Goal: Task Accomplishment & Management: Use online tool/utility

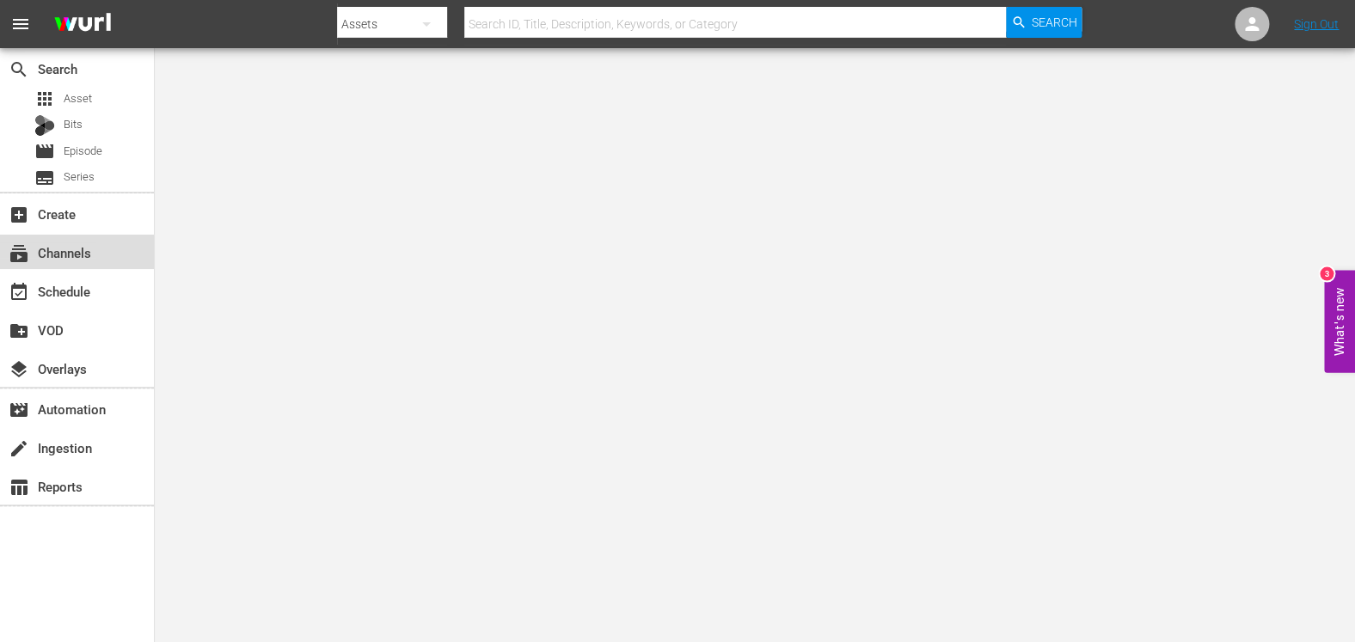
click at [60, 258] on div "subscriptions Channels" at bounding box center [48, 249] width 96 height 15
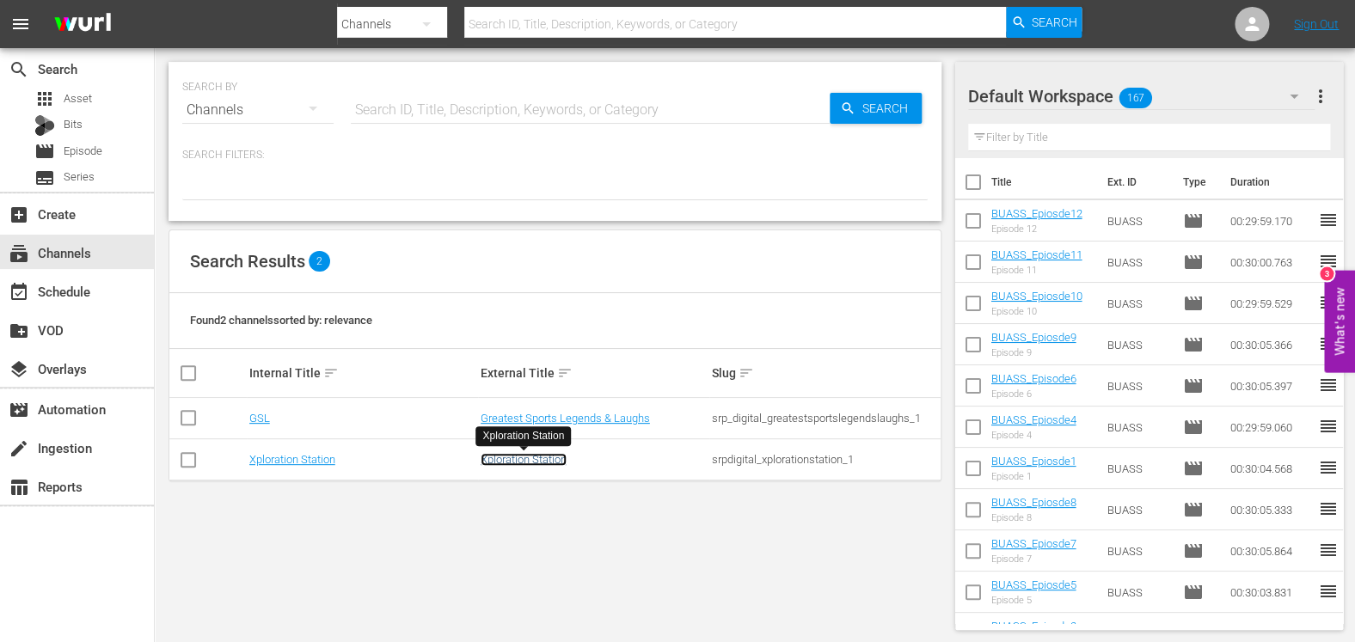
click at [526, 462] on link "Xploration Station" at bounding box center [524, 459] width 86 height 13
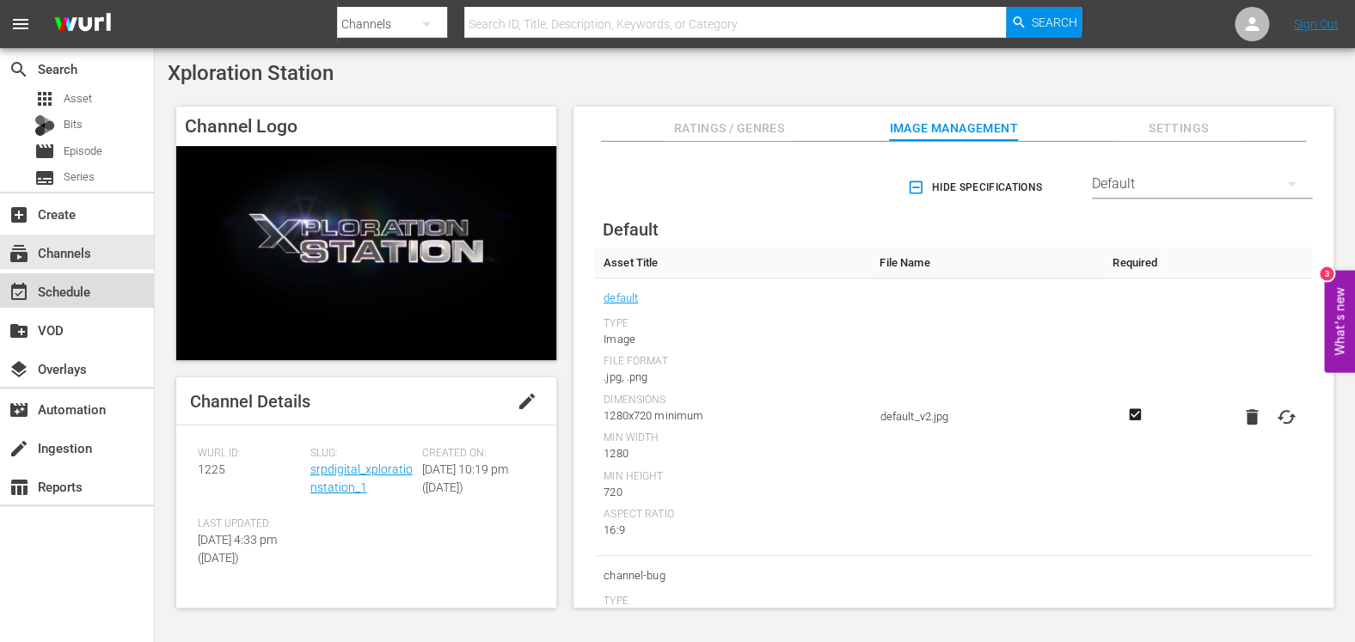
click at [91, 297] on div "event_available Schedule" at bounding box center [48, 288] width 96 height 15
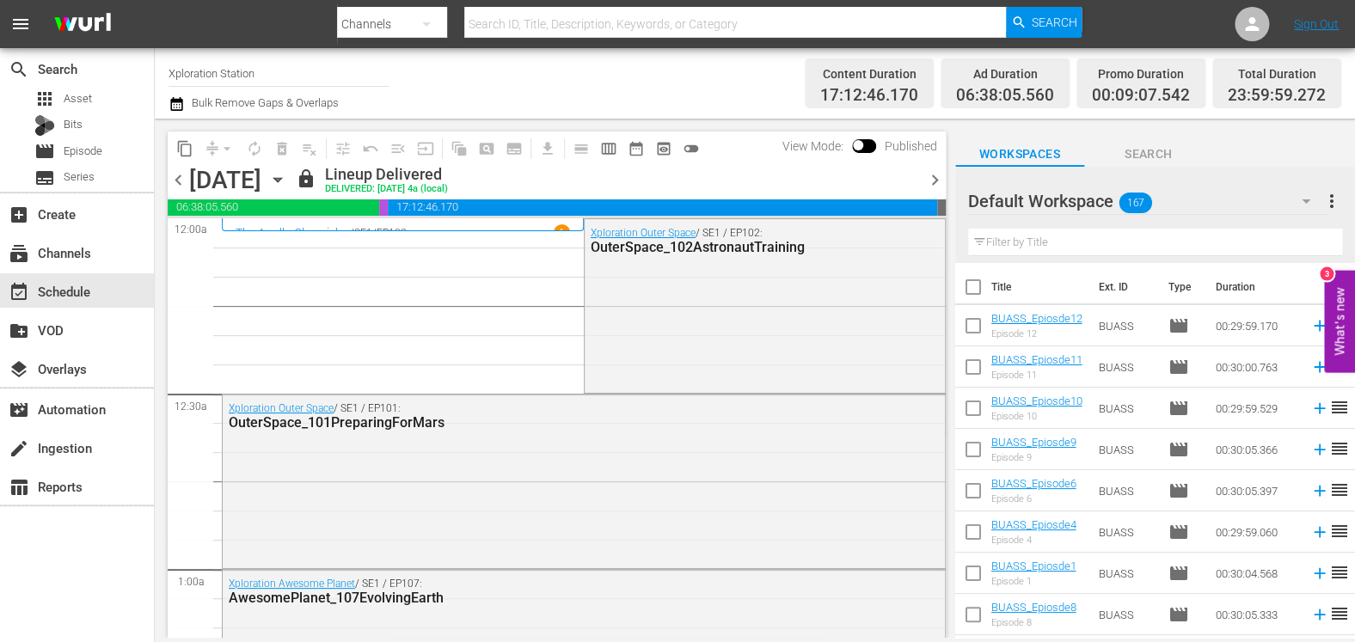
click at [287, 177] on icon "button" at bounding box center [277, 179] width 19 height 19
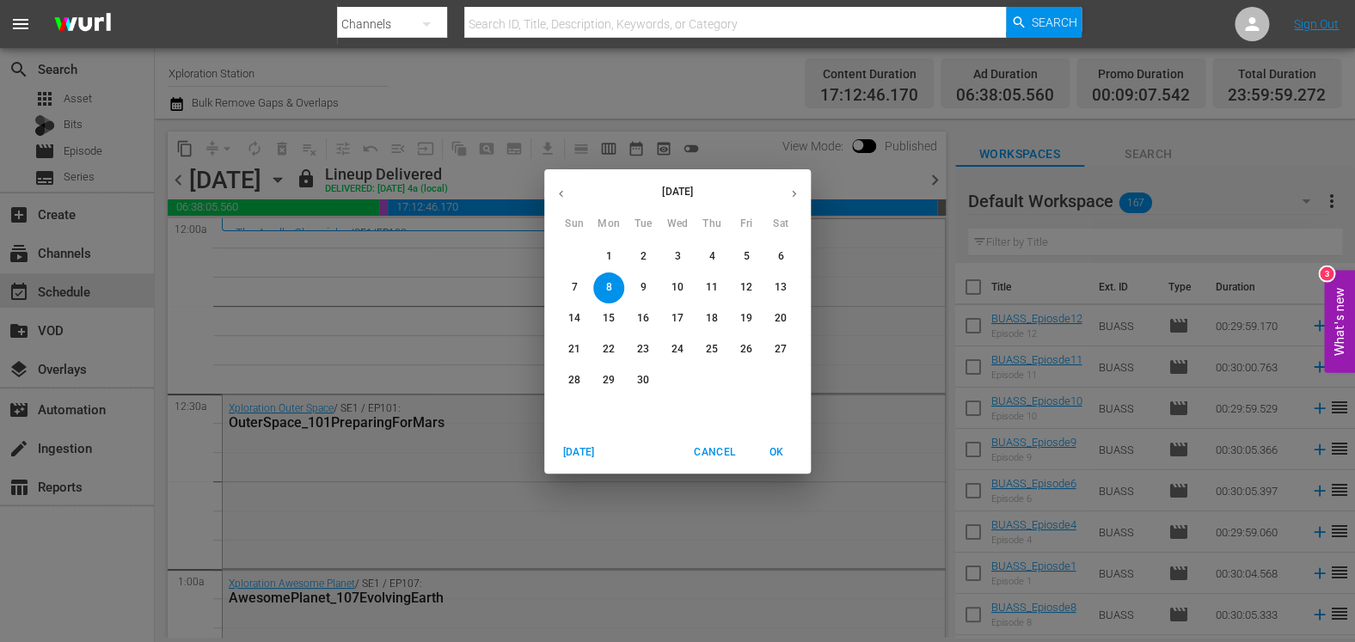
click at [796, 193] on icon "button" at bounding box center [794, 193] width 13 height 13
click at [561, 199] on icon "button" at bounding box center [561, 193] width 13 height 13
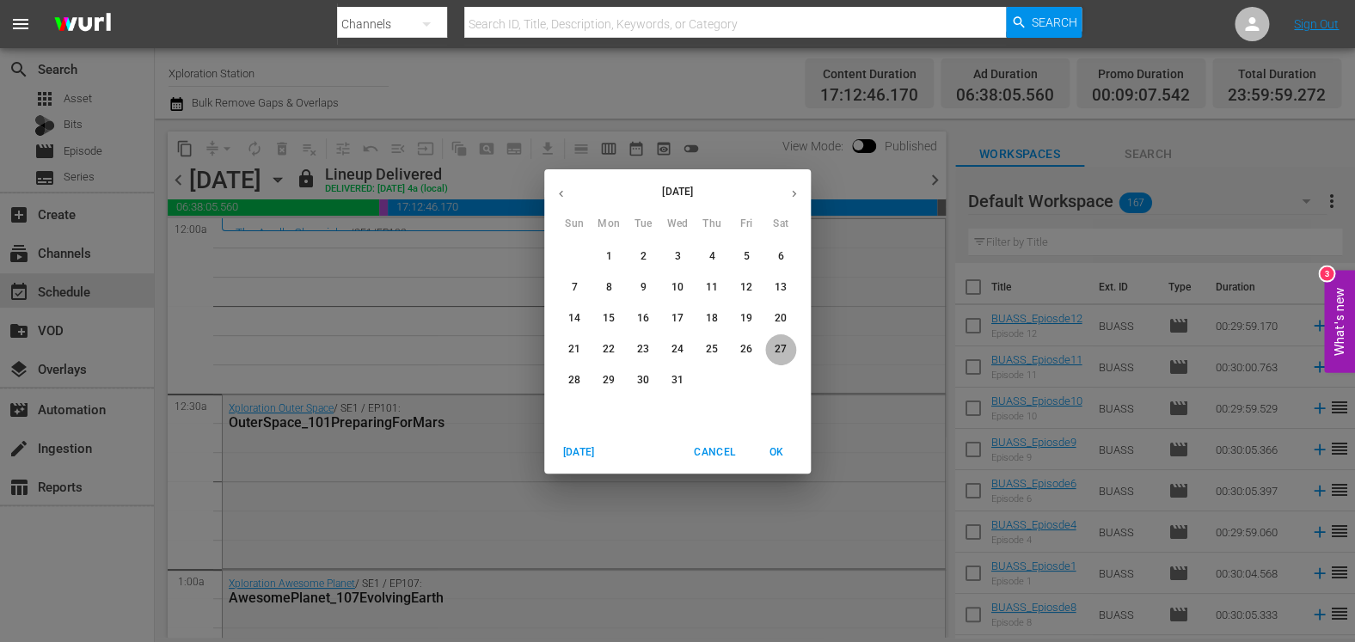
click at [783, 352] on p "27" at bounding box center [781, 349] width 12 height 15
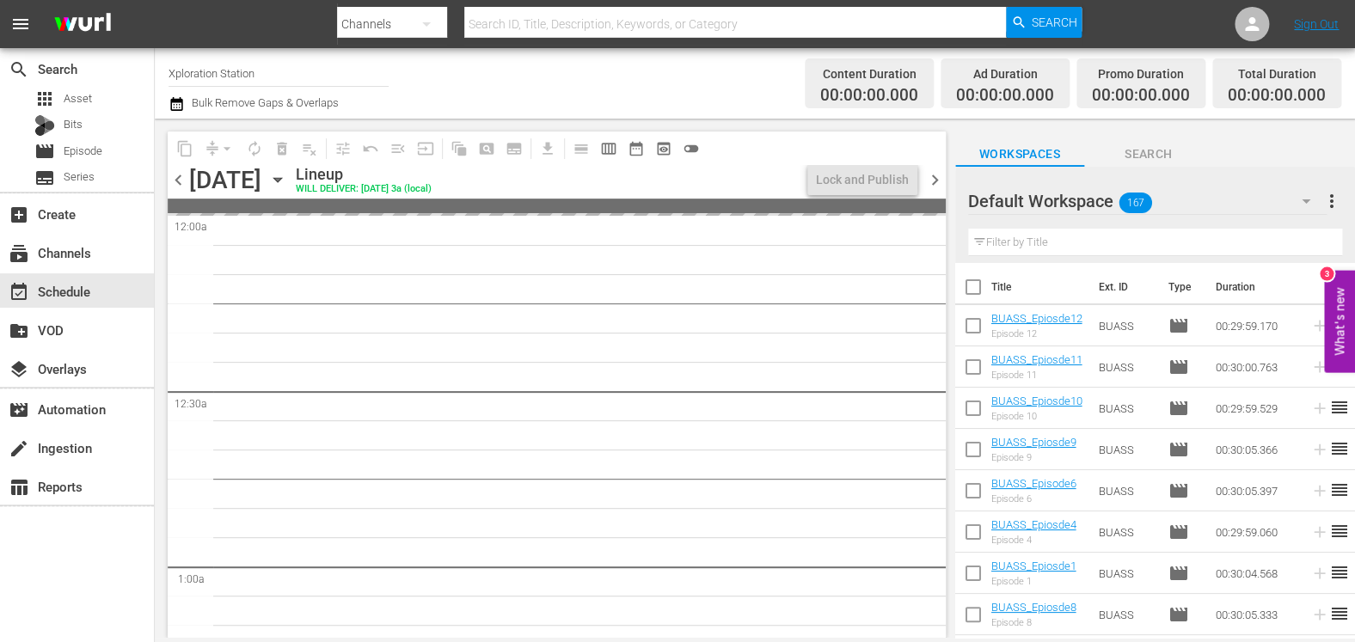
click at [287, 177] on icon "button" at bounding box center [277, 179] width 19 height 19
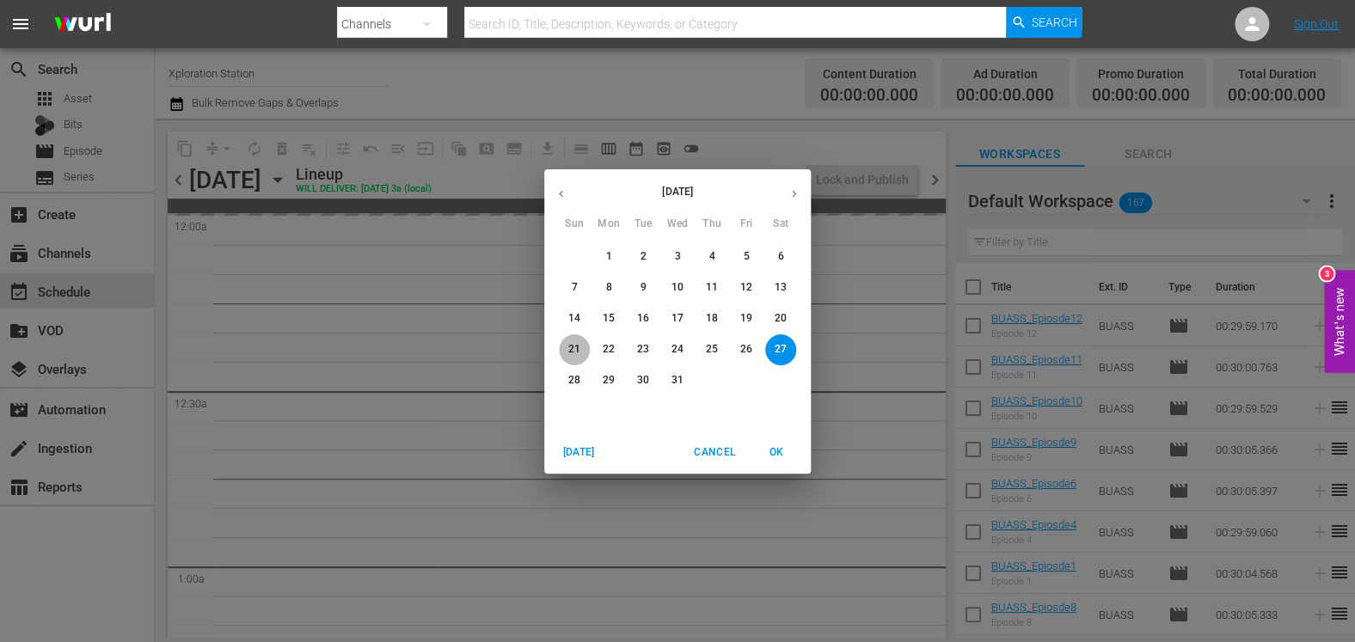
click at [579, 341] on button "21" at bounding box center [574, 350] width 31 height 31
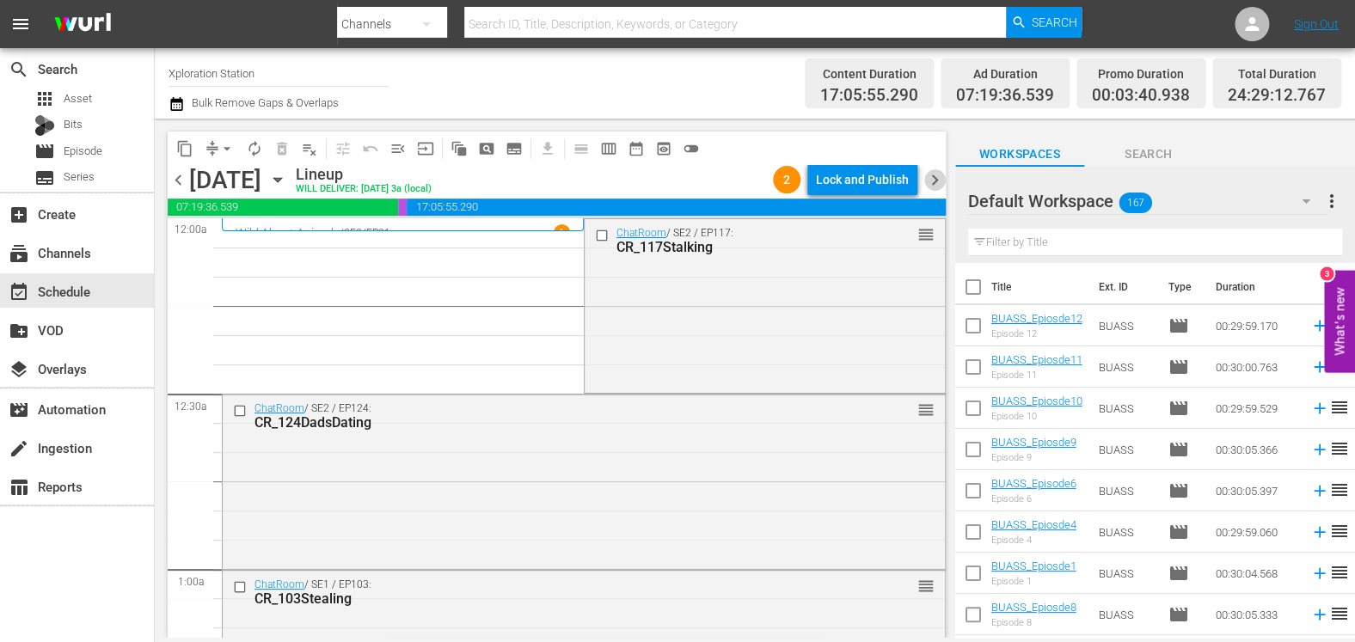
click at [936, 180] on span "chevron_right" at bounding box center [934, 179] width 21 height 21
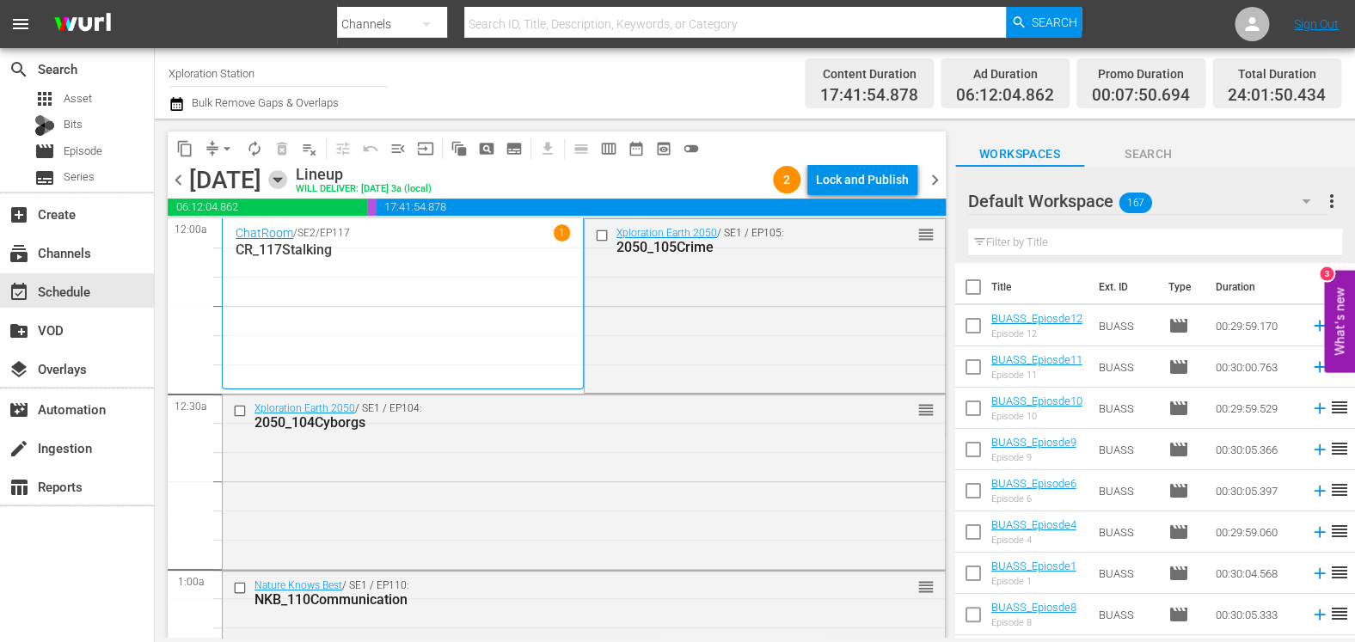
click at [287, 182] on icon "button" at bounding box center [277, 179] width 19 height 19
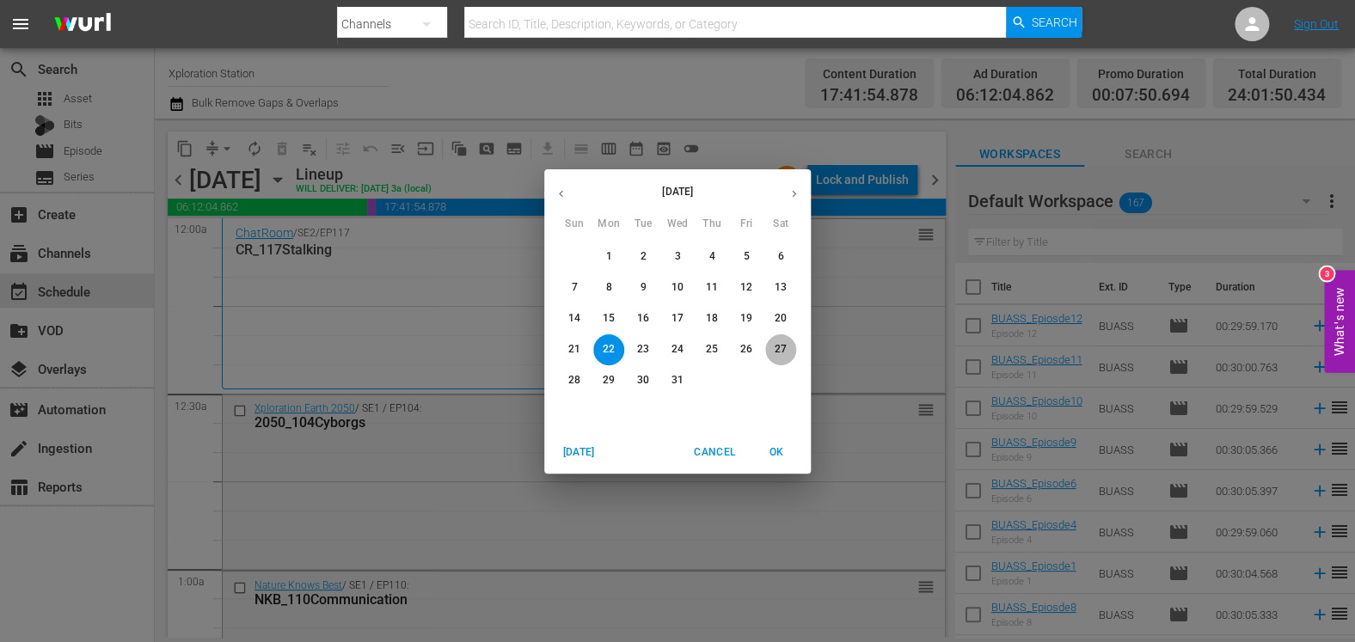
click at [781, 349] on p "27" at bounding box center [781, 349] width 12 height 15
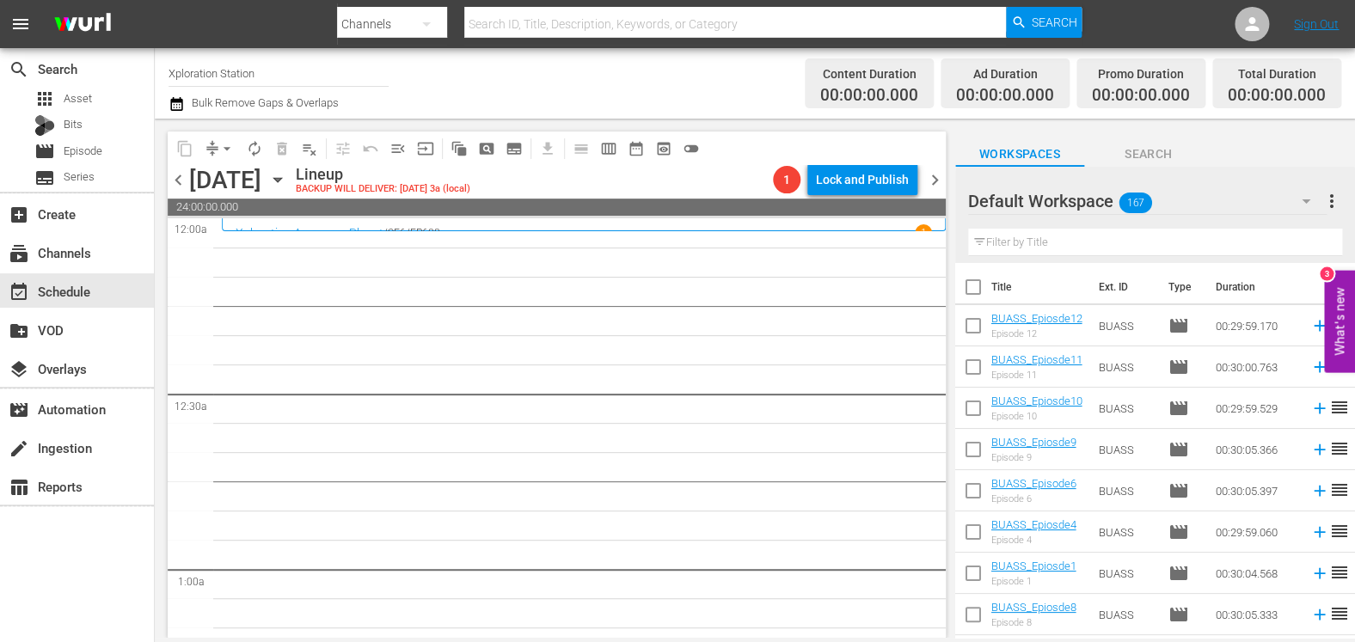
click at [1212, 200] on div "Default Workspace 167" at bounding box center [1147, 201] width 359 height 48
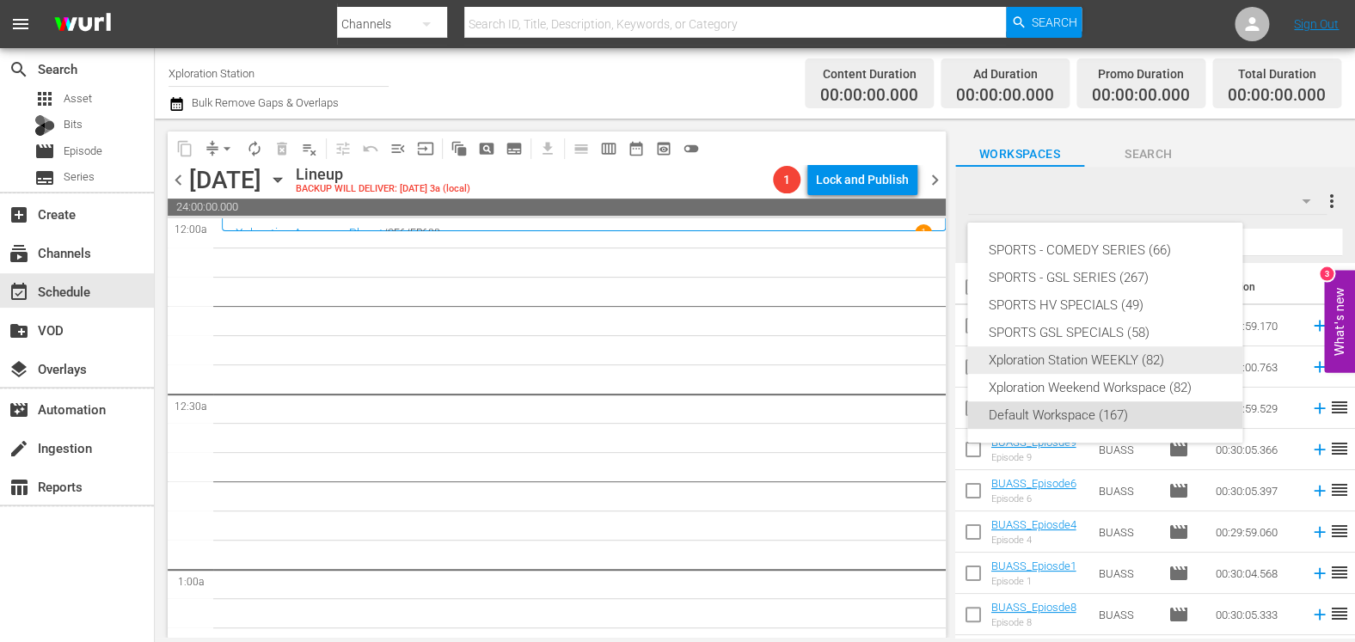
drag, startPoint x: 1153, startPoint y: 388, endPoint x: 1166, endPoint y: 370, distance: 22.2
click at [1166, 370] on div "SPORTS - COMEDY SERIES (66) SPORTS - GSL SERIES (267) SPORTS HV SPECIALS (49) S…" at bounding box center [1104, 333] width 275 height 220
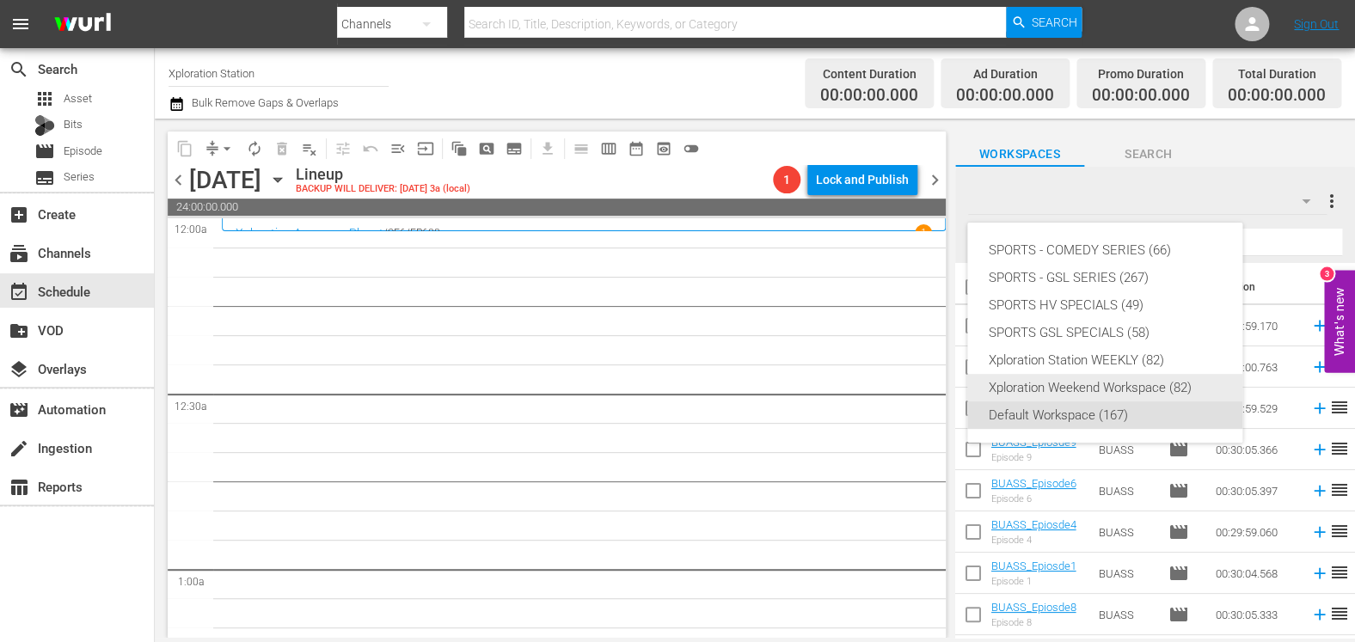
click at [1140, 383] on div "Xploration Weekend Workspace (82)" at bounding box center [1105, 388] width 234 height 28
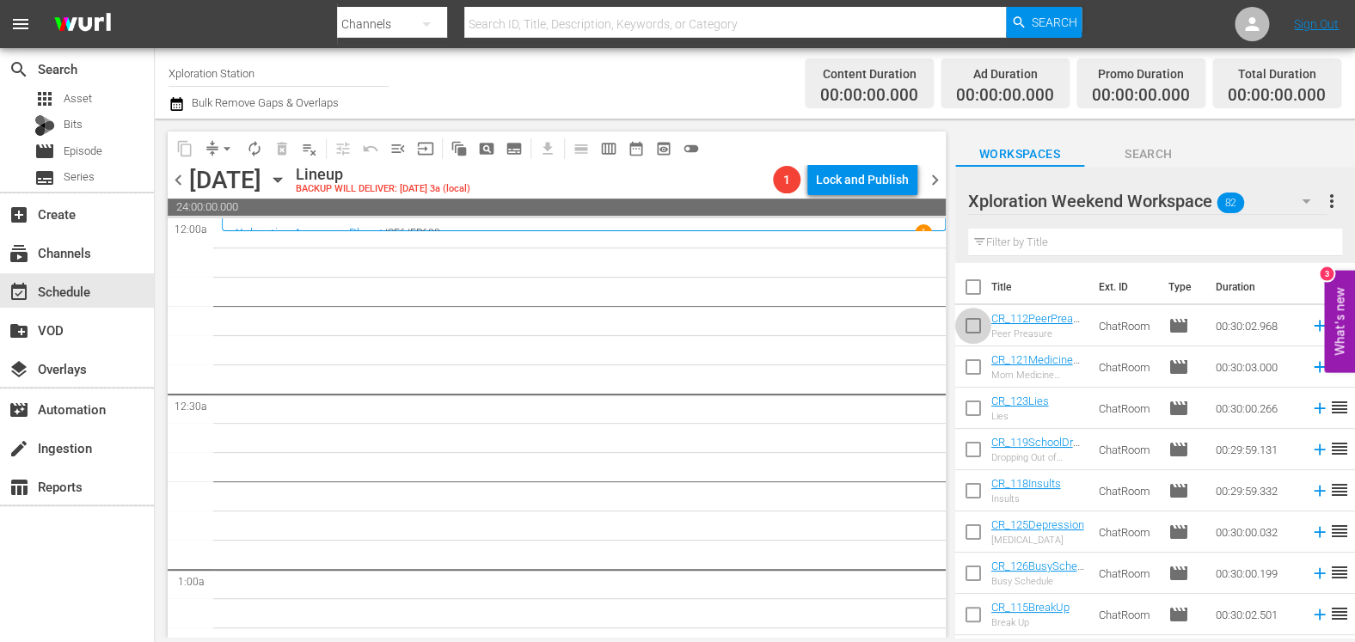
click at [980, 334] on input "checkbox" at bounding box center [973, 329] width 36 height 36
checkbox input "true"
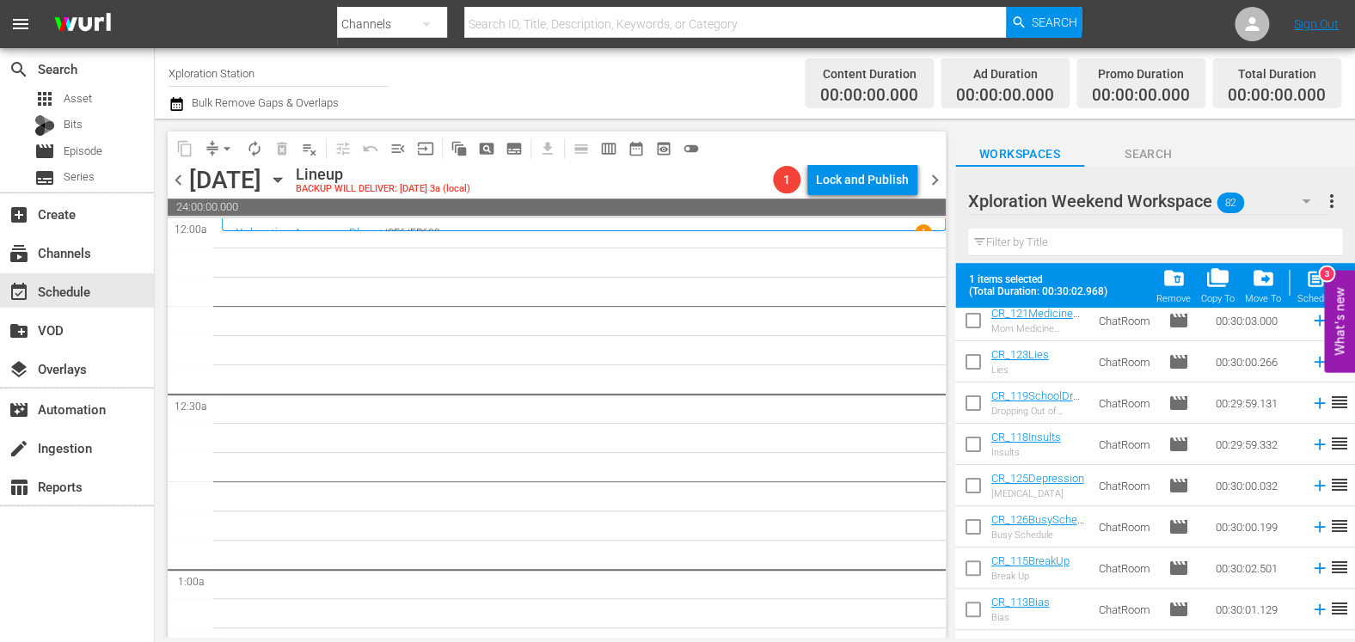
scroll to position [94, 0]
click at [982, 423] on td at bounding box center [973, 441] width 36 height 41
click at [973, 410] on input "checkbox" at bounding box center [973, 404] width 36 height 36
checkbox input "true"
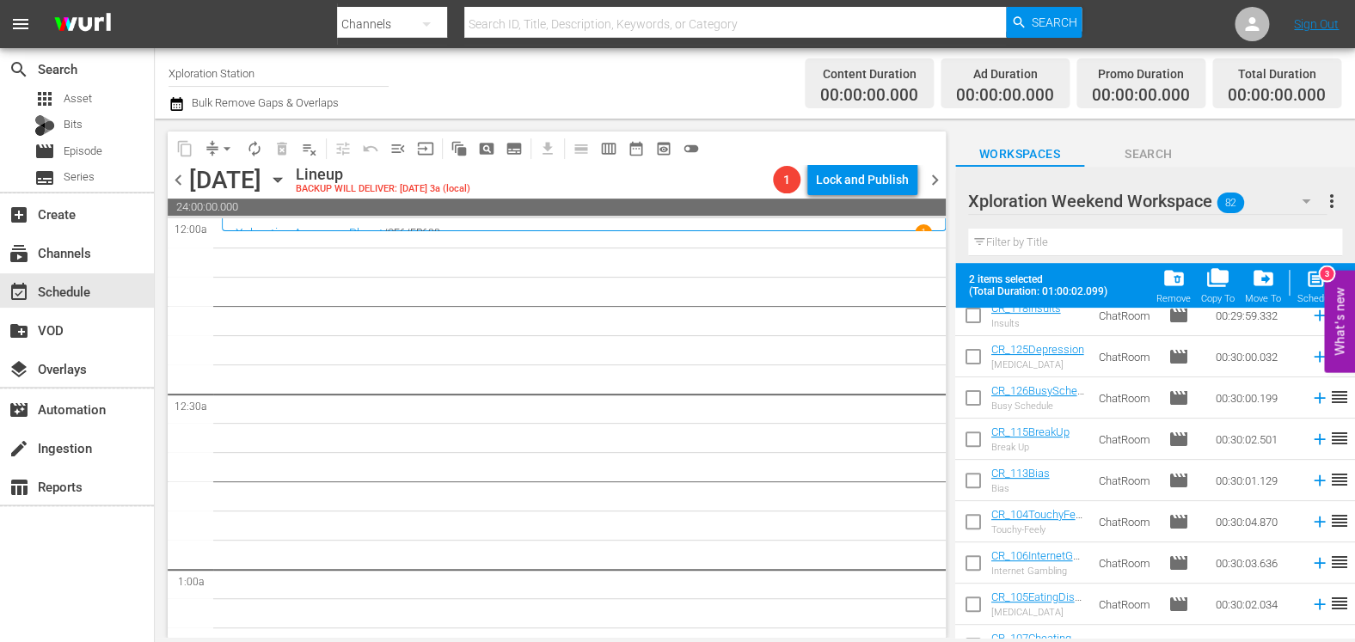
click at [976, 472] on input "checkbox" at bounding box center [973, 484] width 36 height 36
checkbox input "true"
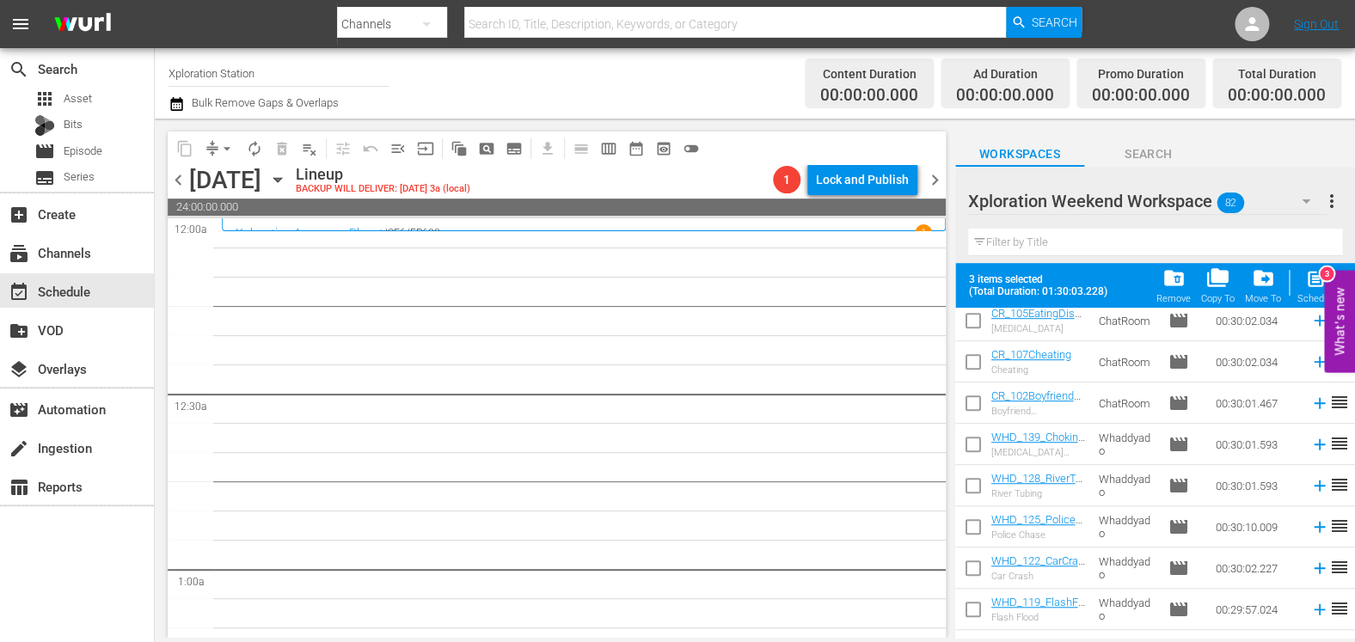
scroll to position [530, 0]
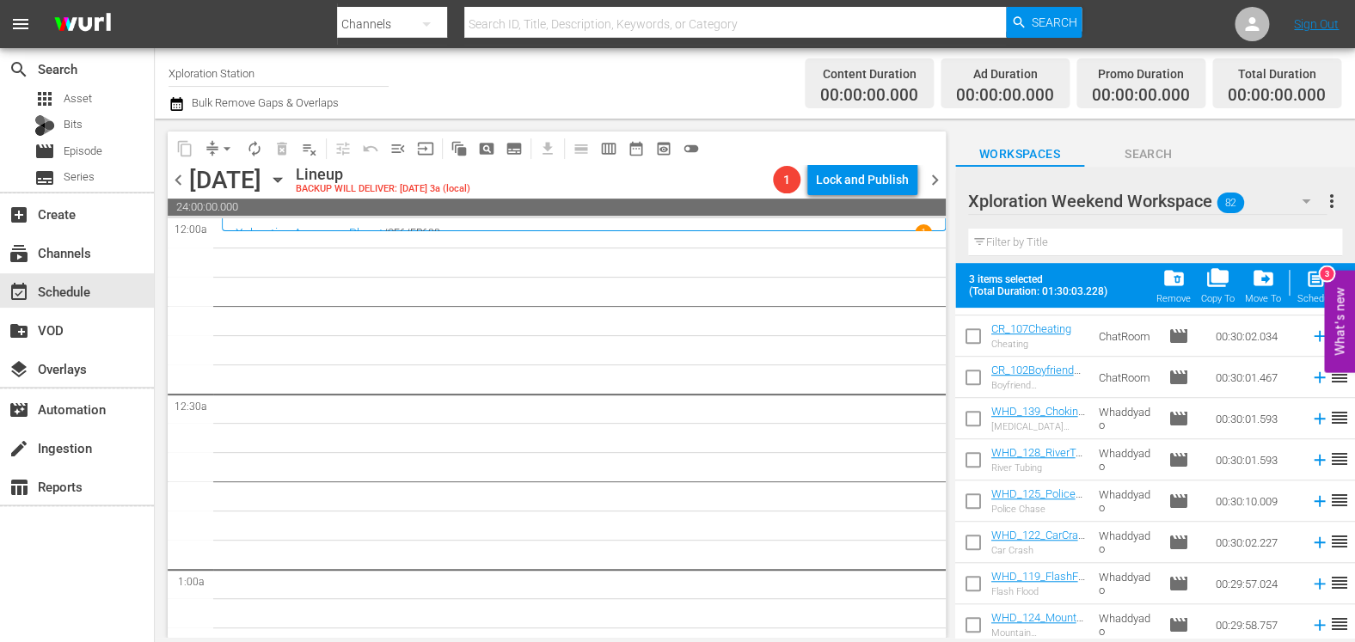
click at [974, 420] on input "checkbox" at bounding box center [973, 422] width 36 height 36
checkbox input "true"
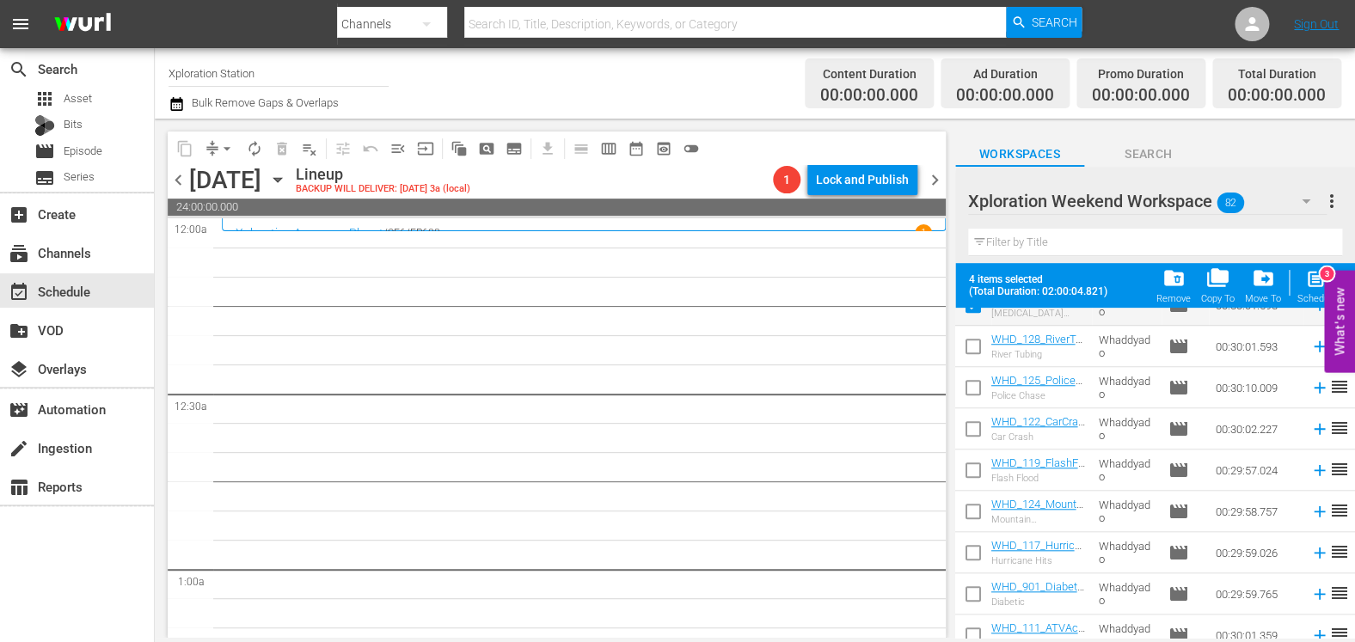
scroll to position [651, 0]
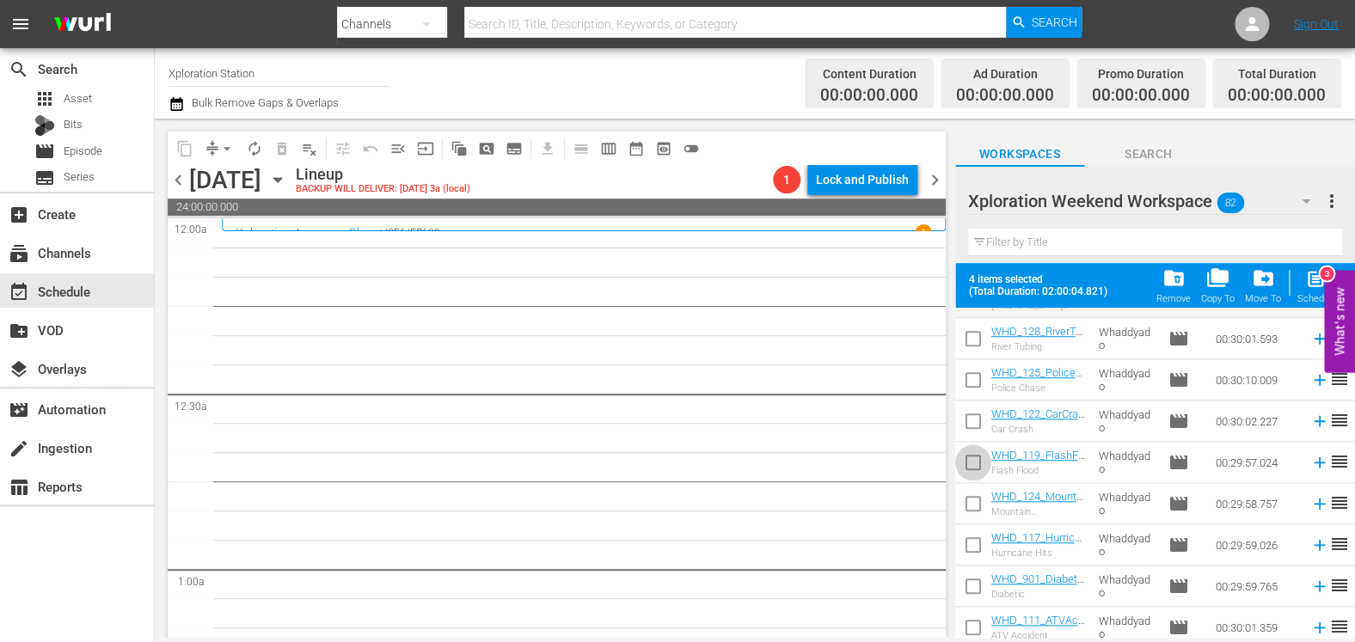
click at [972, 474] on input "checkbox" at bounding box center [973, 466] width 36 height 36
checkbox input "true"
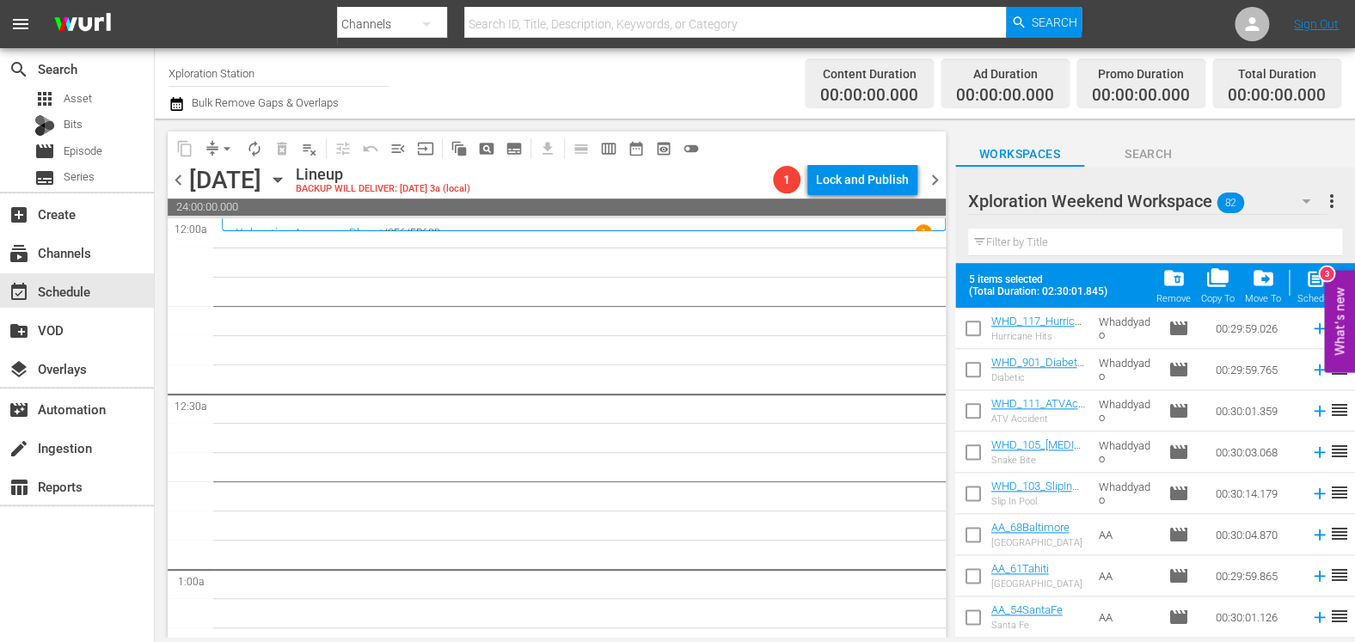
scroll to position [895, 0]
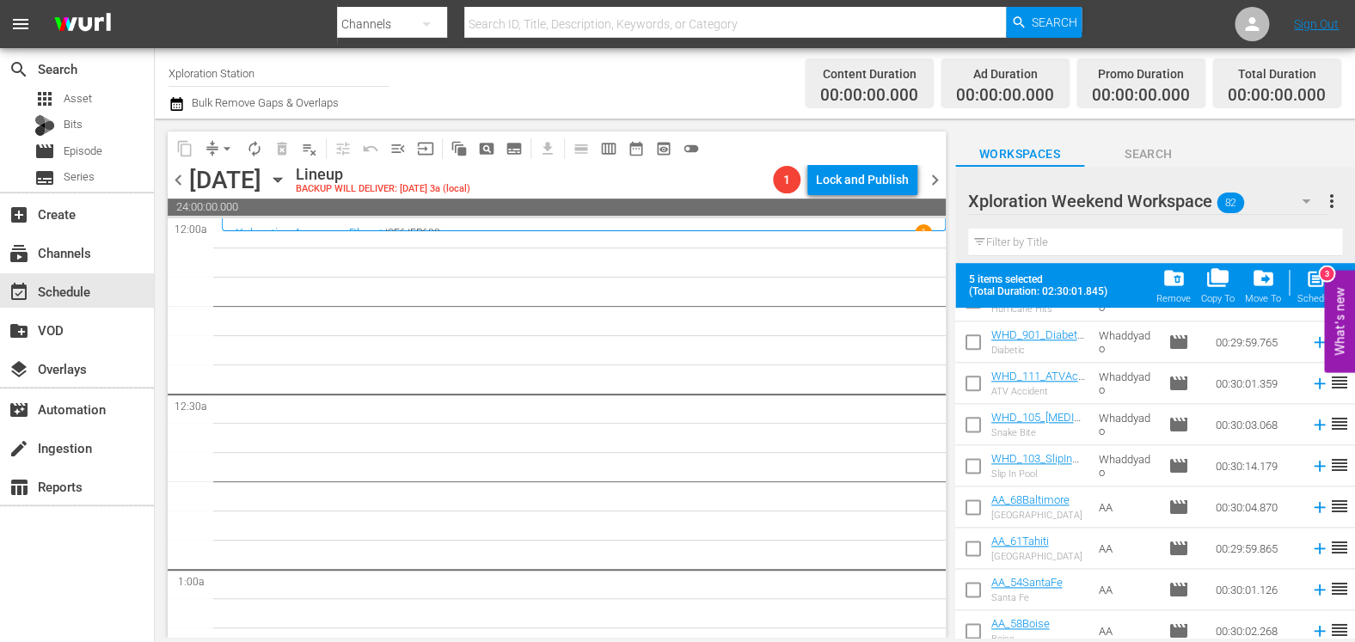
click at [975, 465] on input "checkbox" at bounding box center [973, 469] width 36 height 36
checkbox input "true"
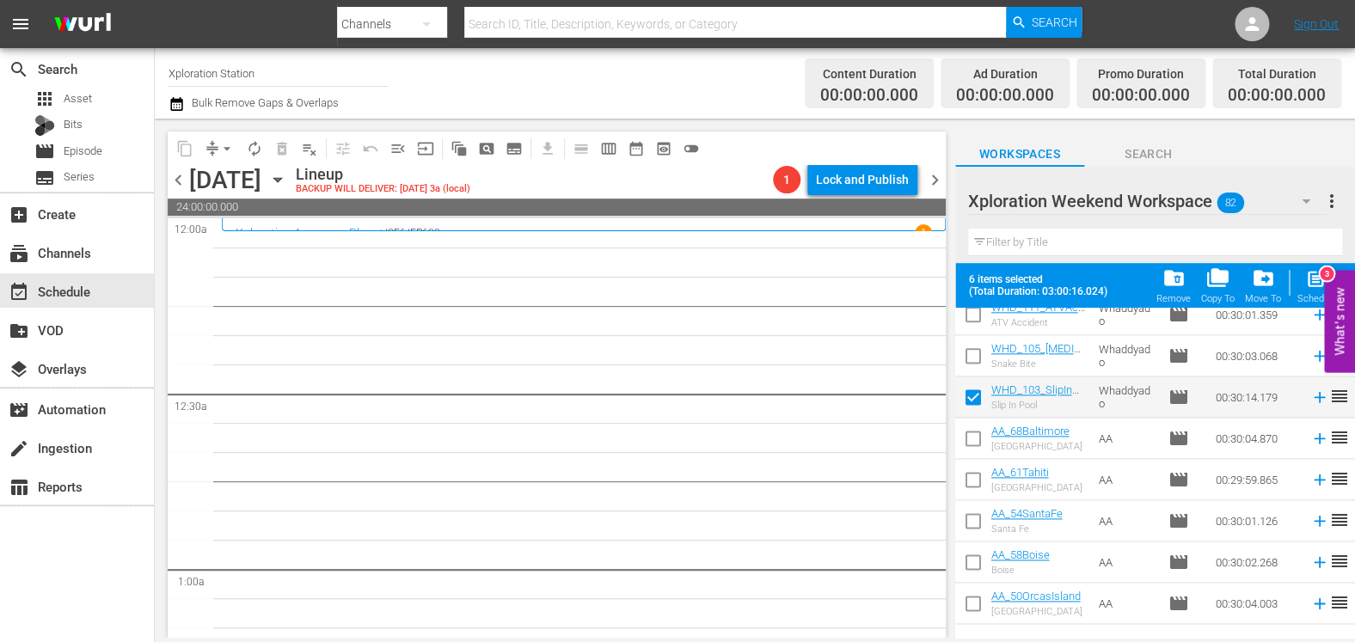
scroll to position [961, 0]
click at [970, 482] on input "checkbox" at bounding box center [973, 486] width 36 height 36
checkbox input "true"
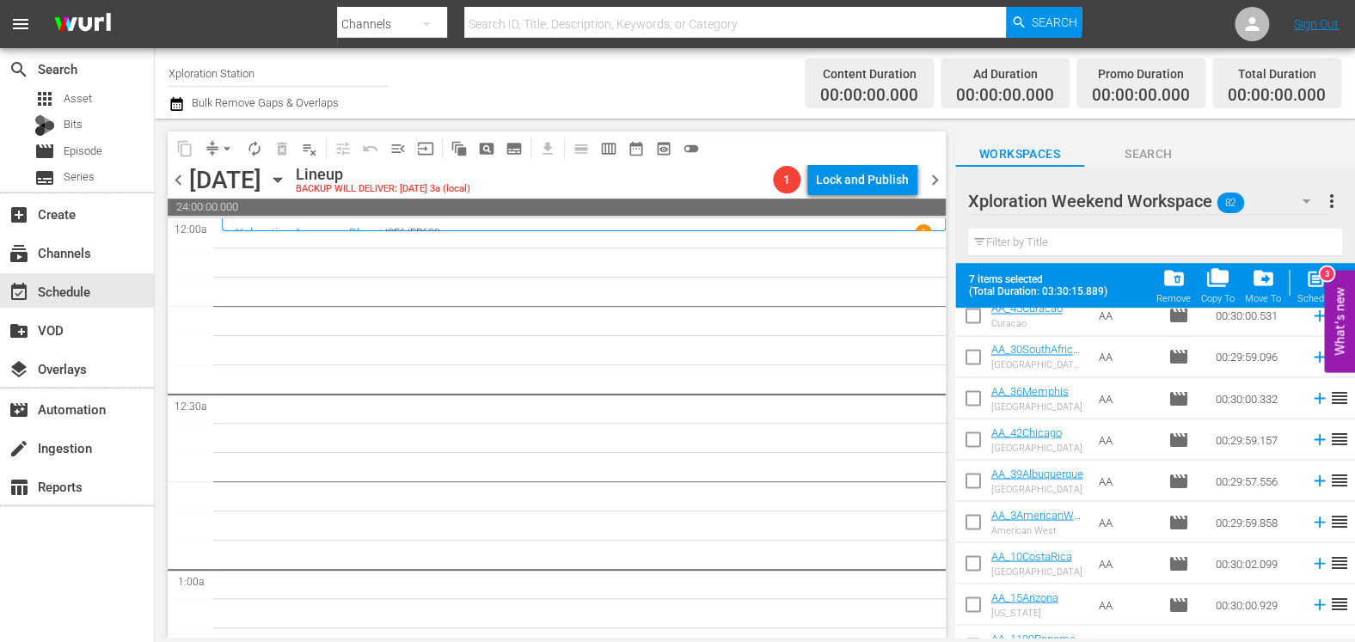
scroll to position [1482, 0]
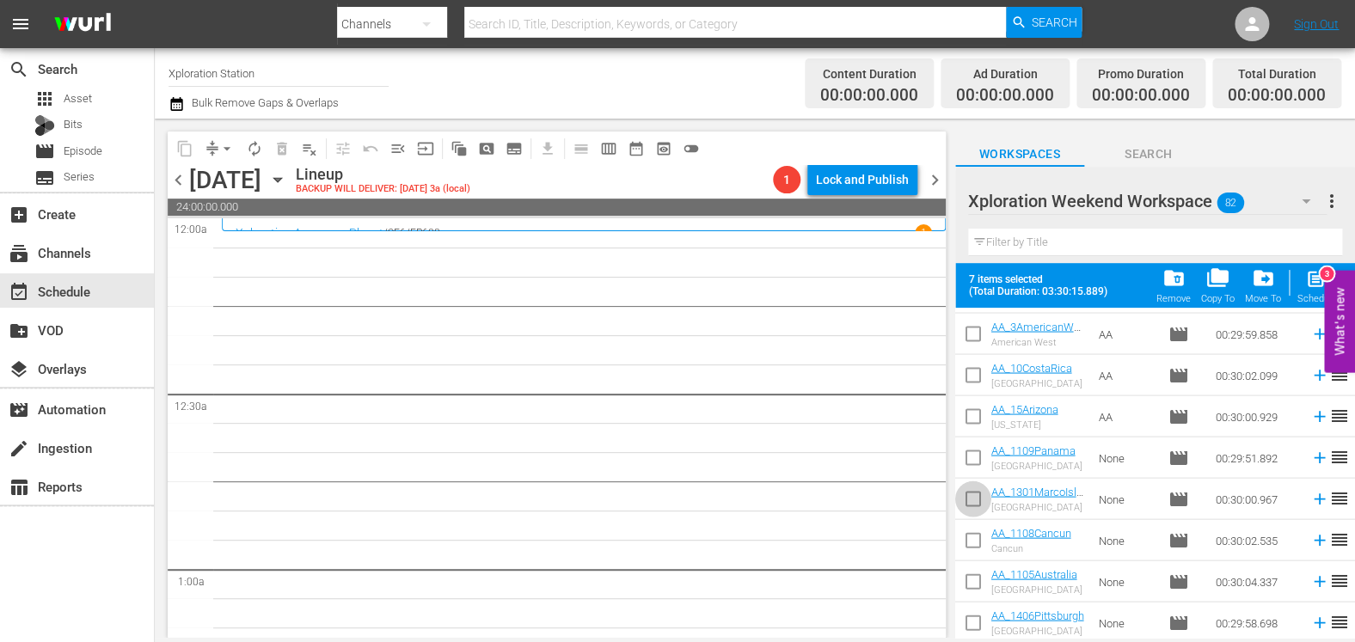
click at [975, 496] on input "checkbox" at bounding box center [973, 502] width 36 height 36
checkbox input "true"
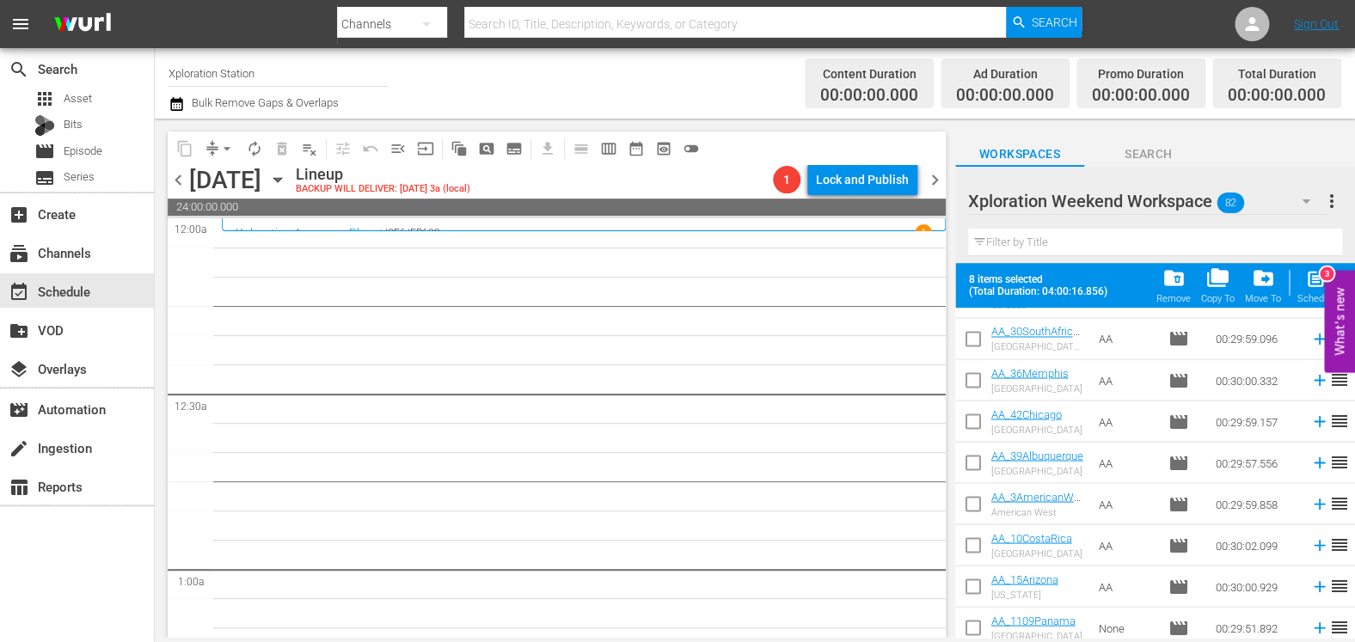
scroll to position [1305, 0]
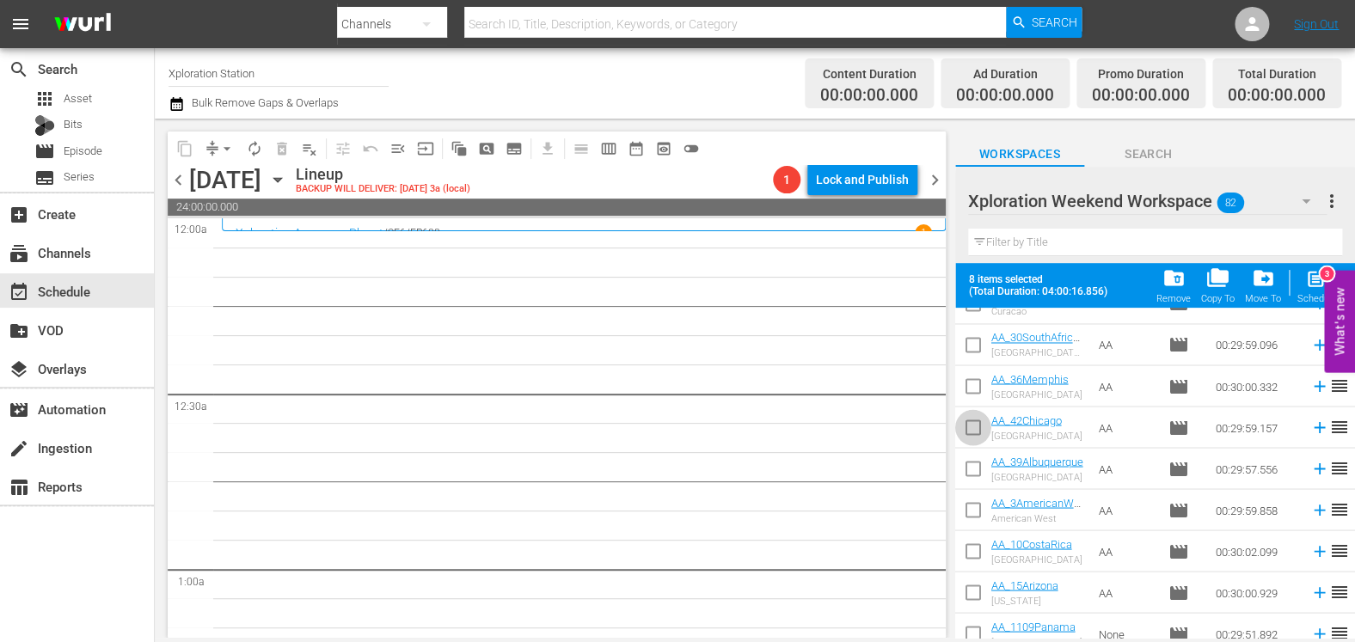
click at [968, 430] on input "checkbox" at bounding box center [973, 431] width 36 height 36
checkbox input "true"
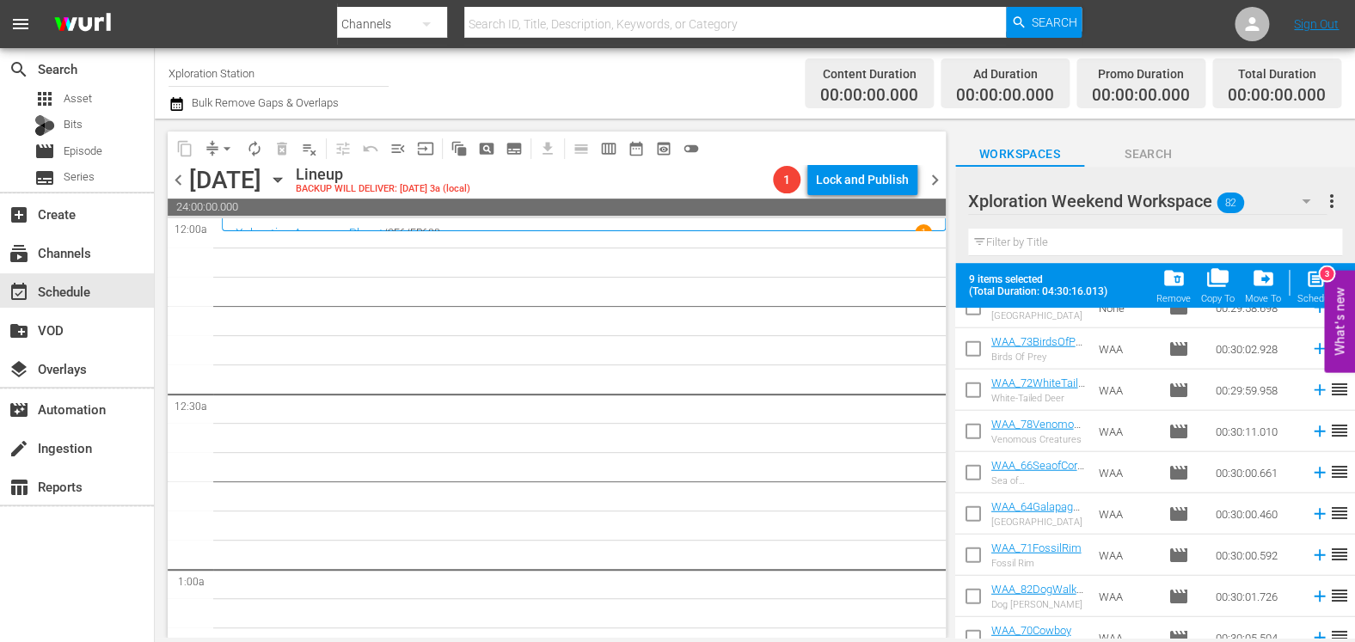
scroll to position [1849, 0]
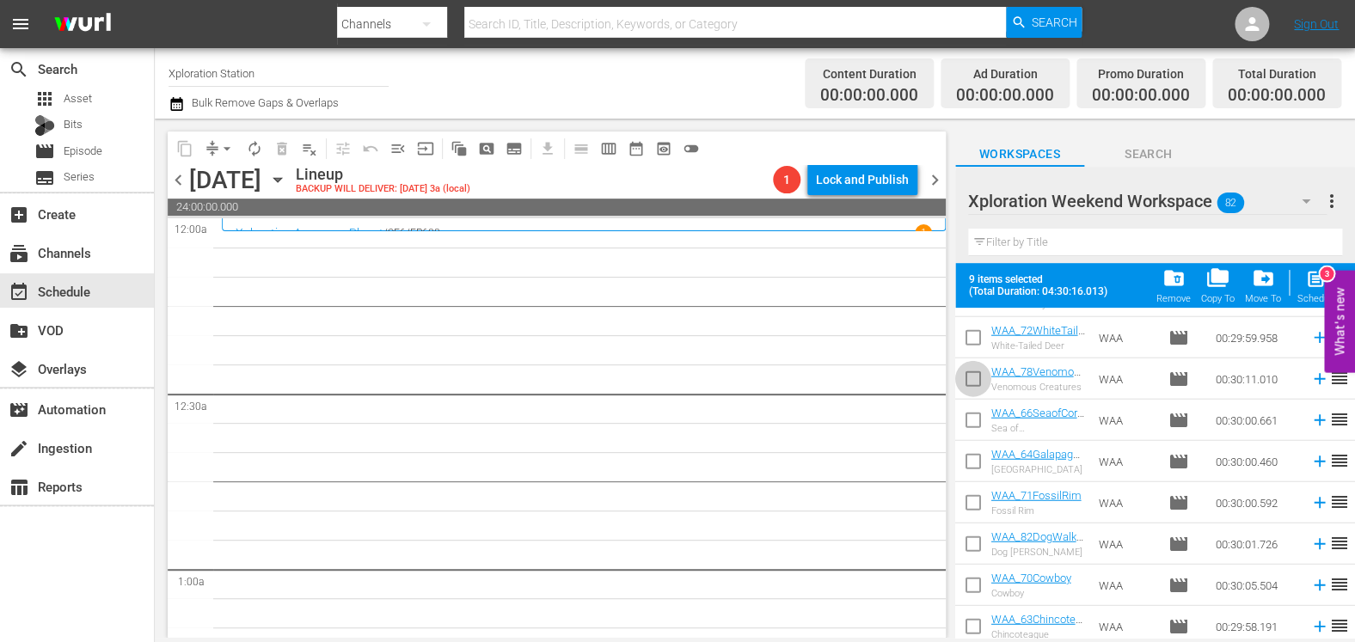
click at [974, 394] on input "checkbox" at bounding box center [973, 383] width 36 height 36
checkbox input "true"
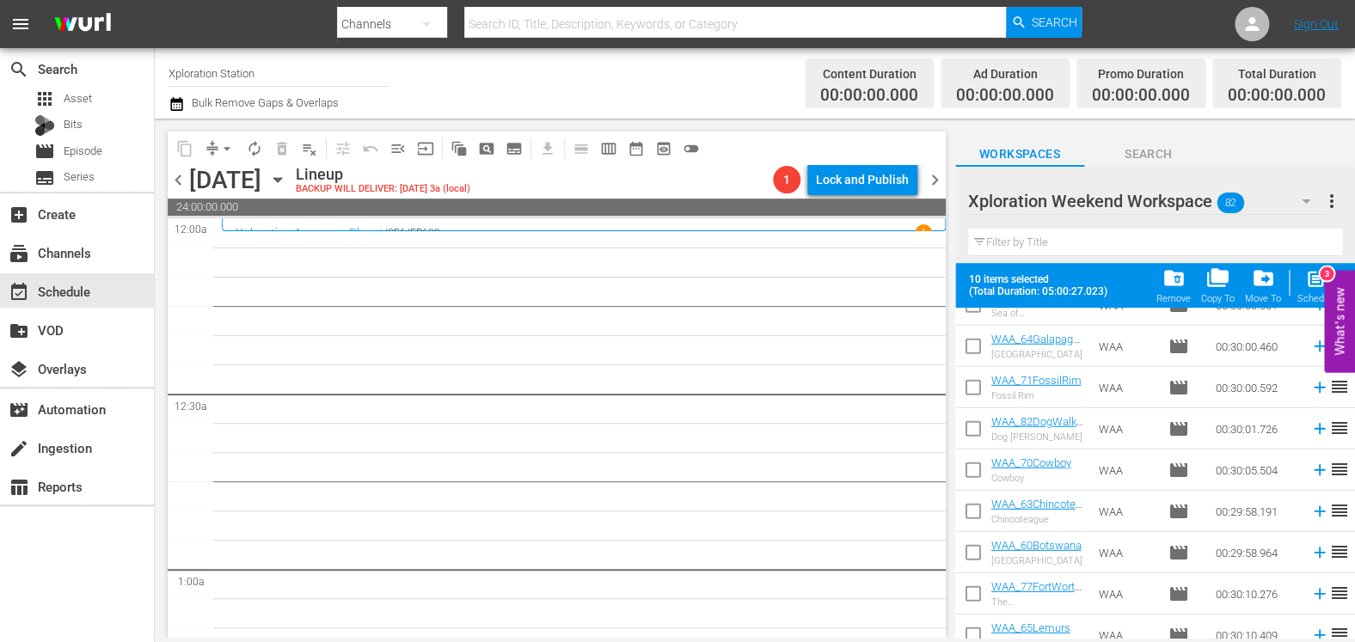
scroll to position [1998, 0]
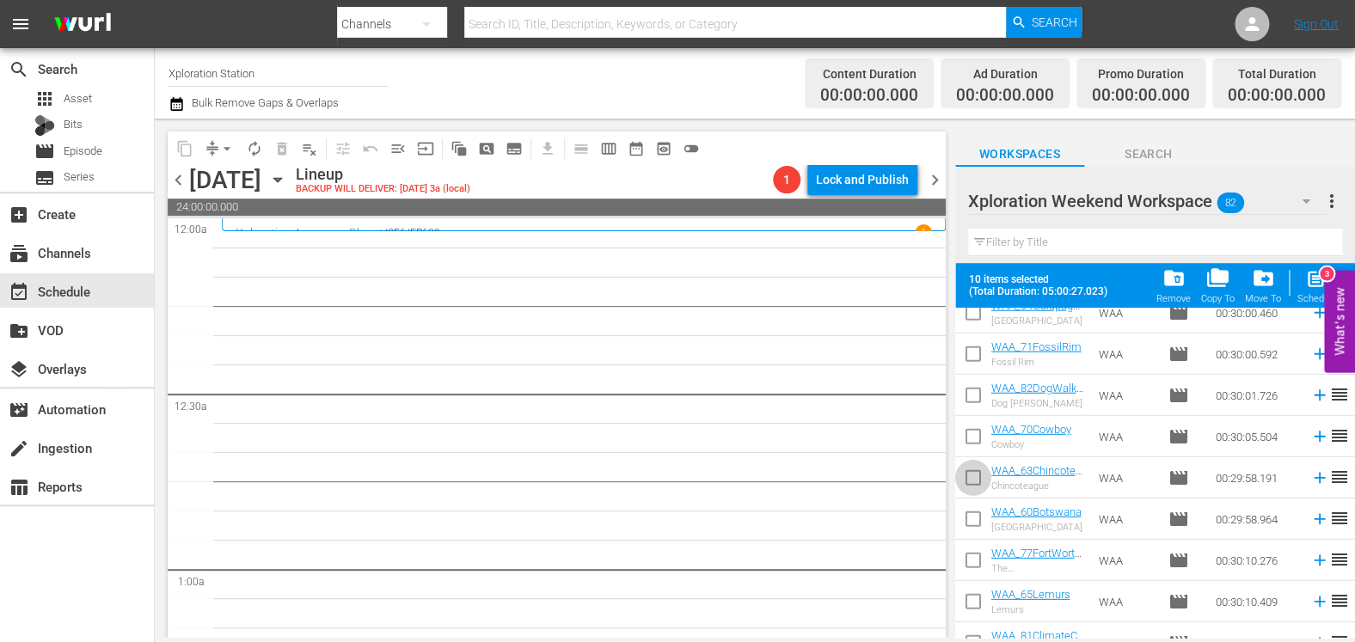
click at [977, 472] on input "checkbox" at bounding box center [973, 481] width 36 height 36
checkbox input "true"
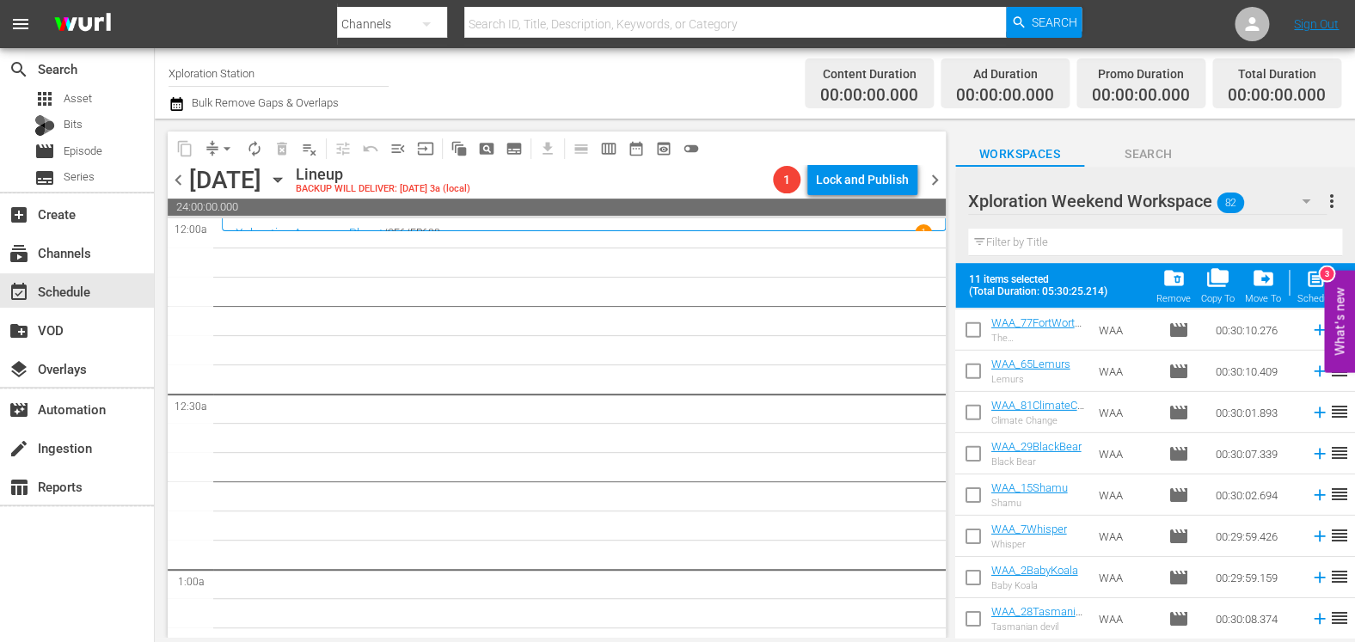
scroll to position [2228, 0]
click at [971, 537] on input "checkbox" at bounding box center [973, 540] width 36 height 36
checkbox input "true"
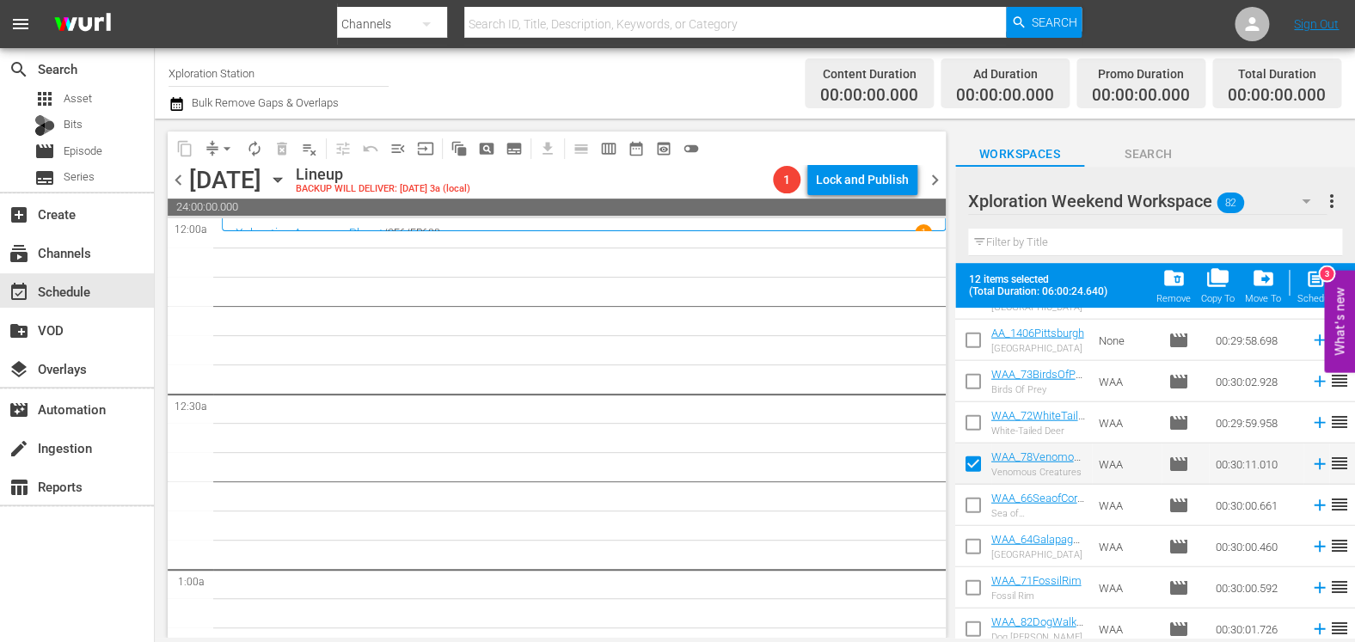
scroll to position [1763, 0]
click at [1314, 292] on div "post_add Schedule" at bounding box center [1317, 286] width 39 height 38
checkbox input "false"
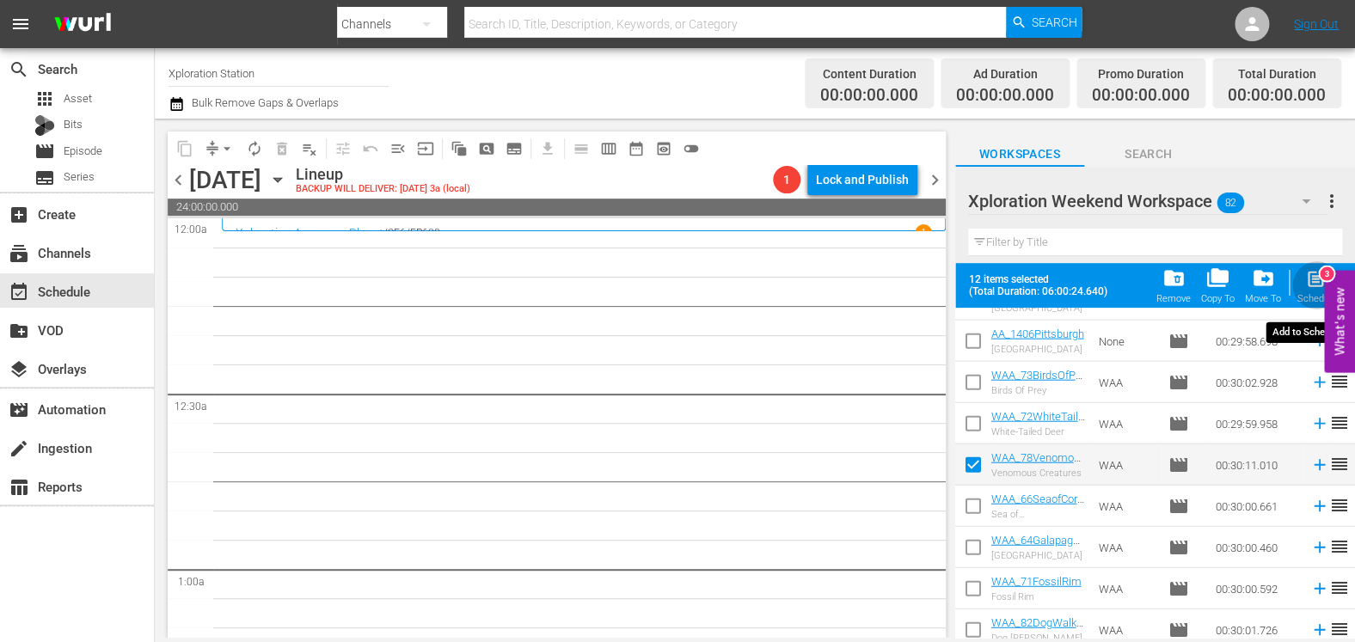
checkbox input "false"
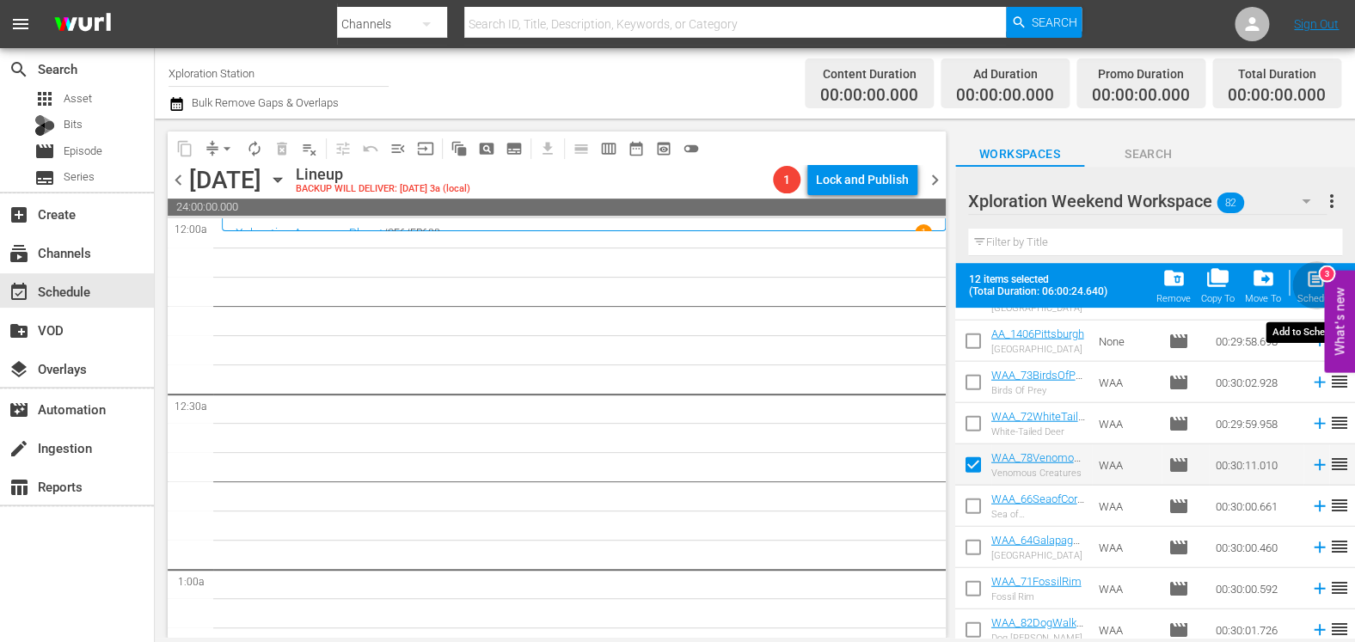
checkbox input "false"
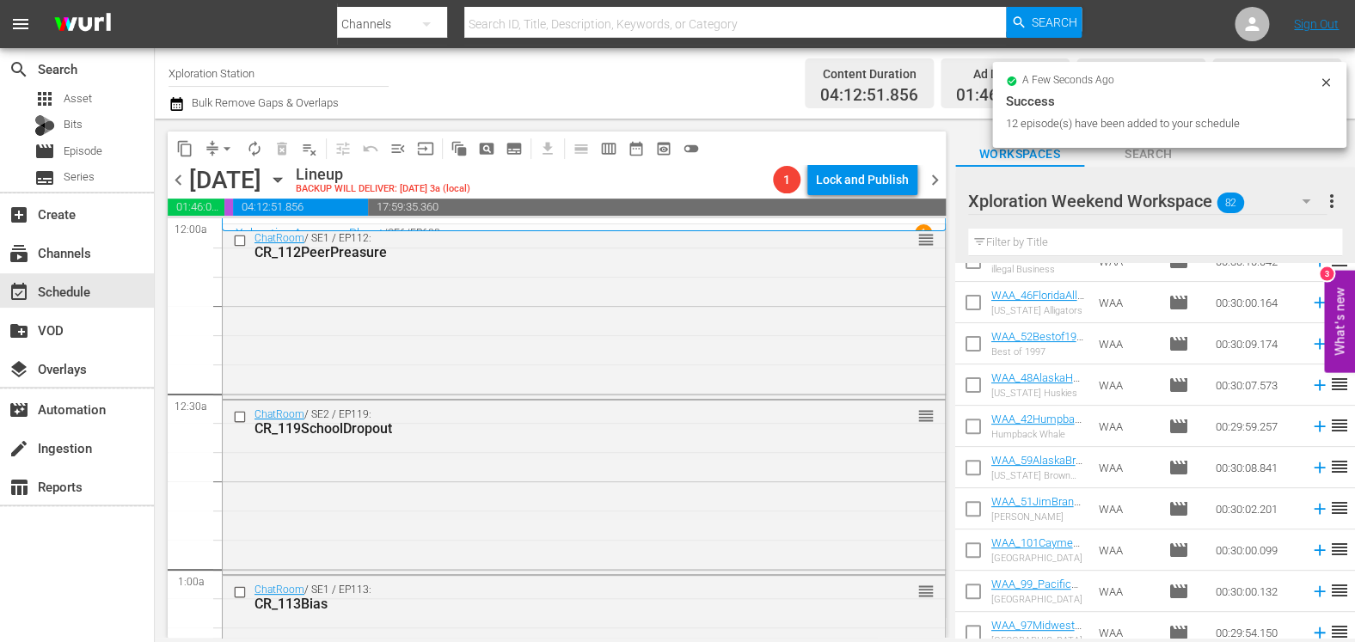
scroll to position [3050, 0]
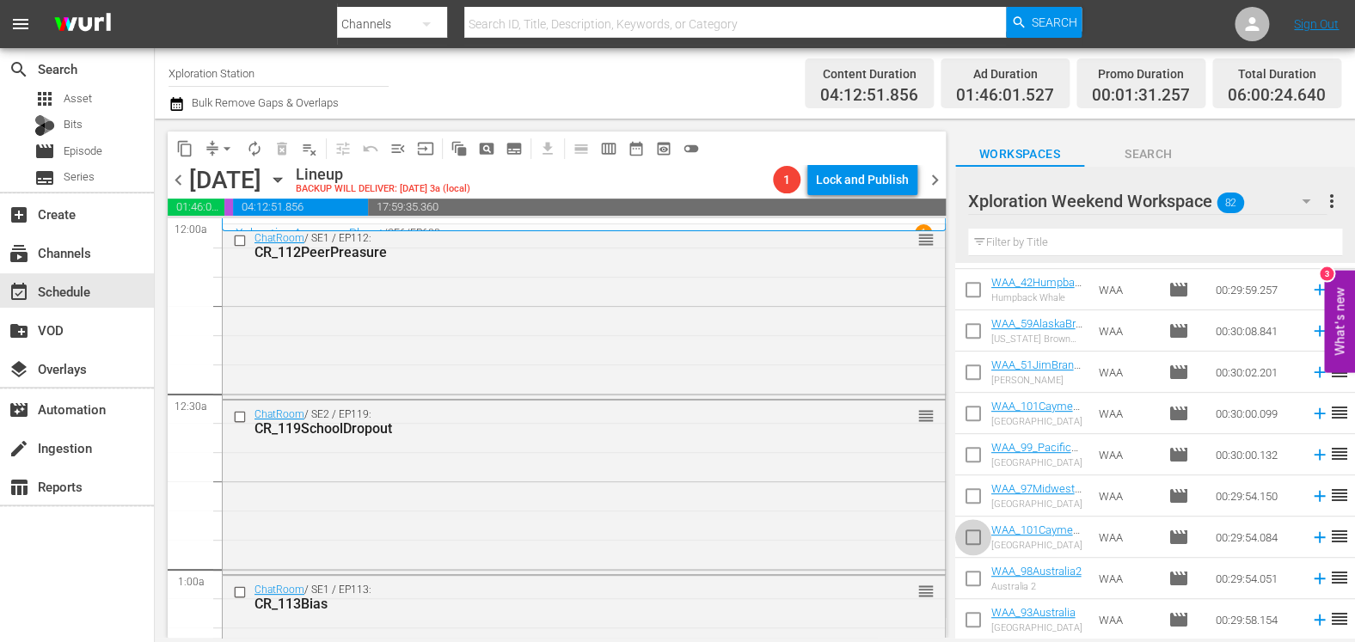
click at [967, 541] on input "checkbox" at bounding box center [973, 541] width 36 height 36
checkbox input "true"
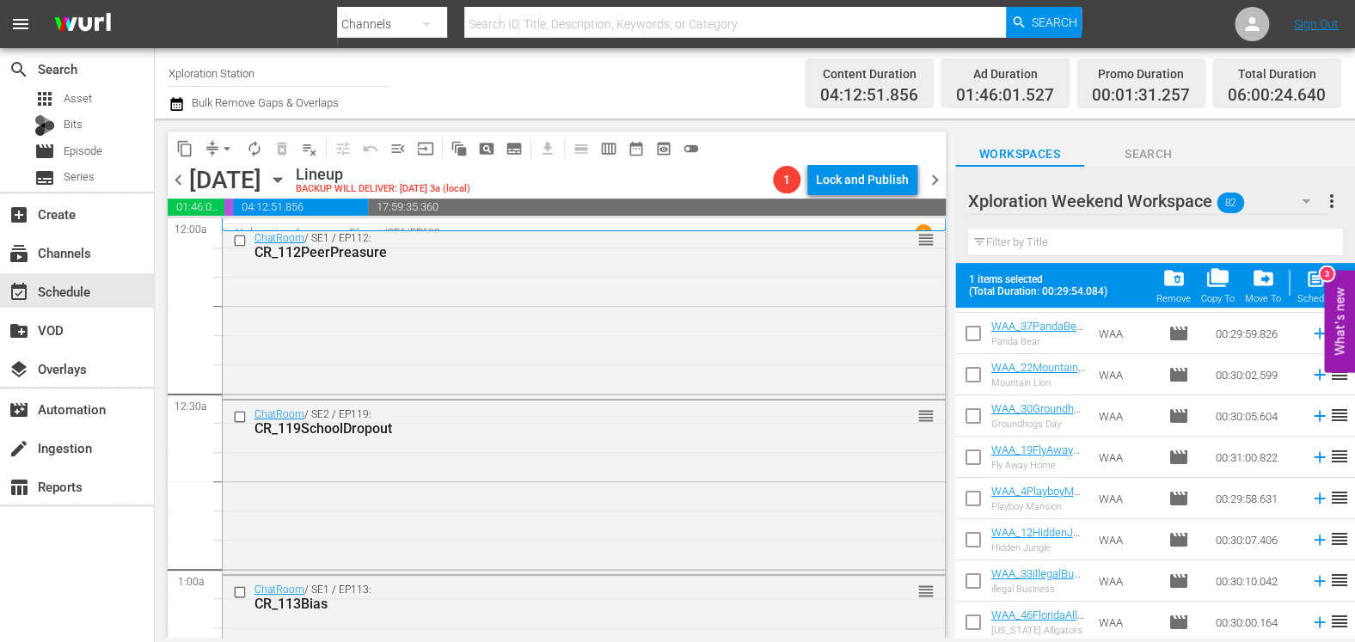
scroll to position [2630, 0]
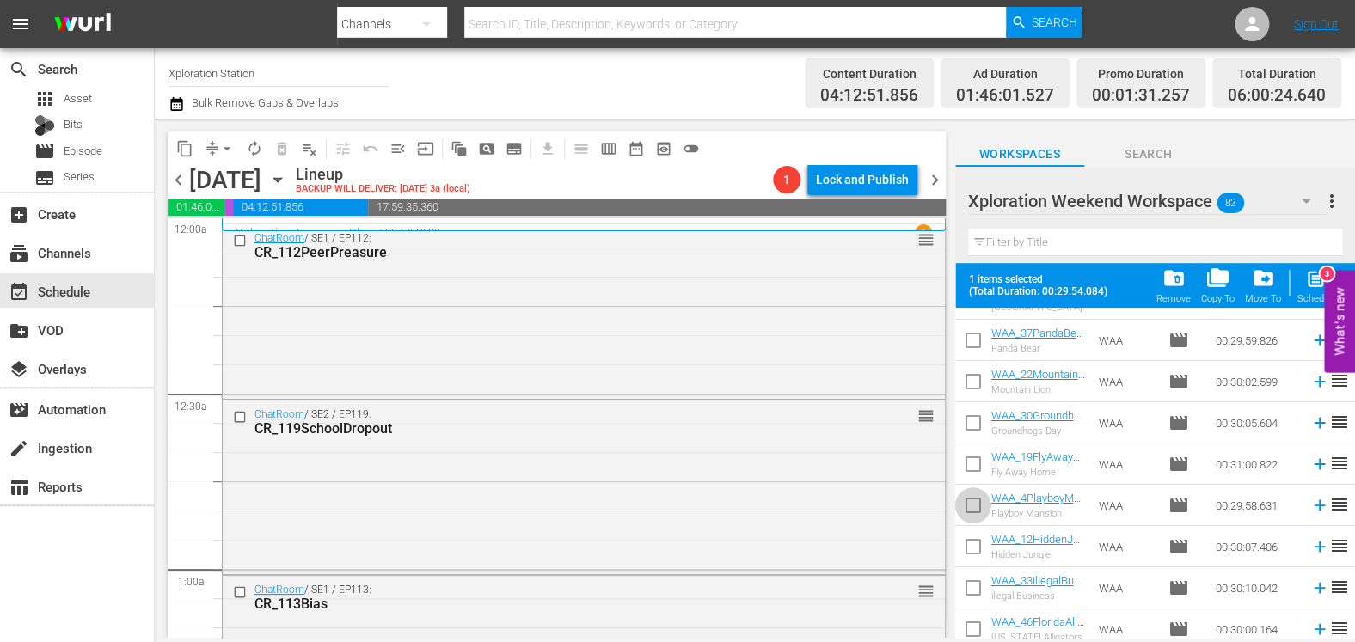
click at [979, 499] on input "checkbox" at bounding box center [973, 509] width 36 height 36
checkbox input "true"
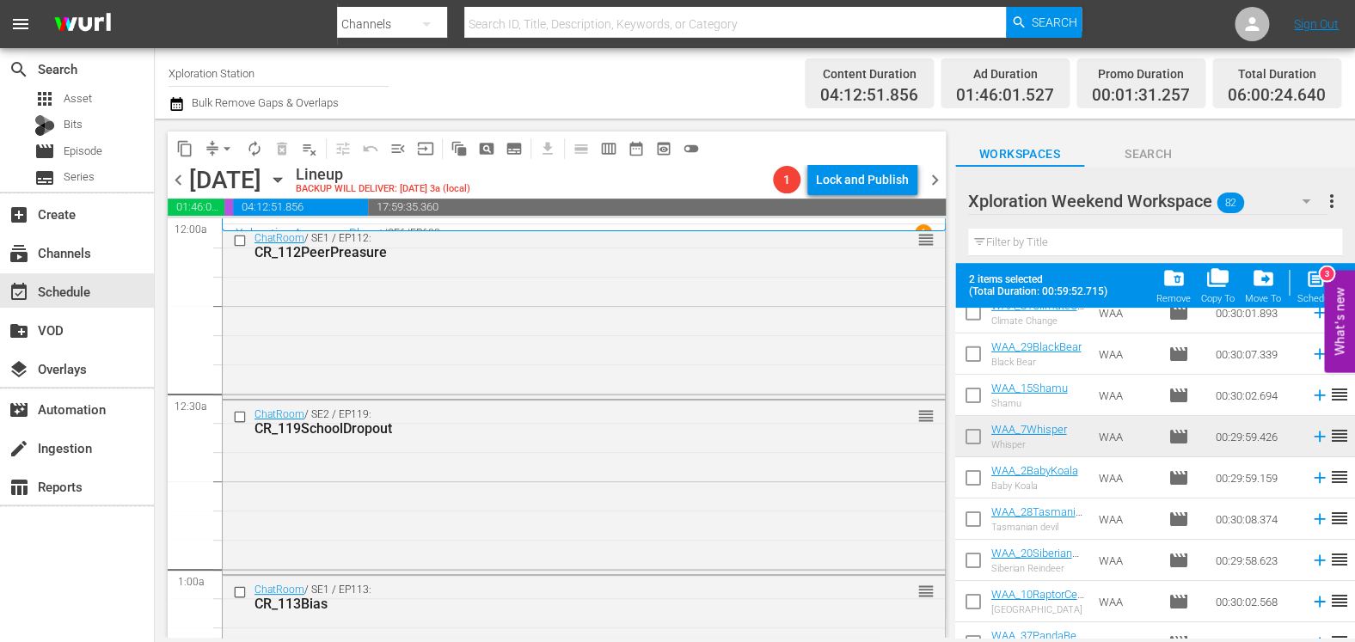
scroll to position [2292, 0]
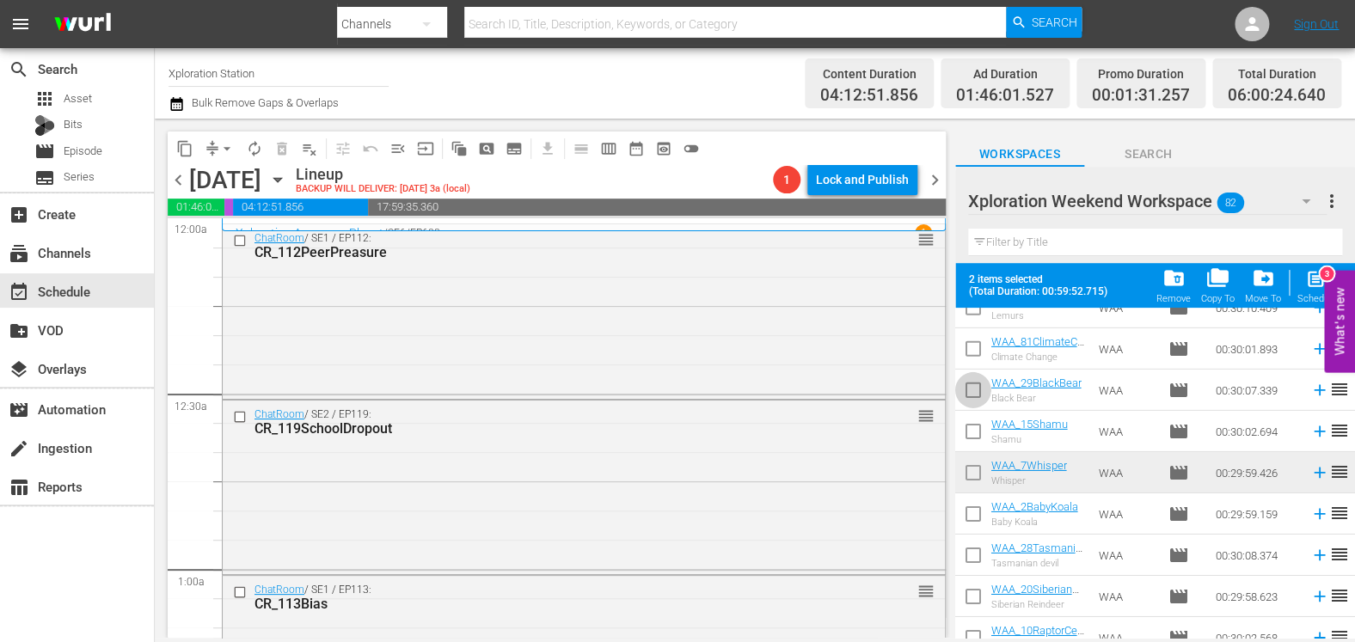
click at [972, 394] on input "checkbox" at bounding box center [973, 394] width 36 height 36
checkbox input "true"
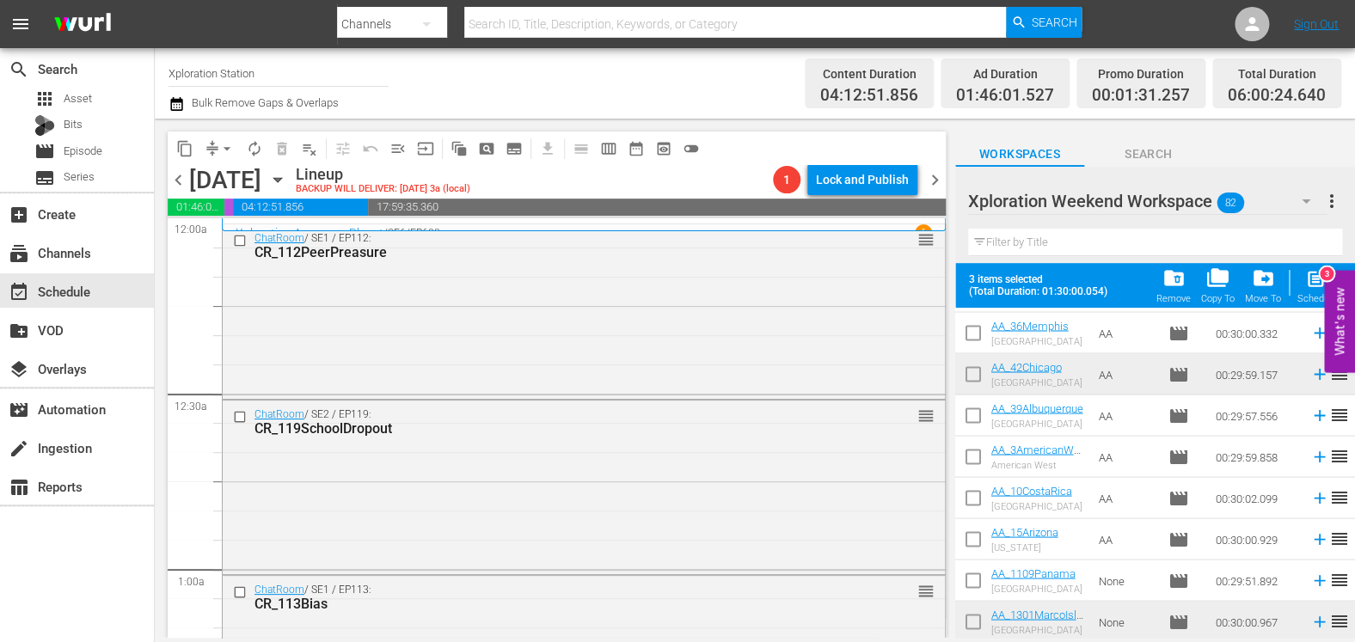
scroll to position [1369, 0]
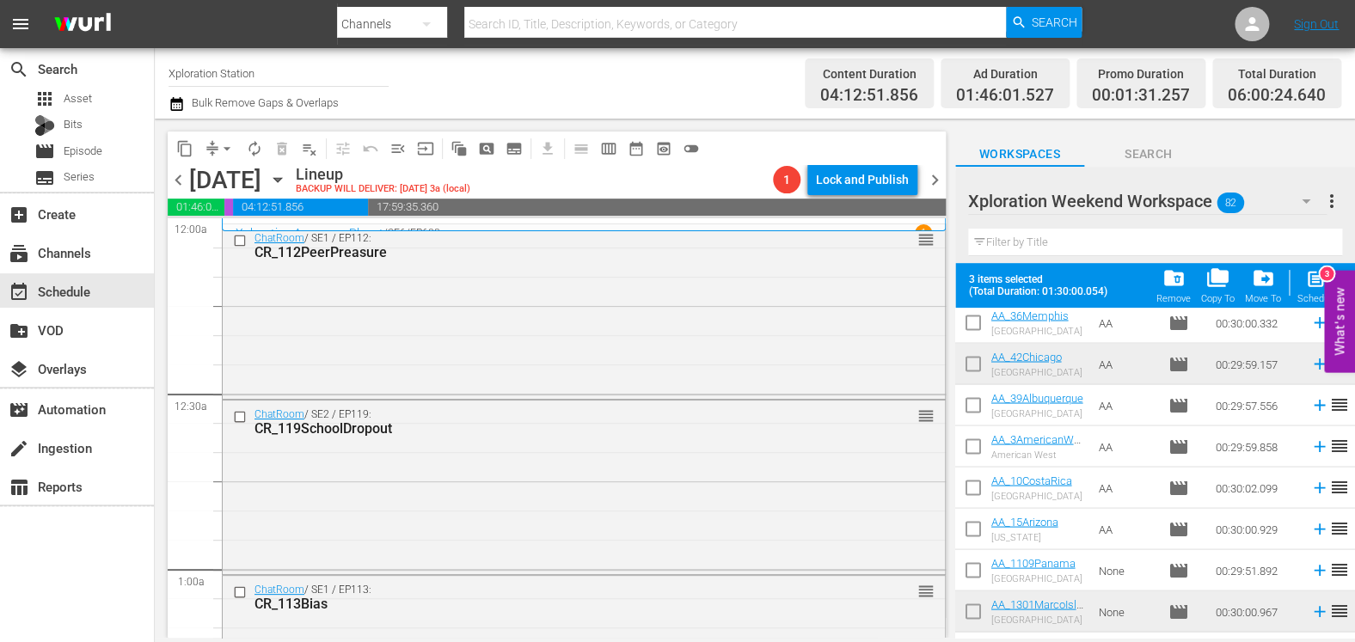
click at [978, 411] on input "checkbox" at bounding box center [973, 408] width 36 height 36
checkbox input "true"
click at [976, 534] on input "checkbox" at bounding box center [973, 532] width 36 height 36
checkbox input "true"
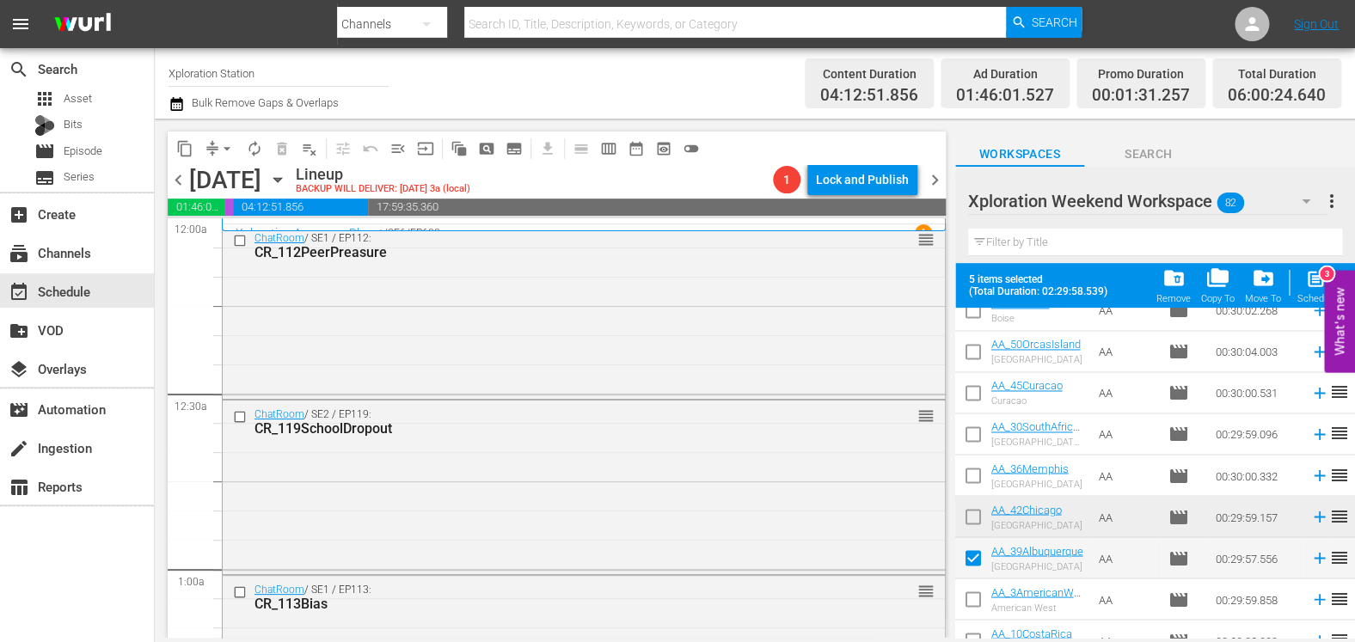
scroll to position [1047, 0]
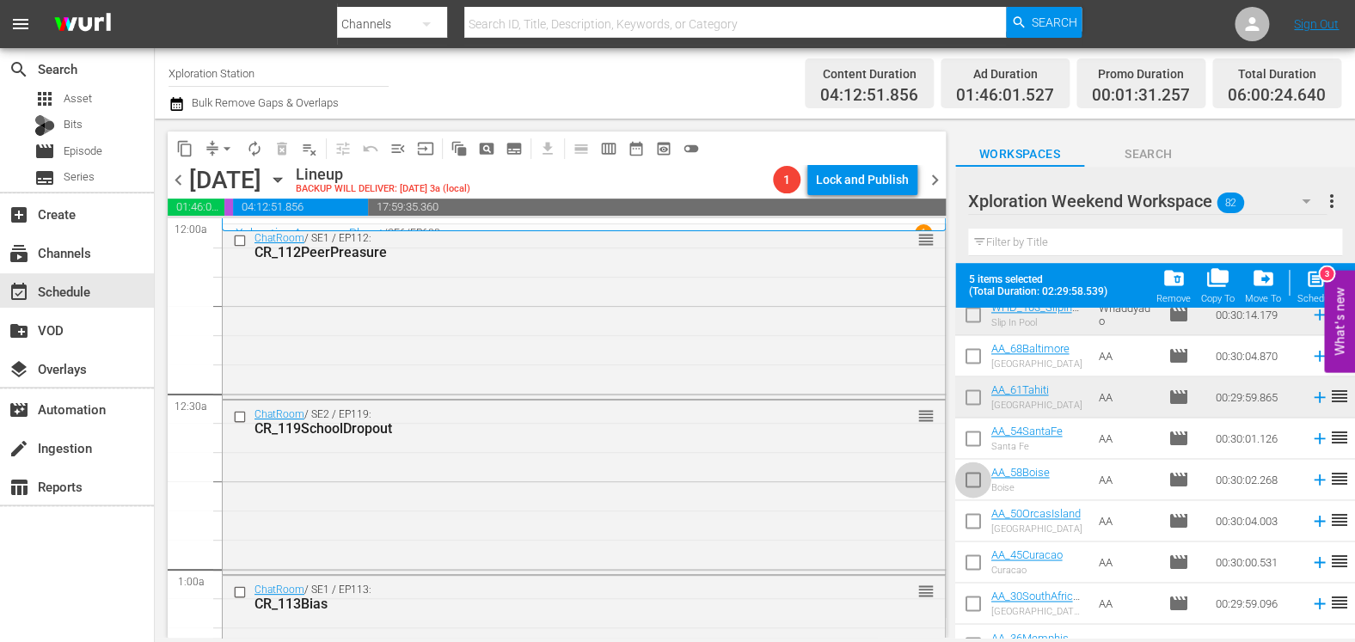
click at [975, 485] on input "checkbox" at bounding box center [973, 483] width 36 height 36
checkbox input "true"
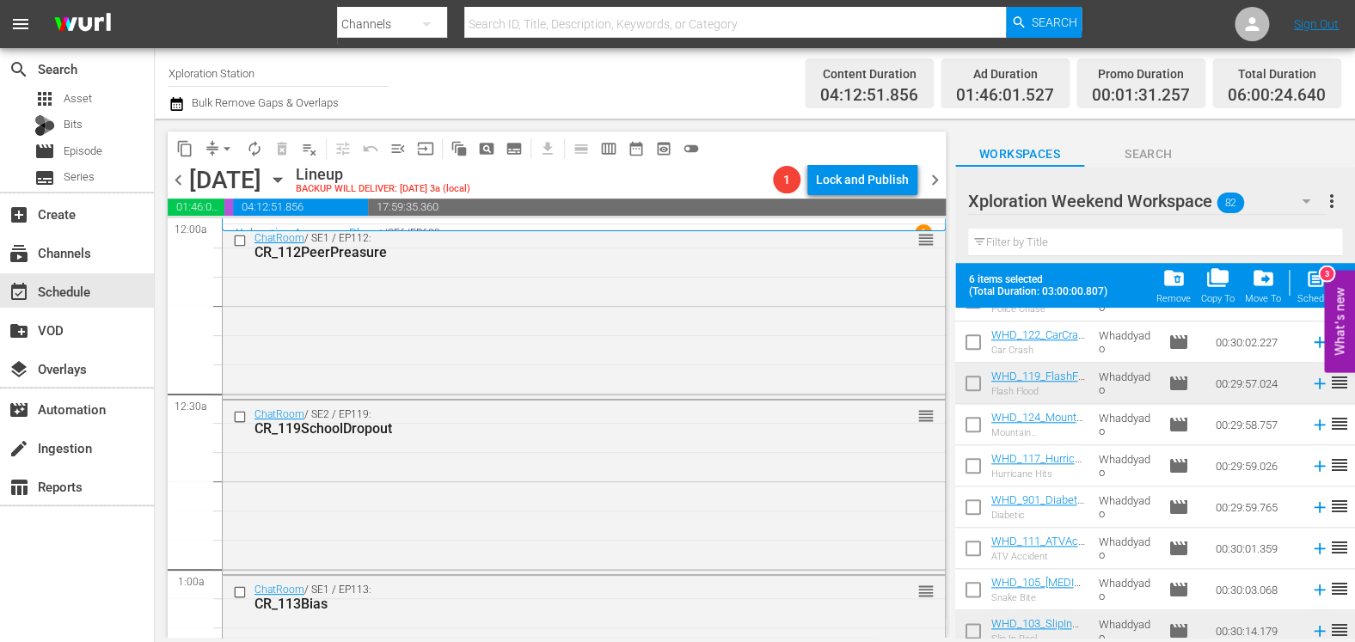
scroll to position [731, 0]
click at [974, 506] on input "checkbox" at bounding box center [973, 510] width 36 height 36
checkbox input "true"
click at [977, 424] on input "checkbox" at bounding box center [973, 427] width 36 height 36
checkbox input "true"
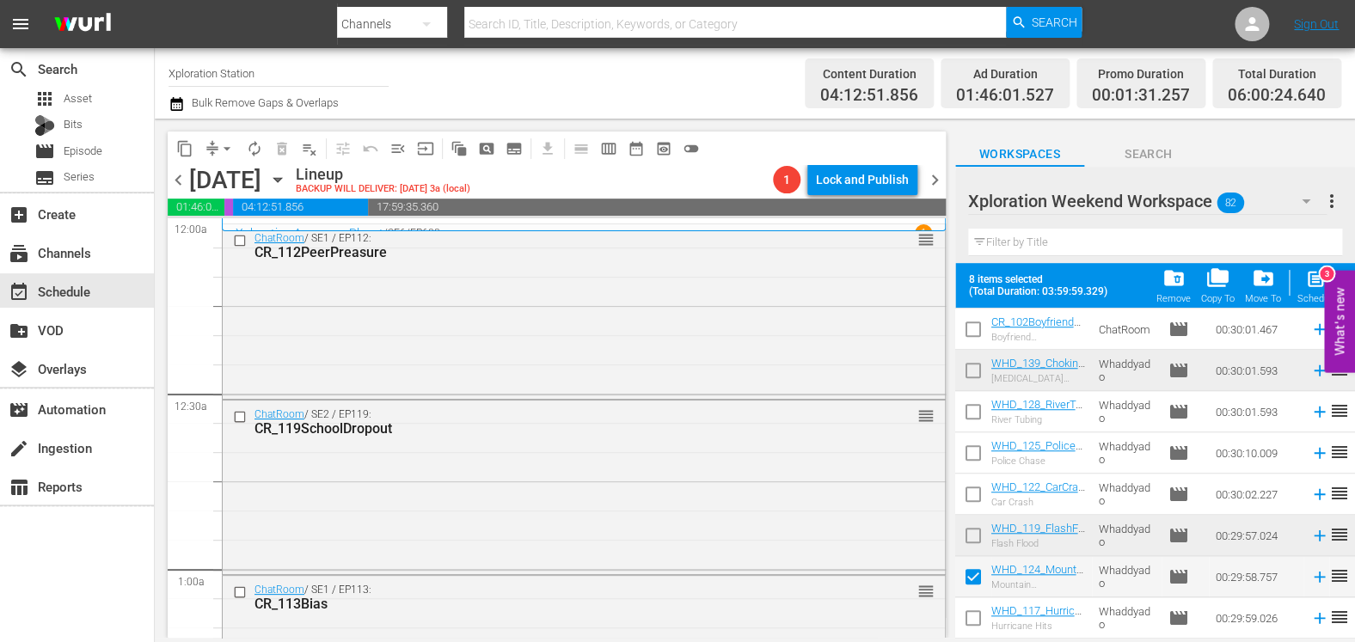
scroll to position [549, 0]
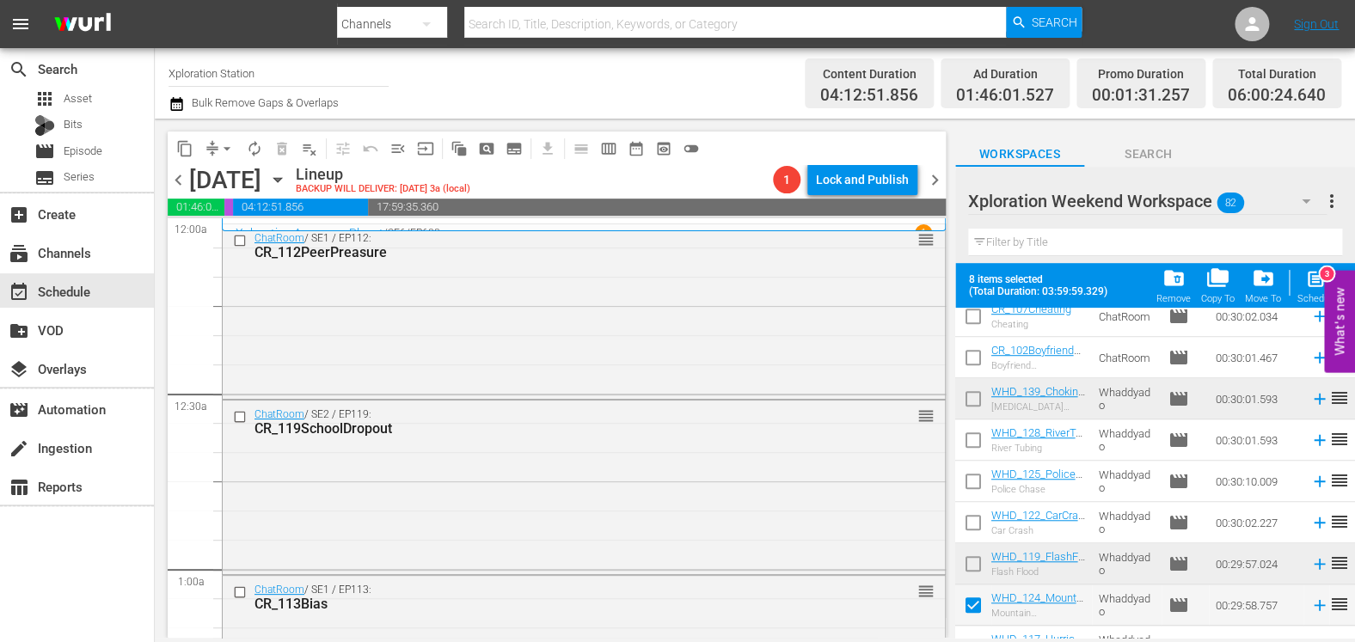
click at [973, 482] on input "checkbox" at bounding box center [973, 485] width 36 height 36
checkbox input "true"
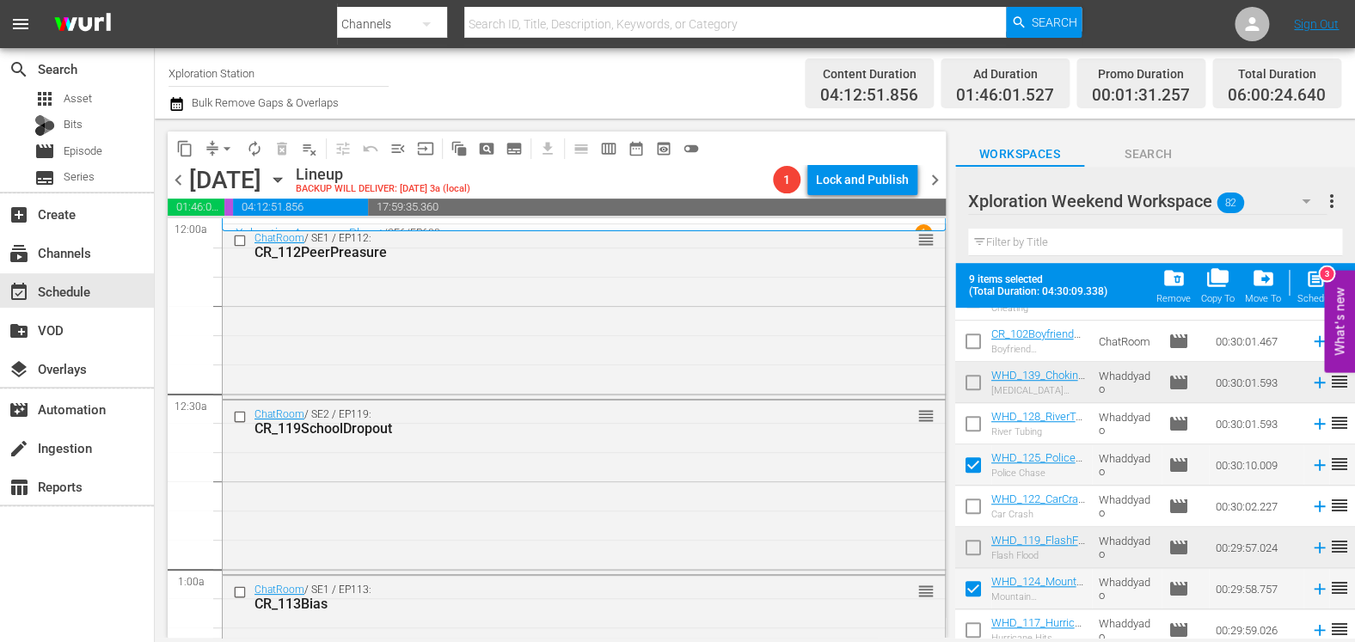
scroll to position [267, 0]
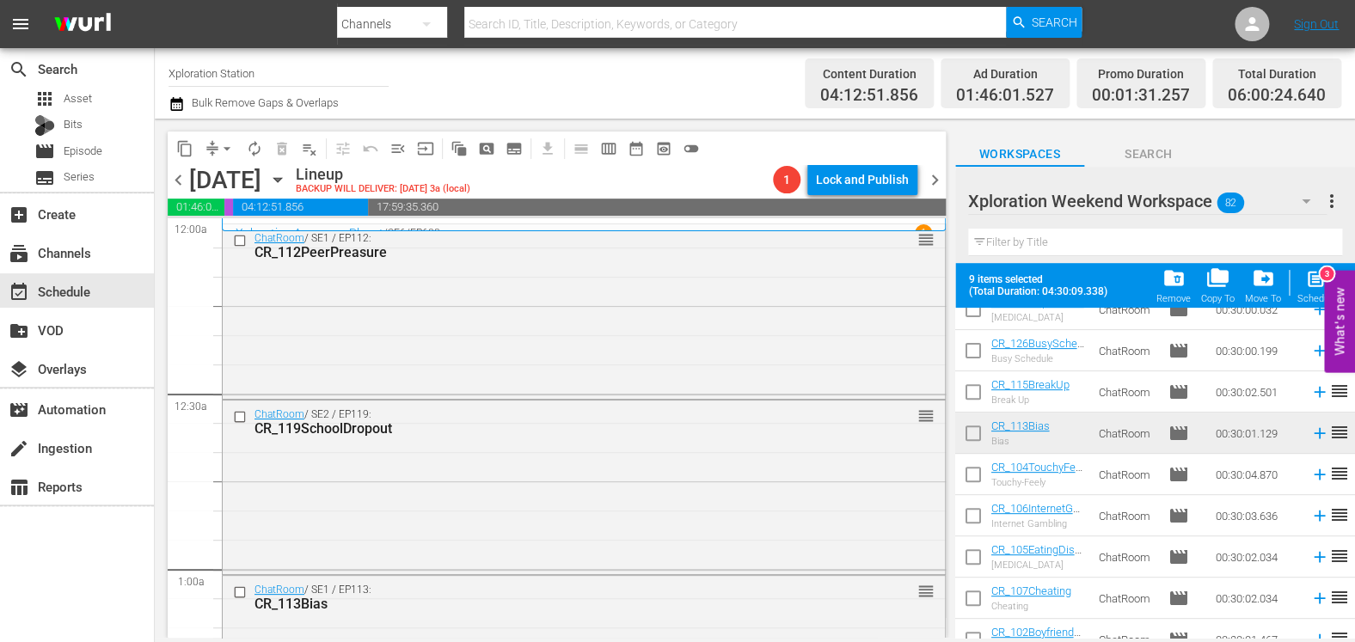
click at [978, 513] on input "checkbox" at bounding box center [973, 519] width 36 height 36
checkbox input "true"
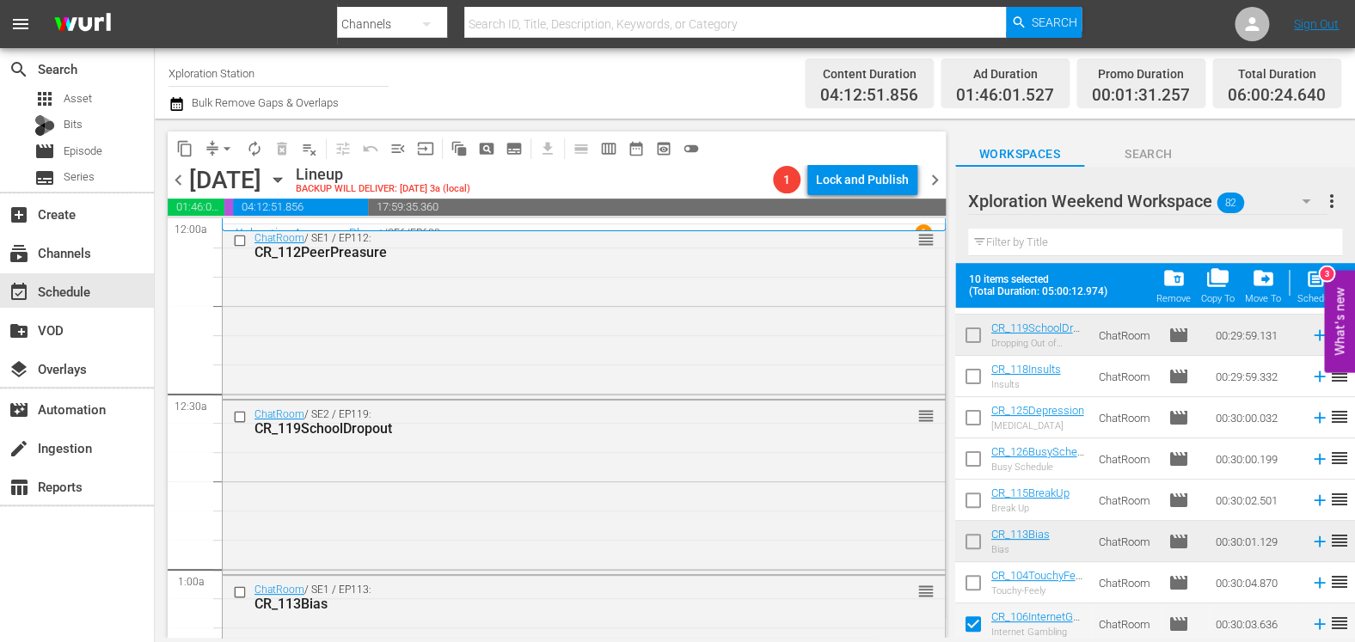
scroll to position [154, 0]
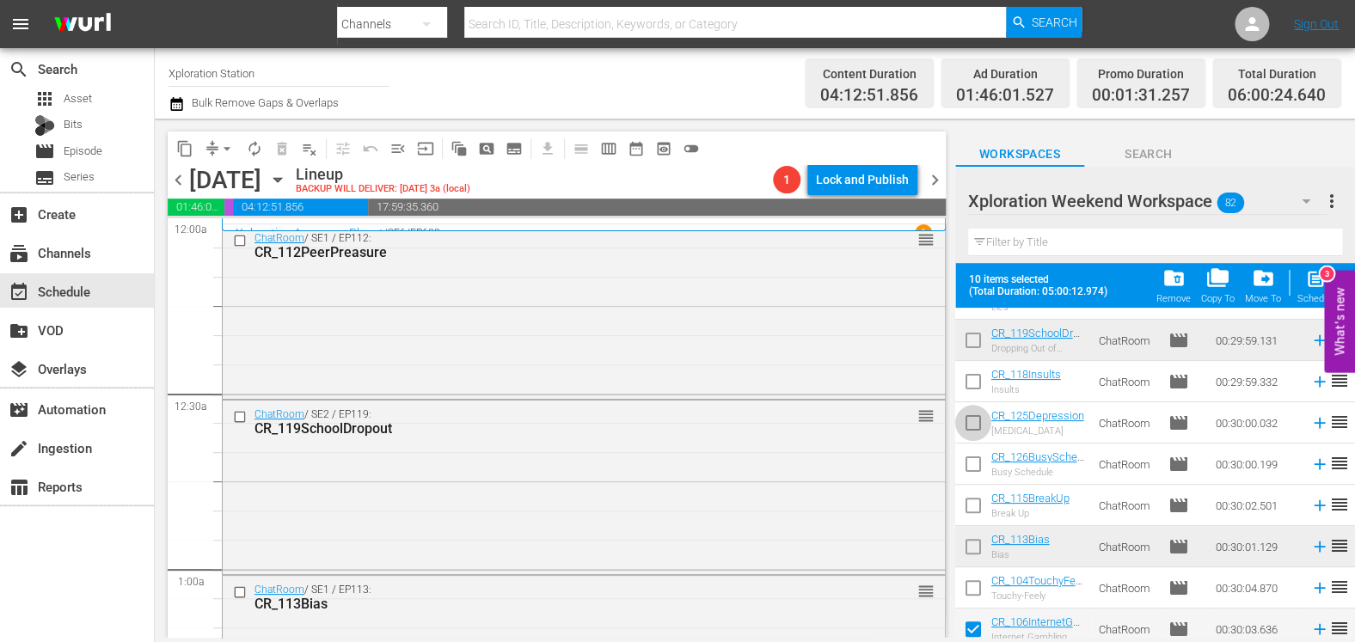
click at [975, 427] on input "checkbox" at bounding box center [973, 426] width 36 height 36
checkbox input "true"
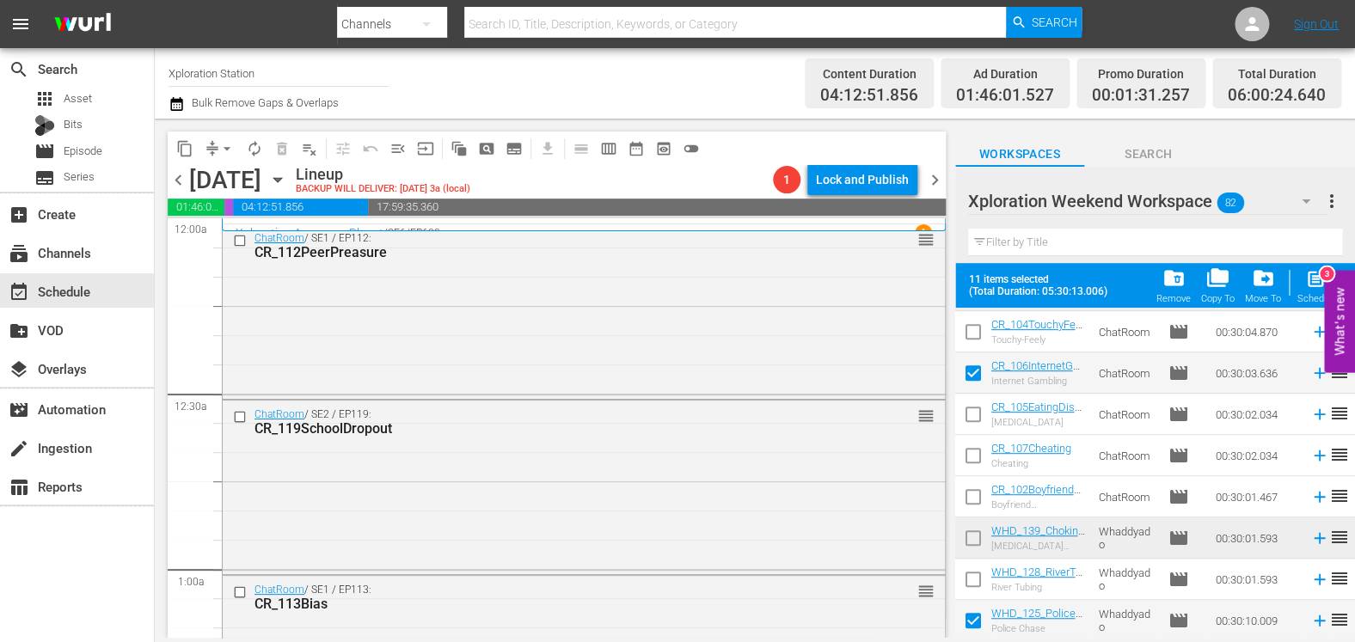
scroll to position [421, 0]
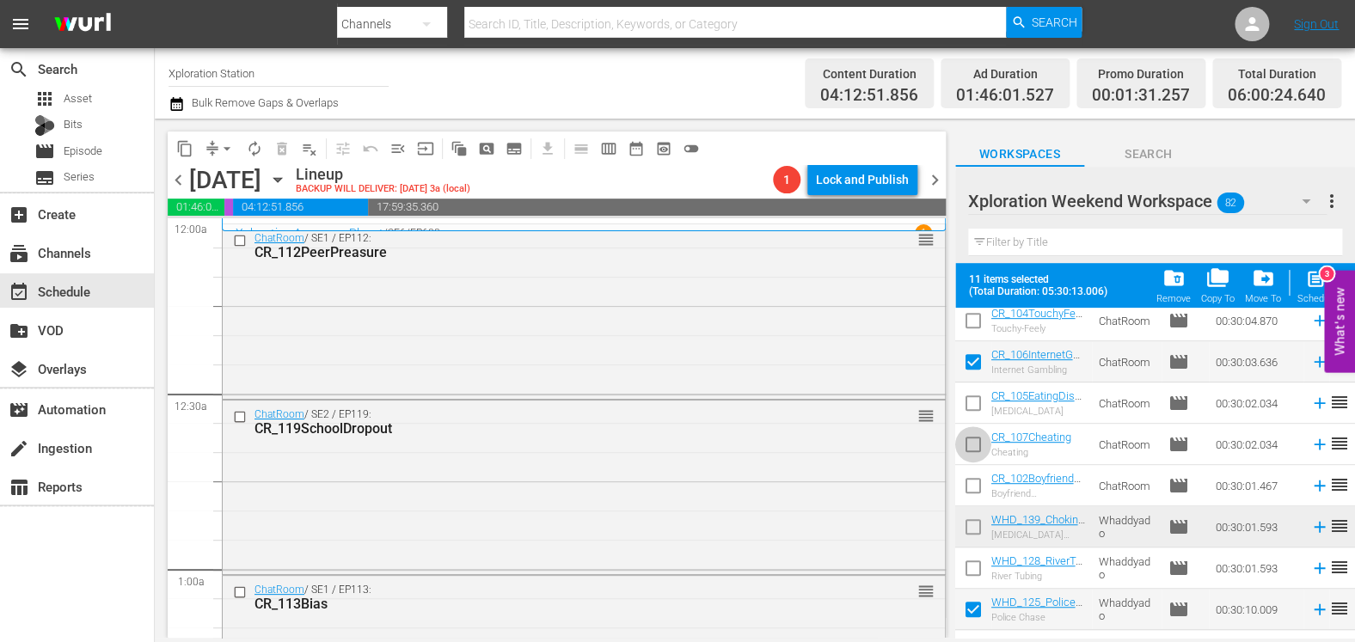
click at [977, 457] on input "checkbox" at bounding box center [973, 448] width 36 height 36
checkbox input "true"
click at [1311, 285] on span "post_add" at bounding box center [1316, 278] width 23 height 23
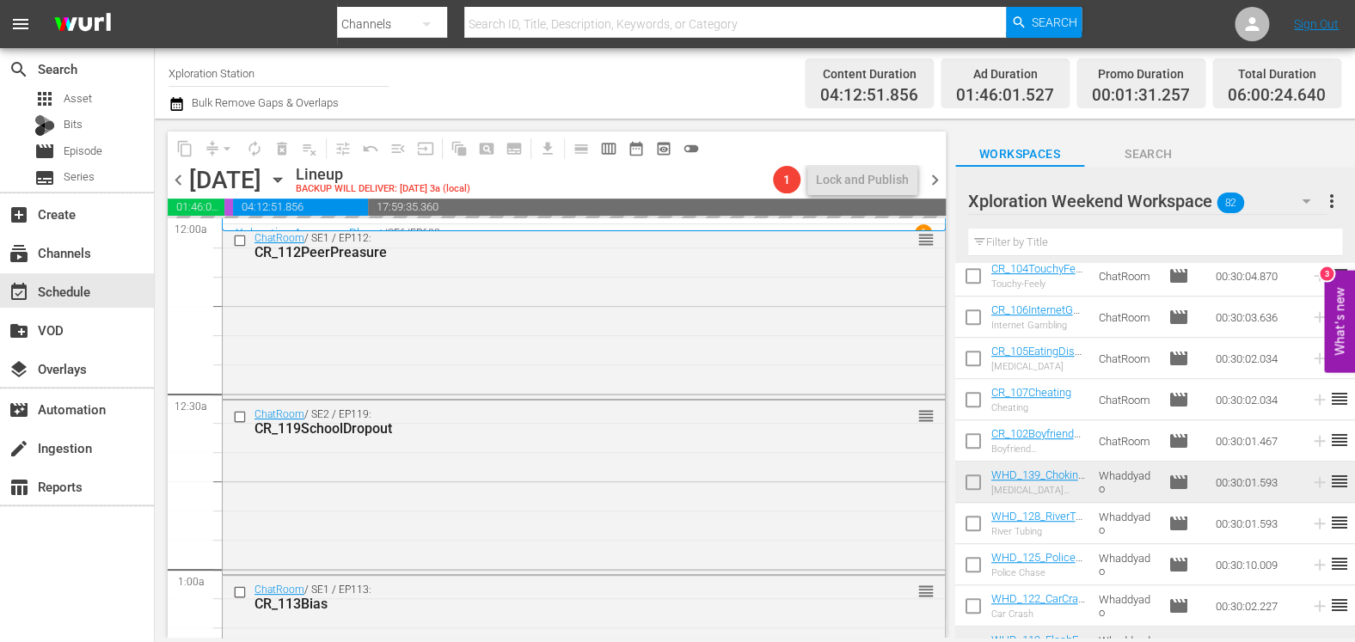
checkbox input "false"
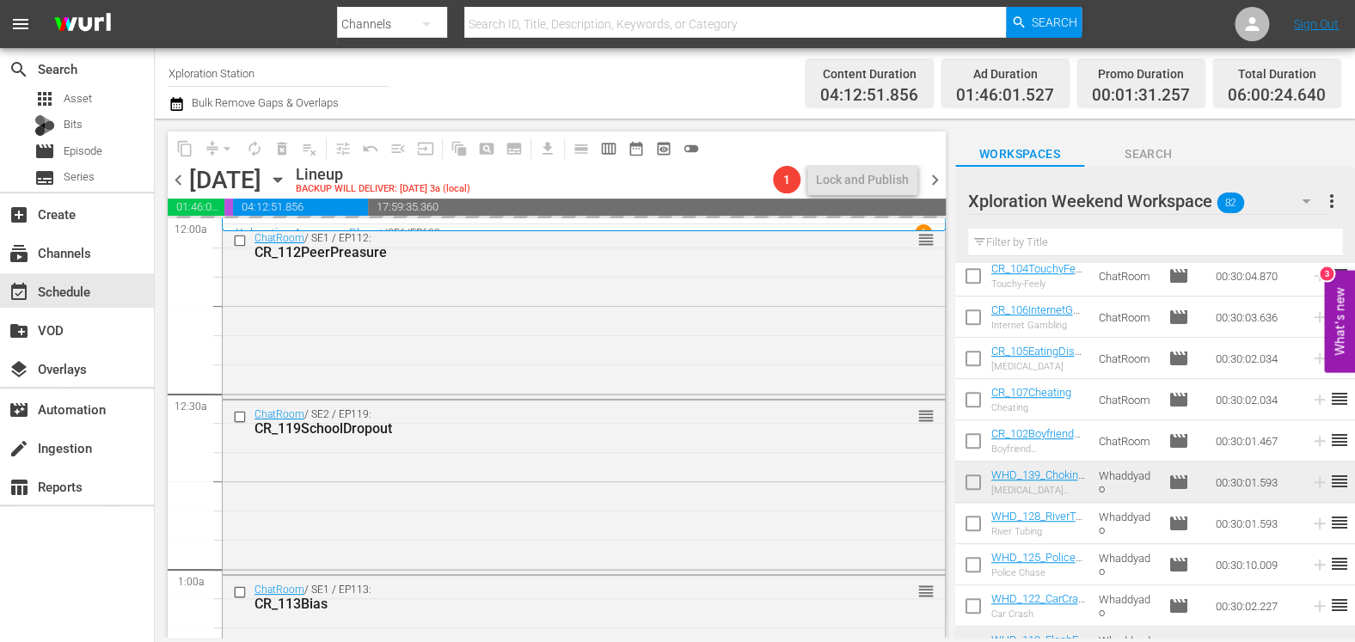
checkbox input "false"
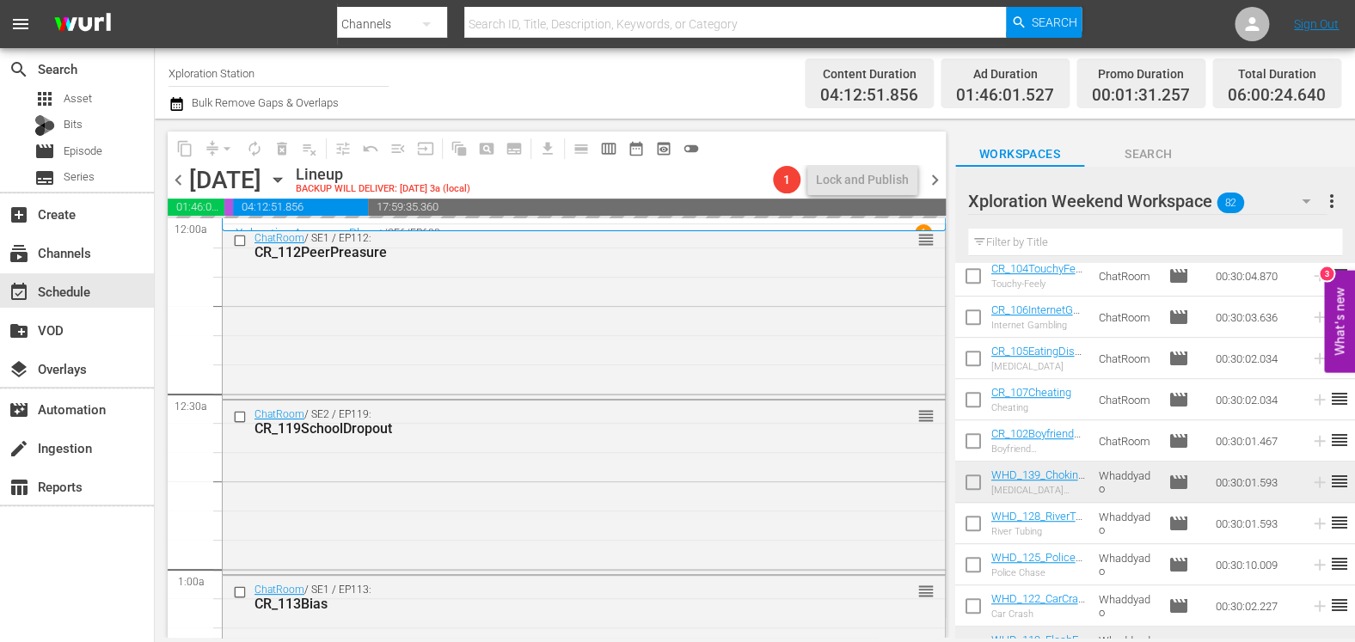
checkbox input "false"
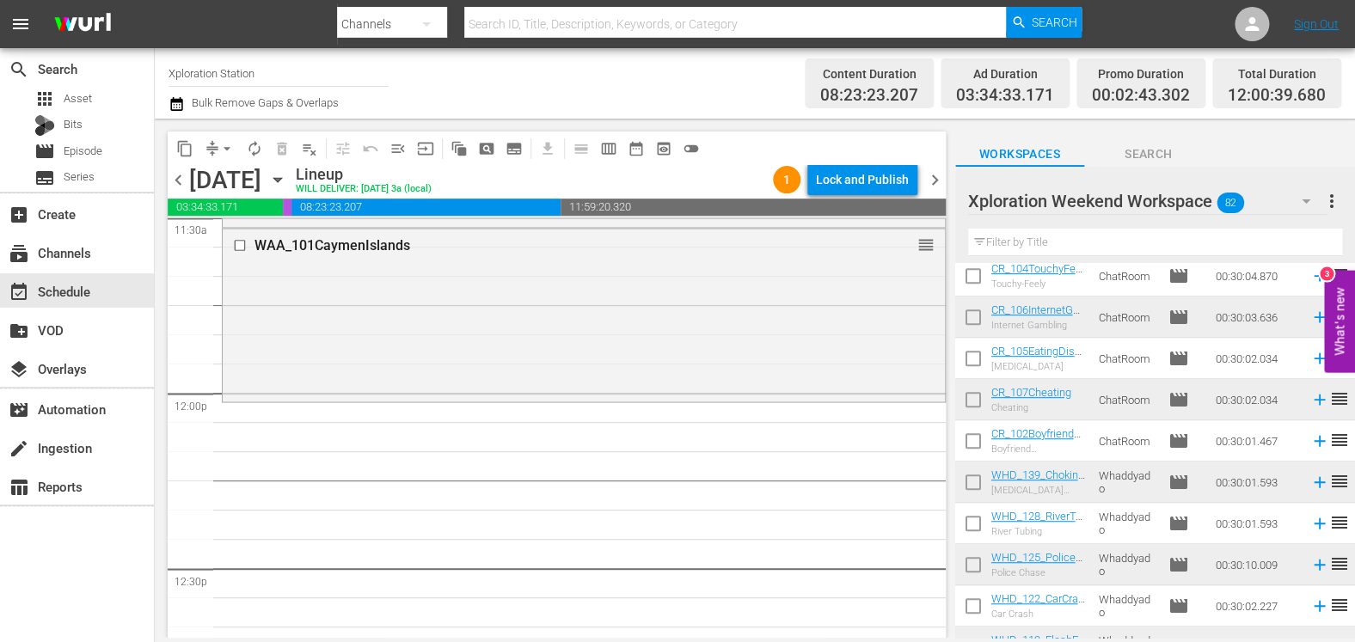
scroll to position [4032, 0]
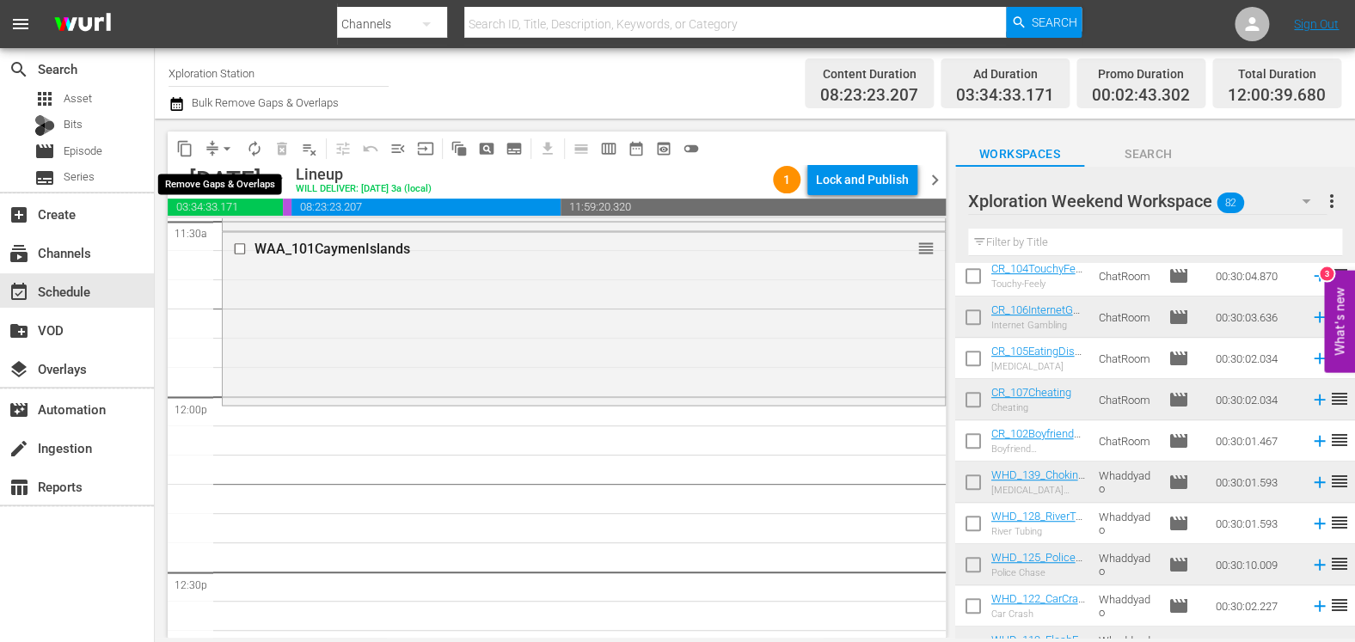
click at [234, 145] on span "arrow_drop_down" at bounding box center [226, 148] width 17 height 17
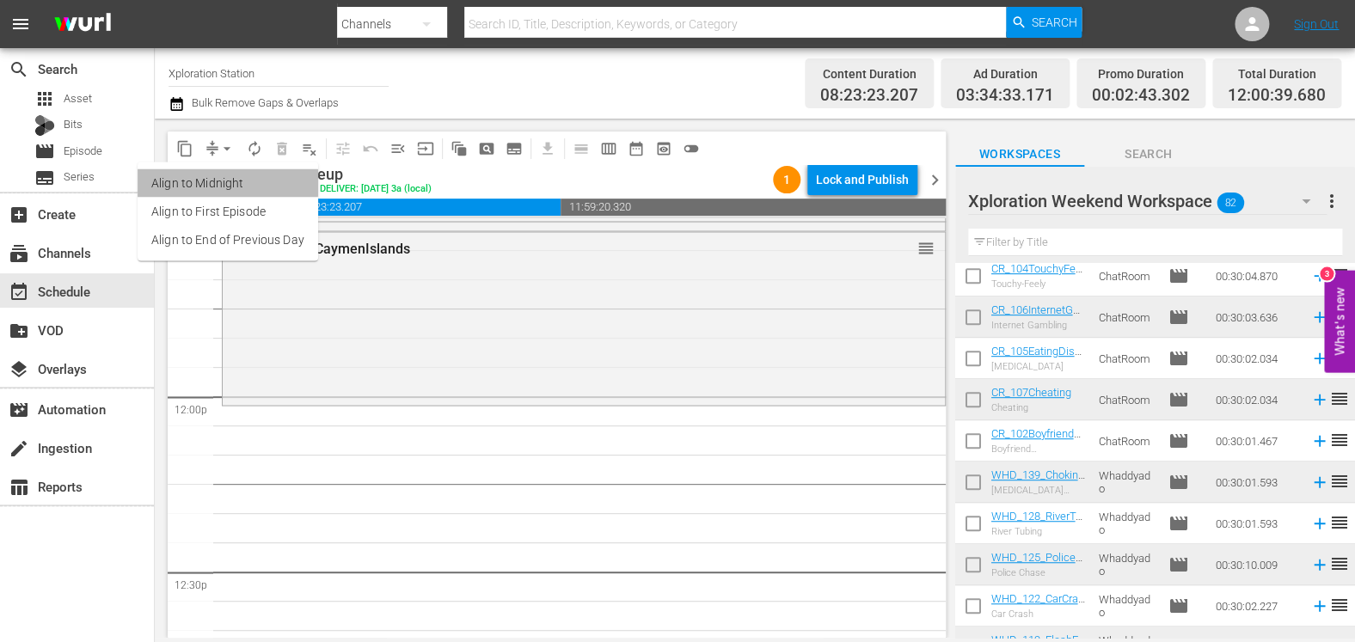
click at [227, 182] on li "Align to Midnight" at bounding box center [228, 183] width 181 height 28
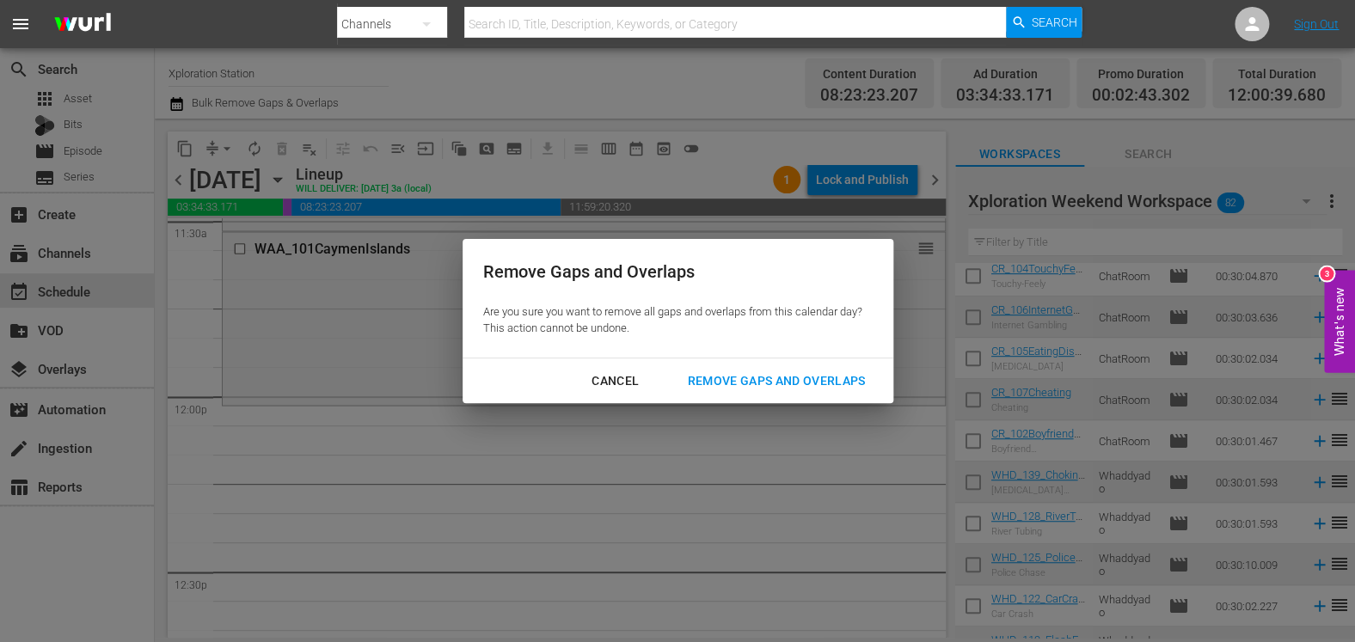
click at [758, 384] on div "Remove Gaps and Overlaps" at bounding box center [776, 381] width 206 height 21
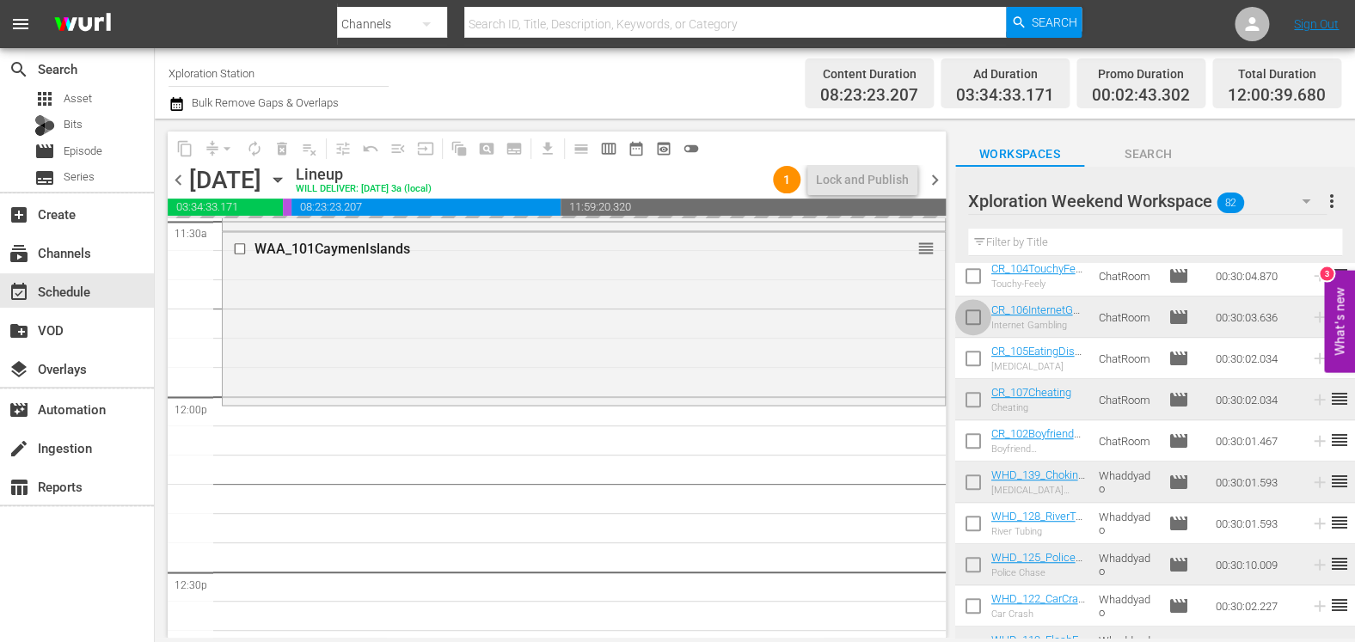
click at [978, 325] on input "checkbox" at bounding box center [973, 321] width 36 height 36
checkbox input "true"
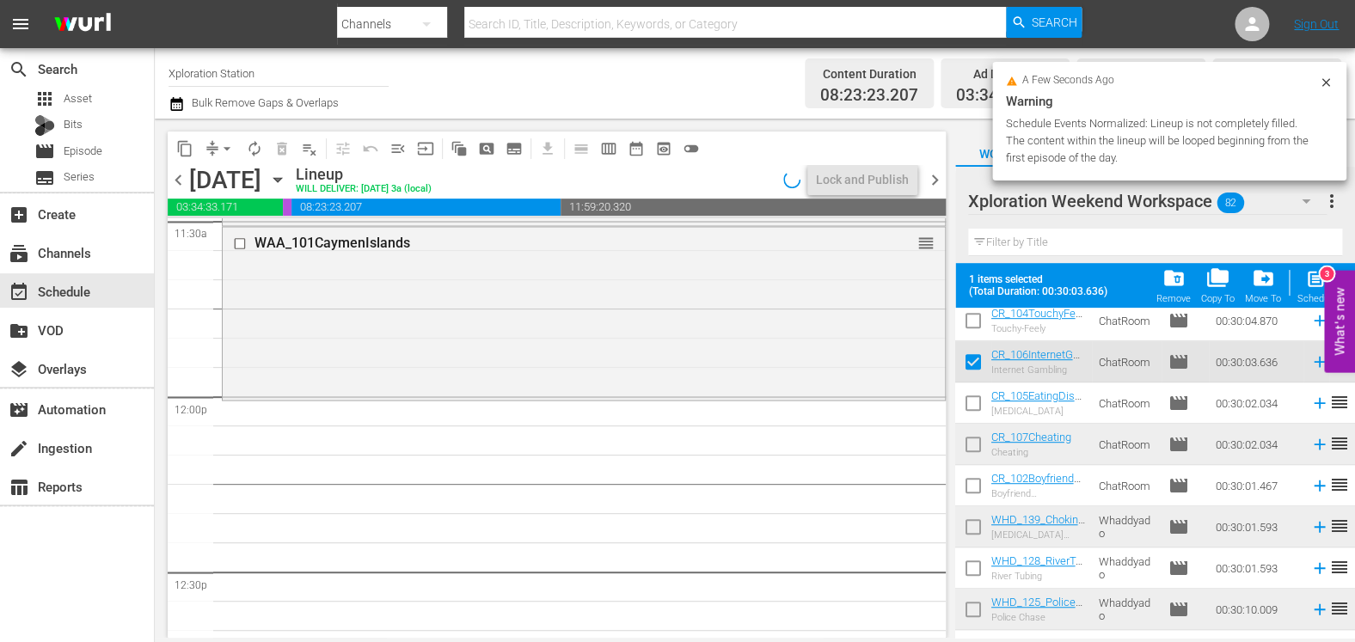
scroll to position [4558, 0]
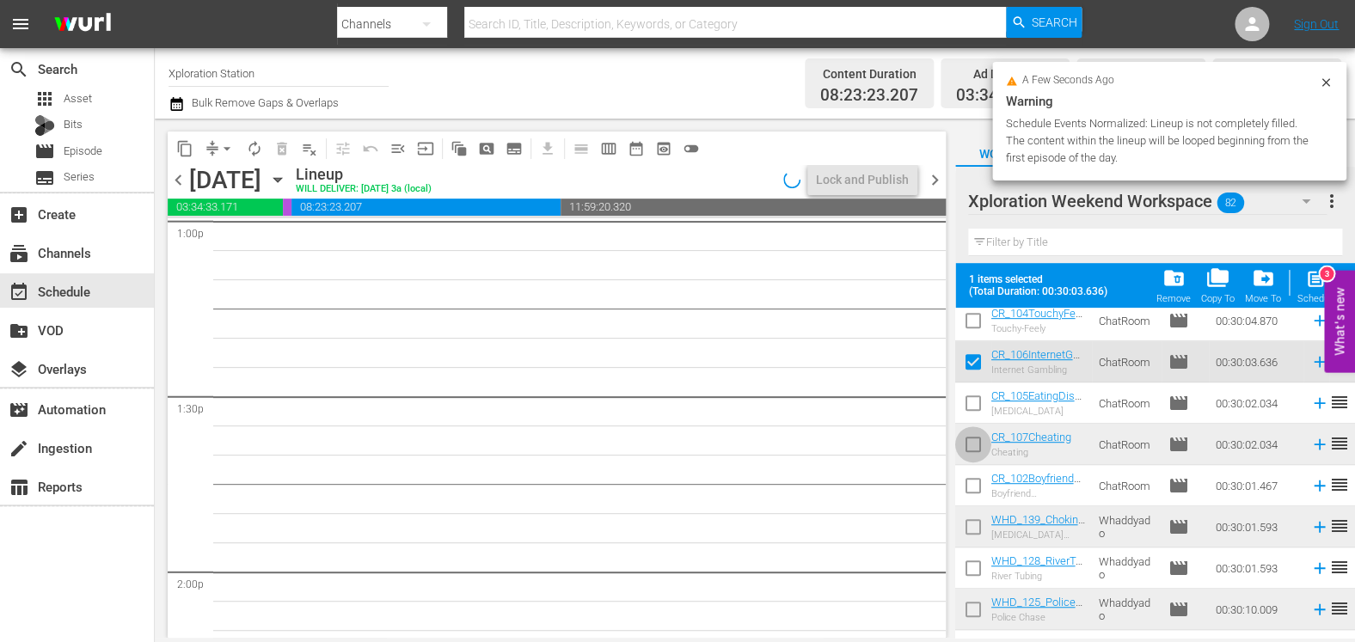
click at [978, 451] on input "checkbox" at bounding box center [973, 448] width 36 height 36
checkbox input "true"
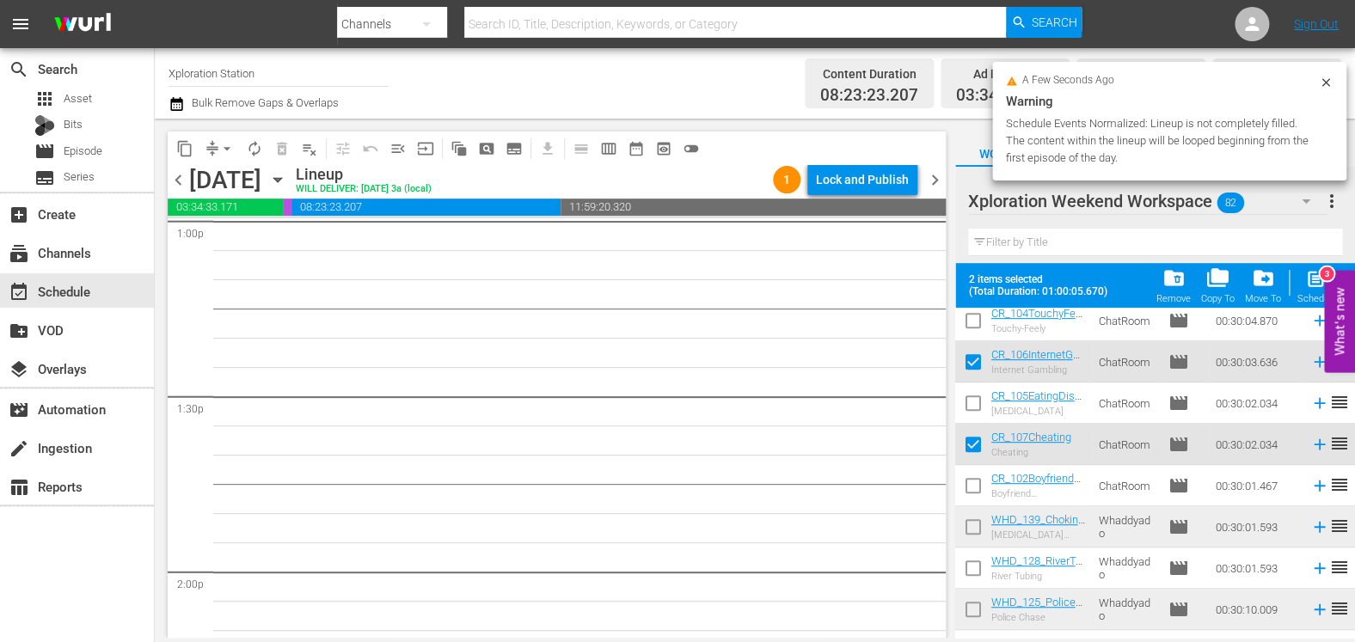
scroll to position [491, 0]
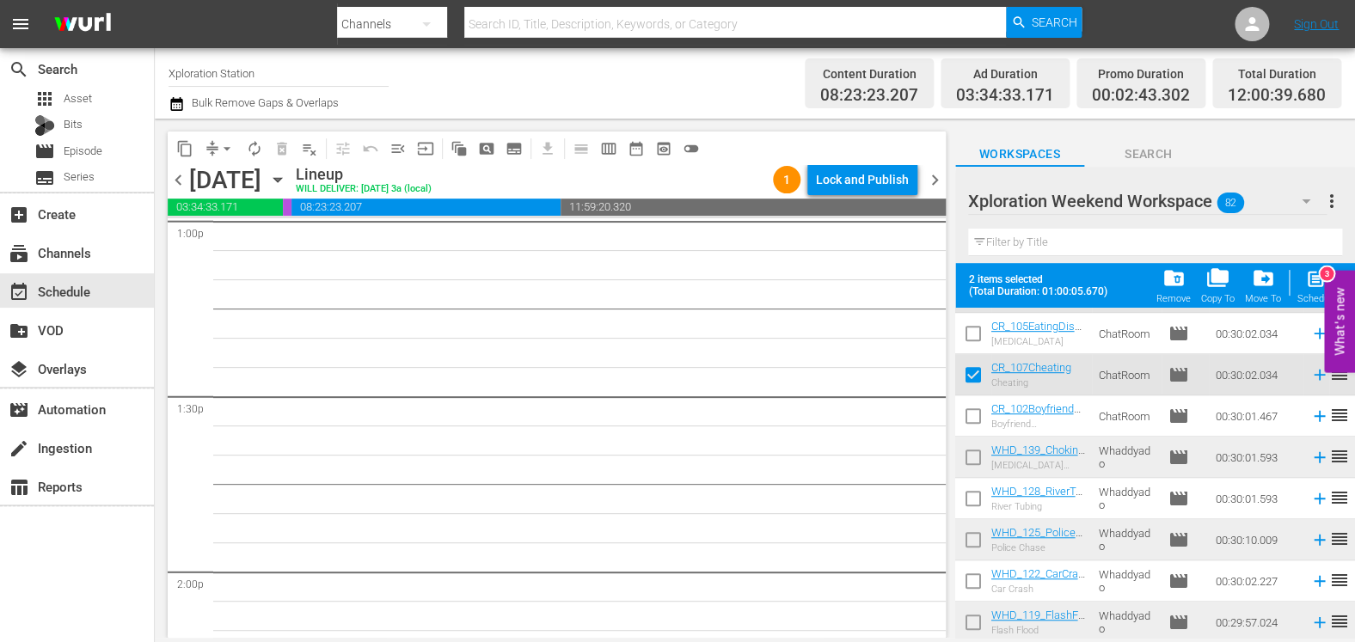
click at [975, 463] on input "checkbox" at bounding box center [973, 461] width 36 height 36
checkbox input "true"
click at [978, 537] on input "checkbox" at bounding box center [973, 543] width 36 height 36
checkbox input "true"
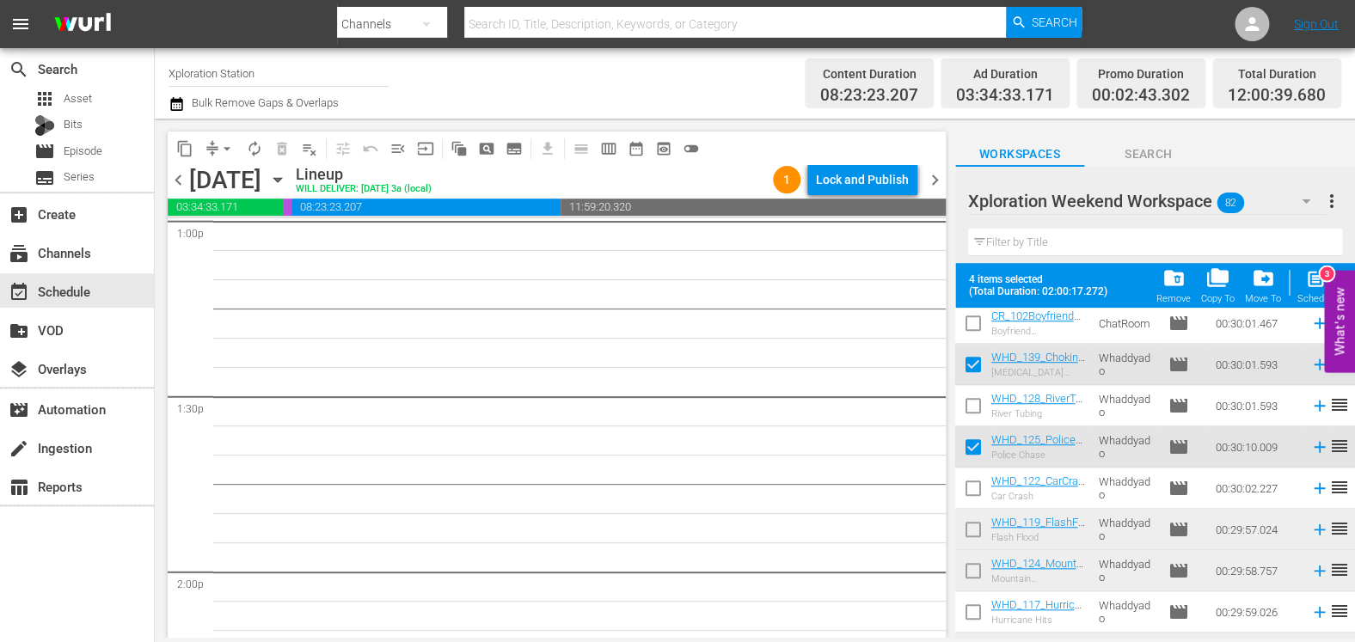
scroll to position [619, 0]
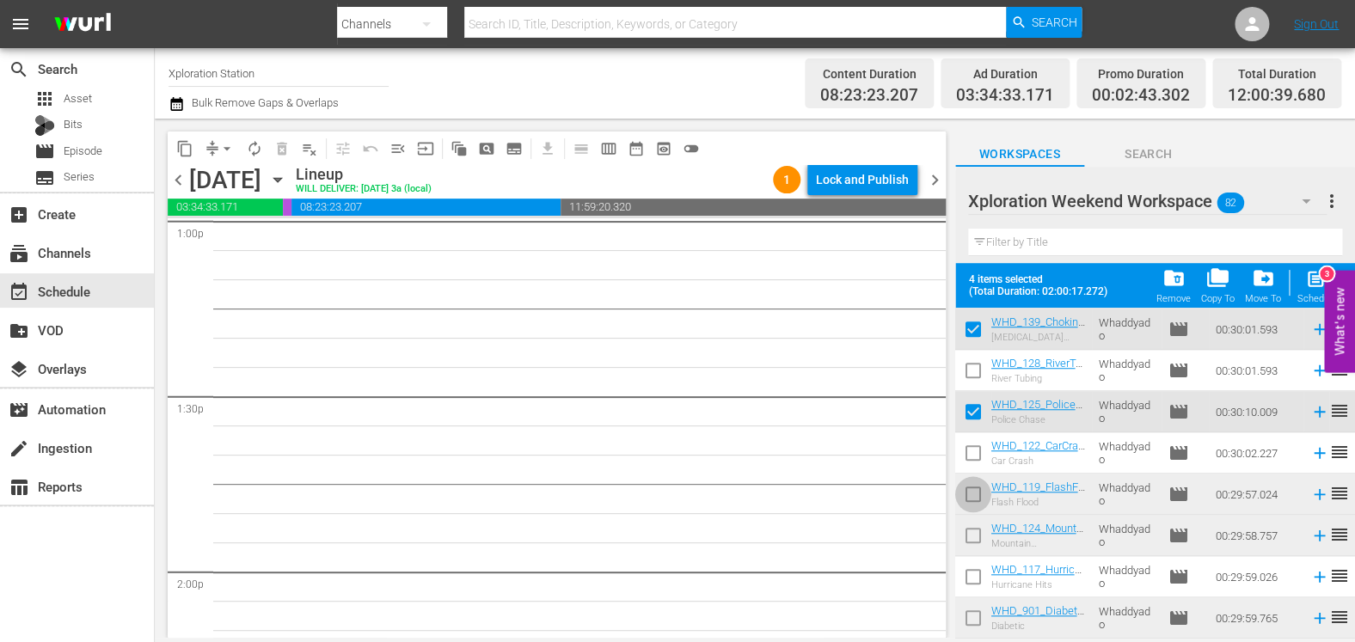
click at [975, 488] on input "checkbox" at bounding box center [973, 498] width 36 height 36
checkbox input "true"
click at [973, 538] on input "checkbox" at bounding box center [973, 539] width 36 height 36
checkbox input "true"
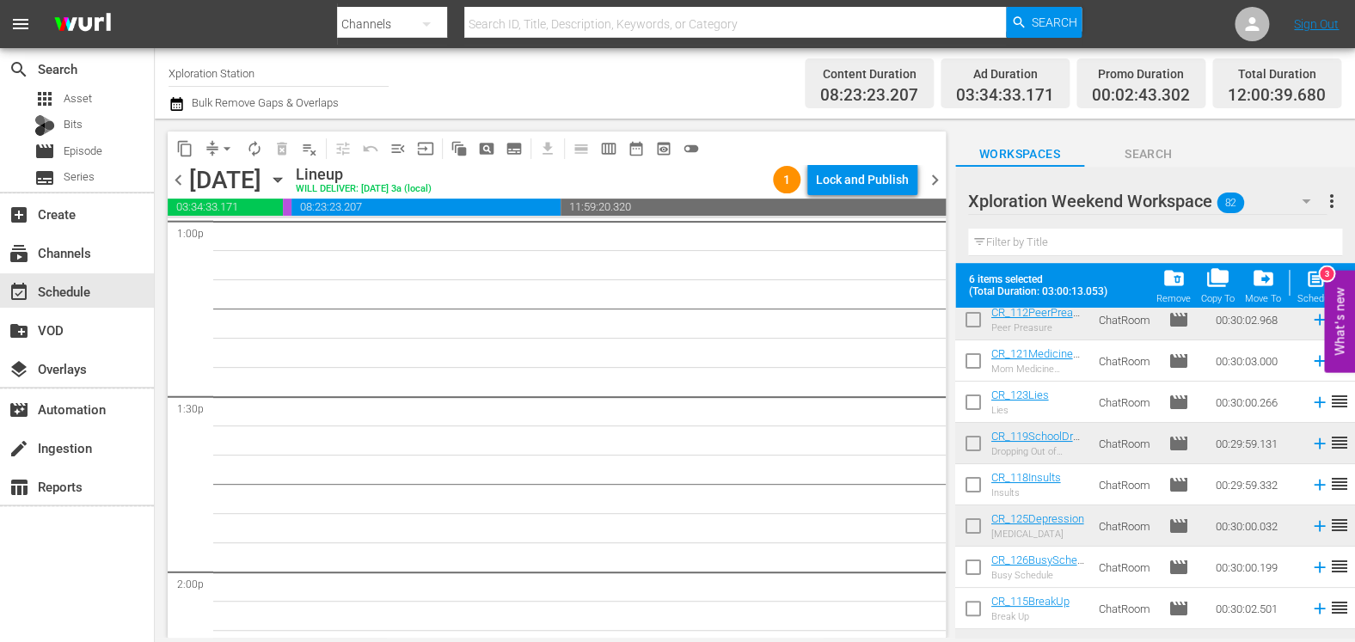
scroll to position [0, 0]
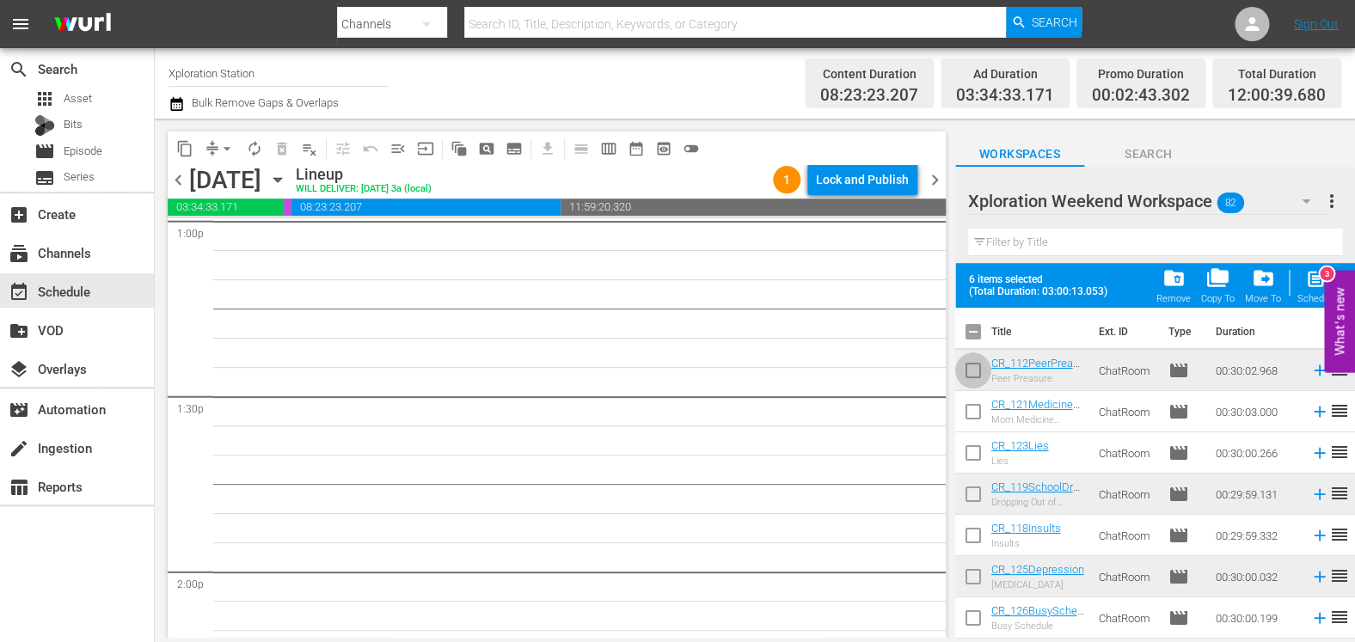
drag, startPoint x: 977, startPoint y: 375, endPoint x: 978, endPoint y: 388, distance: 12.9
click at [978, 375] on input "checkbox" at bounding box center [973, 374] width 36 height 36
checkbox input "true"
click at [971, 493] on input "checkbox" at bounding box center [973, 498] width 36 height 36
checkbox input "true"
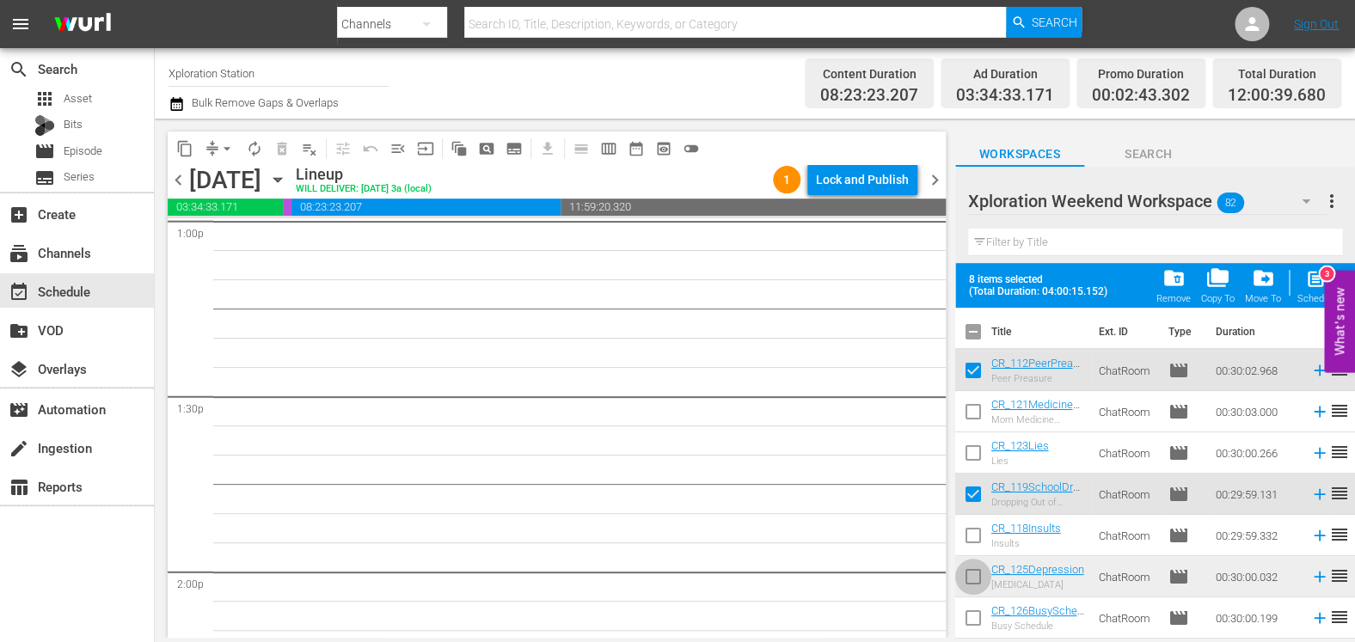
click at [968, 568] on input "checkbox" at bounding box center [973, 580] width 36 height 36
checkbox input "true"
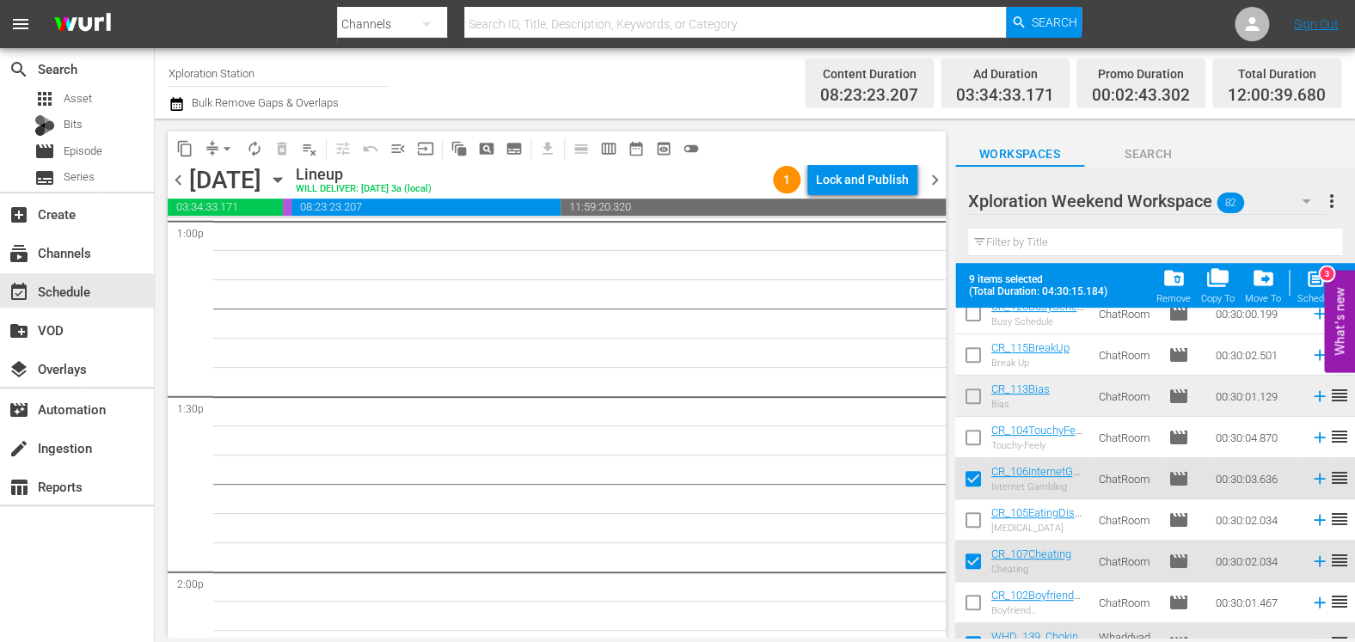
scroll to position [292, 0]
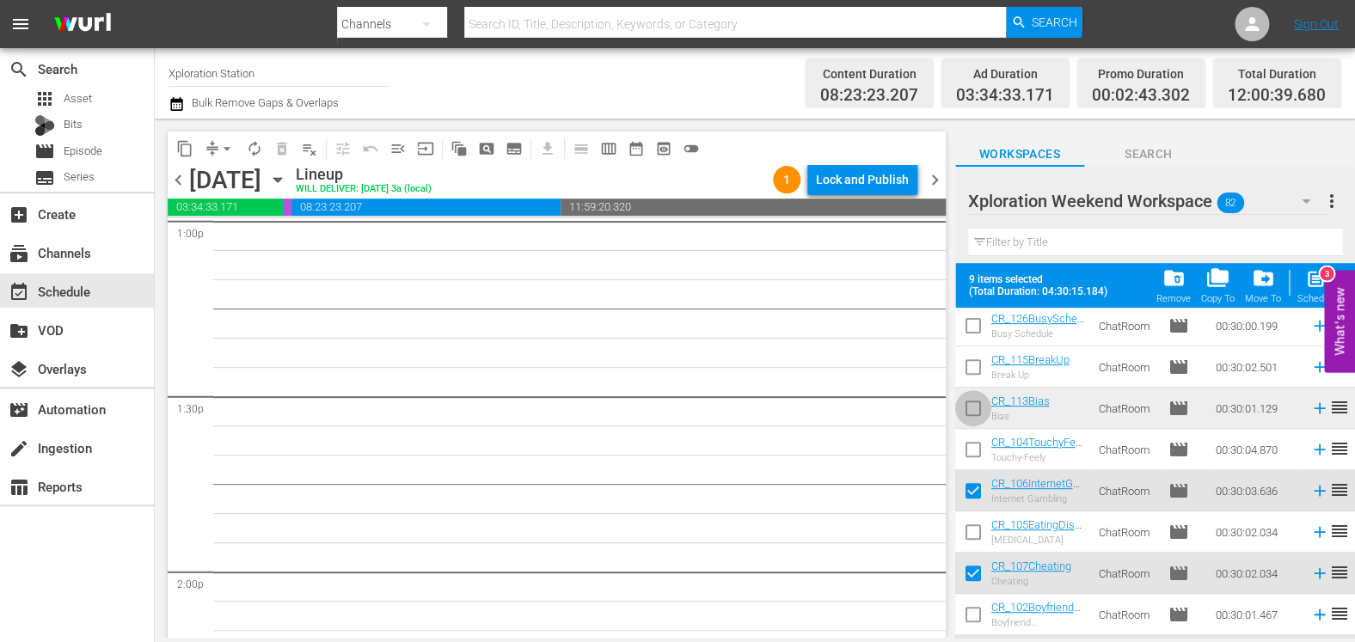
click at [977, 402] on input "checkbox" at bounding box center [973, 412] width 36 height 36
checkbox input "true"
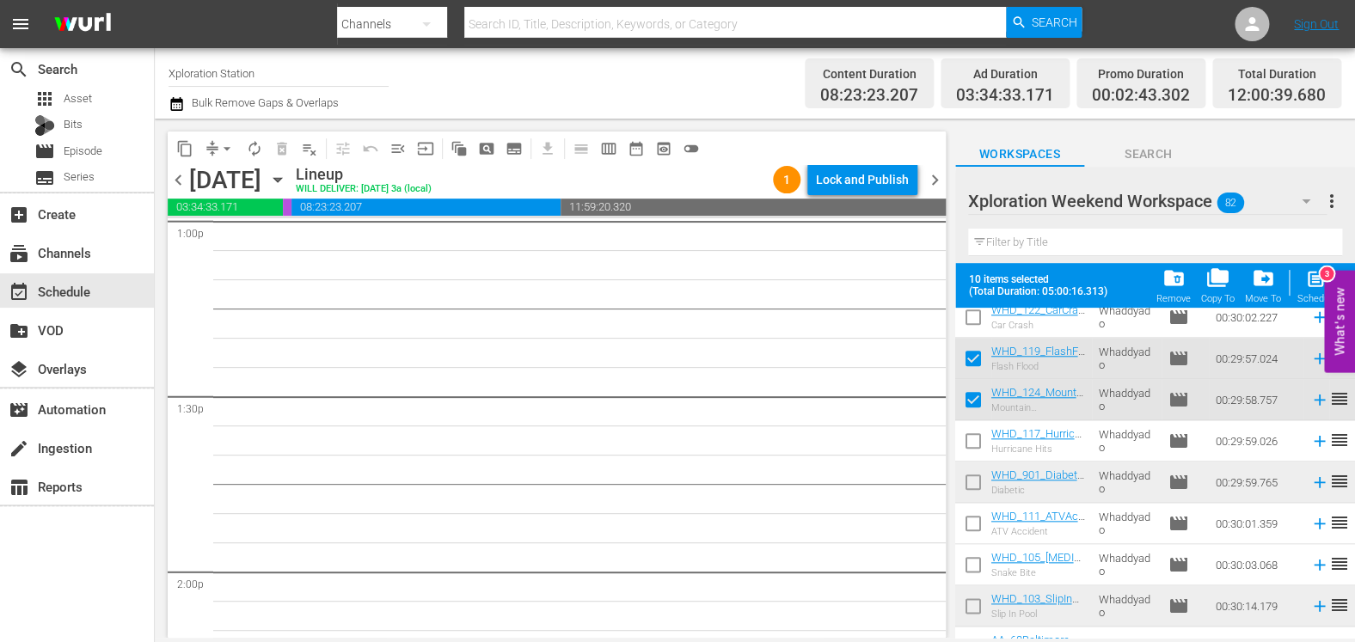
scroll to position [787, 0]
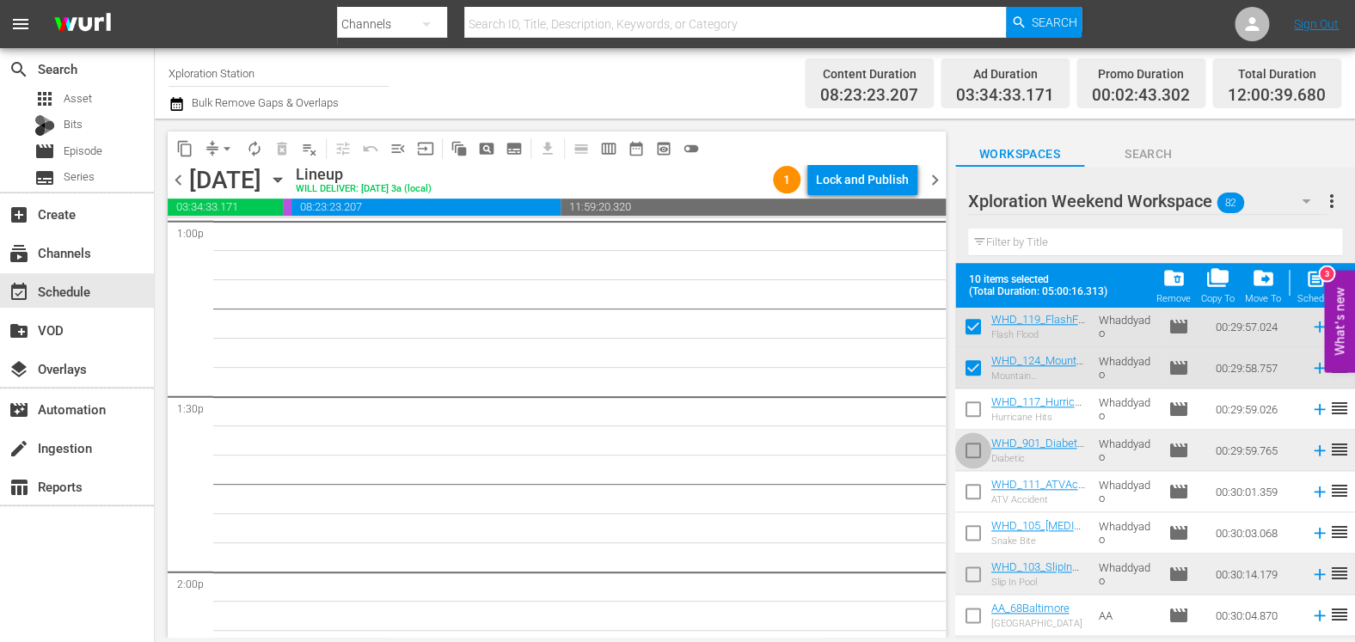
click at [977, 457] on input "checkbox" at bounding box center [973, 454] width 36 height 36
checkbox input "true"
click at [974, 568] on input "checkbox" at bounding box center [973, 578] width 36 height 36
checkbox input "true"
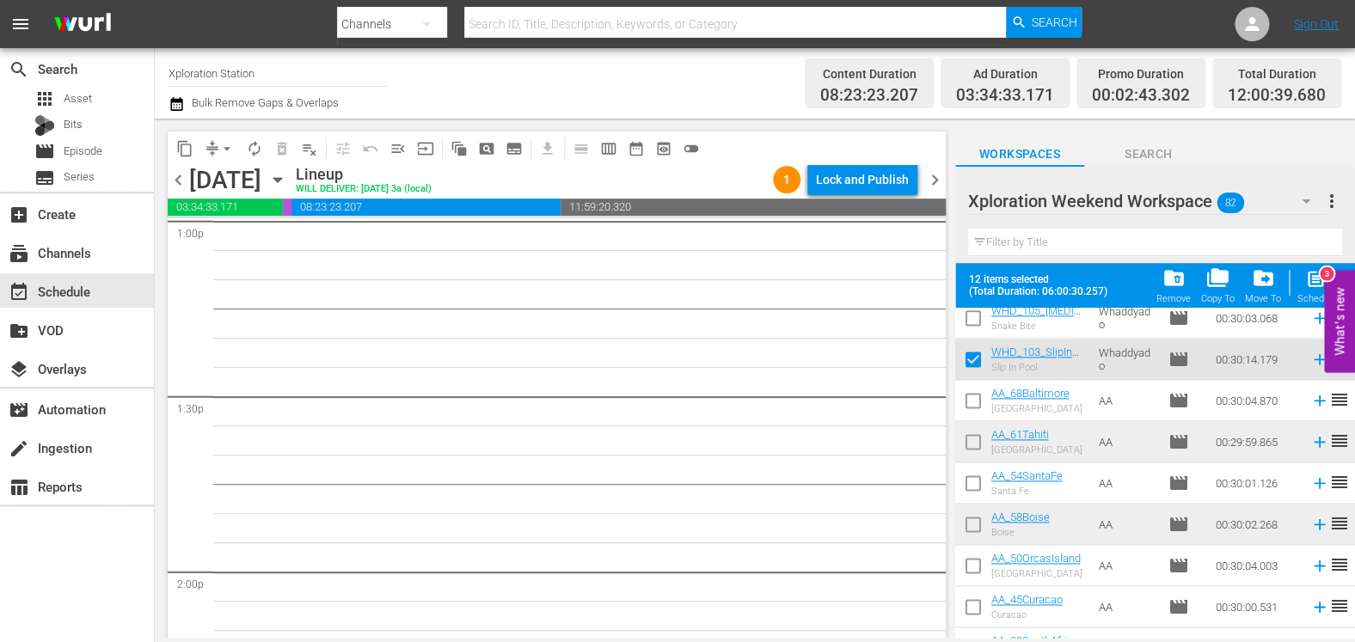
scroll to position [1005, 0]
click at [979, 433] on input "checkbox" at bounding box center [973, 442] width 36 height 36
checkbox input "true"
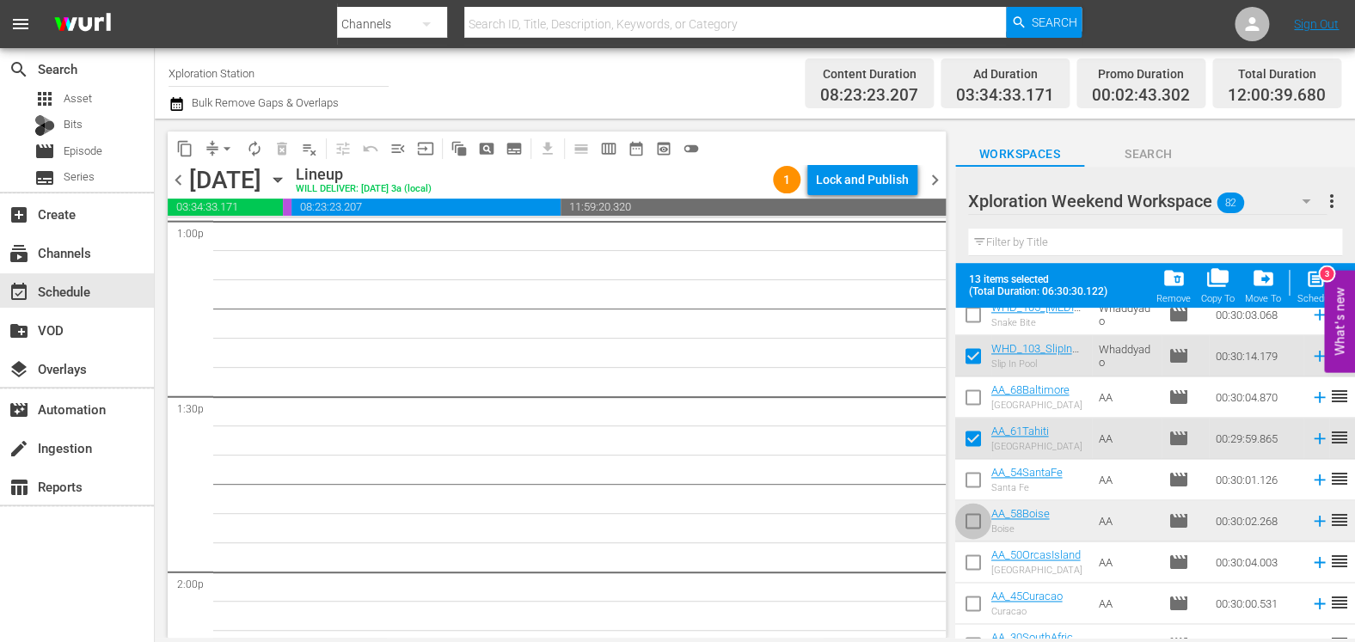
click at [973, 518] on input "checkbox" at bounding box center [973, 524] width 36 height 36
checkbox input "true"
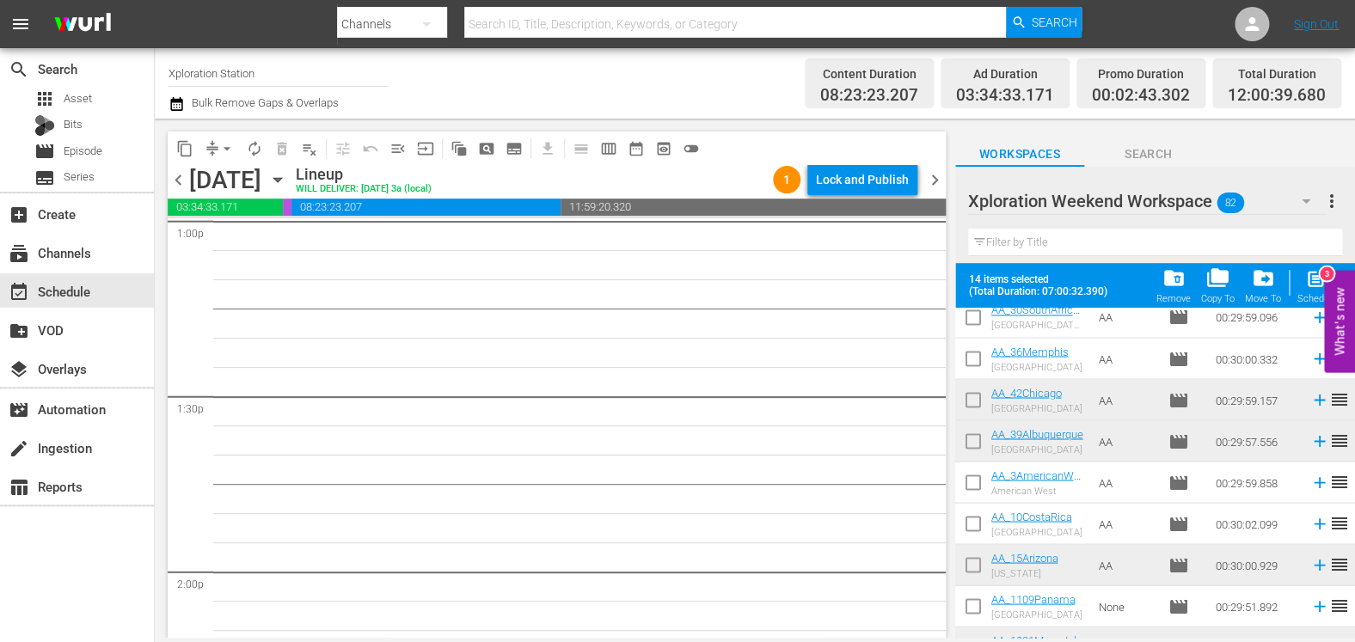
scroll to position [1280, 0]
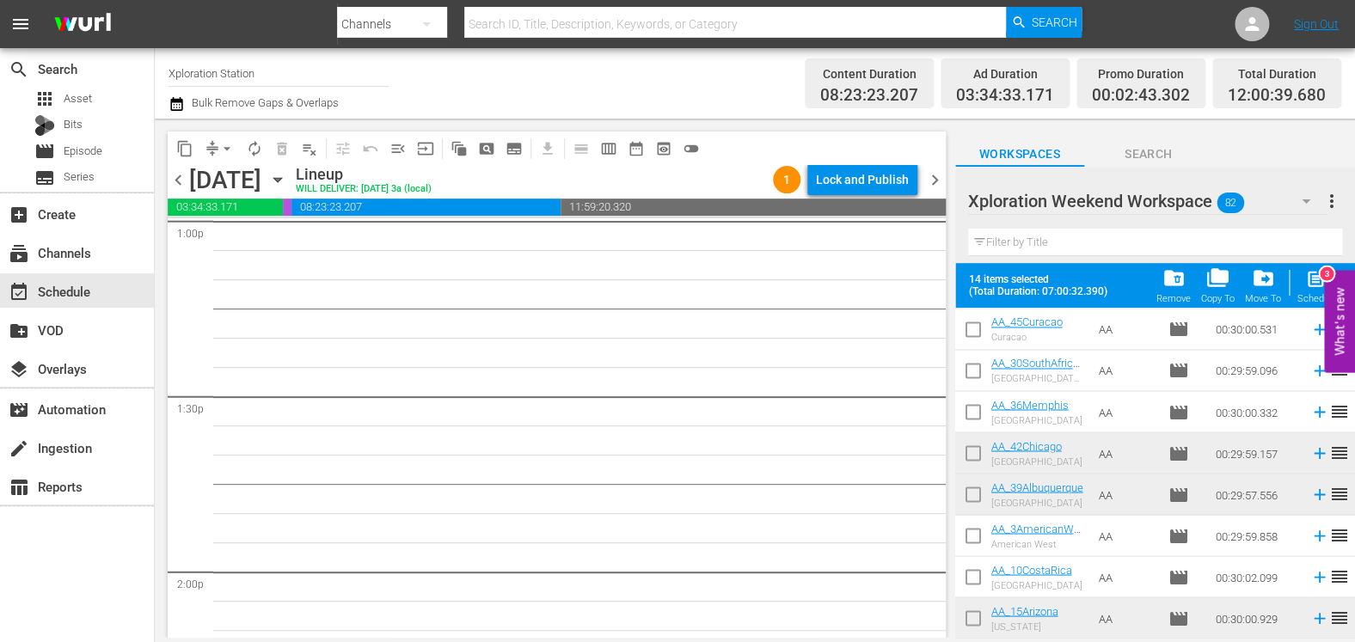
click at [973, 450] on input "checkbox" at bounding box center [973, 457] width 36 height 36
checkbox input "true"
click at [972, 491] on input "checkbox" at bounding box center [973, 498] width 36 height 36
checkbox input "true"
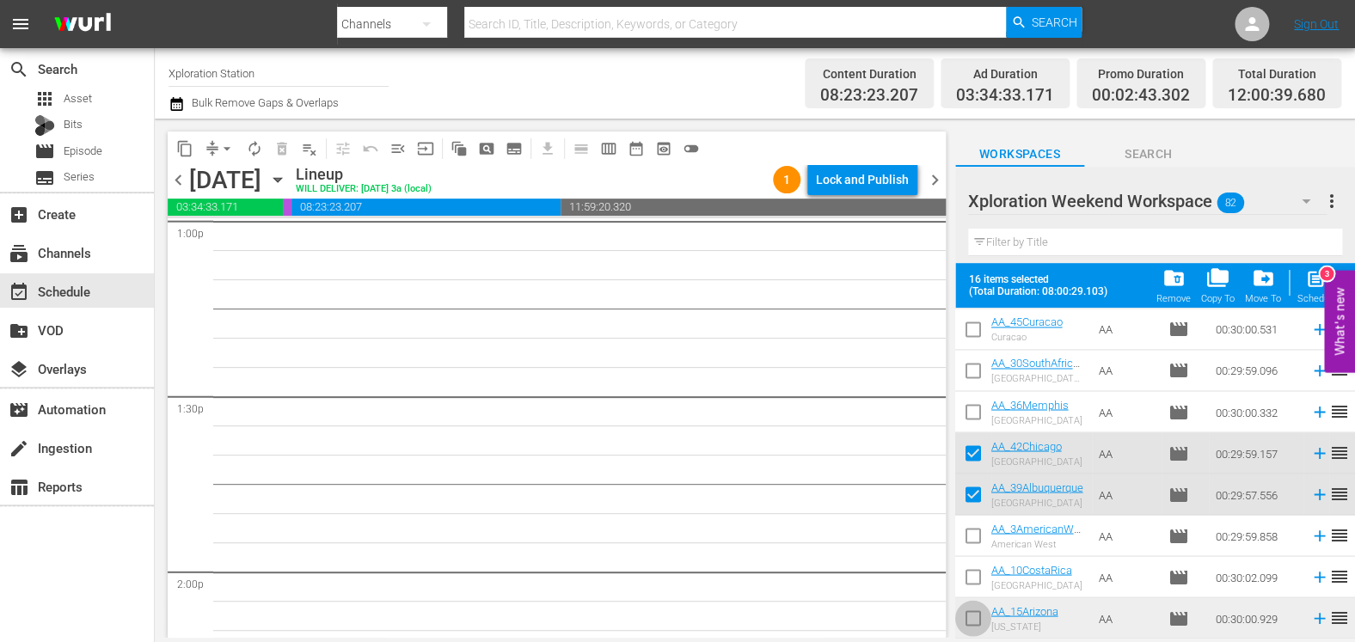
click at [973, 612] on input "checkbox" at bounding box center [973, 622] width 36 height 36
checkbox input "true"
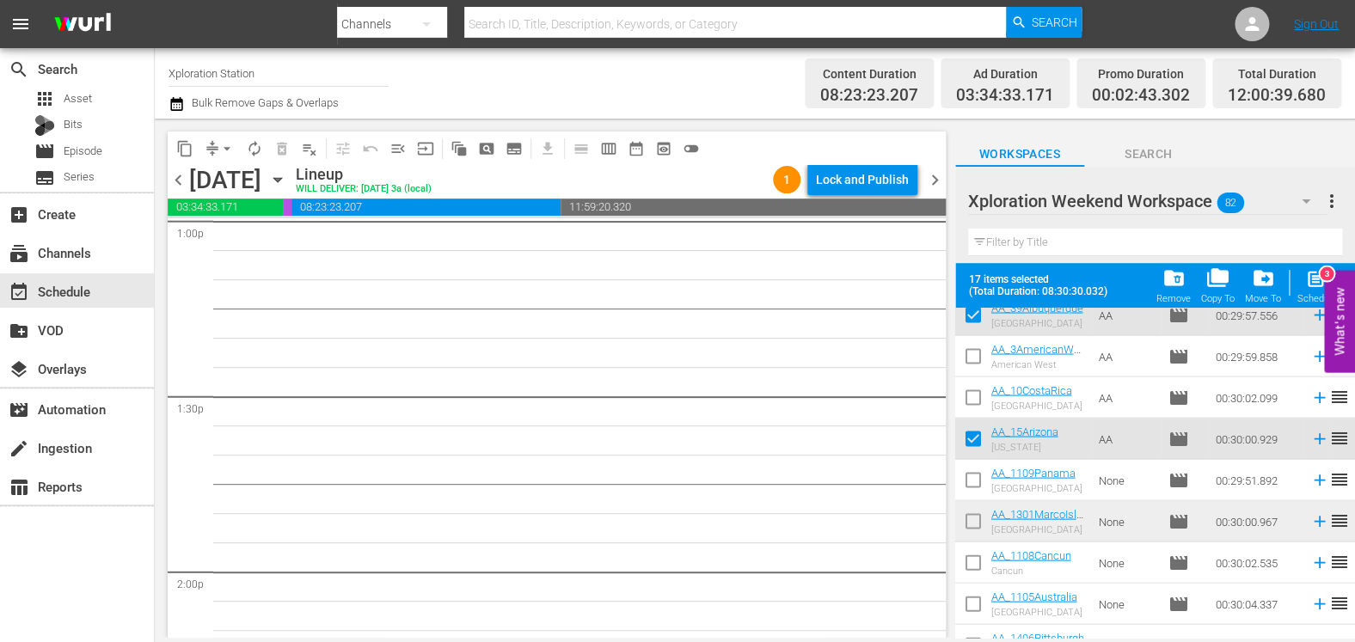
scroll to position [1573, 0]
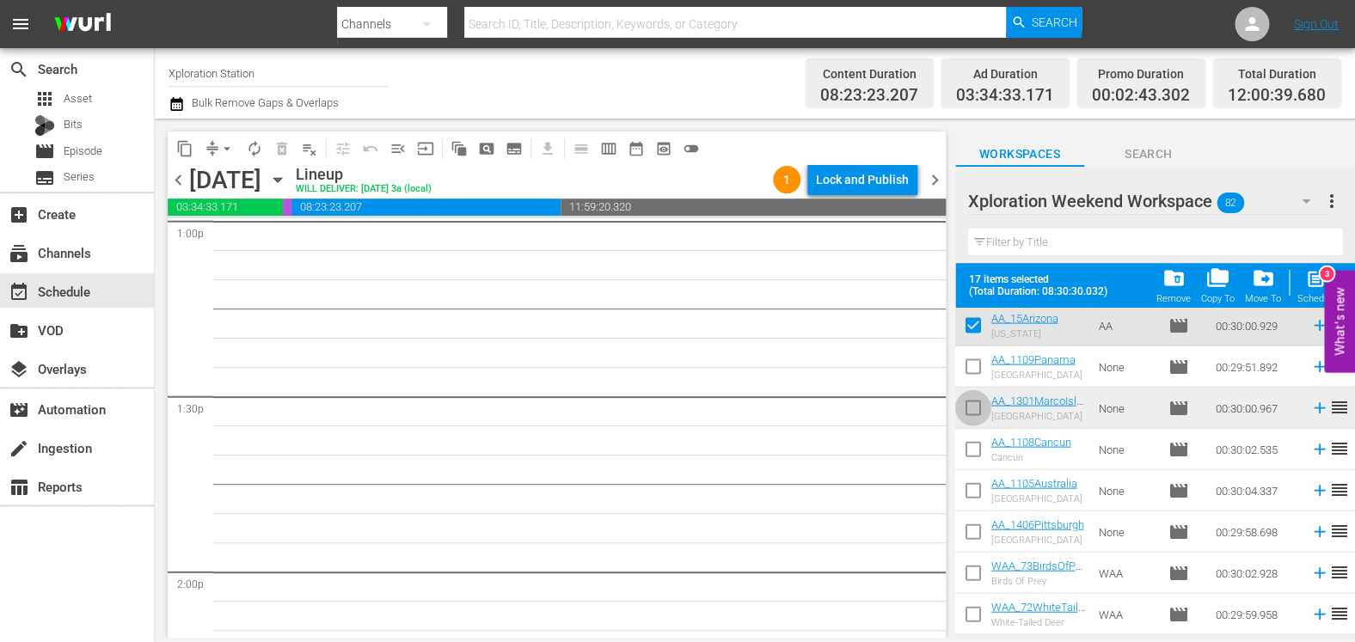
click at [978, 418] on input "checkbox" at bounding box center [973, 411] width 36 height 36
checkbox input "true"
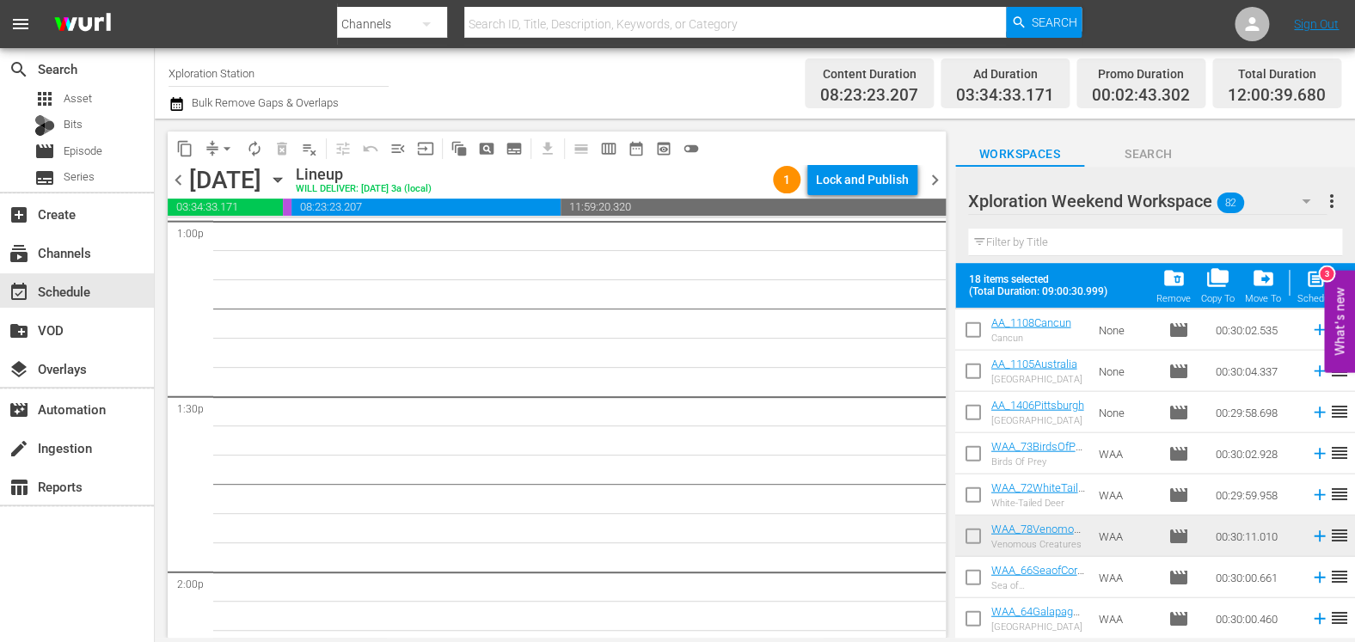
scroll to position [1783, 0]
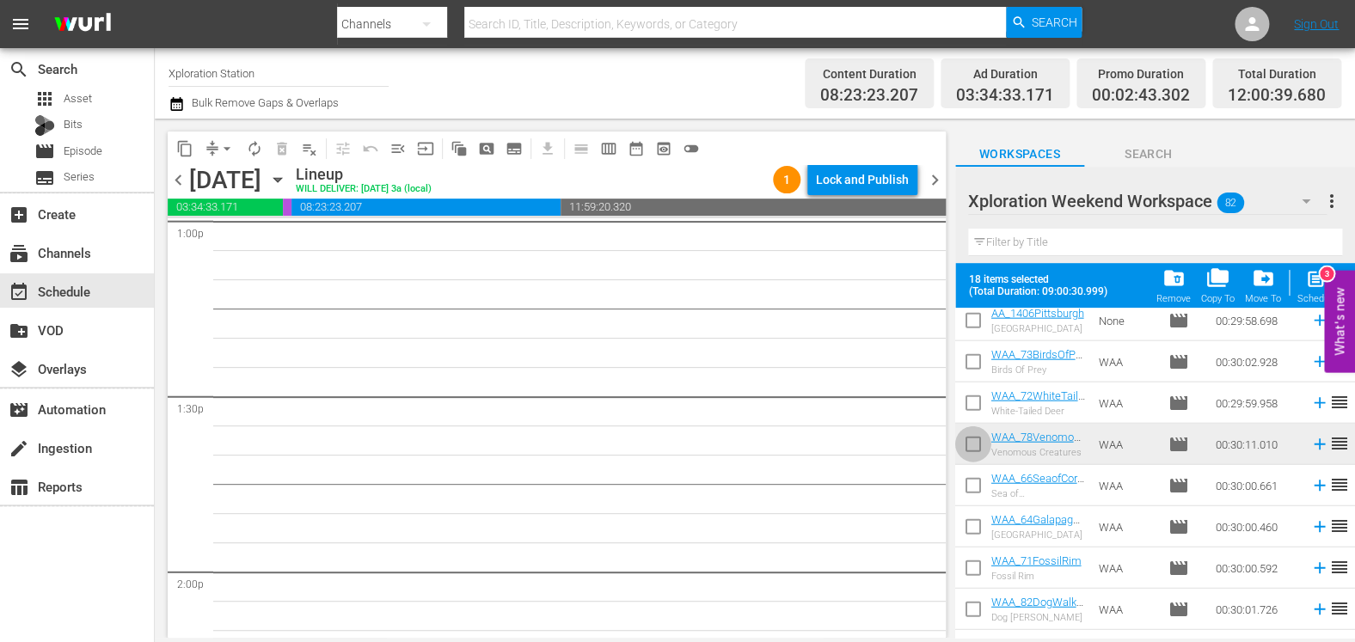
click at [973, 438] on input "checkbox" at bounding box center [973, 448] width 36 height 36
checkbox input "true"
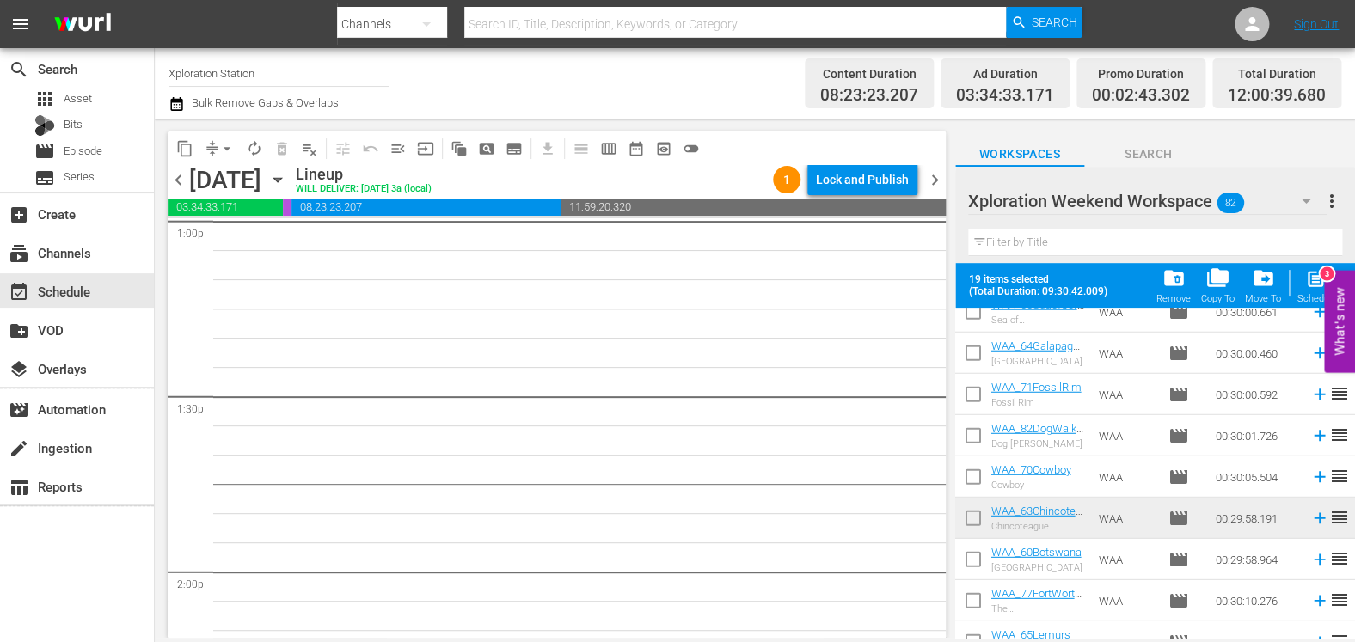
scroll to position [2029, 0]
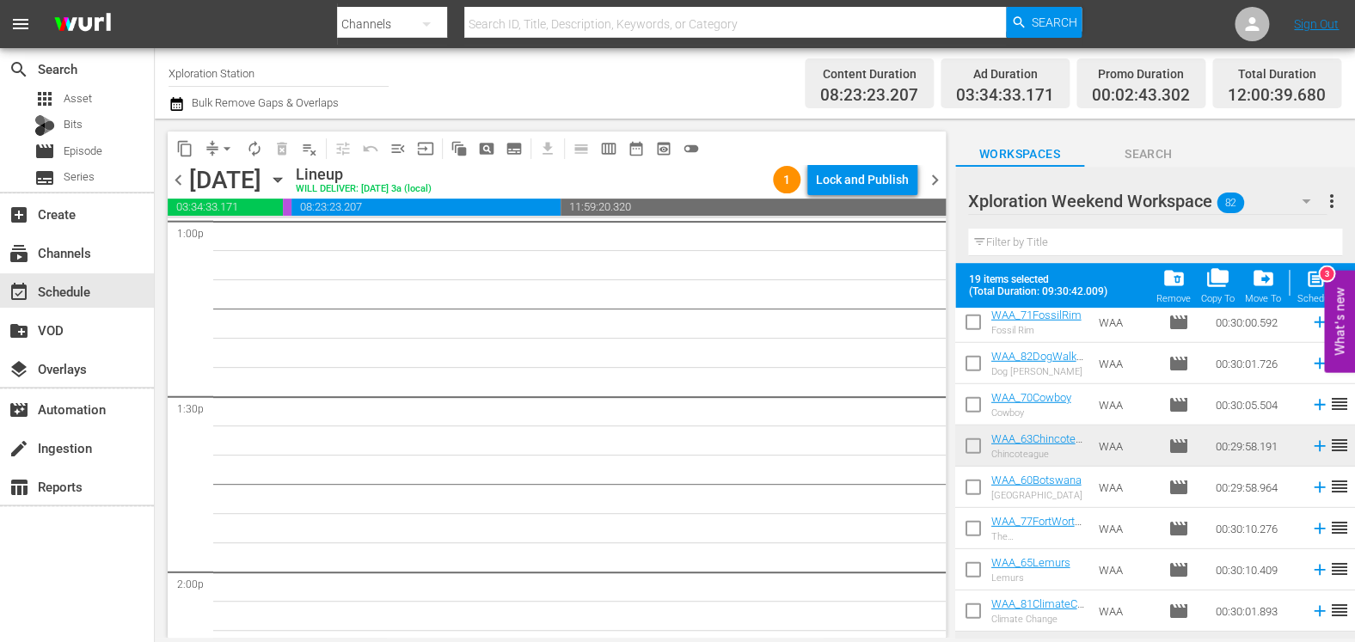
click at [973, 439] on input "checkbox" at bounding box center [973, 450] width 36 height 36
checkbox input "true"
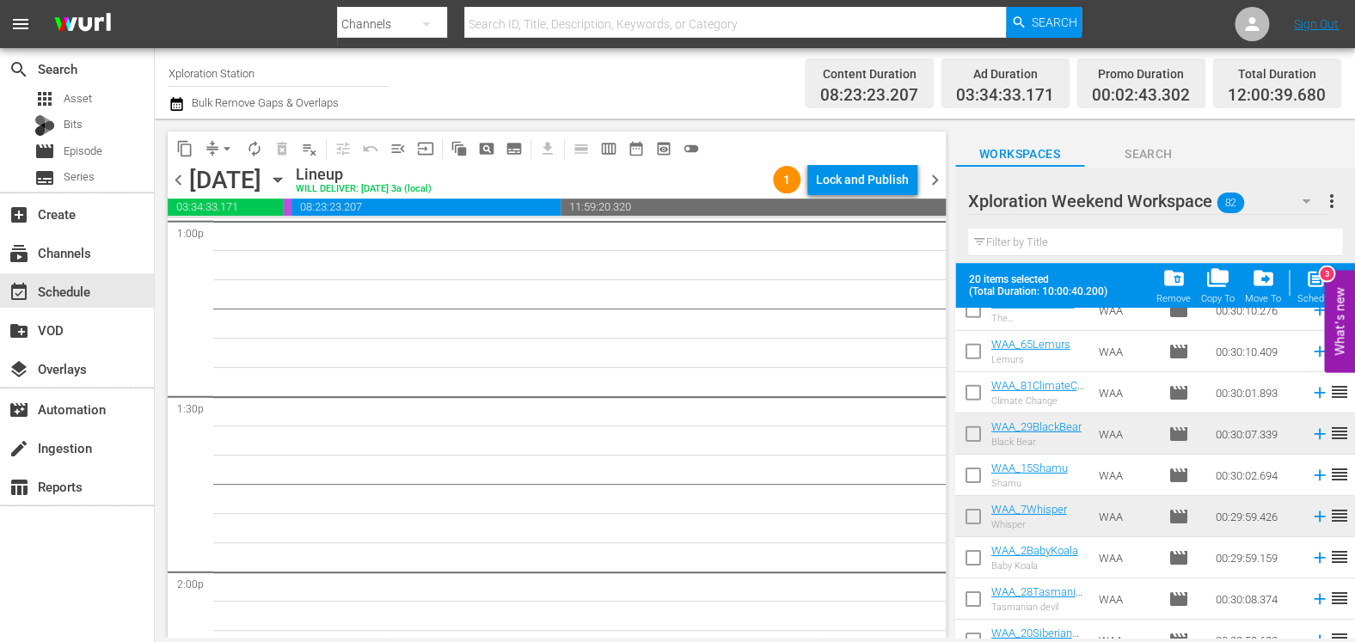
scroll to position [2257, 0]
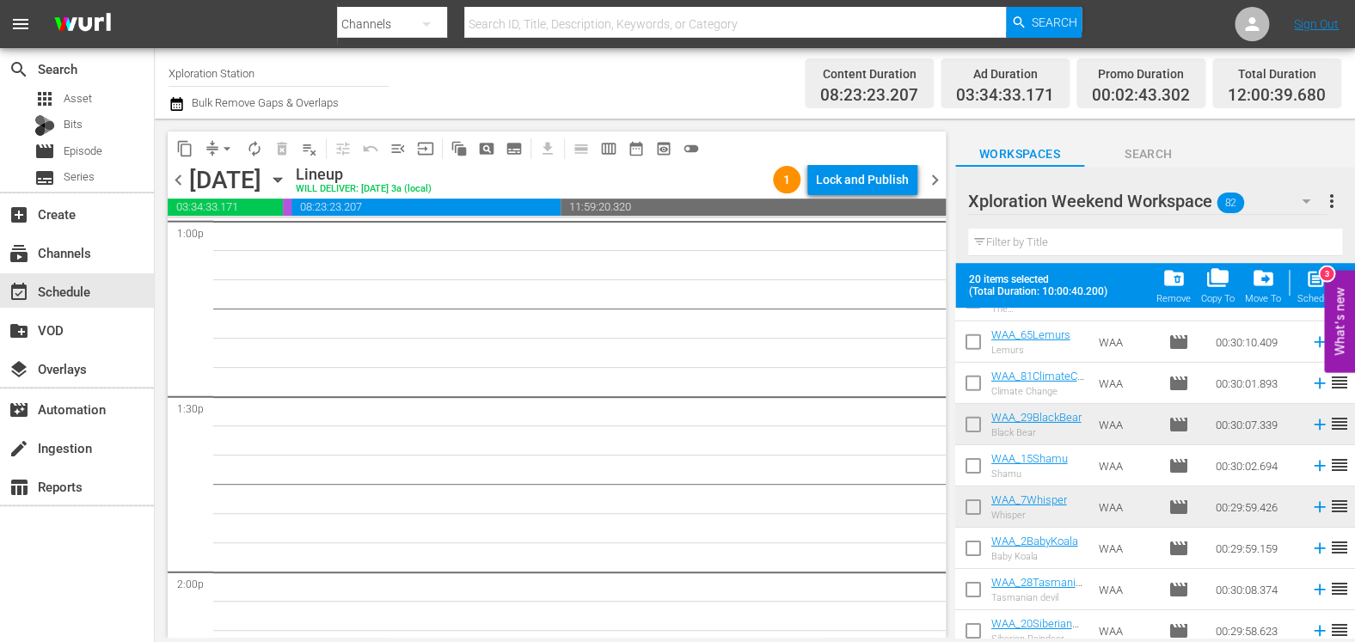
click at [973, 439] on input "checkbox" at bounding box center [973, 428] width 36 height 36
checkbox input "true"
click at [968, 519] on input "checkbox" at bounding box center [973, 511] width 36 height 36
checkbox input "true"
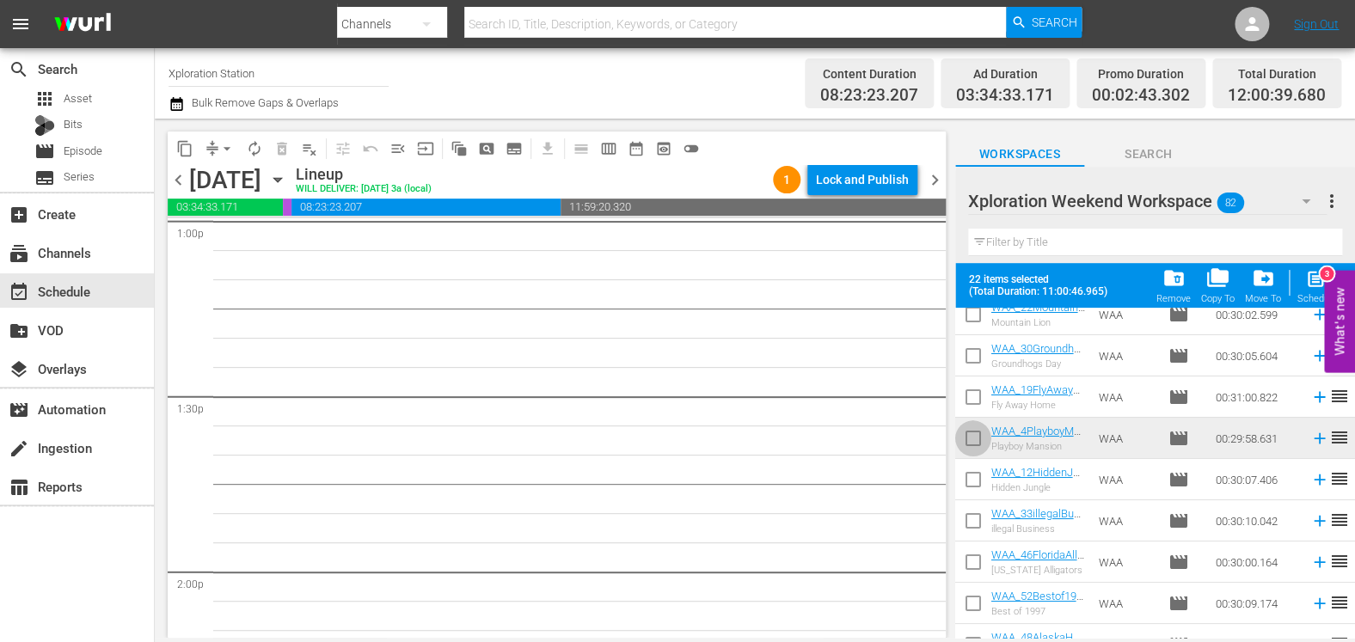
click at [973, 441] on input "checkbox" at bounding box center [973, 442] width 36 height 36
checkbox input "true"
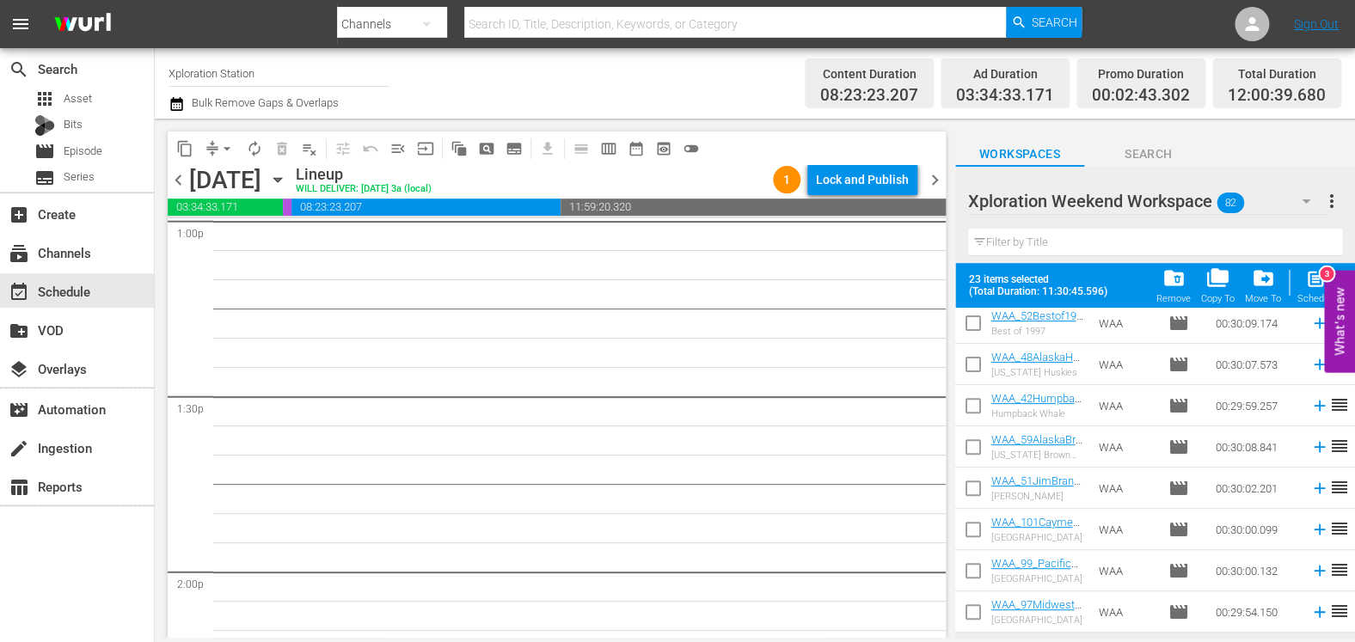
scroll to position [3095, 0]
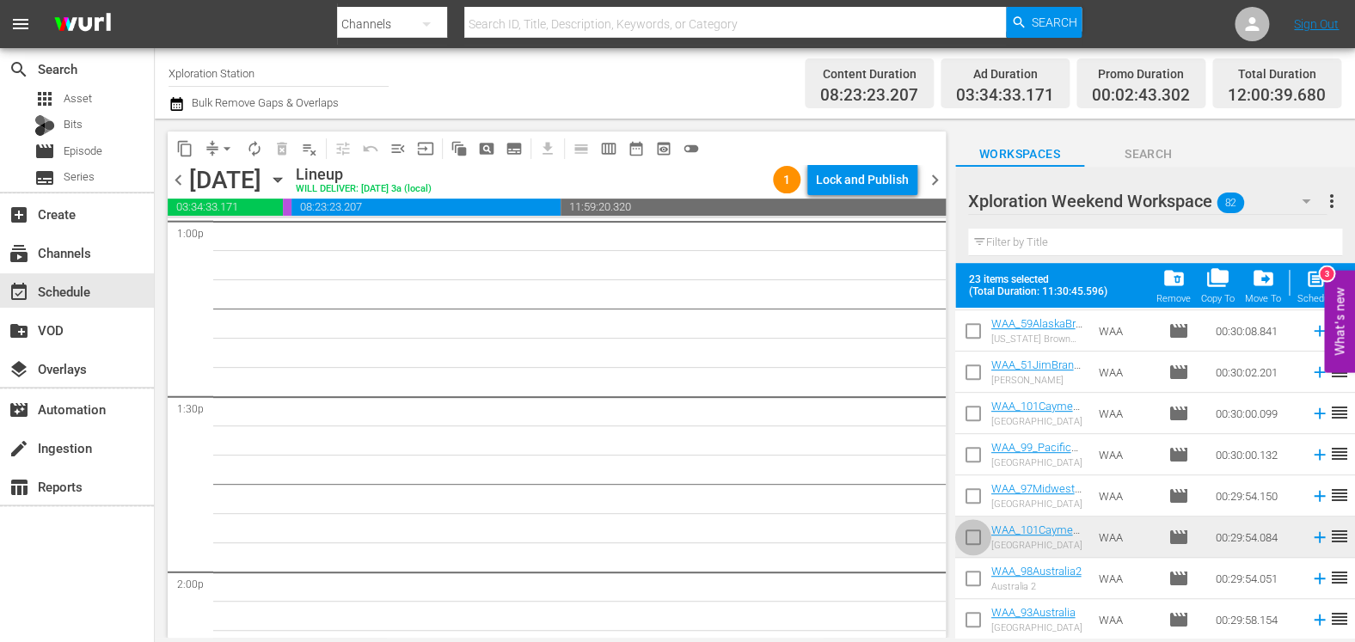
click at [973, 526] on input "checkbox" at bounding box center [973, 541] width 36 height 36
checkbox input "true"
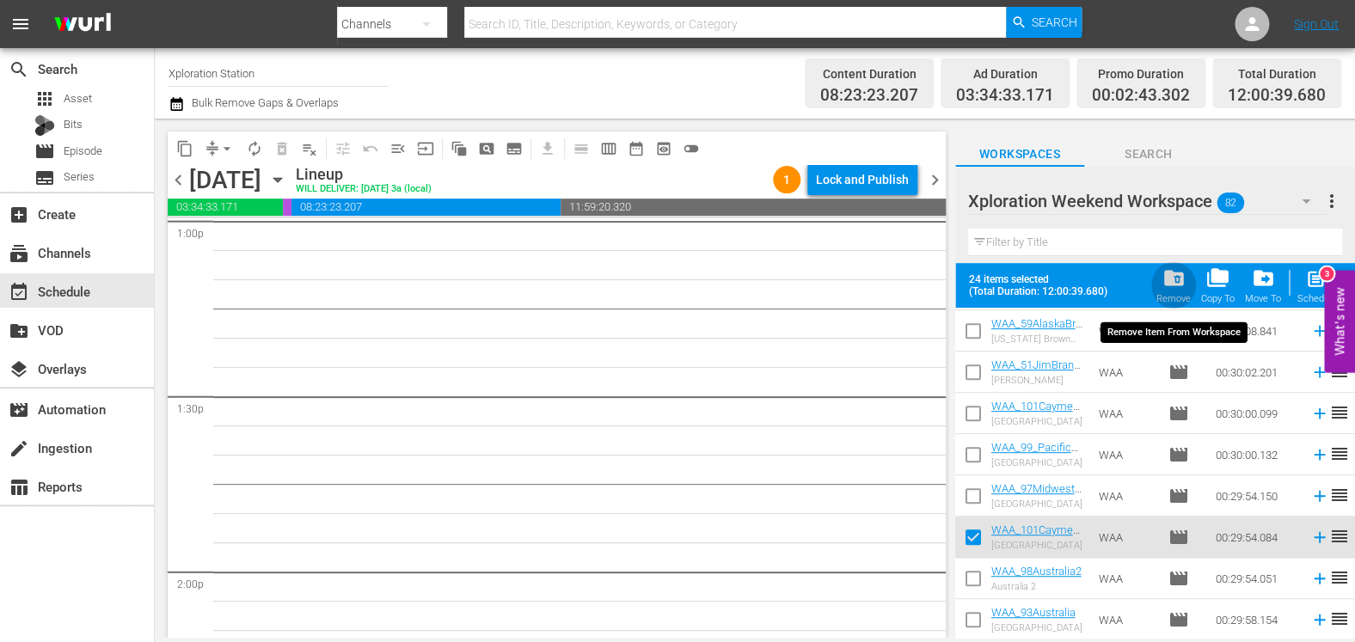
click at [1180, 289] on span "folder_delete" at bounding box center [1173, 278] width 23 height 23
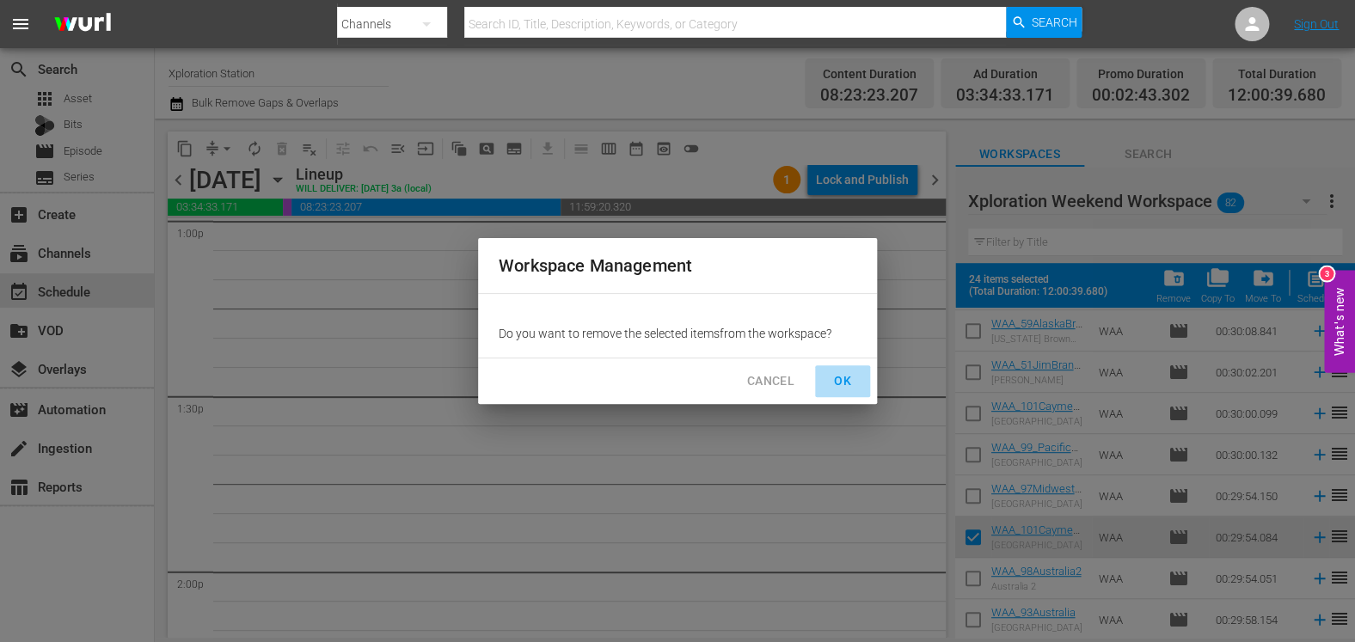
click at [860, 382] on button "OK" at bounding box center [842, 381] width 55 height 32
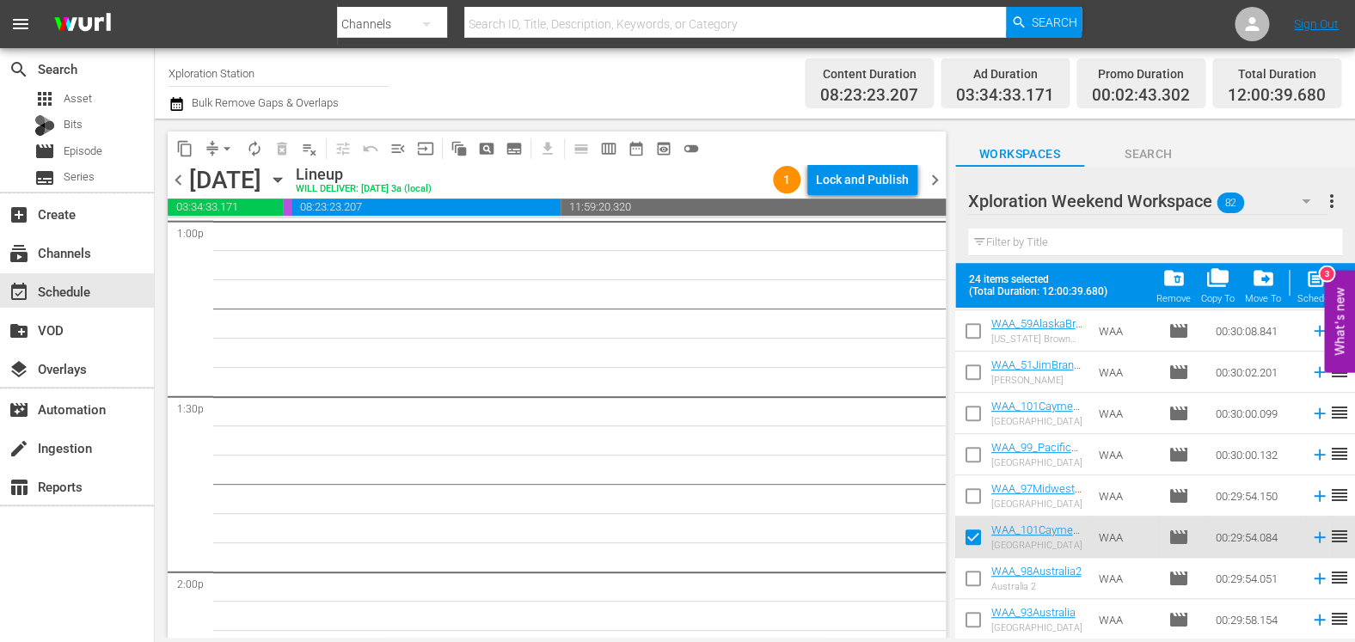
checkbox input "false"
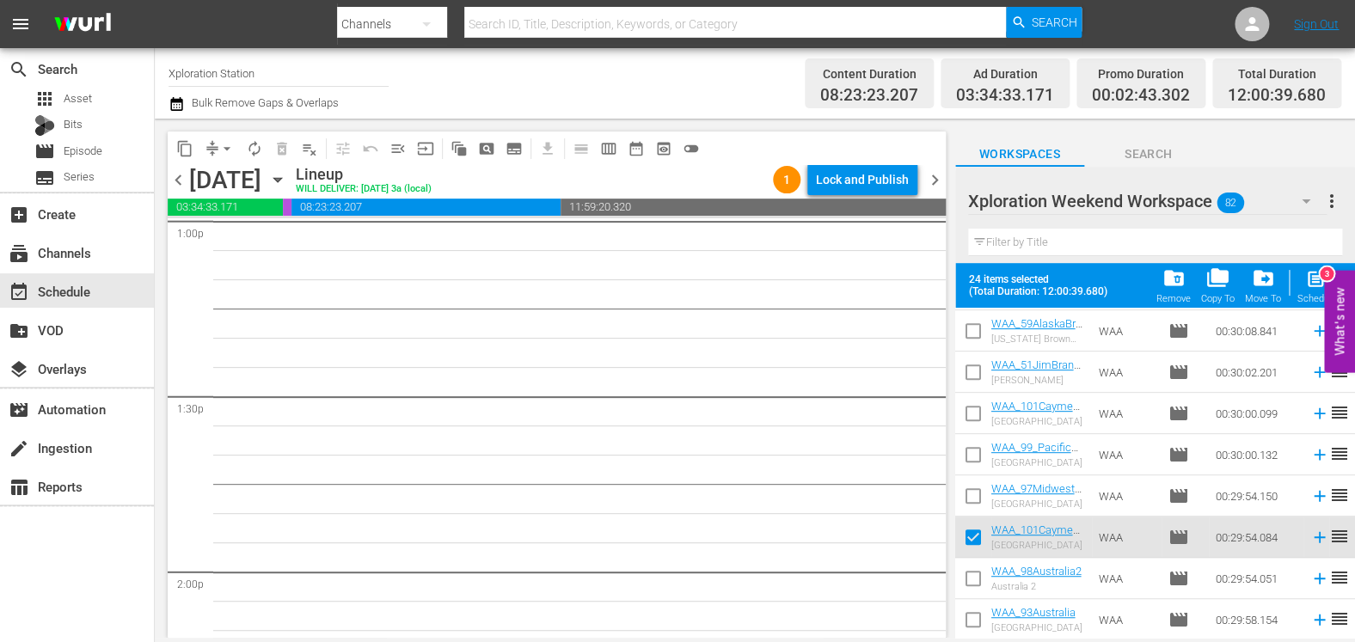
checkbox input "false"
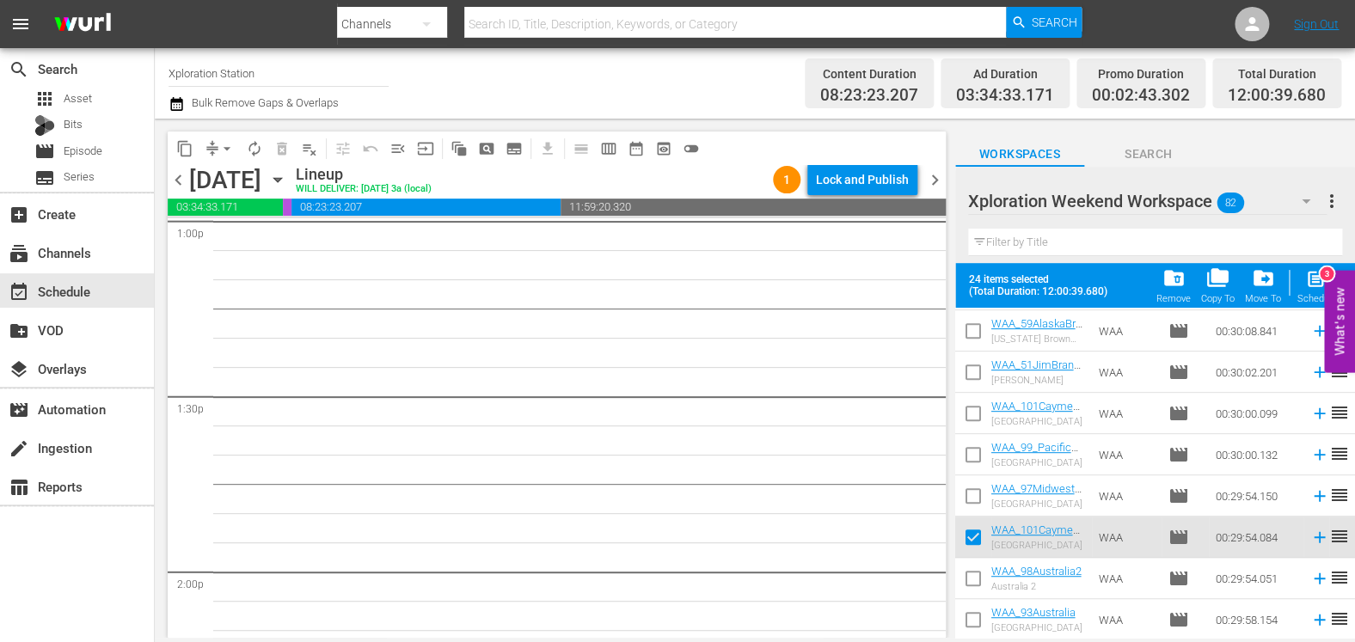
checkbox input "false"
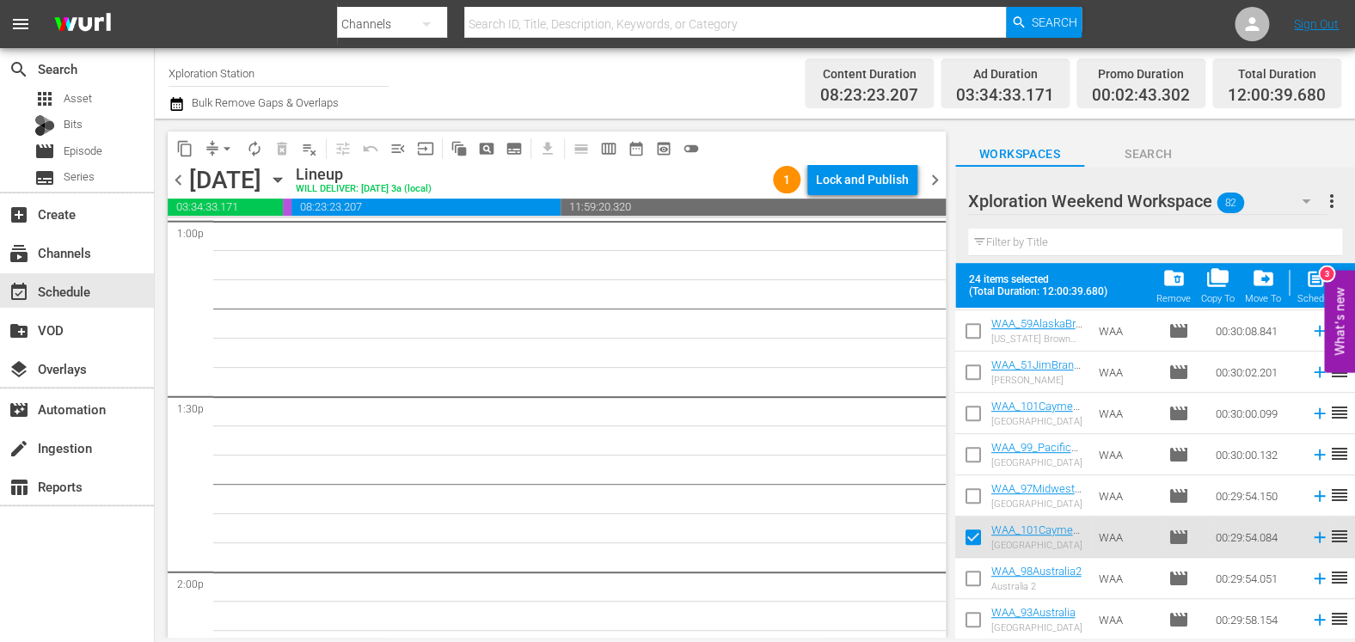
checkbox input "false"
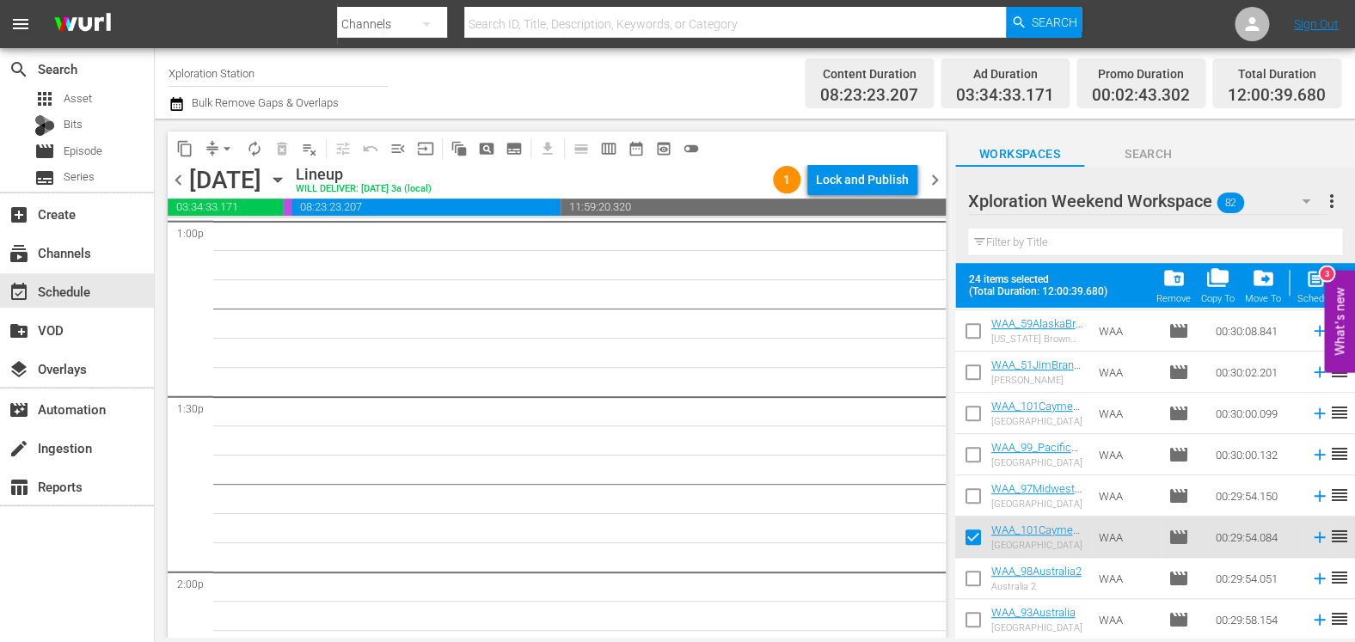
checkbox input "false"
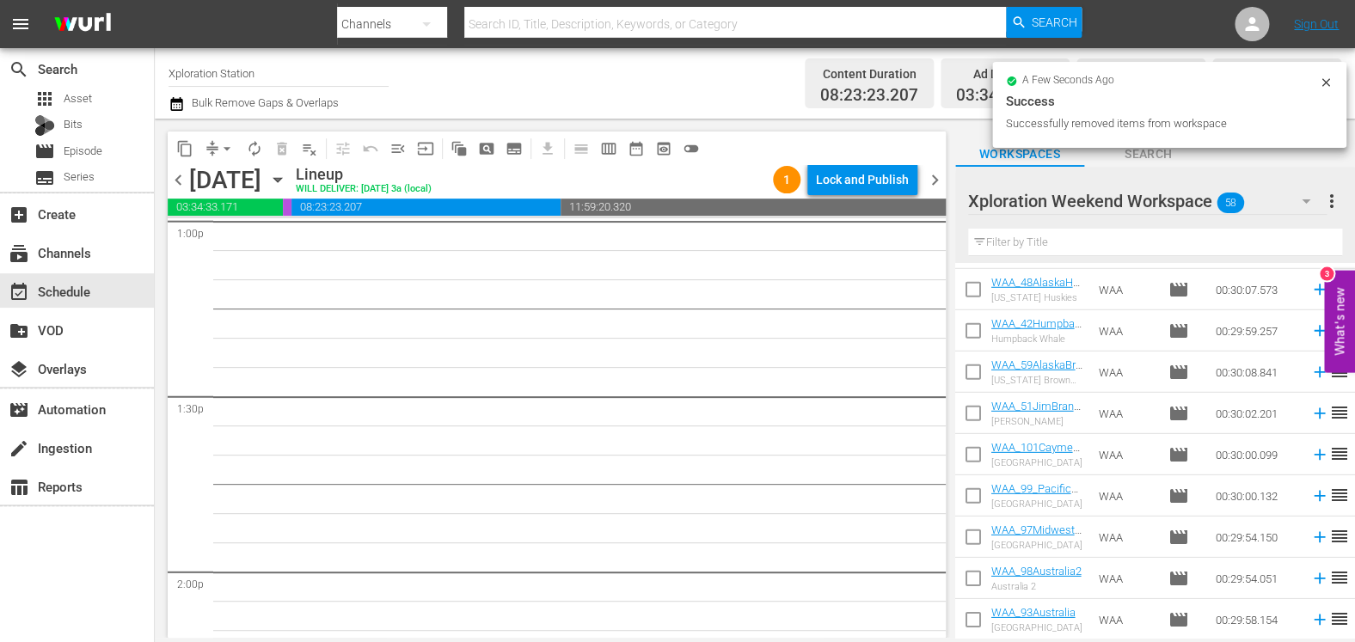
scroll to position [2059, 0]
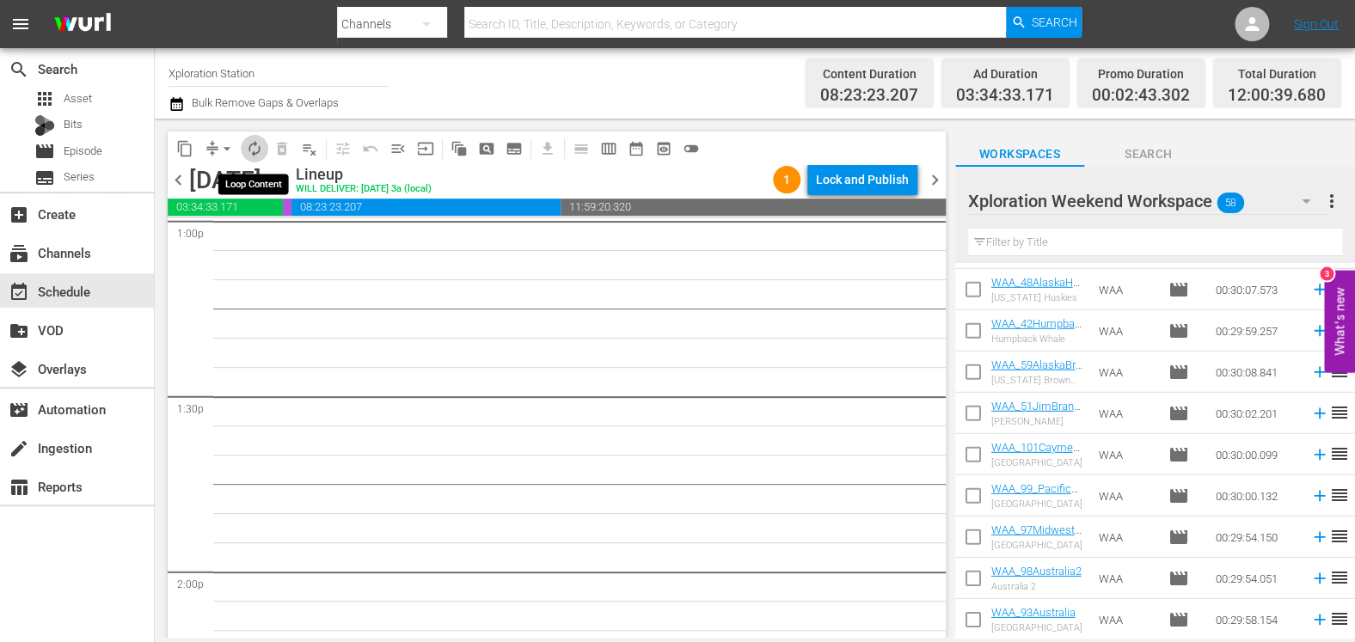
click at [264, 148] on button "autorenew_outlined" at bounding box center [255, 149] width 28 height 28
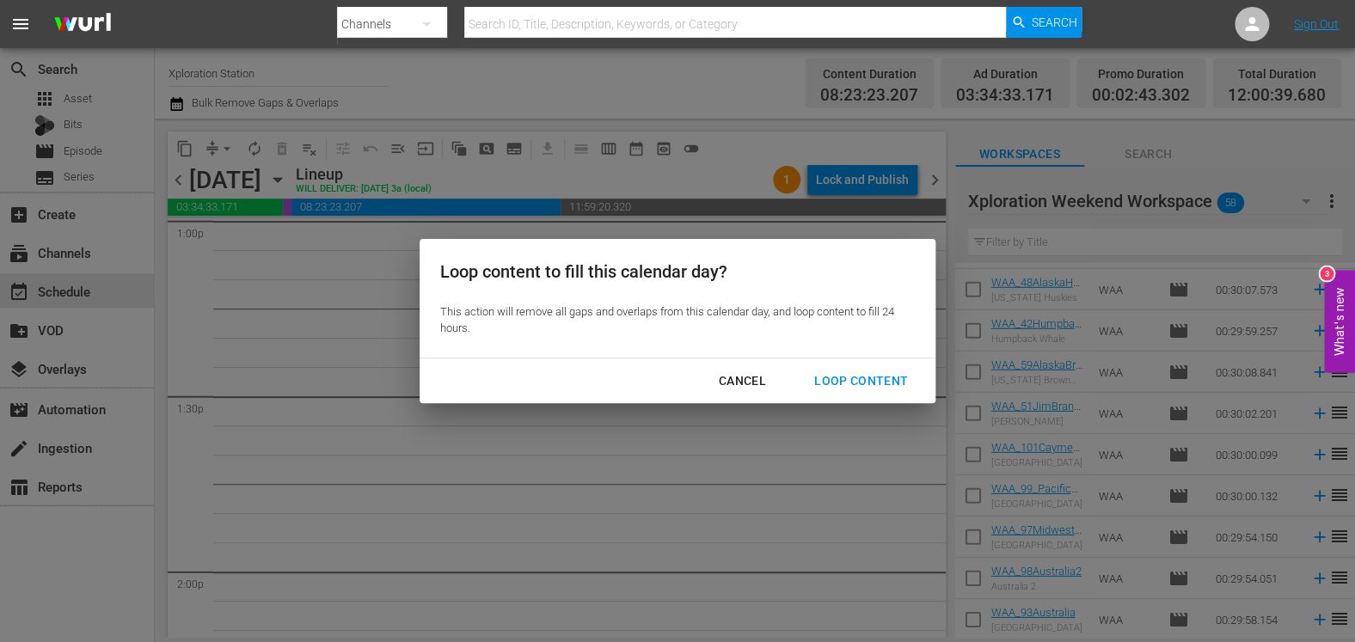
click at [859, 385] on div "Loop Content" at bounding box center [861, 381] width 121 height 21
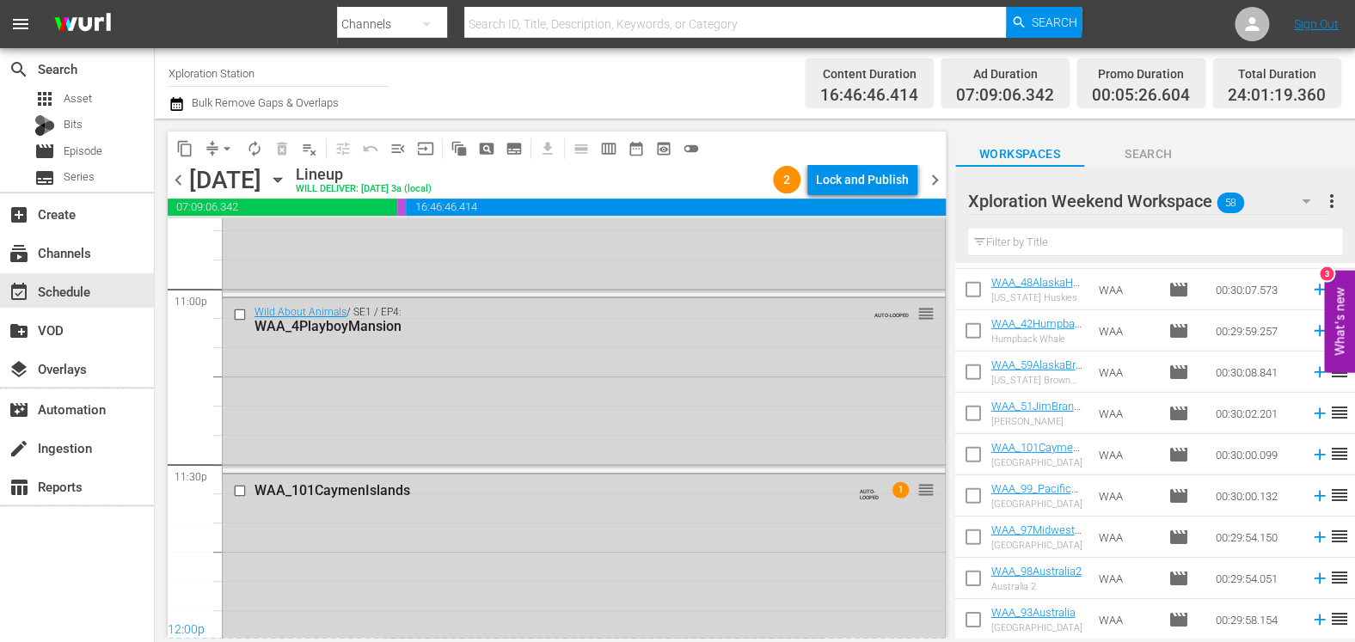
scroll to position [8009, 0]
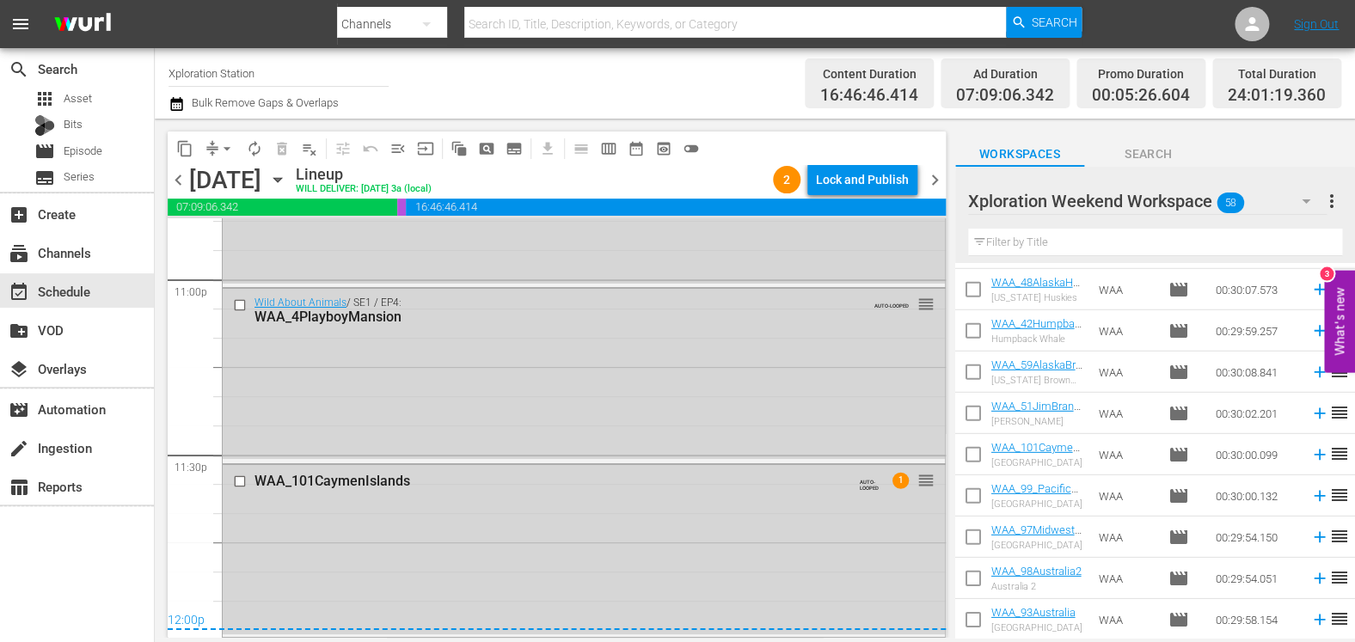
click at [927, 181] on span "chevron_right" at bounding box center [934, 179] width 21 height 21
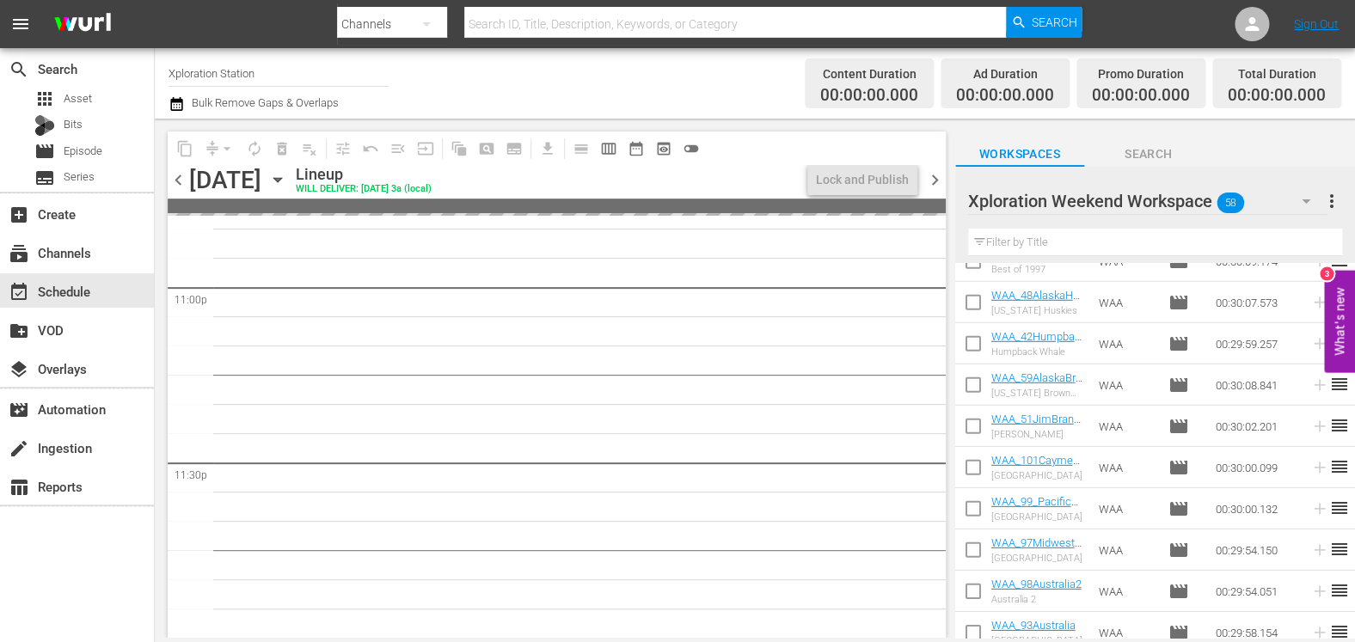
scroll to position [2059, 0]
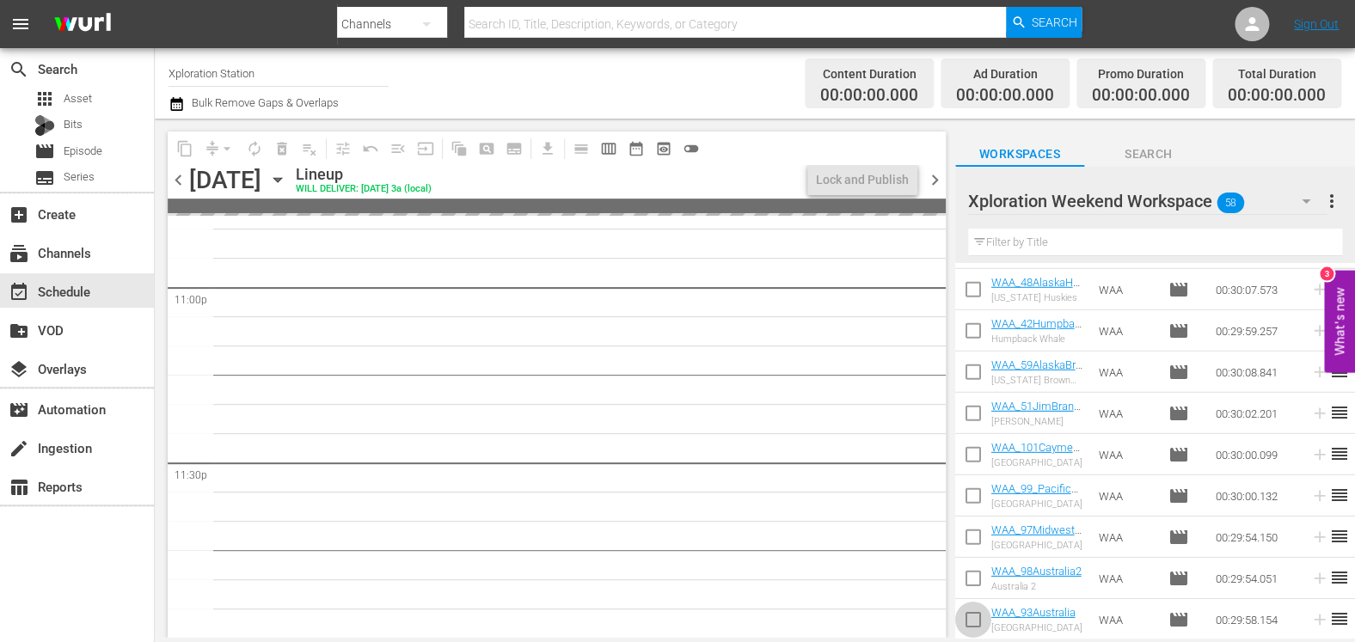
click at [972, 619] on input "checkbox" at bounding box center [973, 623] width 36 height 36
checkbox input "true"
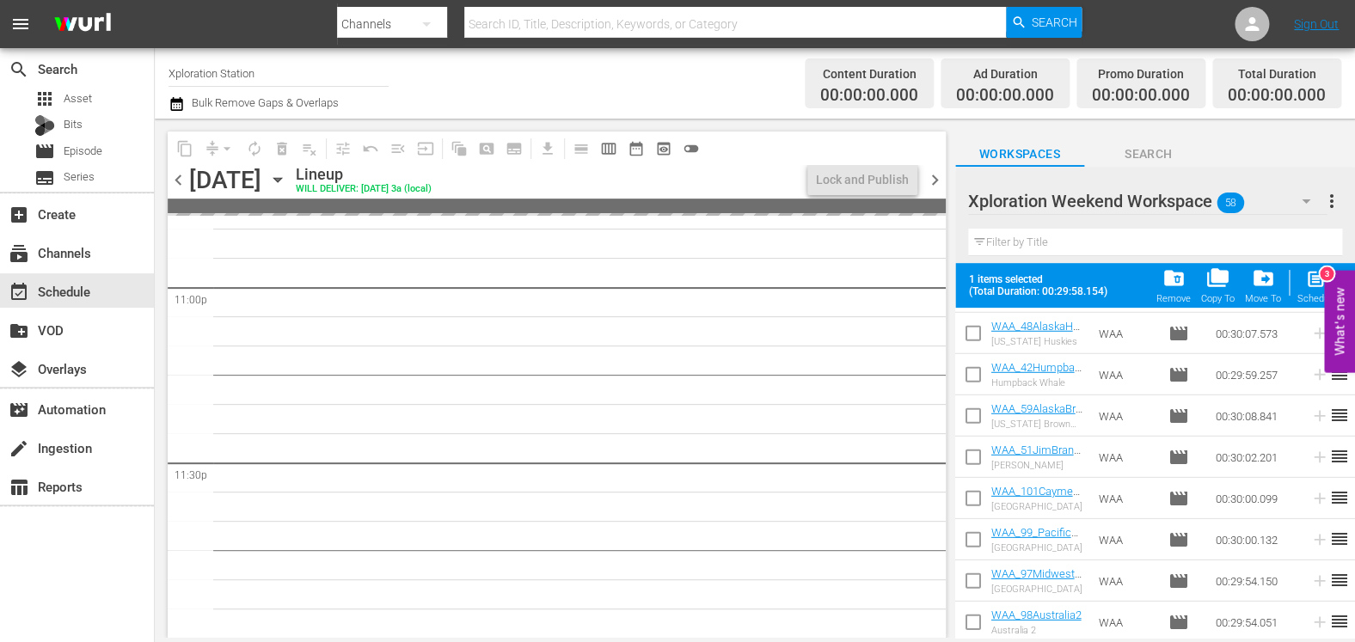
click at [979, 408] on input "checkbox" at bounding box center [973, 420] width 36 height 36
checkbox input "true"
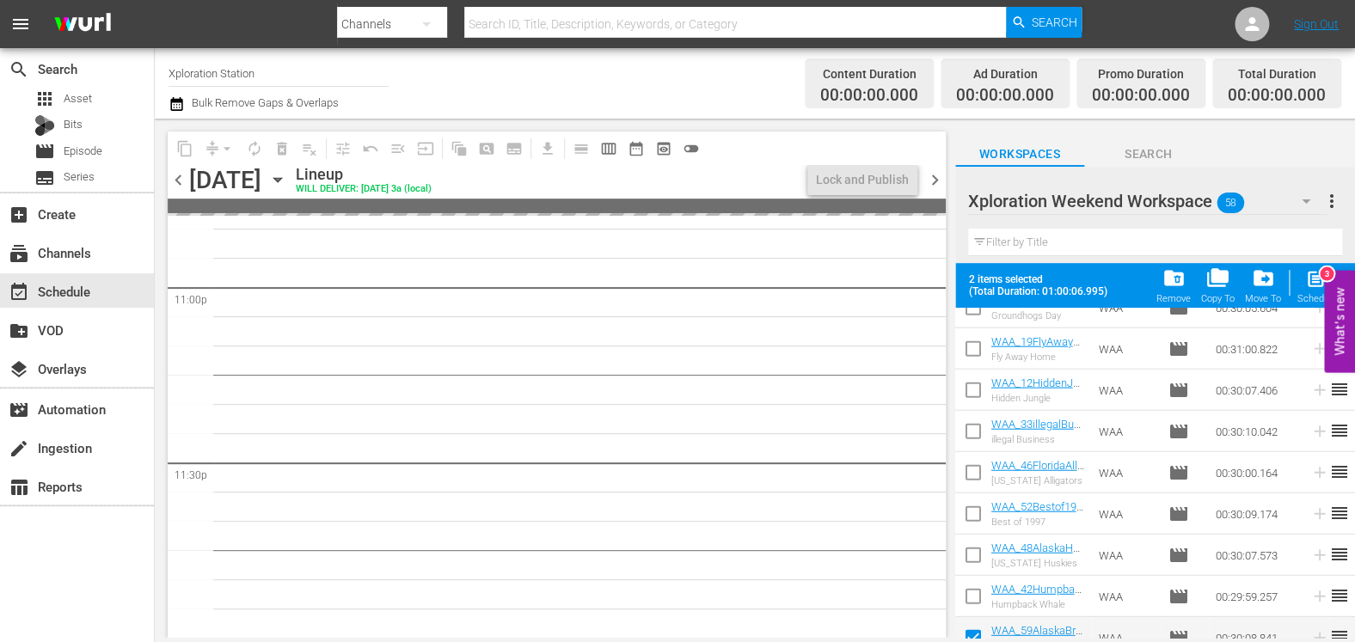
scroll to position [1660, 0]
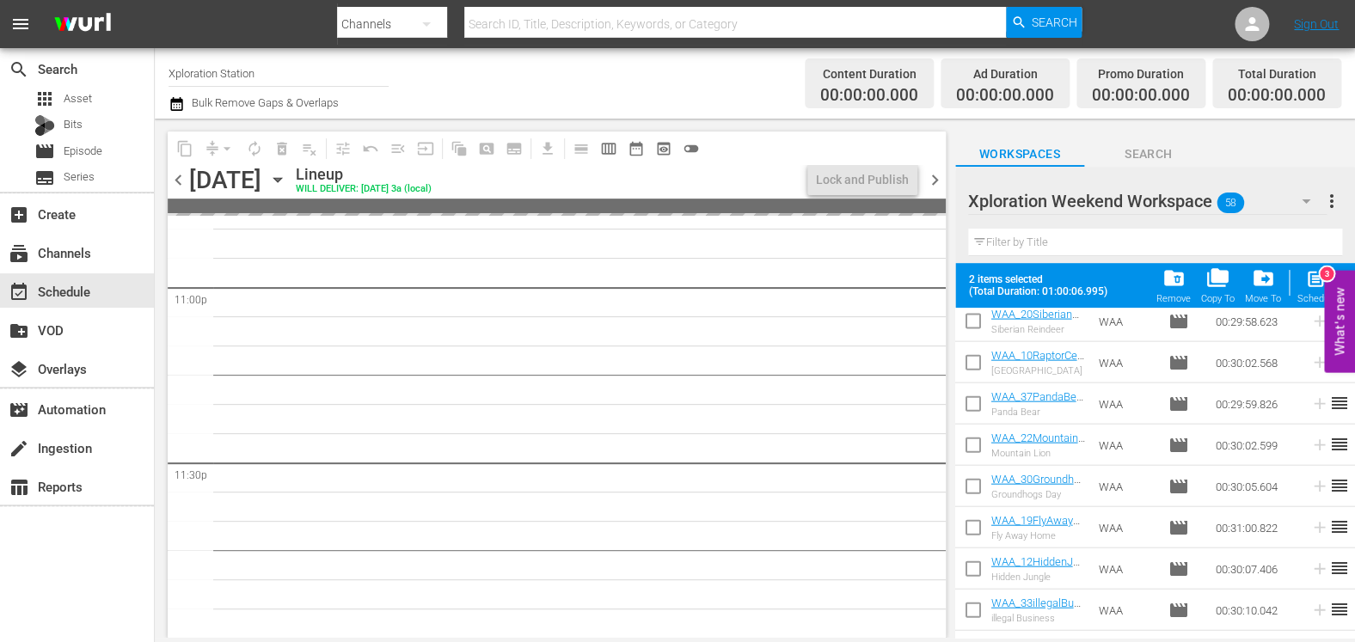
click at [978, 408] on input "checkbox" at bounding box center [973, 407] width 36 height 36
checkbox input "true"
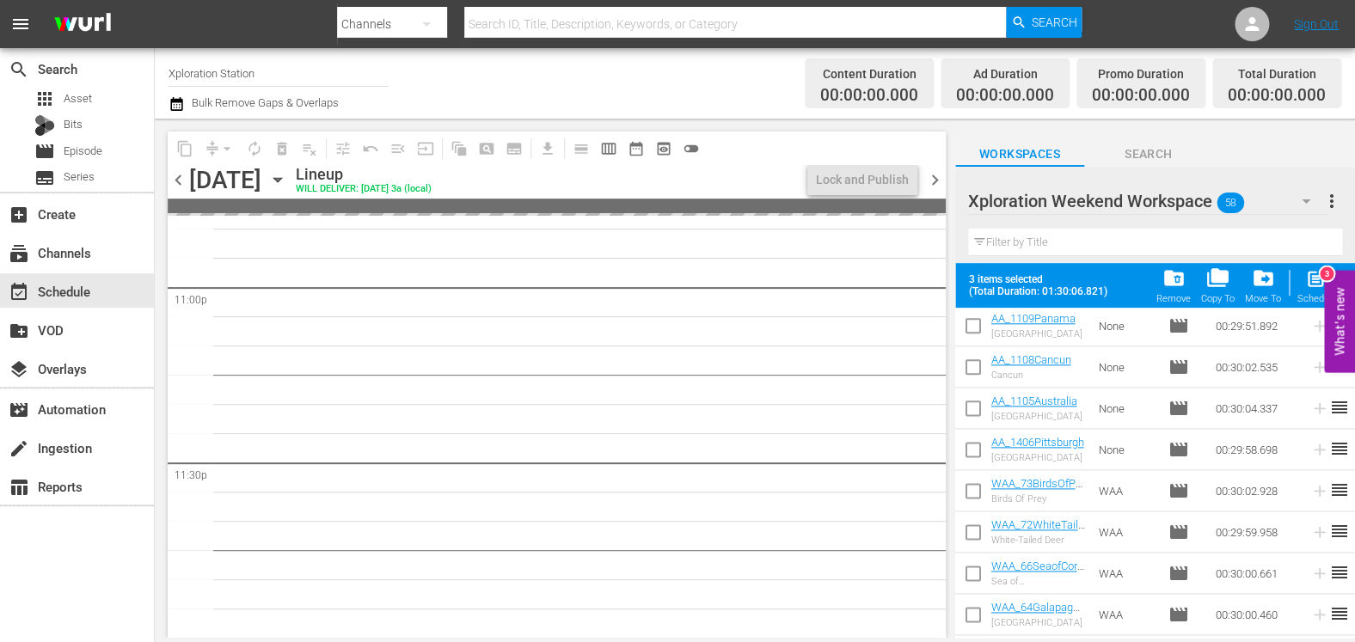
scroll to position [910, 0]
click at [978, 408] on input "checkbox" at bounding box center [973, 414] width 36 height 36
checkbox input "true"
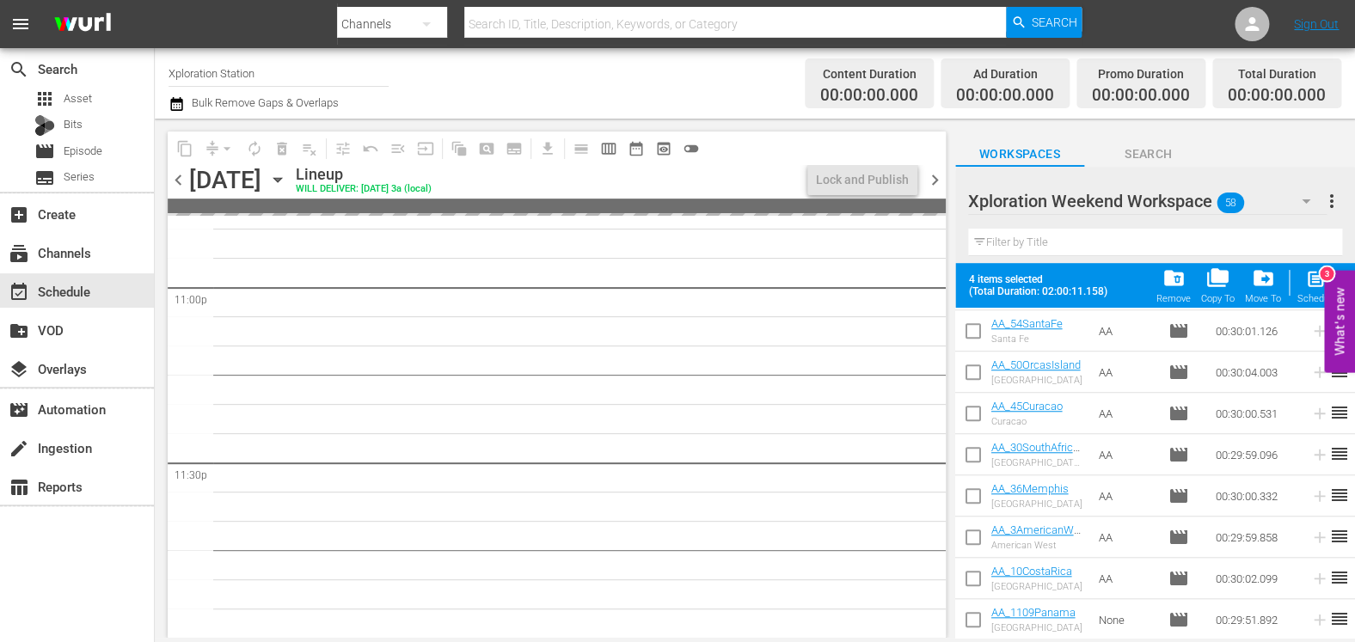
click at [977, 418] on input "checkbox" at bounding box center [973, 417] width 36 height 36
checkbox input "true"
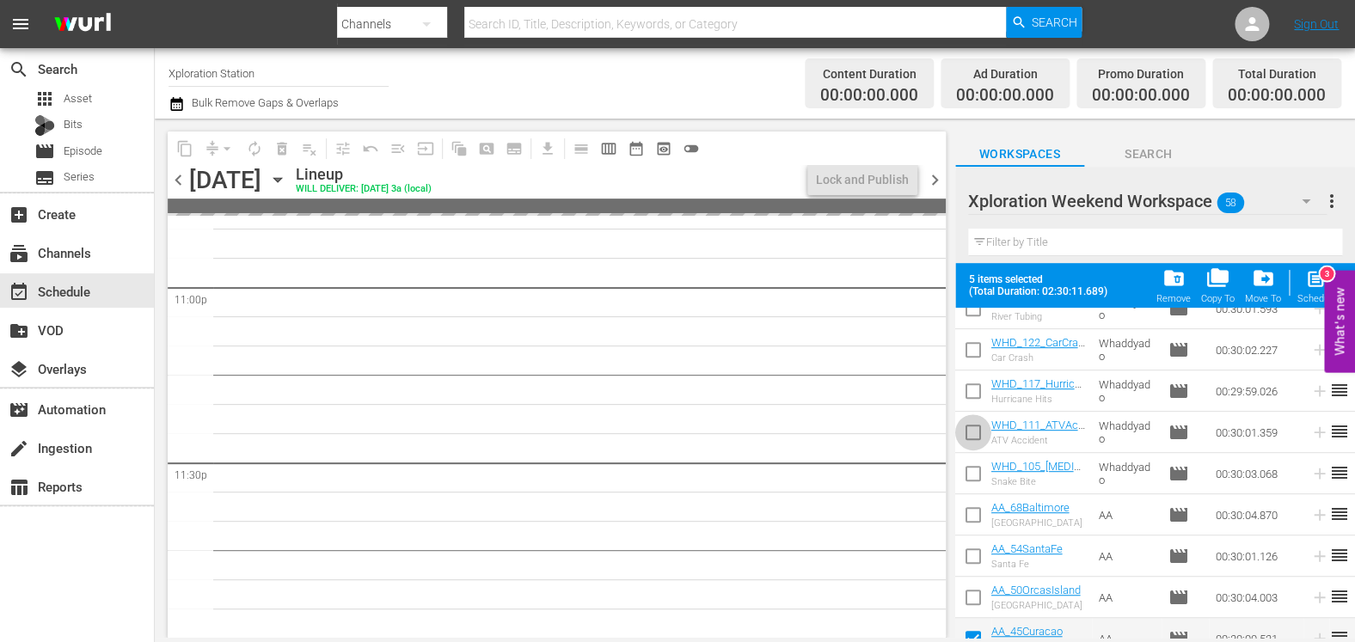
click at [977, 418] on span at bounding box center [973, 432] width 36 height 36
click at [977, 475] on input "checkbox" at bounding box center [973, 477] width 36 height 36
checkbox input "true"
click at [973, 508] on input "checkbox" at bounding box center [973, 518] width 36 height 36
checkbox input "true"
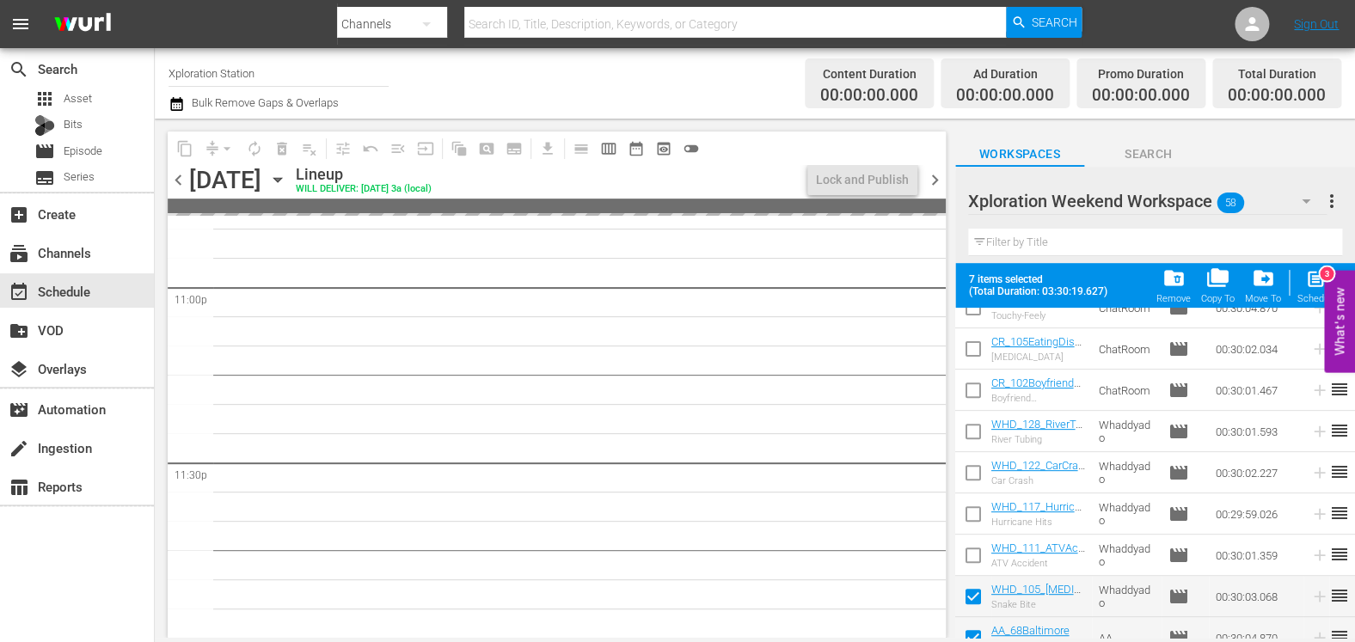
scroll to position [199, 0]
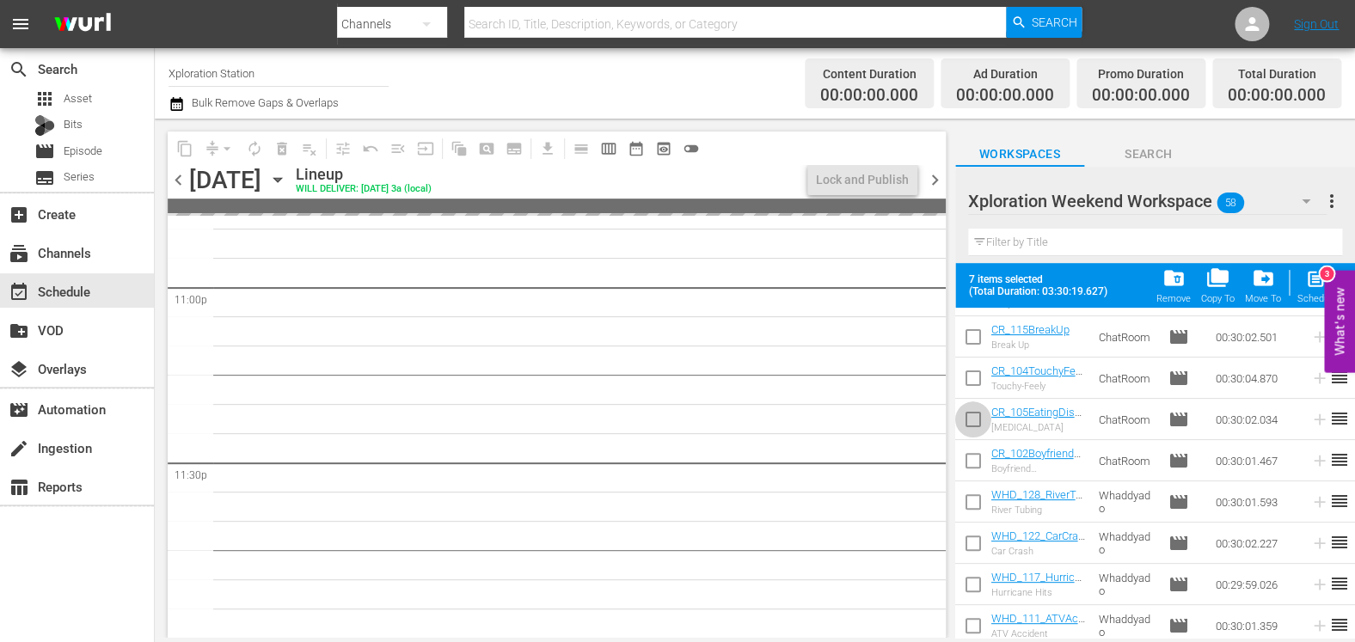
click at [978, 411] on input "checkbox" at bounding box center [973, 423] width 36 height 36
checkbox input "true"
click at [973, 505] on input "checkbox" at bounding box center [973, 506] width 36 height 36
checkbox input "true"
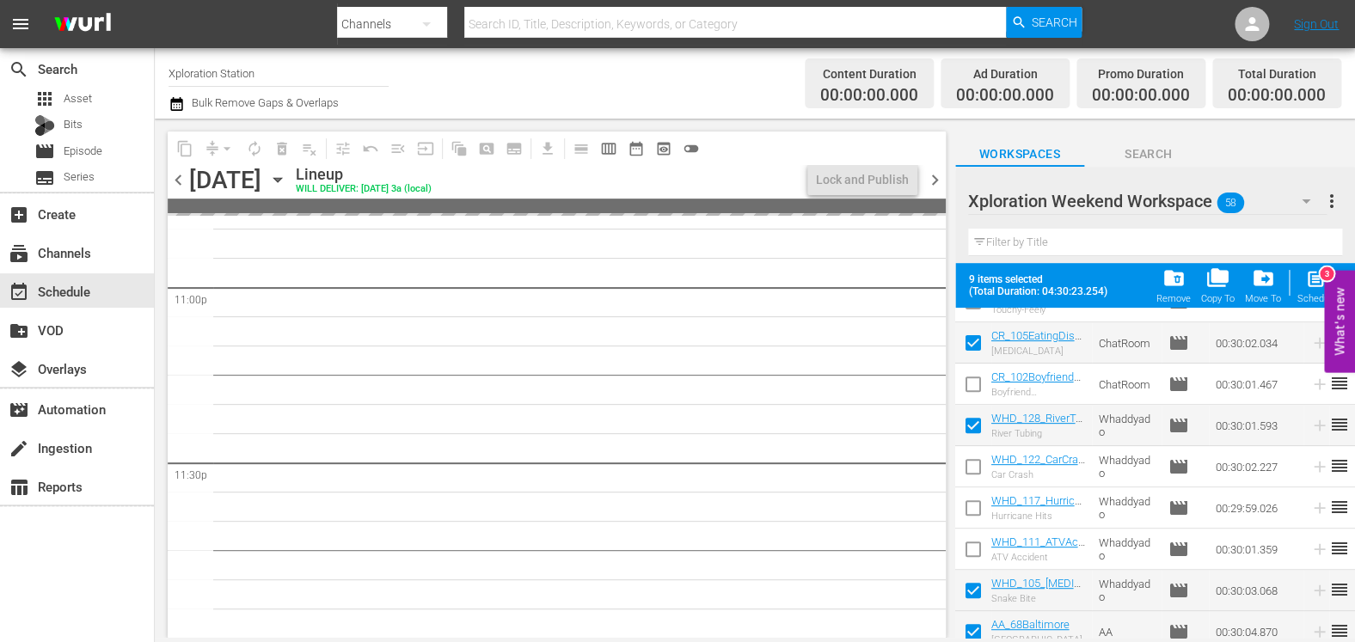
scroll to position [301, 0]
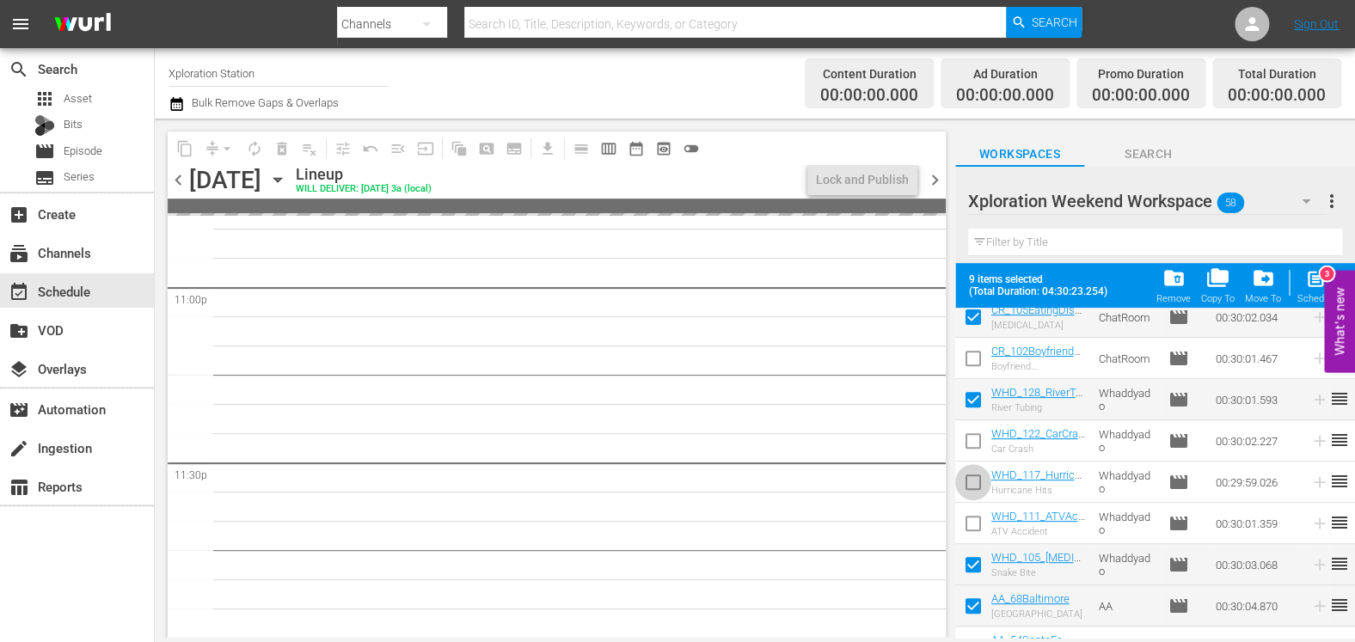
click at [977, 488] on input "checkbox" at bounding box center [973, 486] width 36 height 36
checkbox input "true"
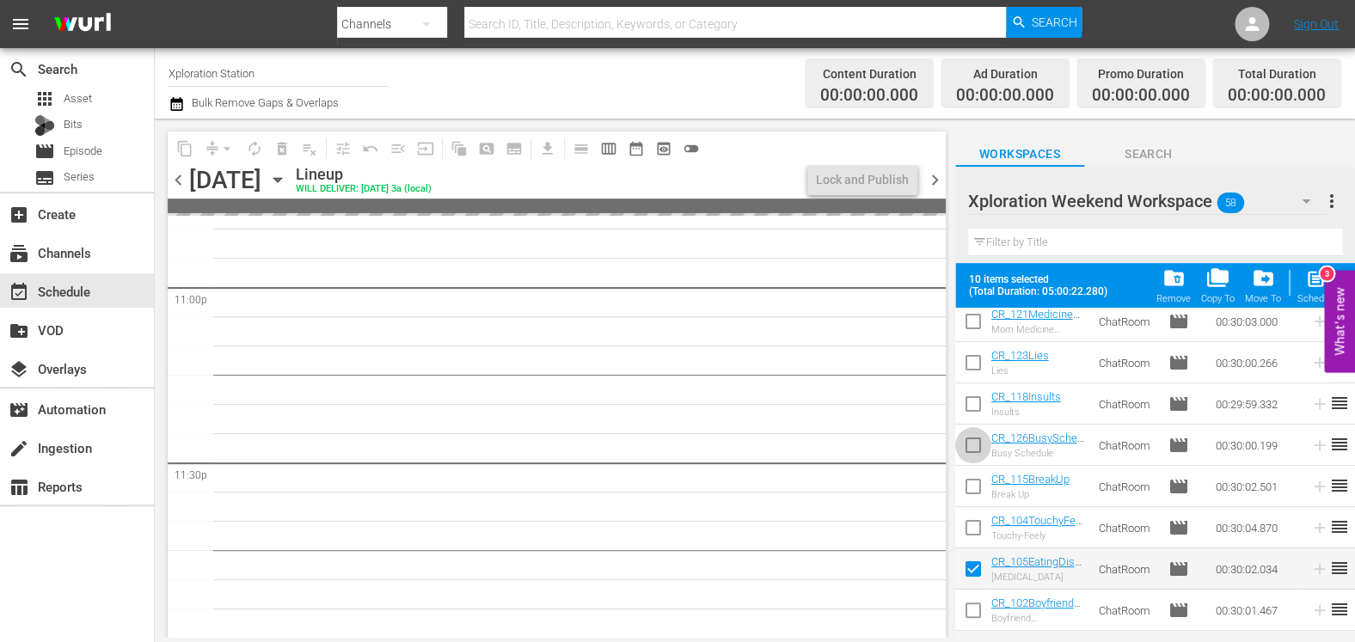
click at [971, 452] on input "checkbox" at bounding box center [973, 449] width 36 height 36
checkbox input "true"
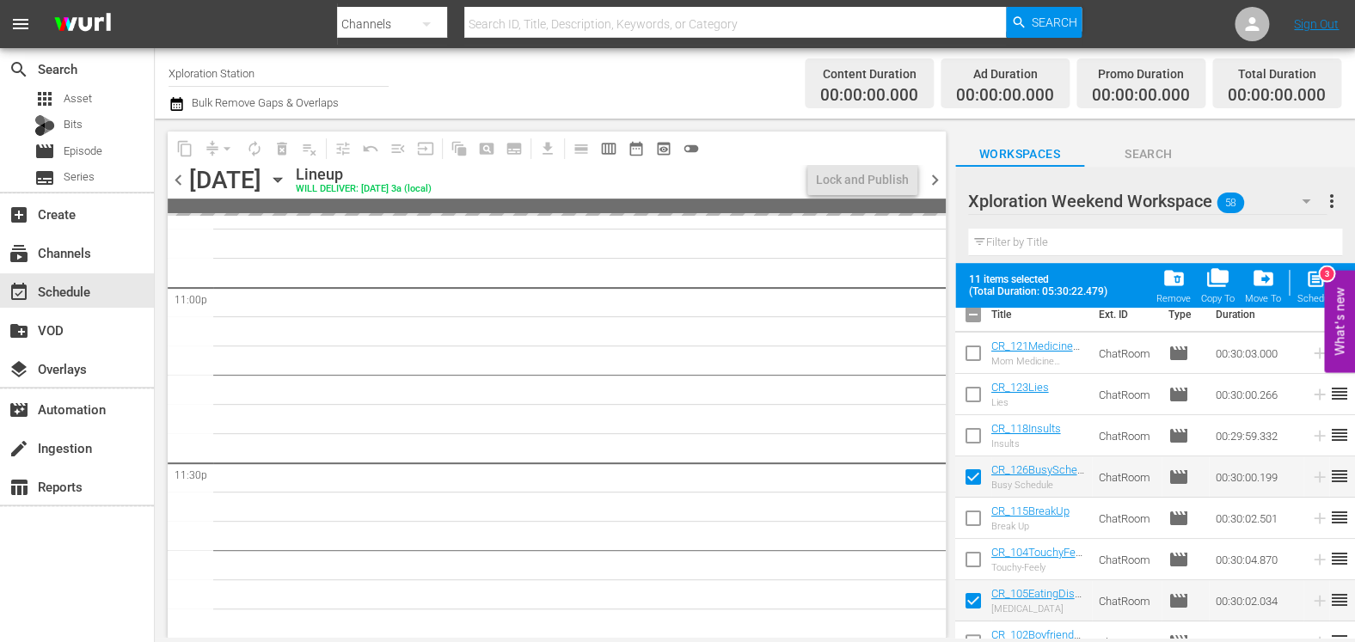
scroll to position [0, 0]
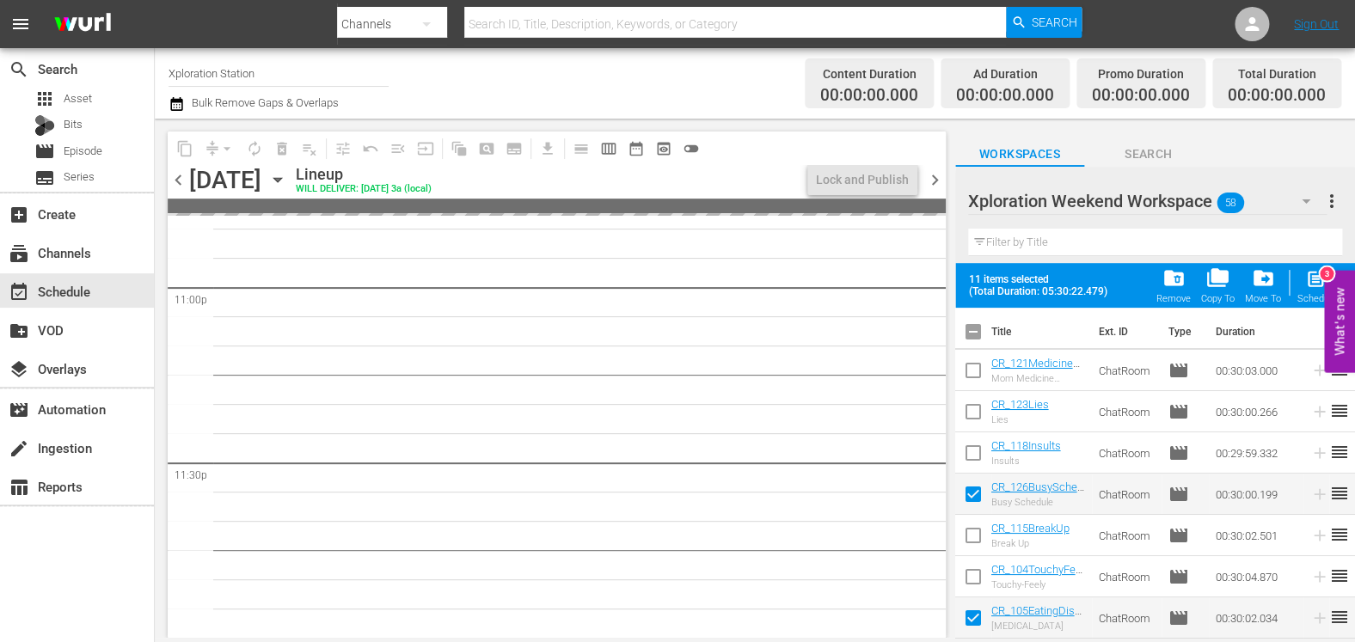
click at [978, 423] on input "checkbox" at bounding box center [973, 415] width 36 height 36
click at [1317, 285] on span "post_add" at bounding box center [1316, 278] width 23 height 23
checkbox input "false"
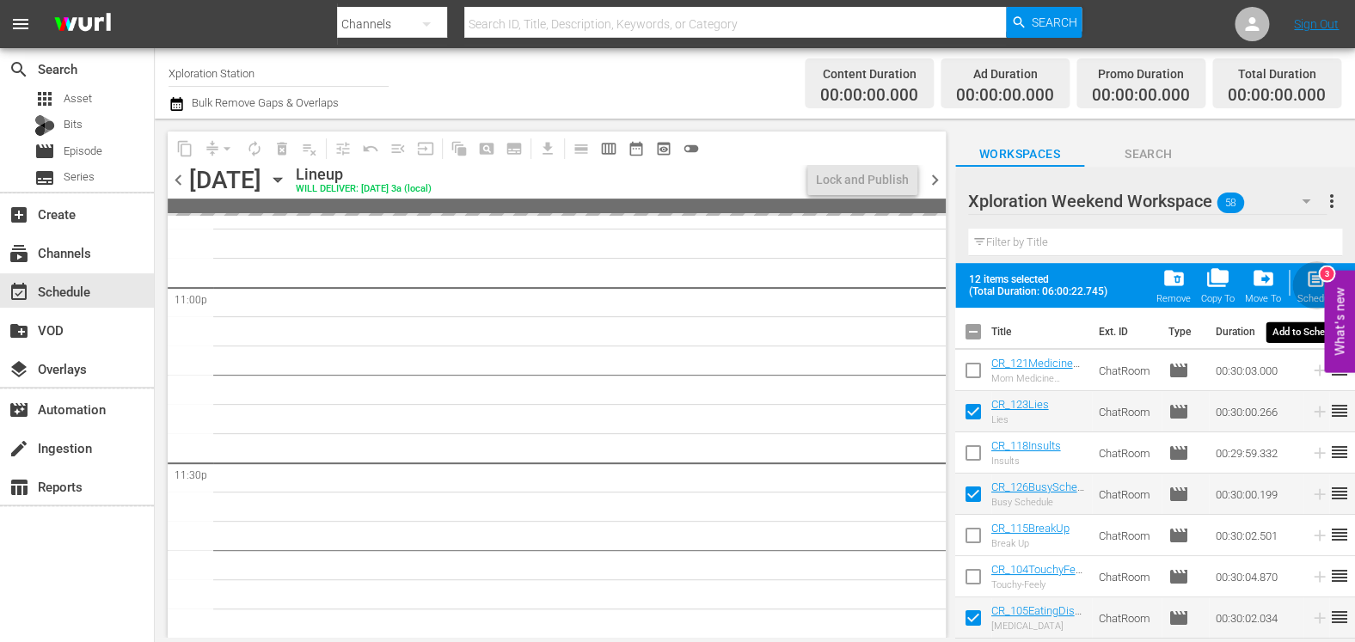
checkbox input "false"
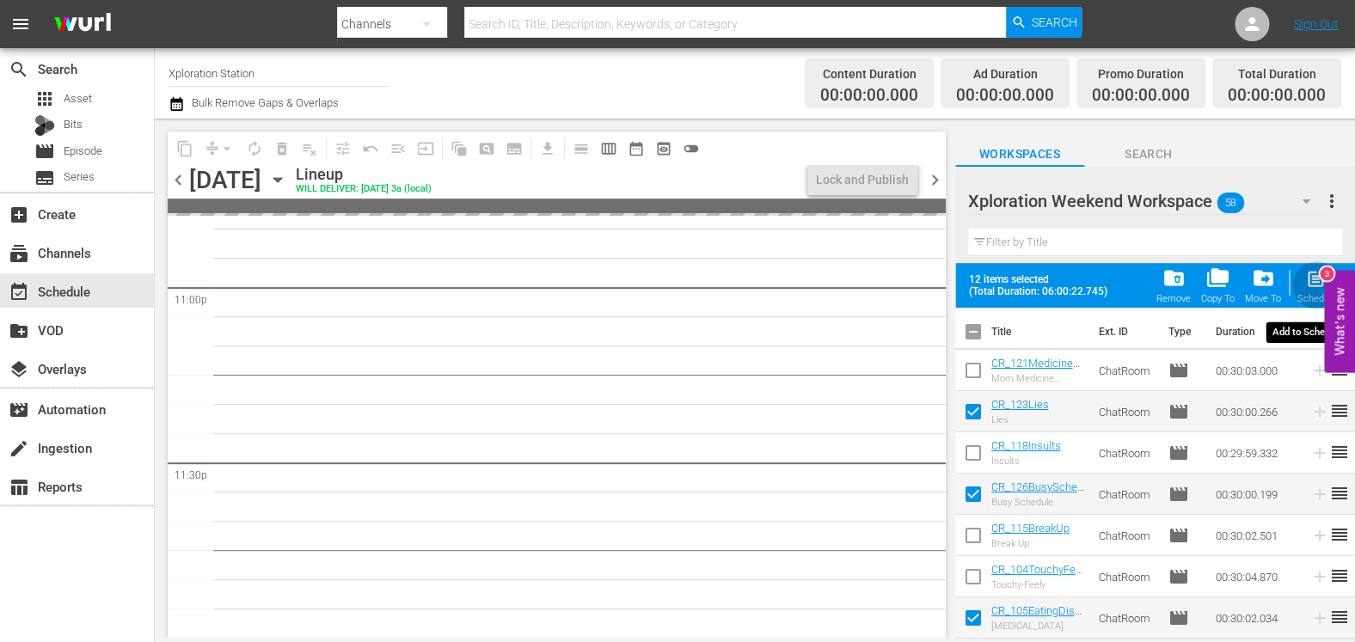
checkbox input "false"
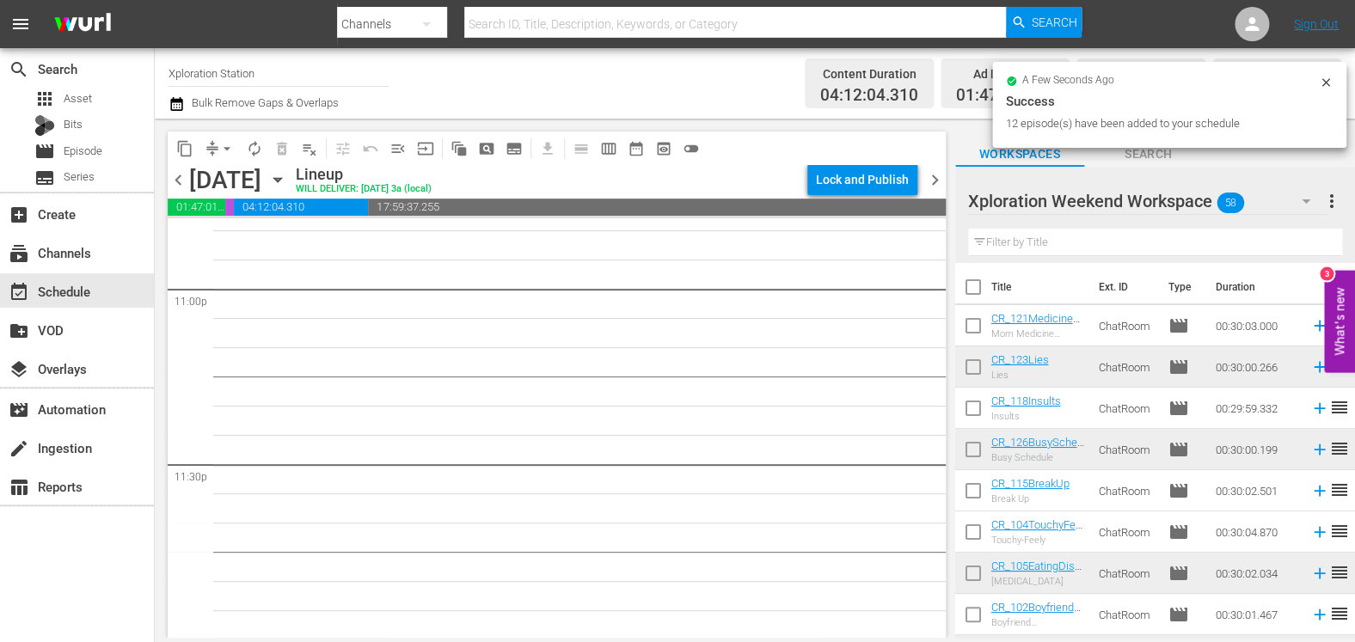
scroll to position [7619, 0]
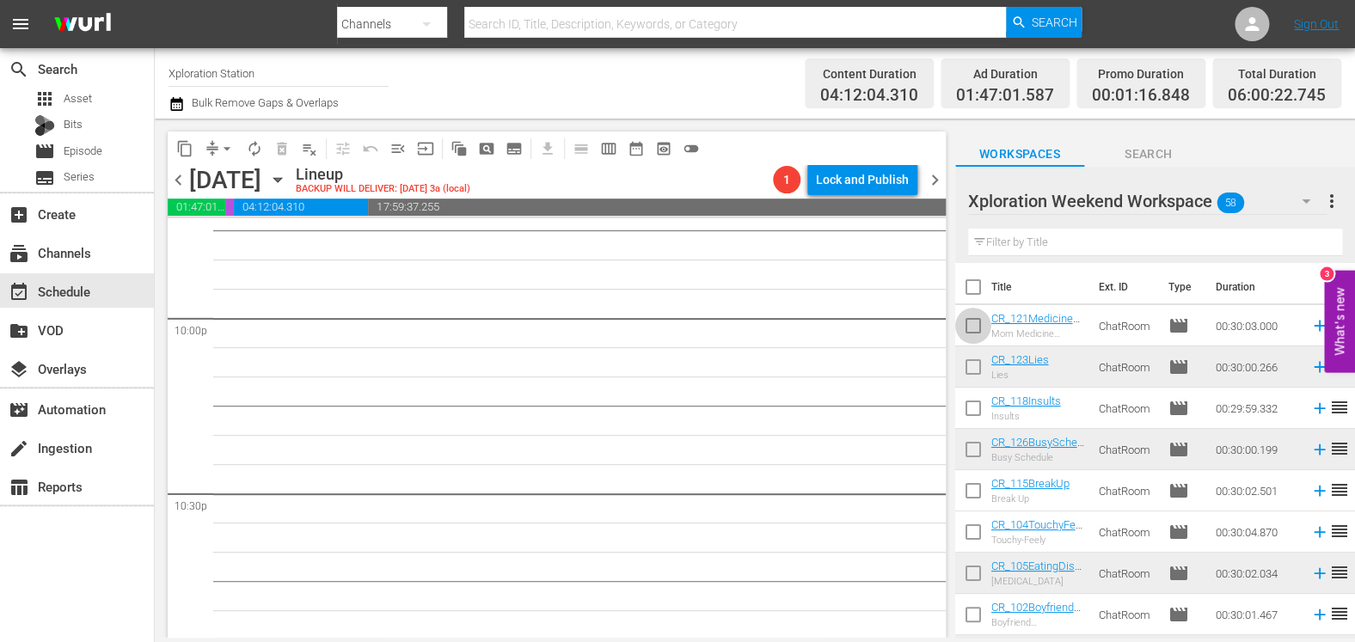
click at [973, 318] on input "checkbox" at bounding box center [973, 329] width 36 height 36
checkbox input "true"
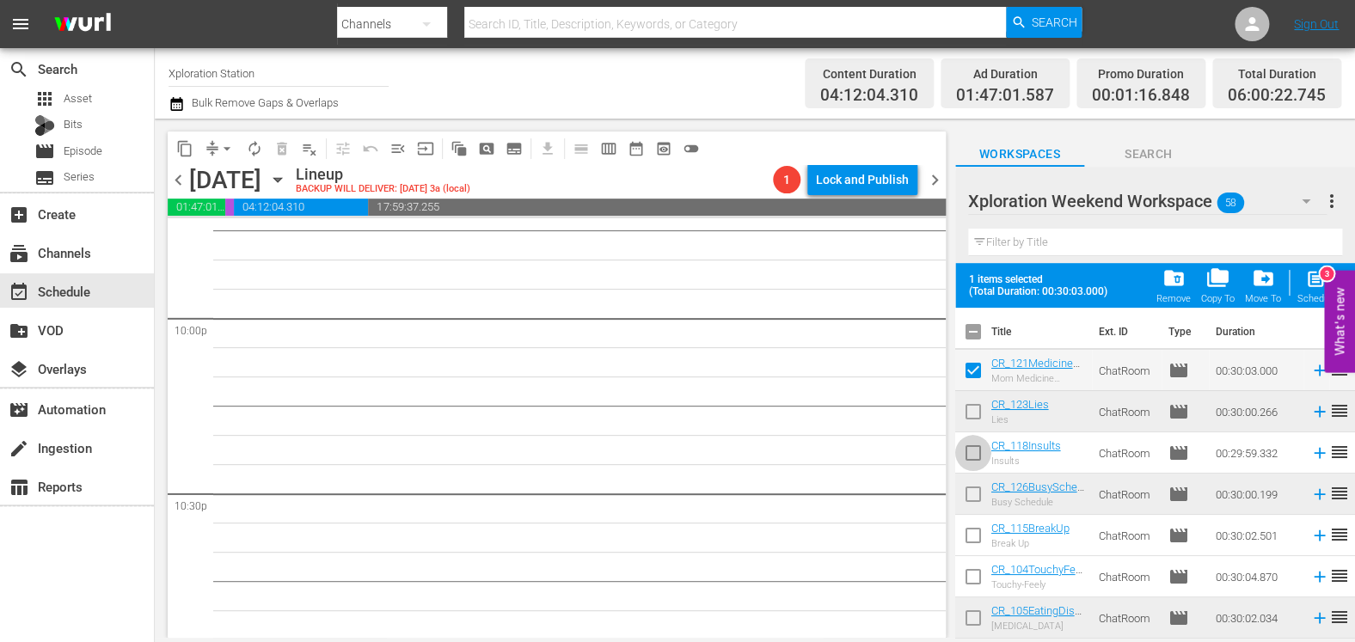
click at [969, 456] on input "checkbox" at bounding box center [973, 457] width 36 height 36
checkbox input "true"
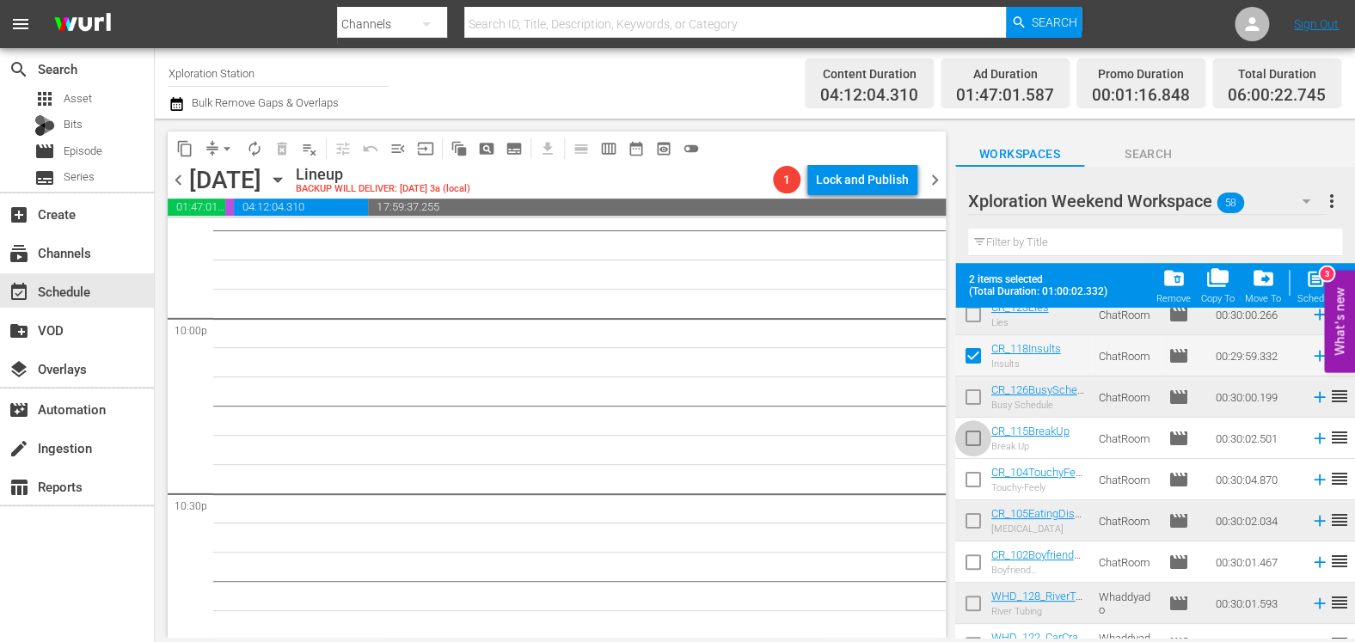
click at [979, 440] on input "checkbox" at bounding box center [973, 442] width 36 height 36
checkbox input "true"
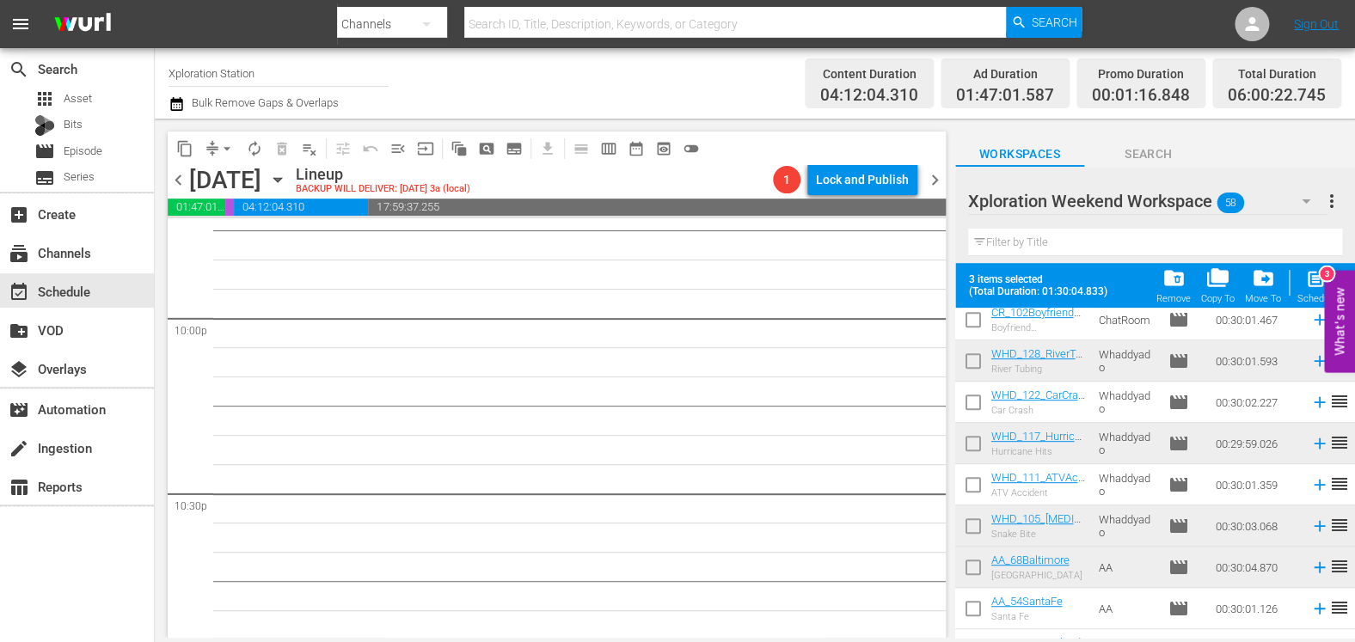
scroll to position [345, 0]
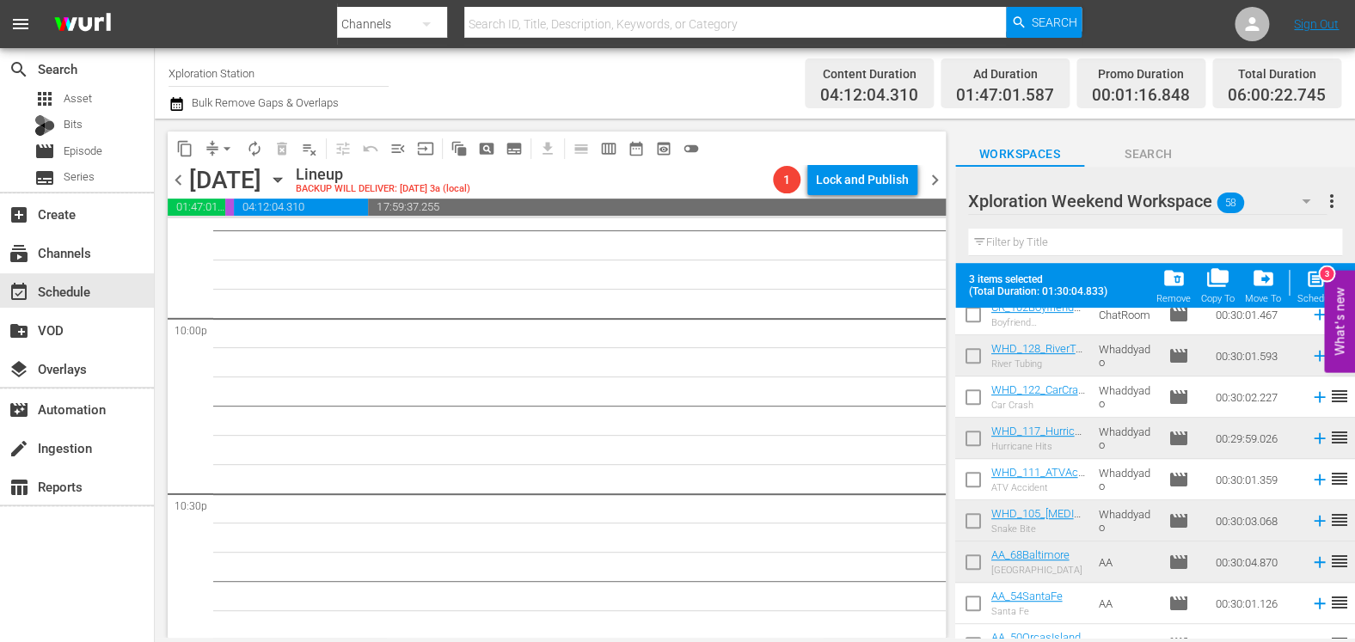
click at [973, 400] on input "checkbox" at bounding box center [973, 401] width 36 height 36
checkbox input "true"
click at [965, 477] on input "checkbox" at bounding box center [973, 483] width 36 height 36
checkbox input "true"
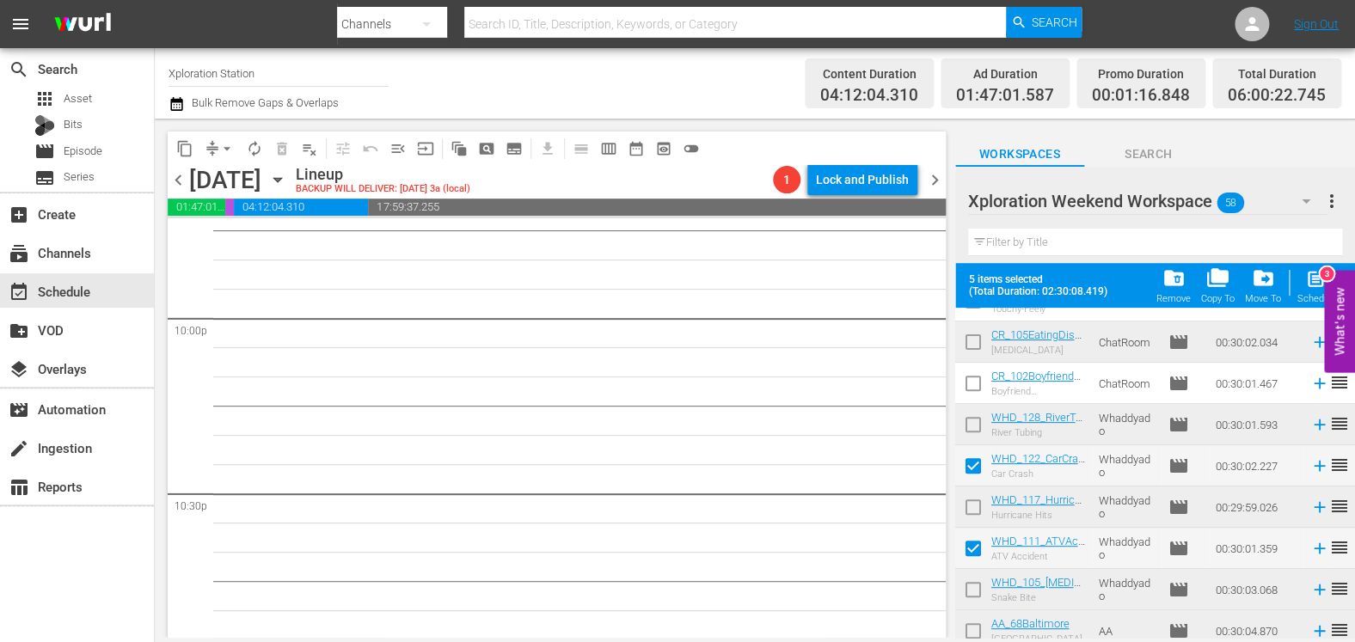
scroll to position [267, 0]
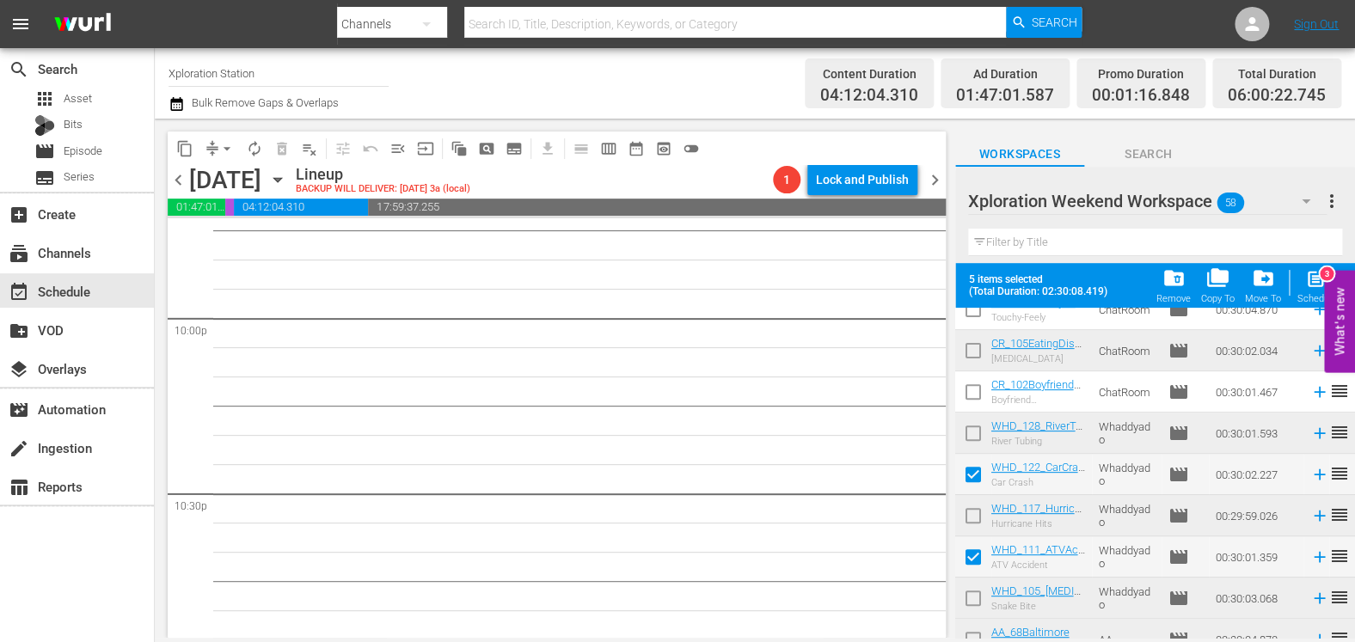
click at [978, 434] on input "checkbox" at bounding box center [973, 437] width 36 height 36
checkbox input "true"
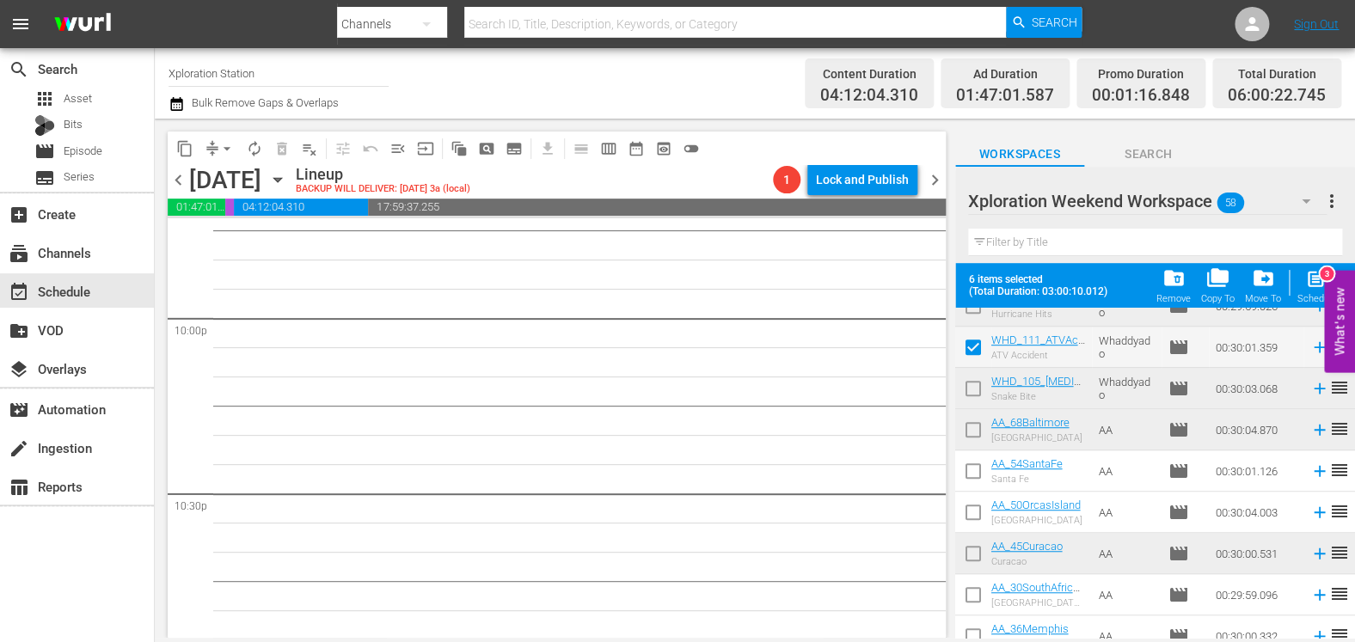
scroll to position [527, 0]
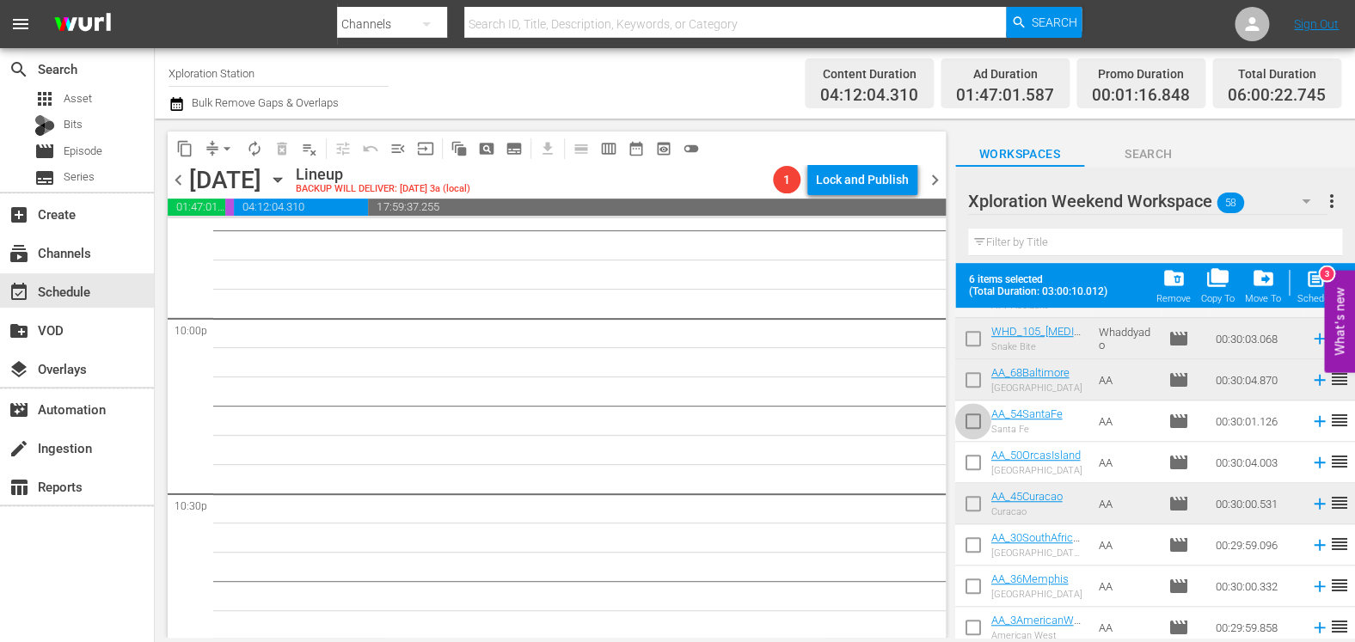
click at [976, 429] on input "checkbox" at bounding box center [973, 425] width 36 height 36
checkbox input "true"
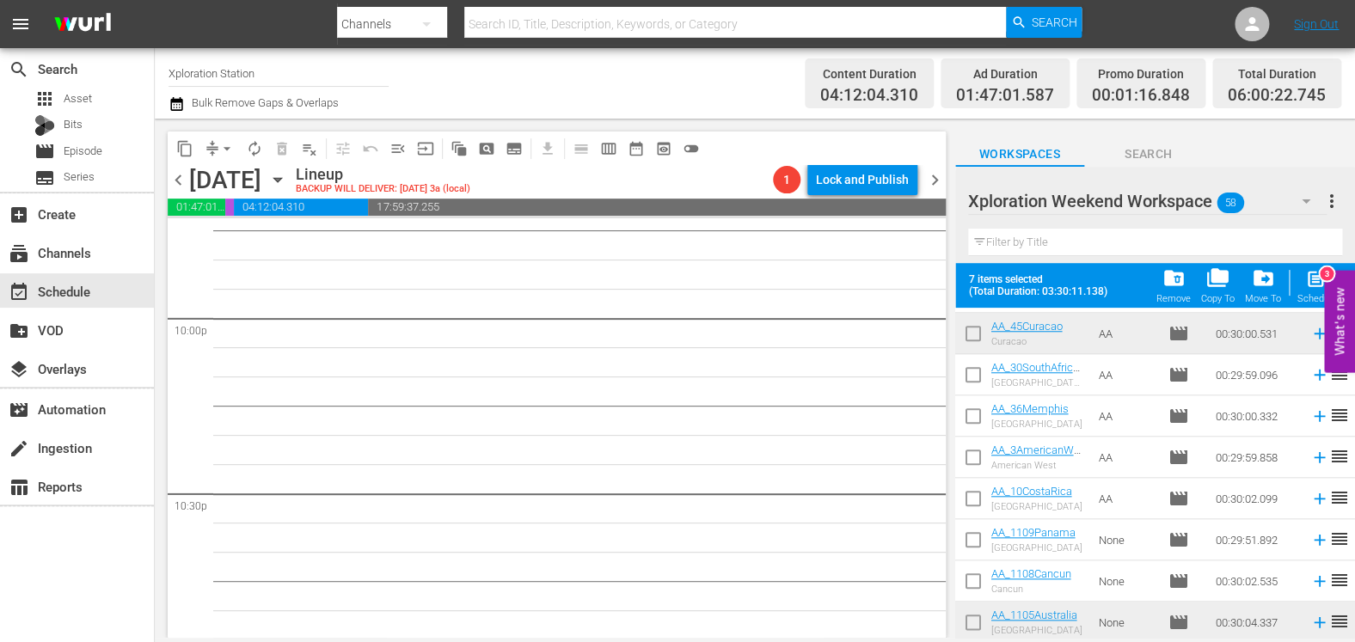
scroll to position [787, 0]
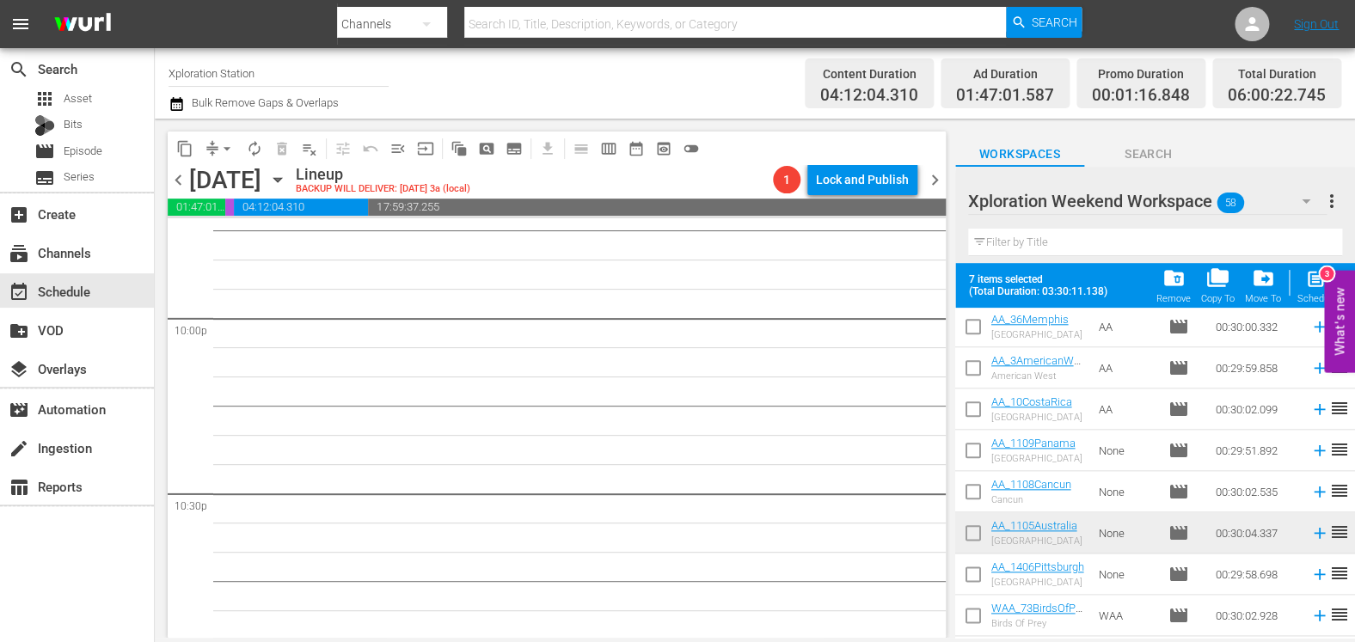
click at [980, 406] on input "checkbox" at bounding box center [973, 413] width 36 height 36
checkbox input "true"
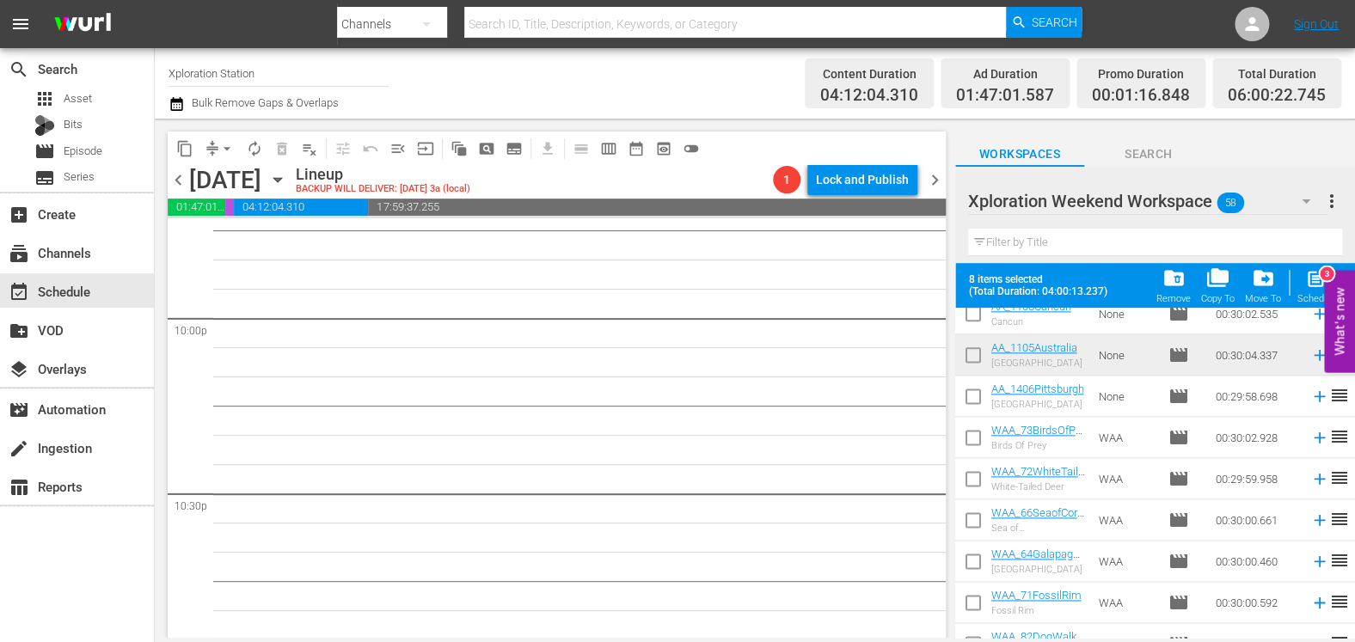
scroll to position [944, 0]
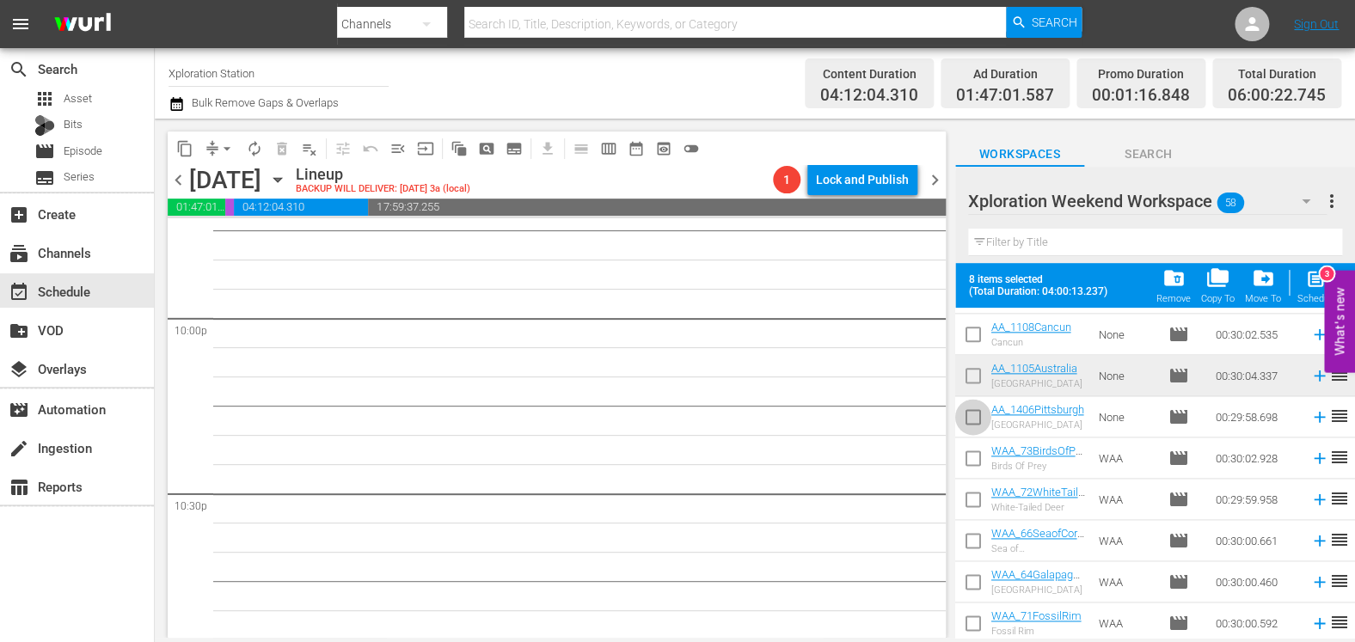
click at [968, 419] on input "checkbox" at bounding box center [973, 420] width 36 height 36
checkbox input "true"
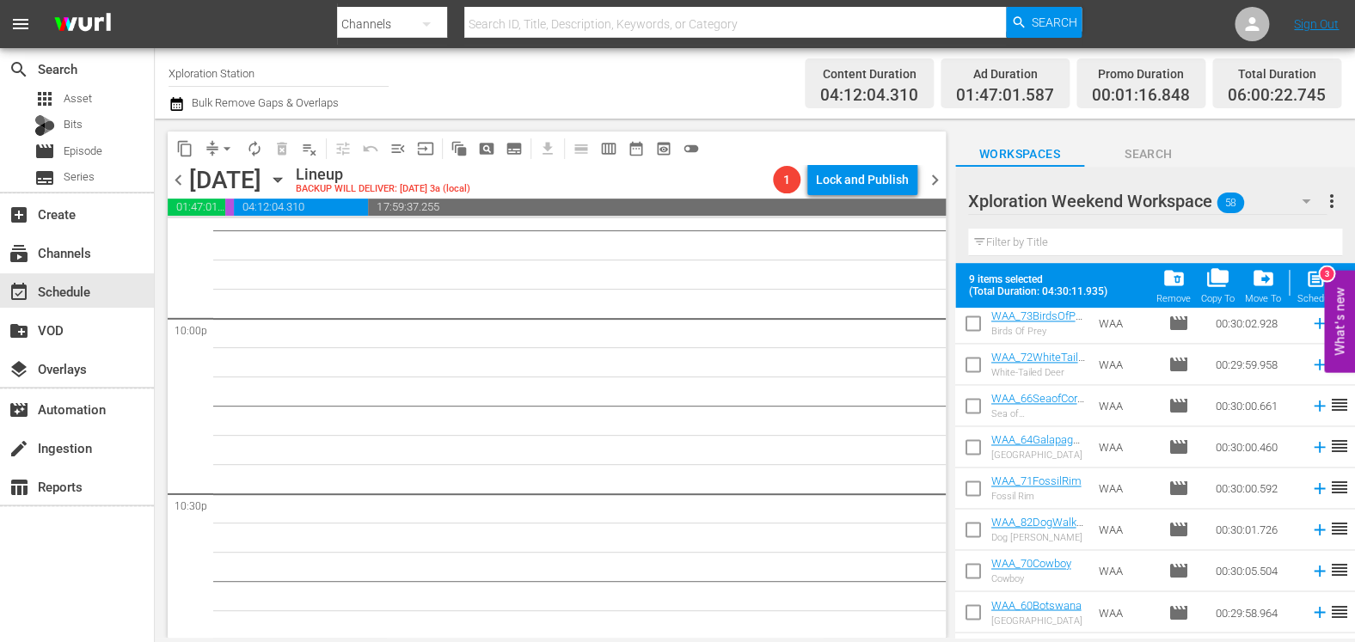
scroll to position [1119, 0]
click at [974, 373] on input "checkbox" at bounding box center [973, 370] width 36 height 36
checkbox input "true"
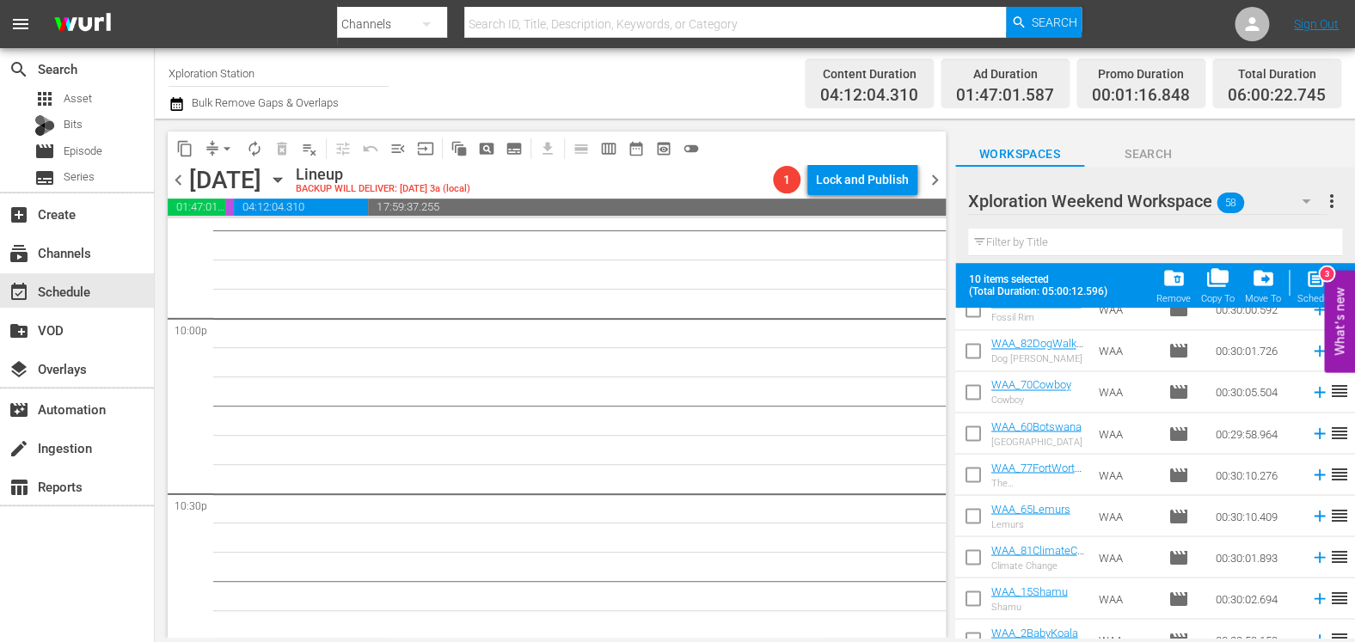
scroll to position [1311, 0]
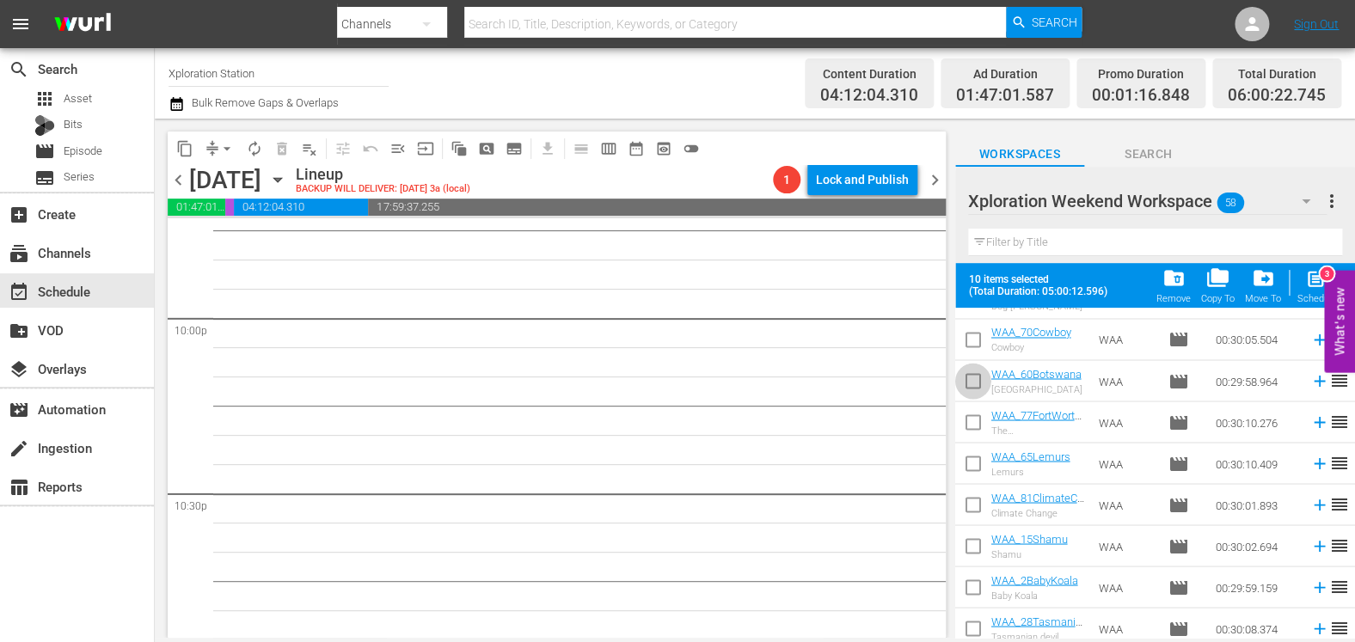
click at [975, 378] on input "checkbox" at bounding box center [973, 384] width 36 height 36
checkbox input "true"
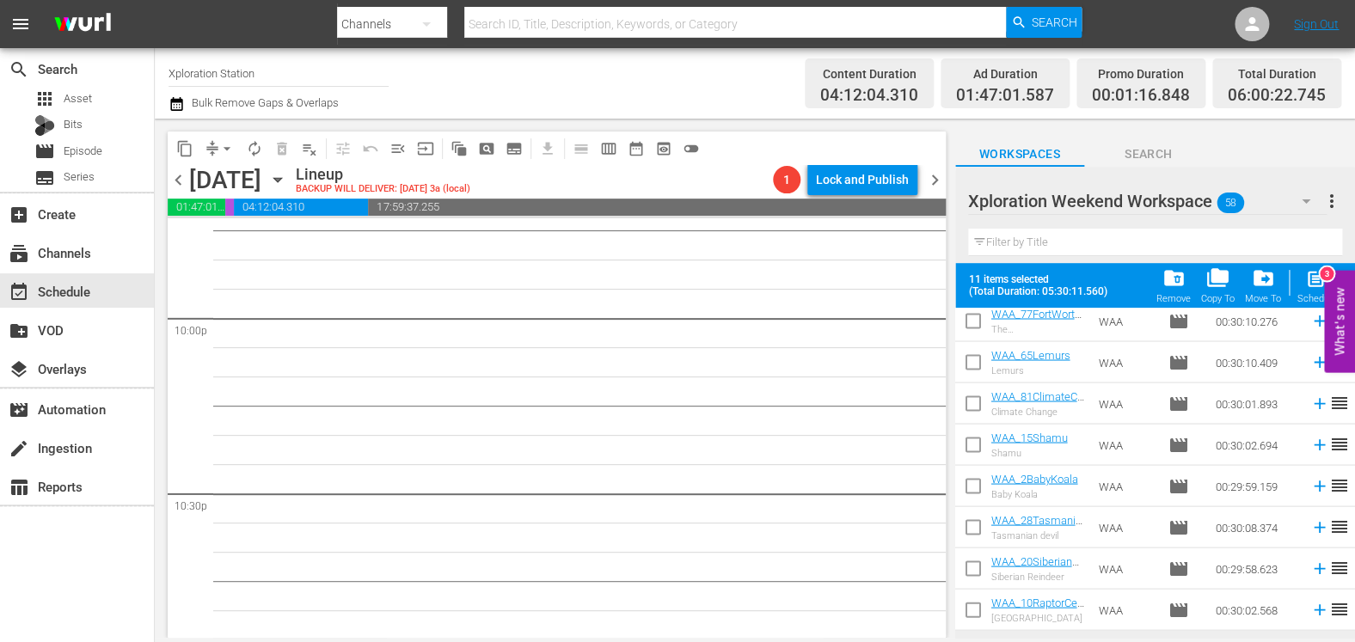
scroll to position [1467, 0]
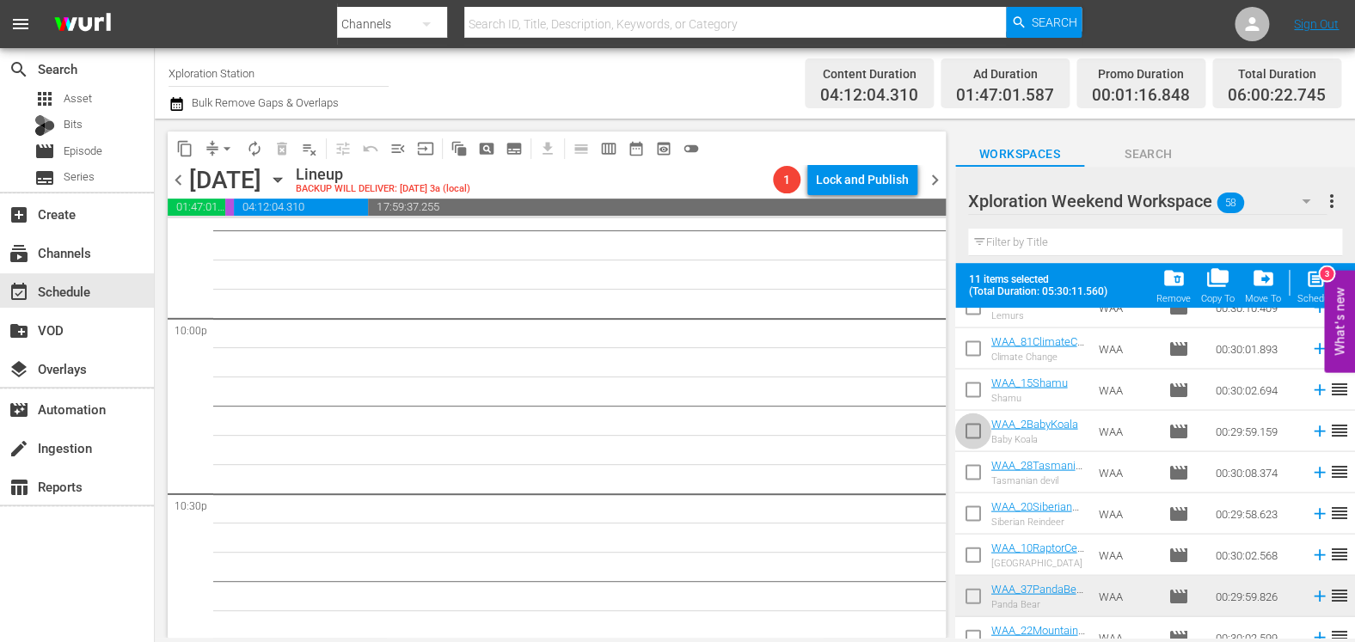
click at [976, 435] on input "checkbox" at bounding box center [973, 434] width 36 height 36
checkbox input "true"
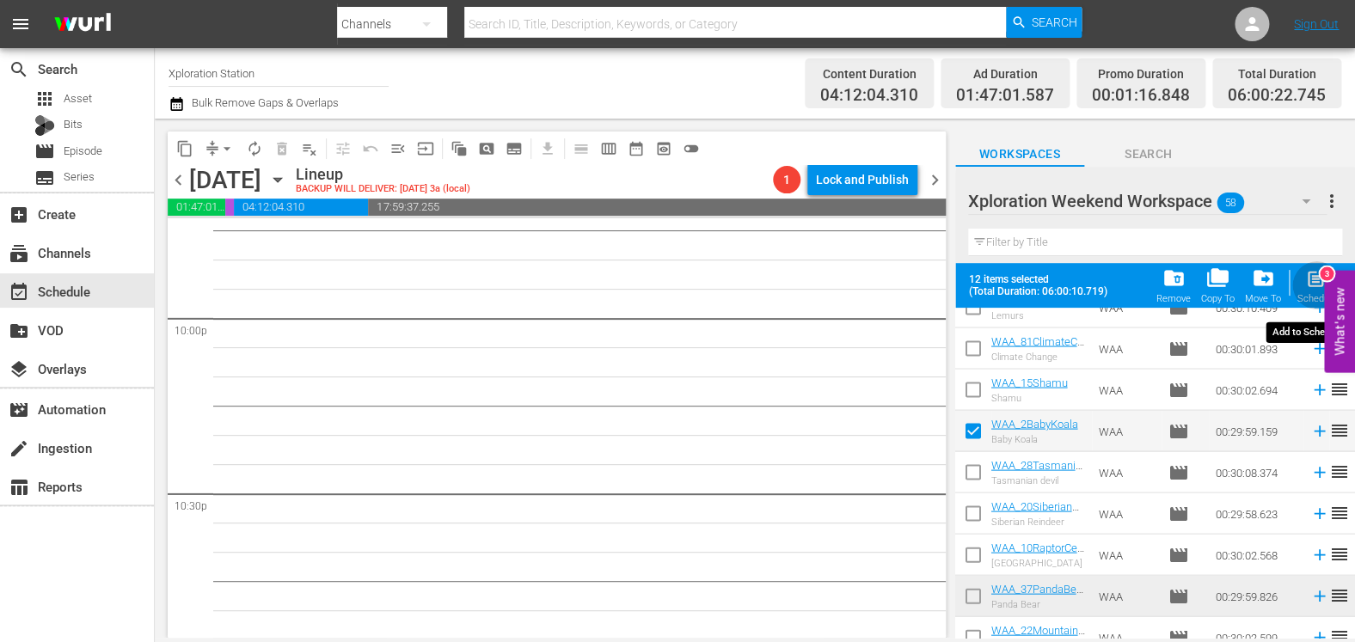
click at [1312, 291] on div "post_add Schedule" at bounding box center [1317, 286] width 39 height 38
checkbox input "false"
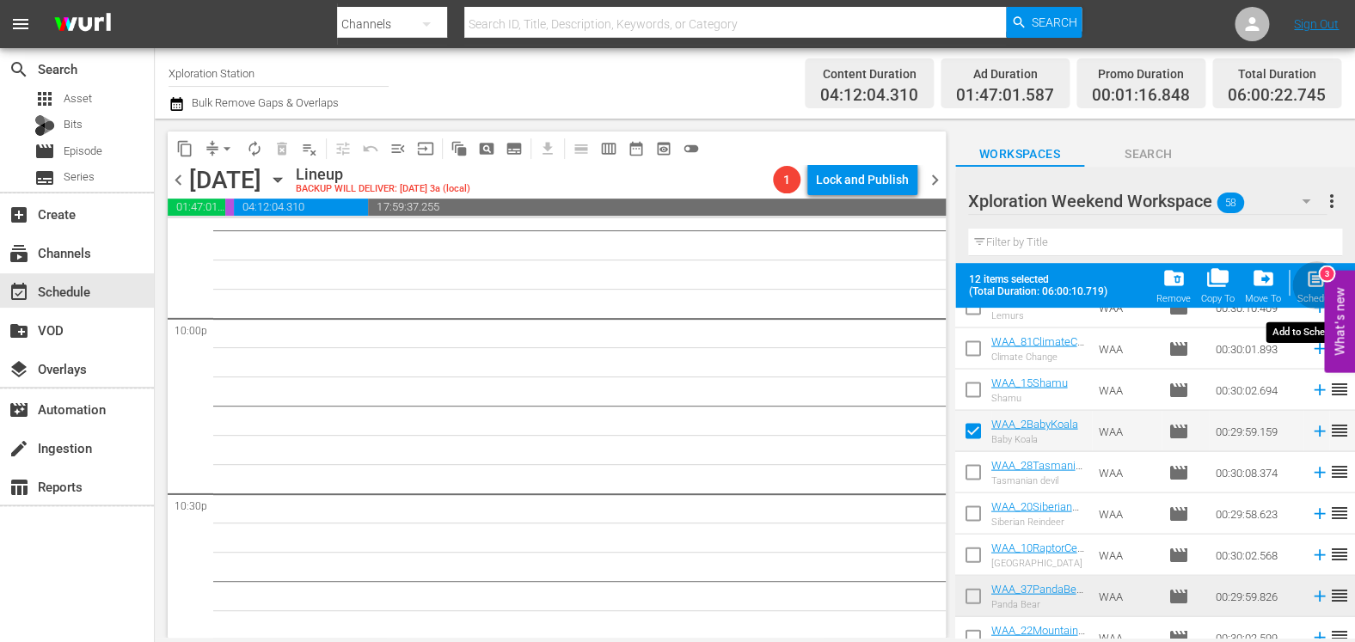
checkbox input "false"
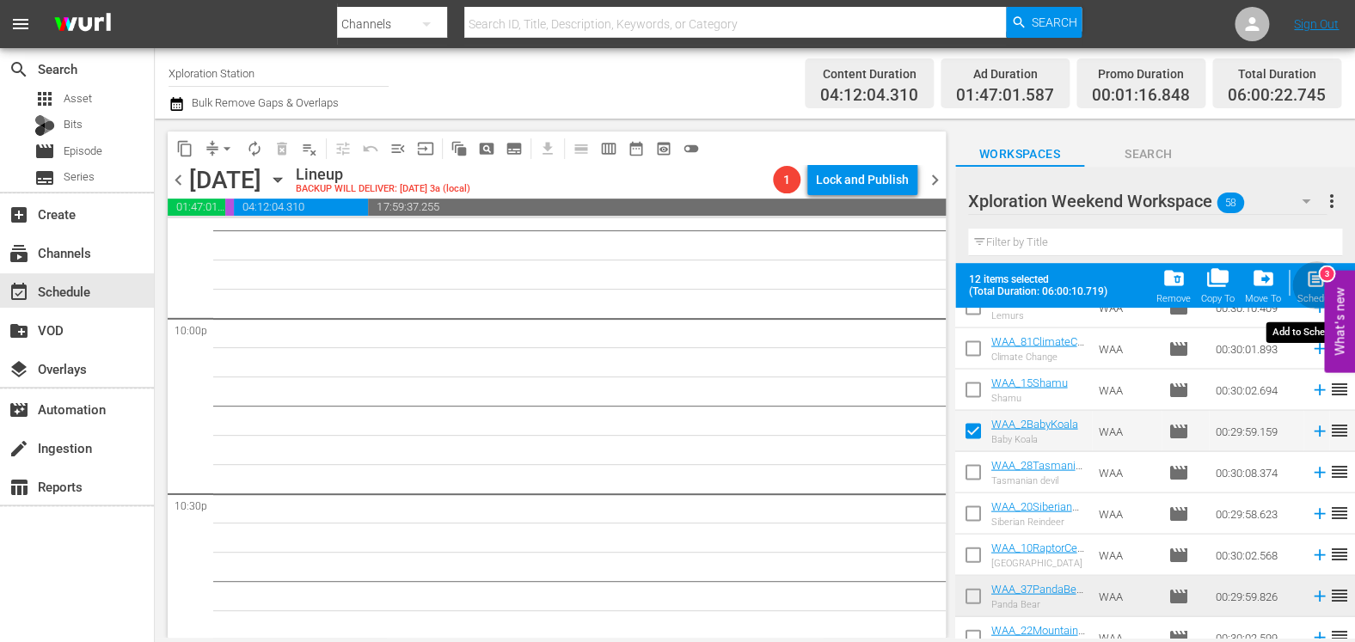
checkbox input "false"
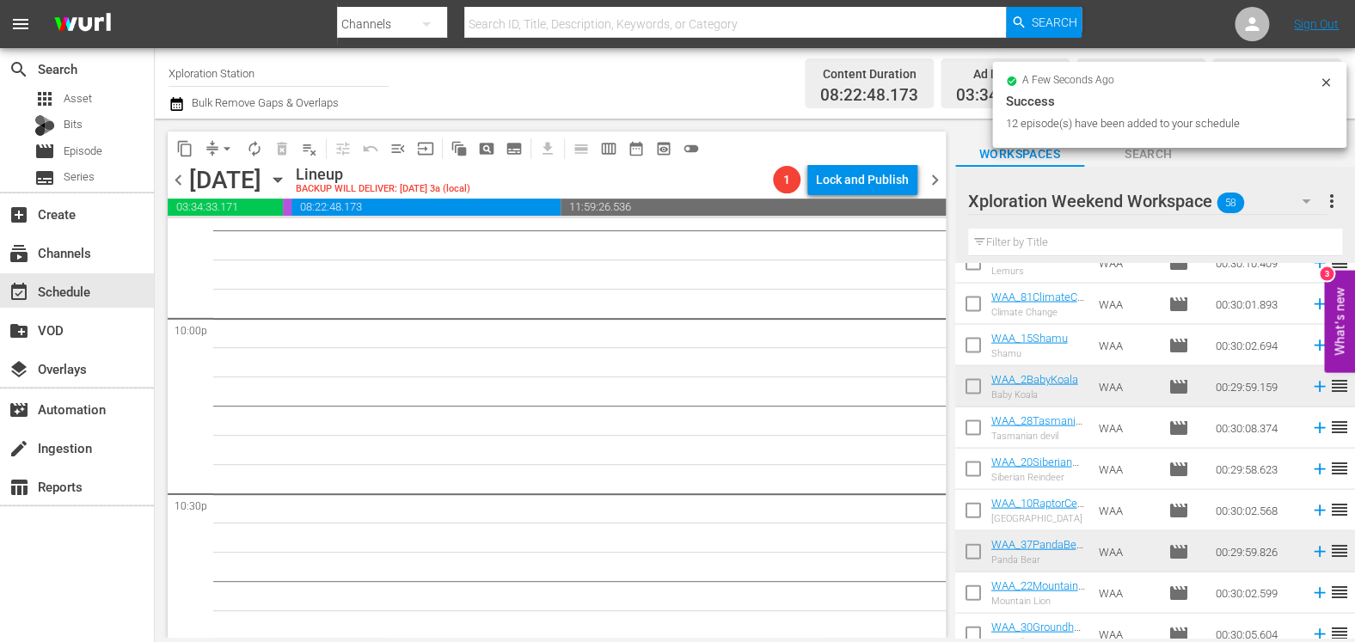
scroll to position [7268, 0]
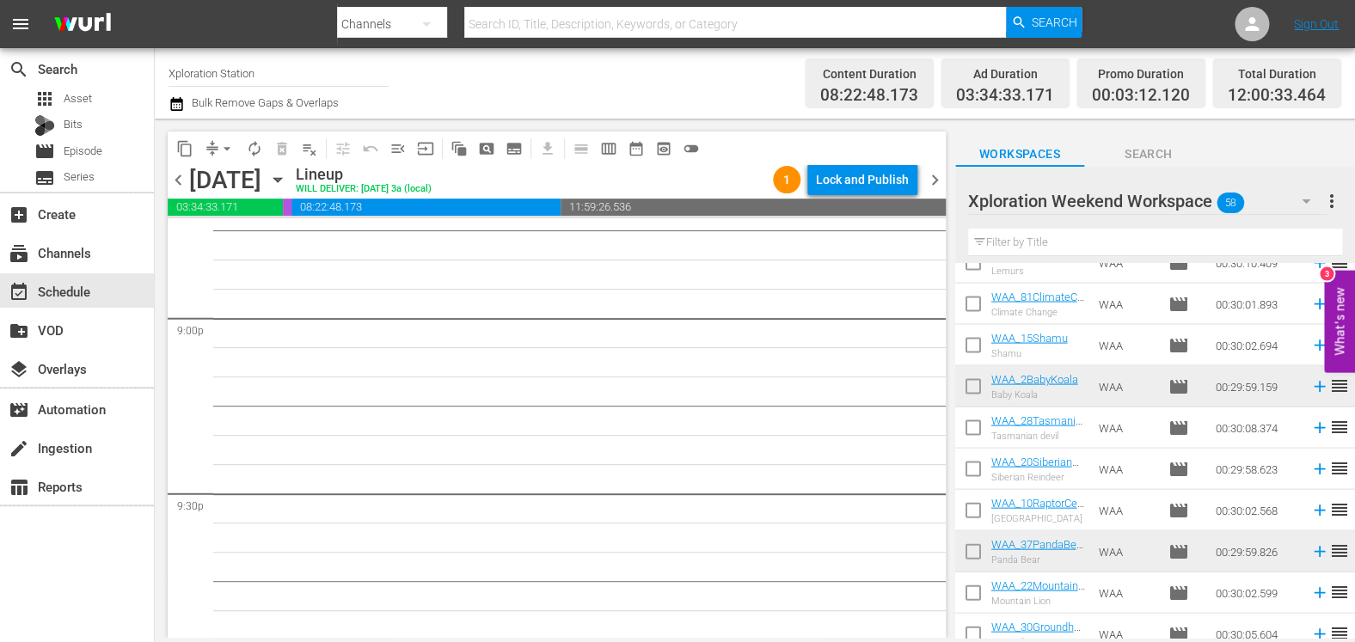
click at [974, 395] on input "checkbox" at bounding box center [973, 389] width 36 height 36
checkbox input "true"
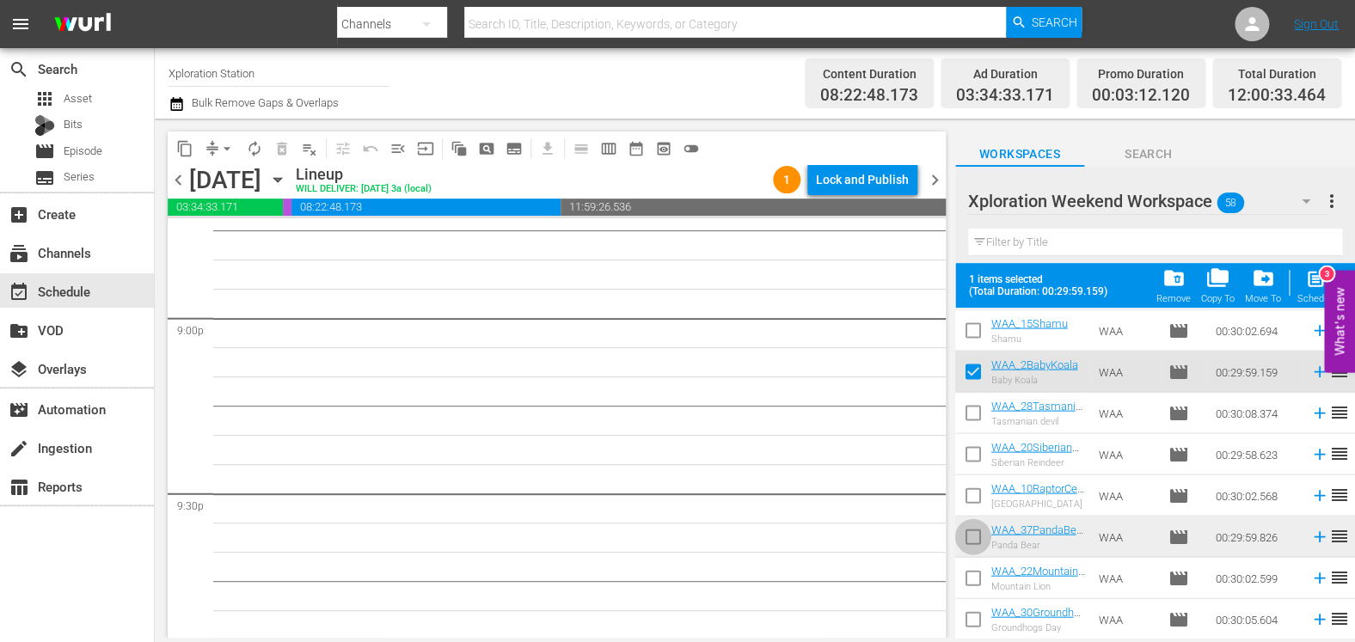
click at [972, 533] on input "checkbox" at bounding box center [973, 540] width 36 height 36
checkbox input "true"
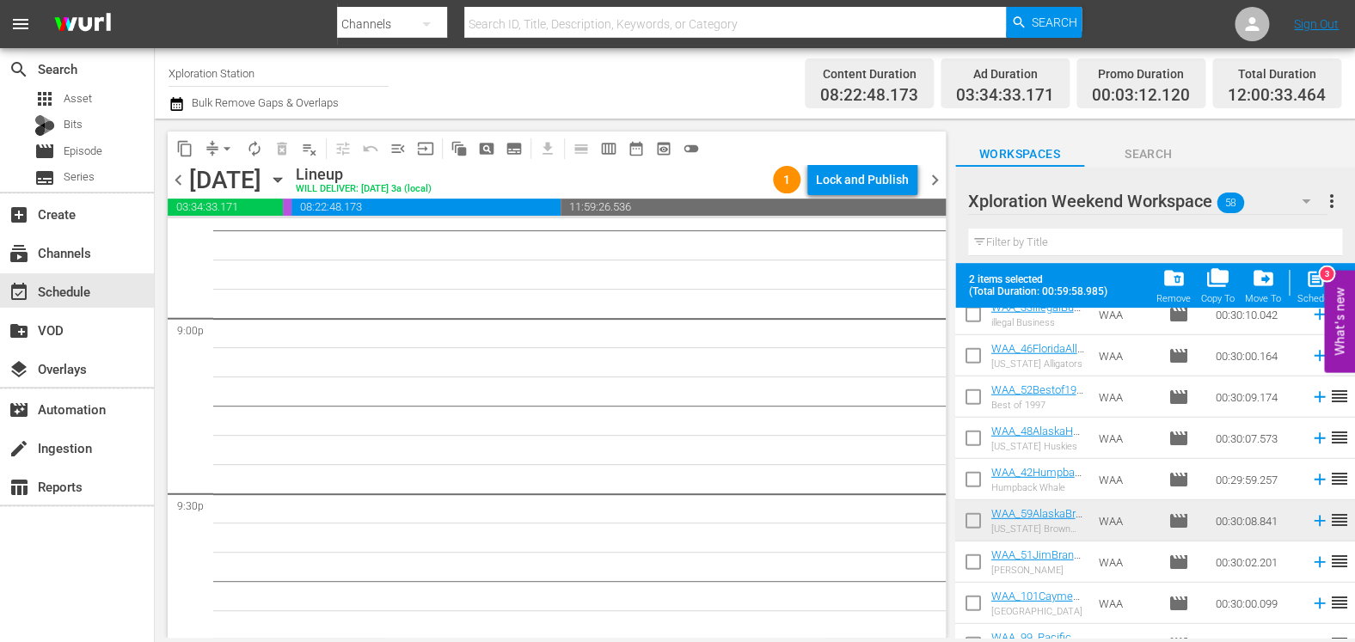
scroll to position [2053, 0]
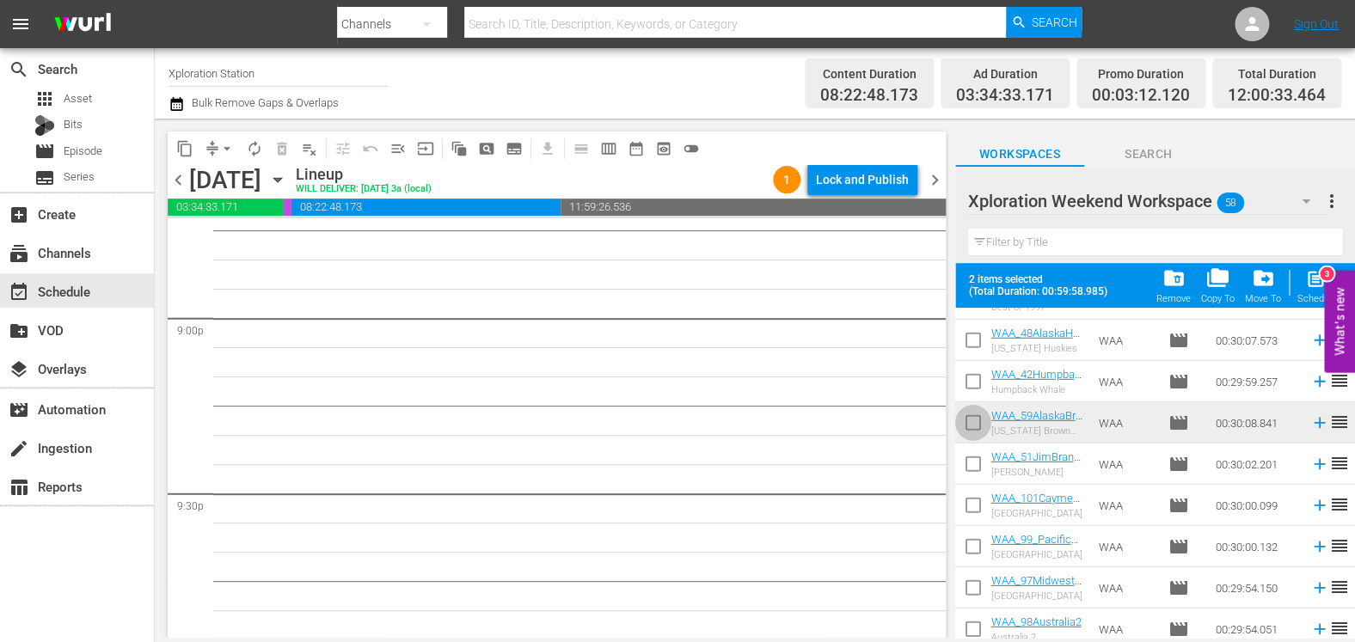
click at [972, 422] on input "checkbox" at bounding box center [973, 426] width 36 height 36
checkbox input "true"
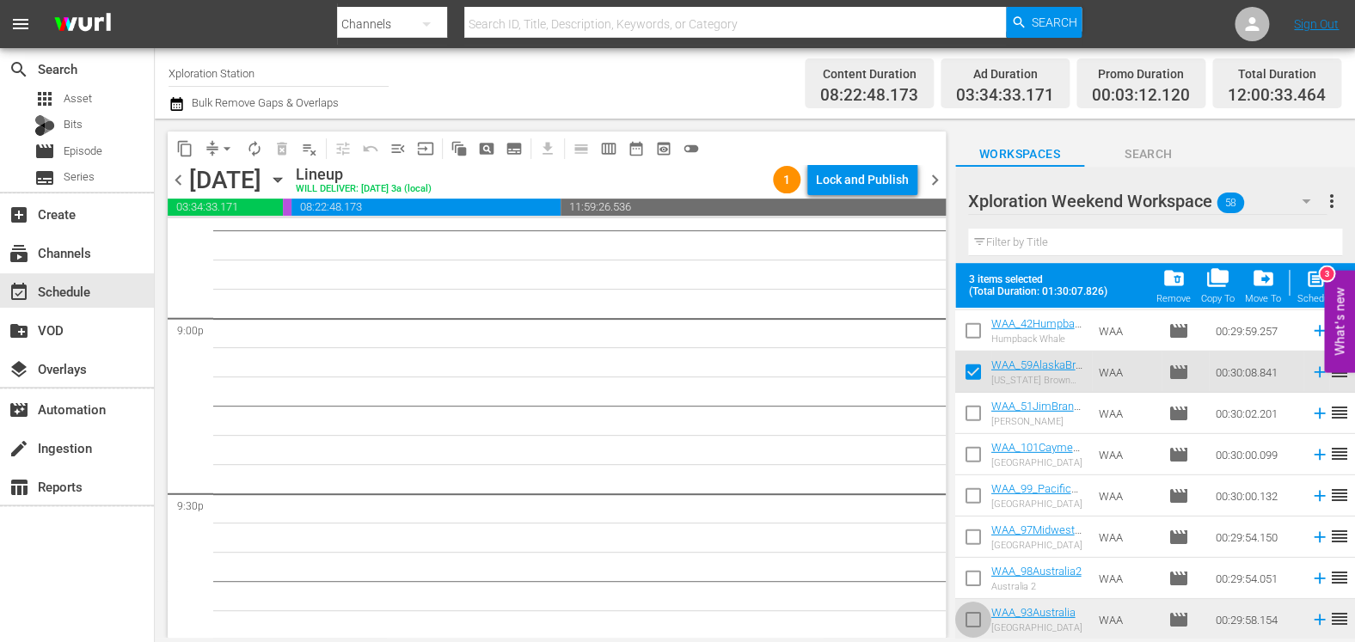
click at [977, 623] on input "checkbox" at bounding box center [973, 623] width 36 height 36
checkbox input "true"
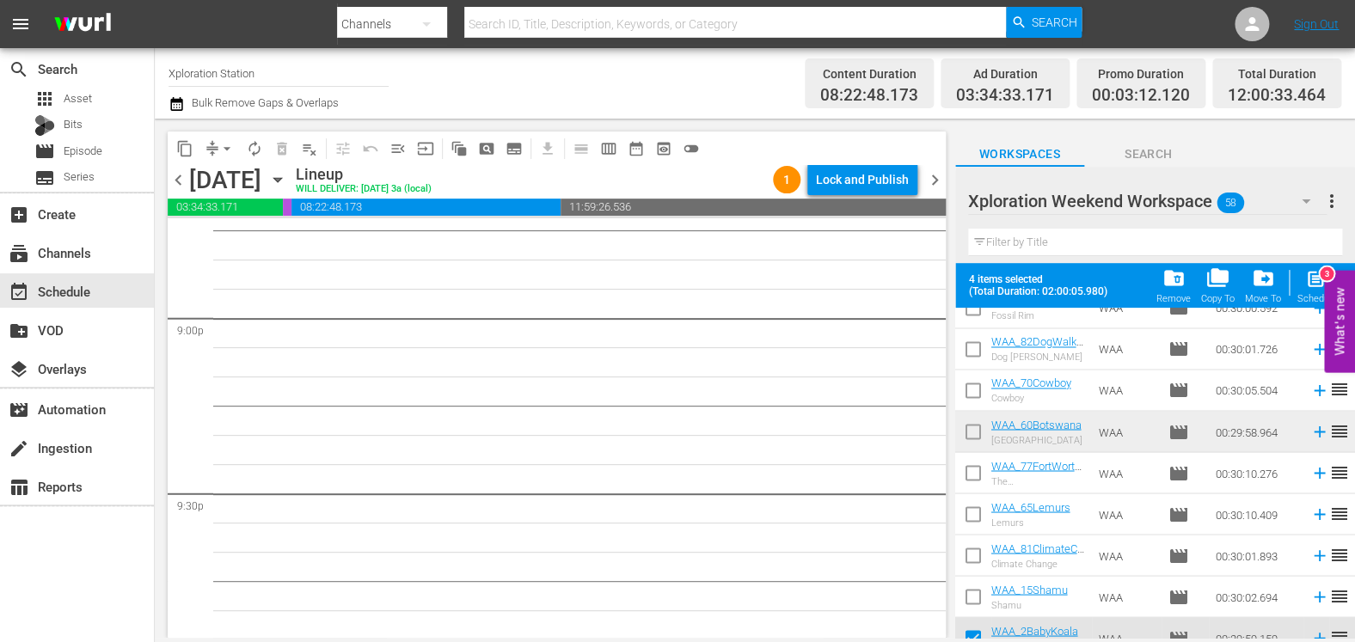
scroll to position [1159, 0]
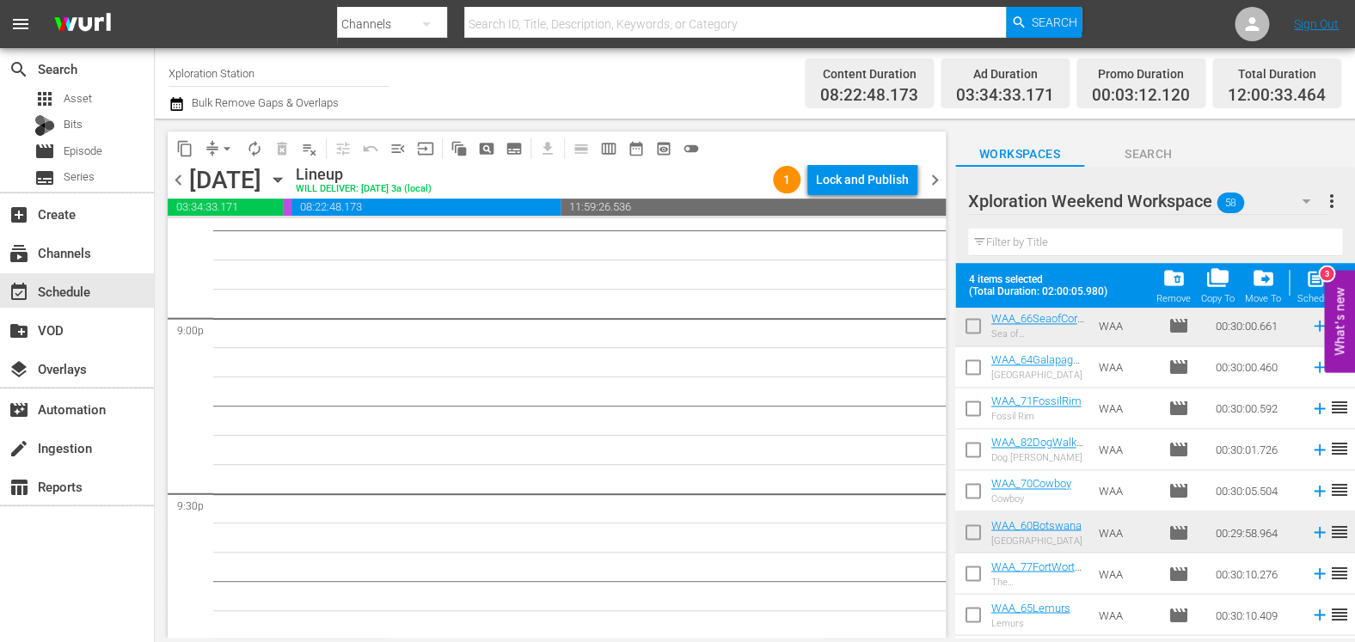
click at [971, 538] on input "checkbox" at bounding box center [973, 536] width 36 height 36
checkbox input "true"
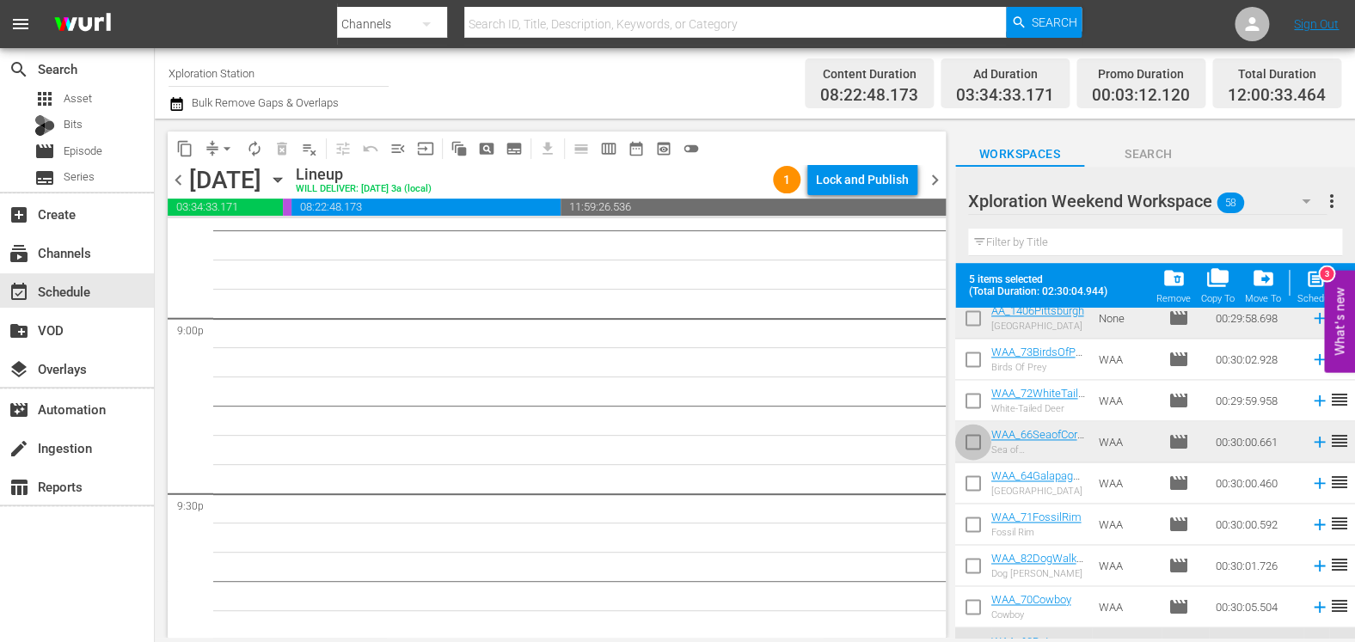
click at [986, 451] on input "checkbox" at bounding box center [973, 445] width 36 height 36
checkbox input "true"
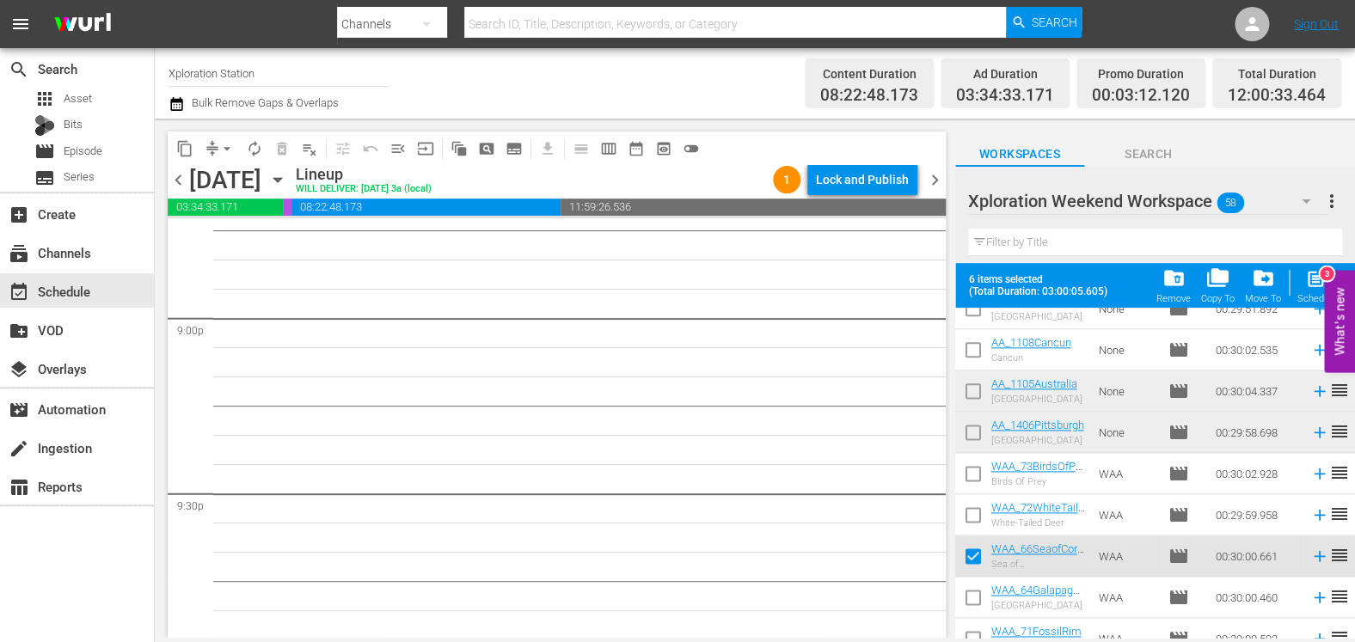
scroll to position [926, 0]
click at [977, 435] on input "checkbox" at bounding box center [973, 438] width 36 height 36
checkbox input "true"
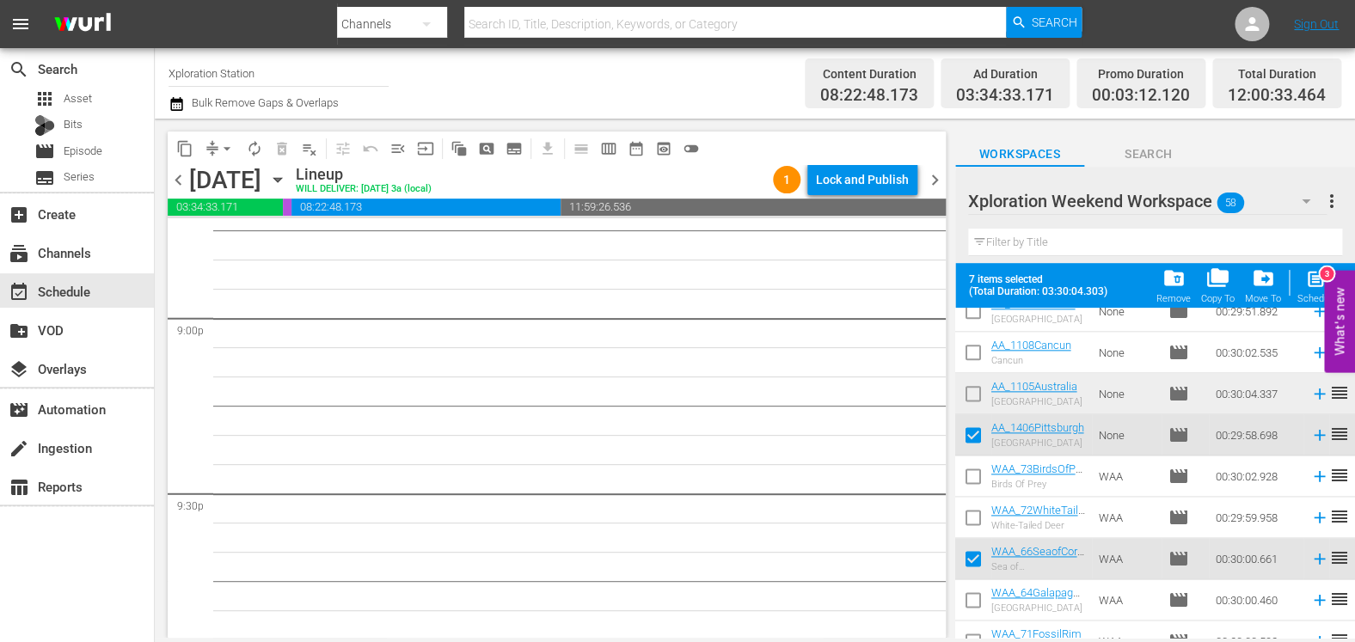
click at [972, 397] on input "checkbox" at bounding box center [973, 397] width 36 height 36
checkbox input "true"
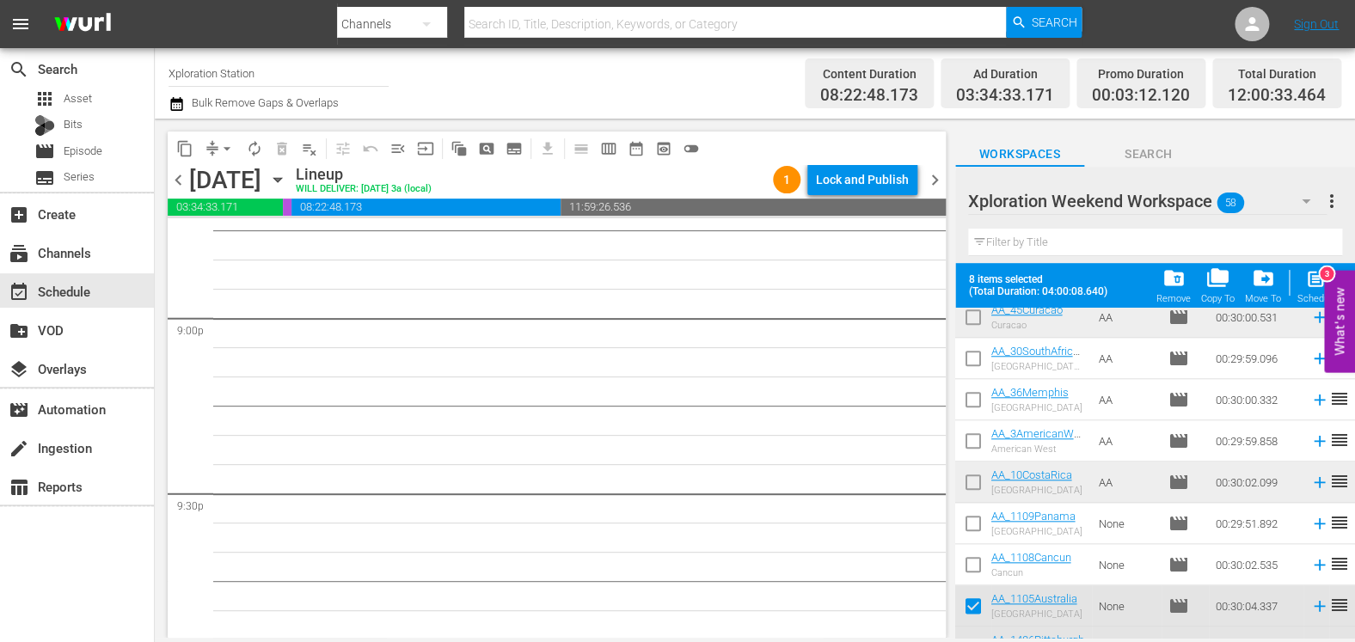
scroll to position [696, 0]
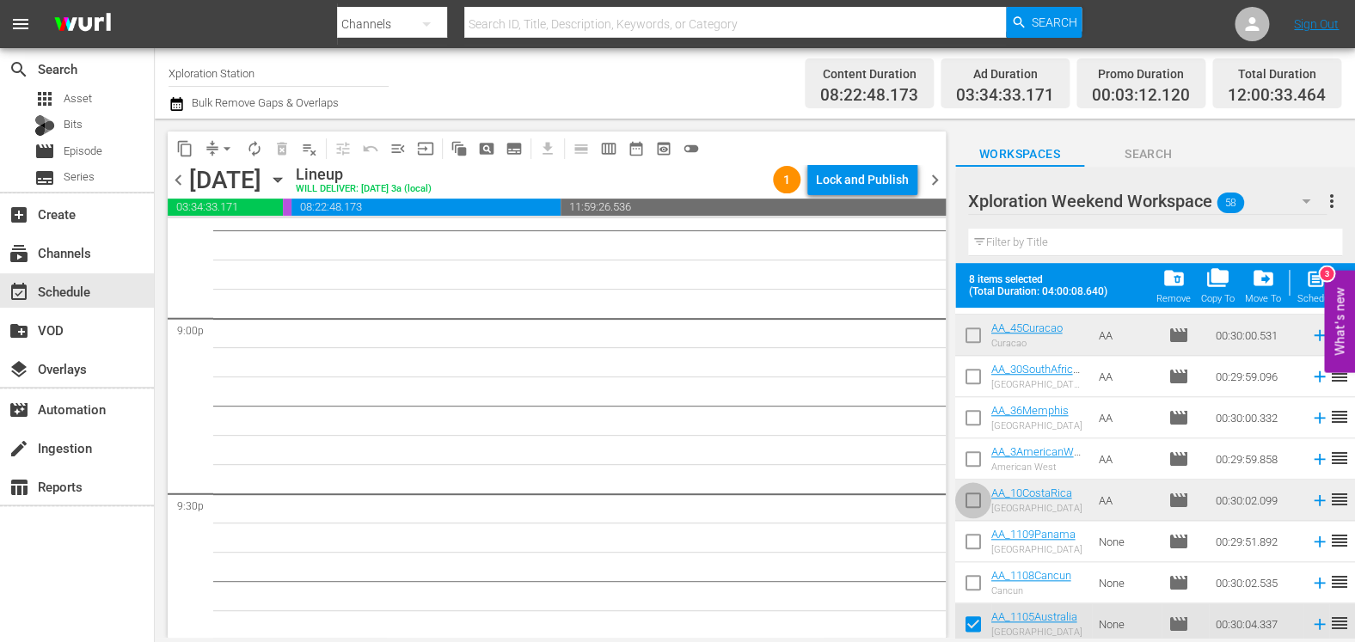
click at [963, 491] on input "checkbox" at bounding box center [973, 504] width 36 height 36
checkbox input "true"
click at [971, 343] on input "checkbox" at bounding box center [973, 339] width 36 height 36
checkbox input "true"
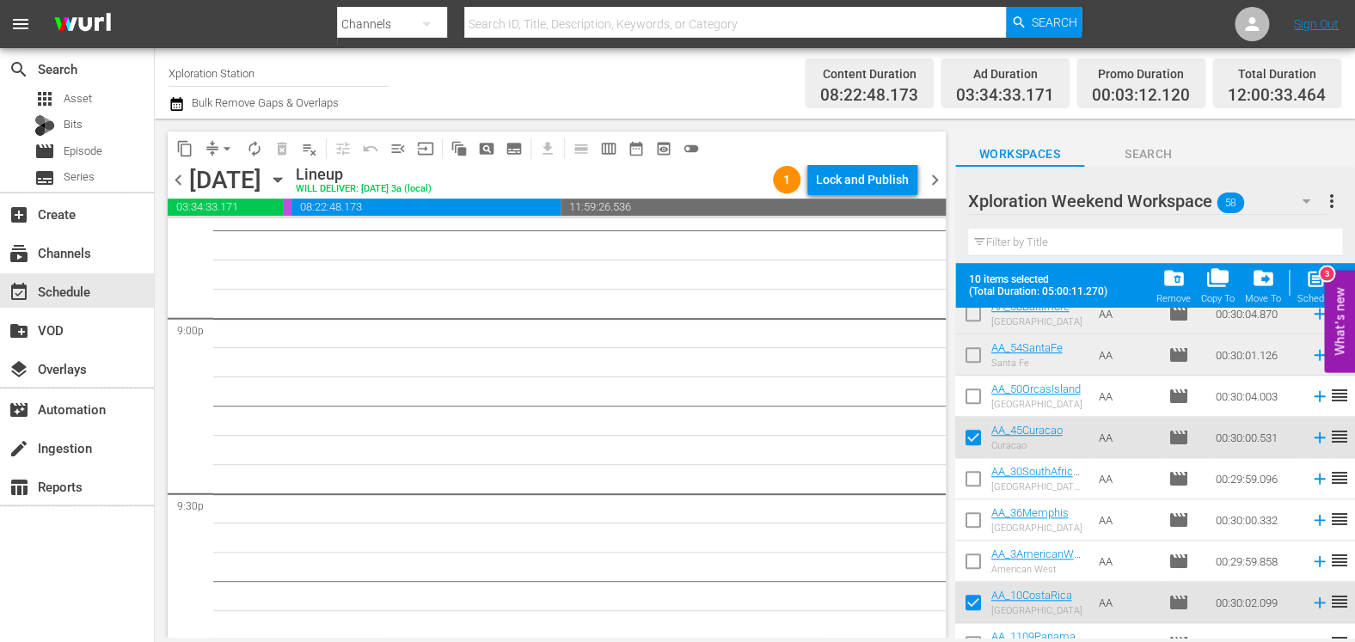
scroll to position [518, 0]
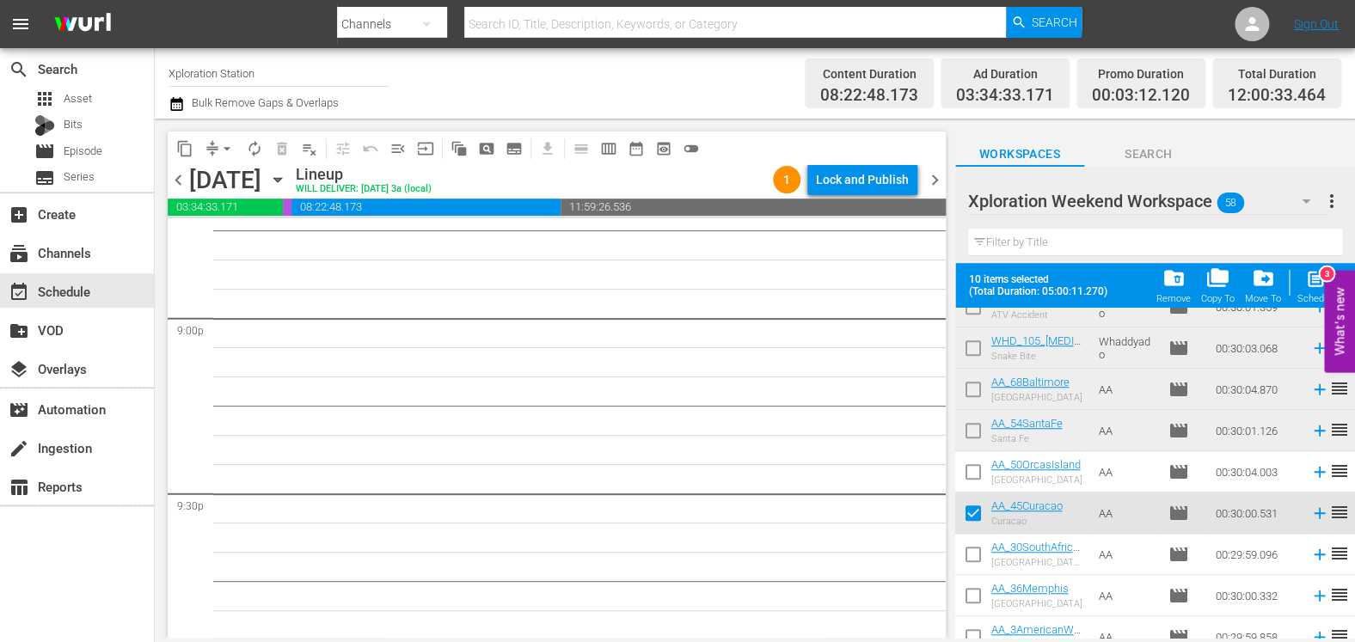
click at [973, 429] on input "checkbox" at bounding box center [973, 434] width 36 height 36
checkbox input "true"
click at [977, 381] on input "checkbox" at bounding box center [973, 393] width 36 height 36
checkbox input "true"
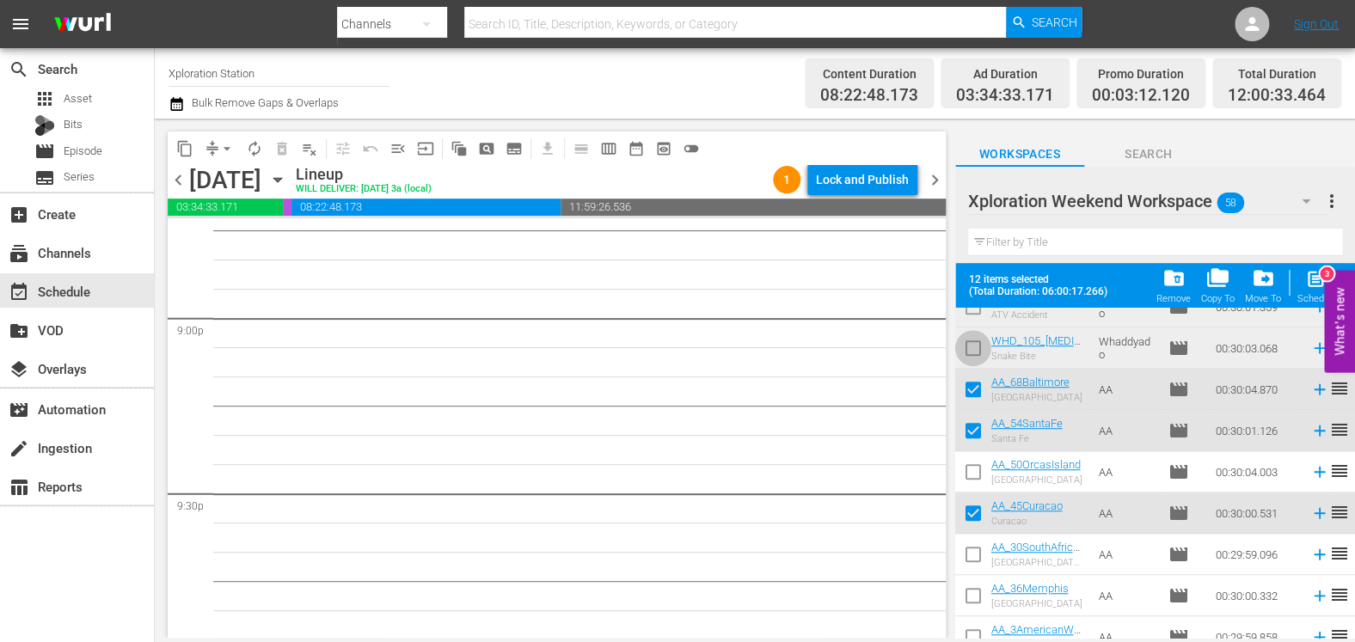
click at [973, 360] on input "checkbox" at bounding box center [973, 352] width 36 height 36
checkbox input "true"
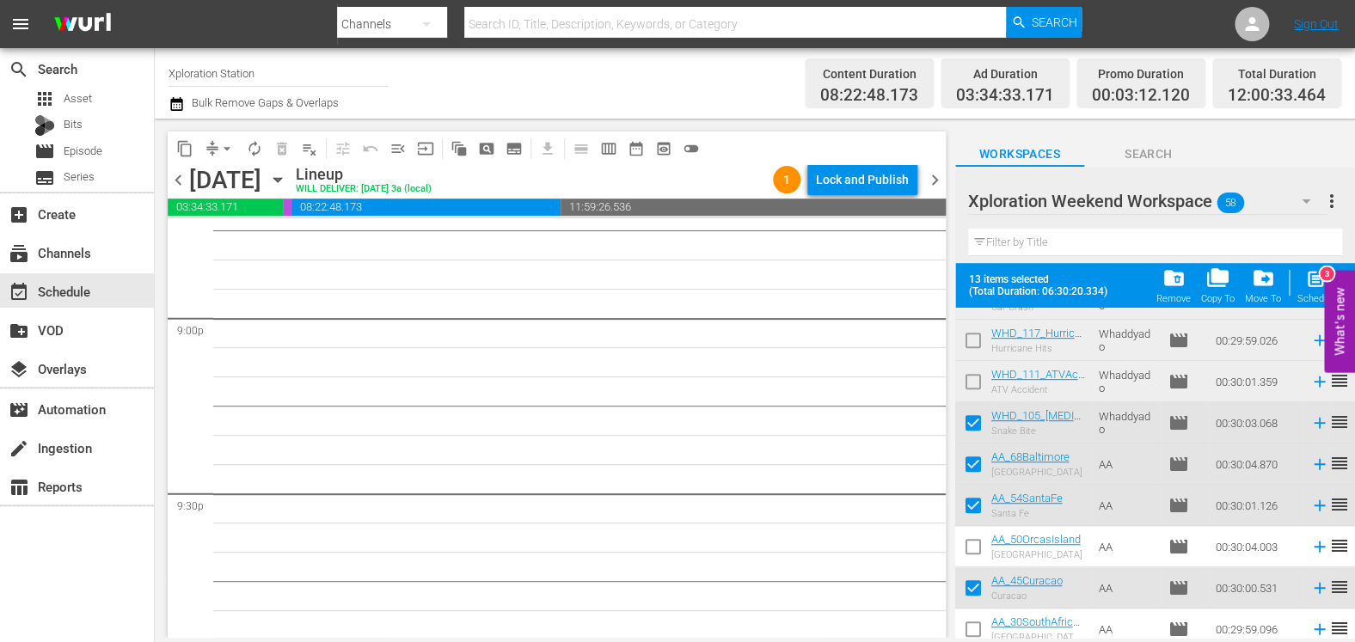
scroll to position [442, 0]
click at [971, 384] on input "checkbox" at bounding box center [973, 386] width 36 height 36
checkbox input "true"
click at [973, 347] on input "checkbox" at bounding box center [973, 345] width 36 height 36
checkbox input "true"
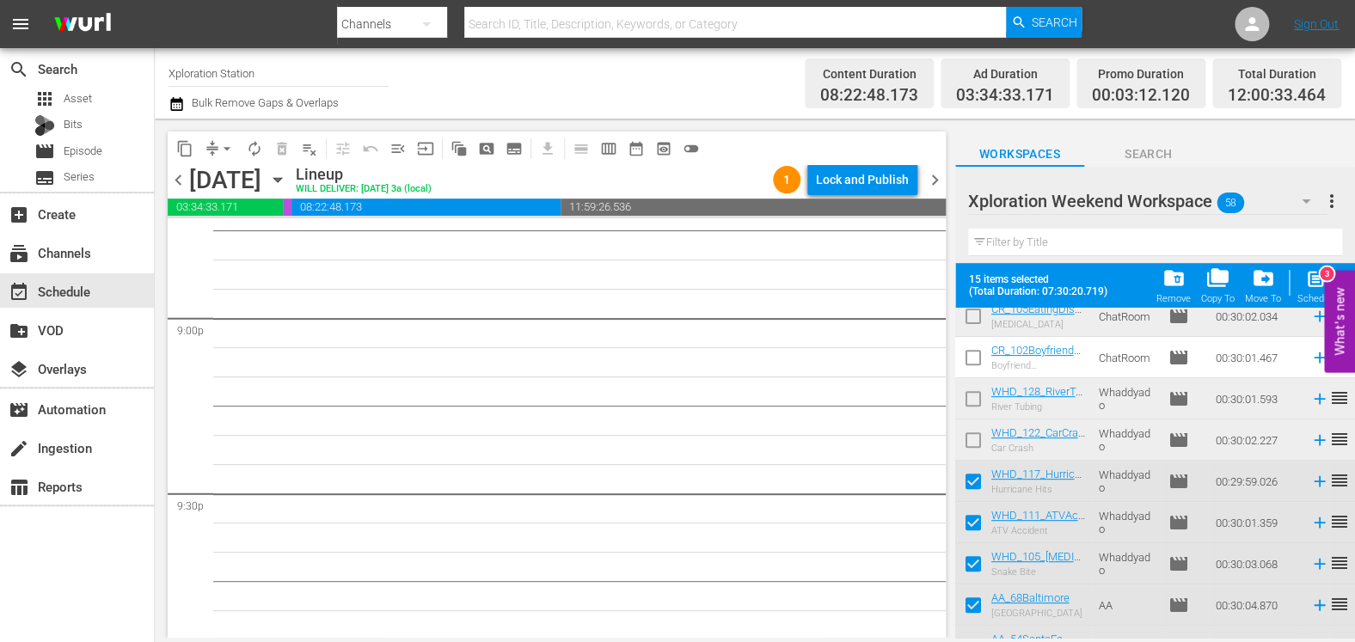
scroll to position [297, 0]
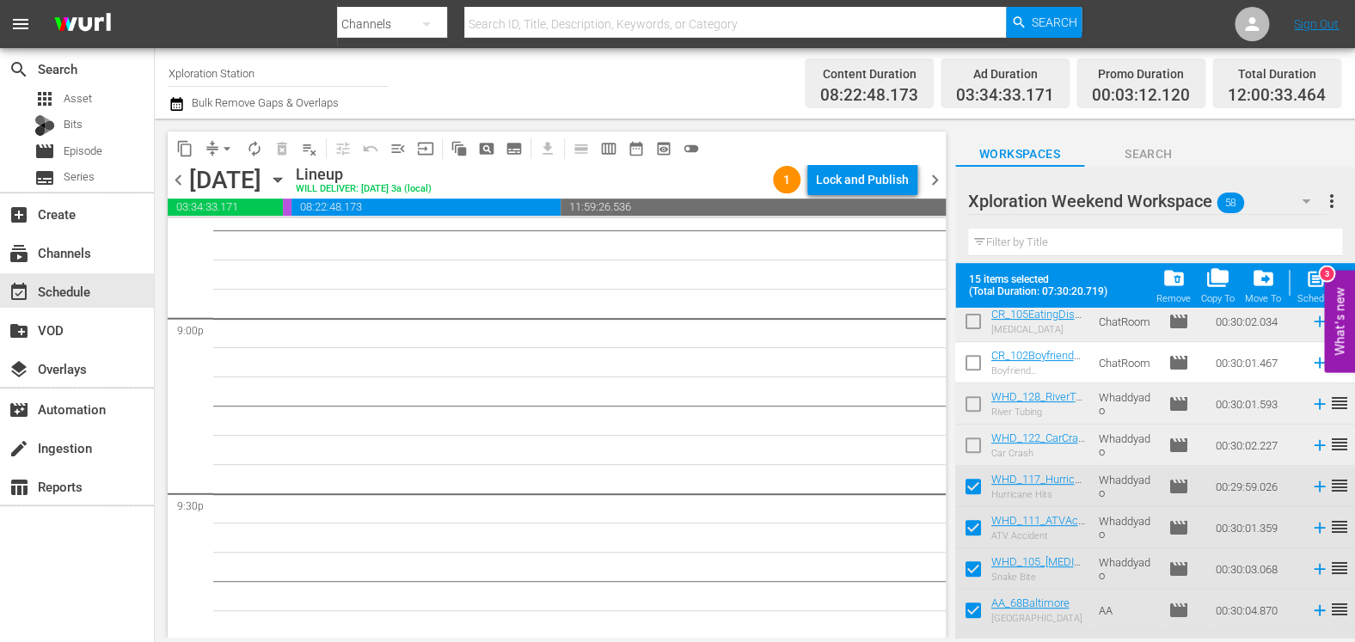
click at [967, 408] on input "checkbox" at bounding box center [973, 408] width 36 height 36
checkbox input "true"
click at [967, 451] on input "checkbox" at bounding box center [973, 449] width 36 height 36
checkbox input "true"
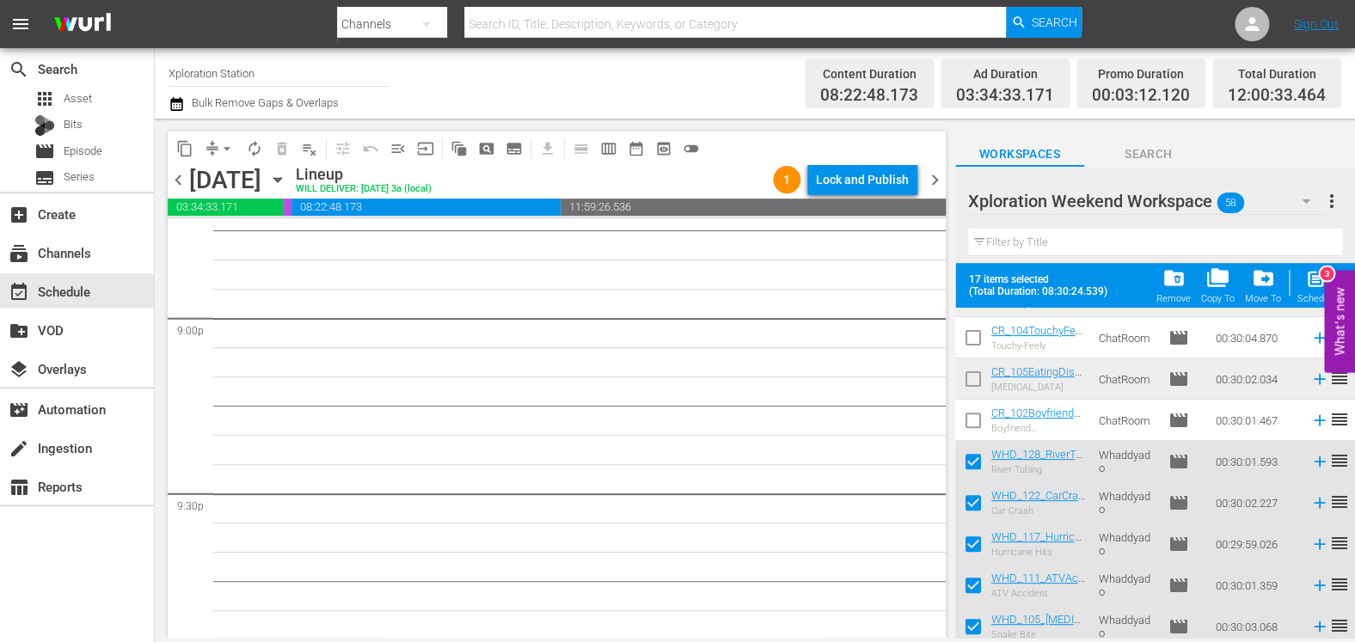
scroll to position [224, 0]
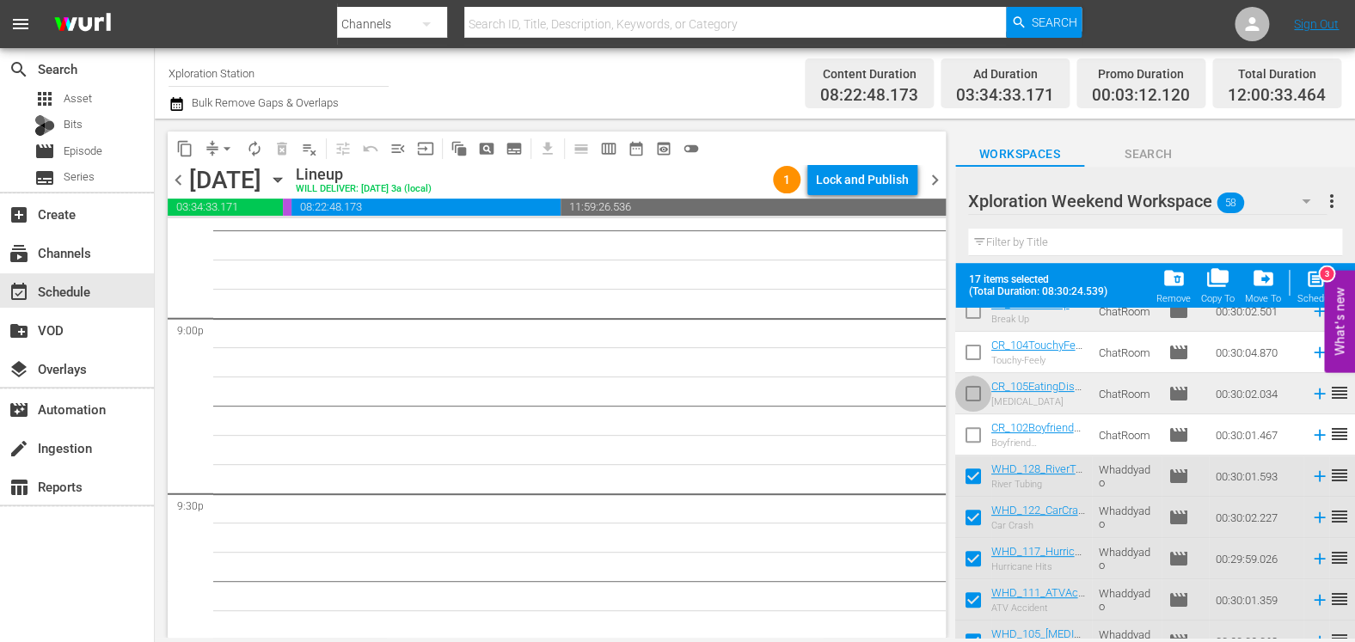
click at [974, 398] on input "checkbox" at bounding box center [973, 397] width 36 height 36
checkbox input "true"
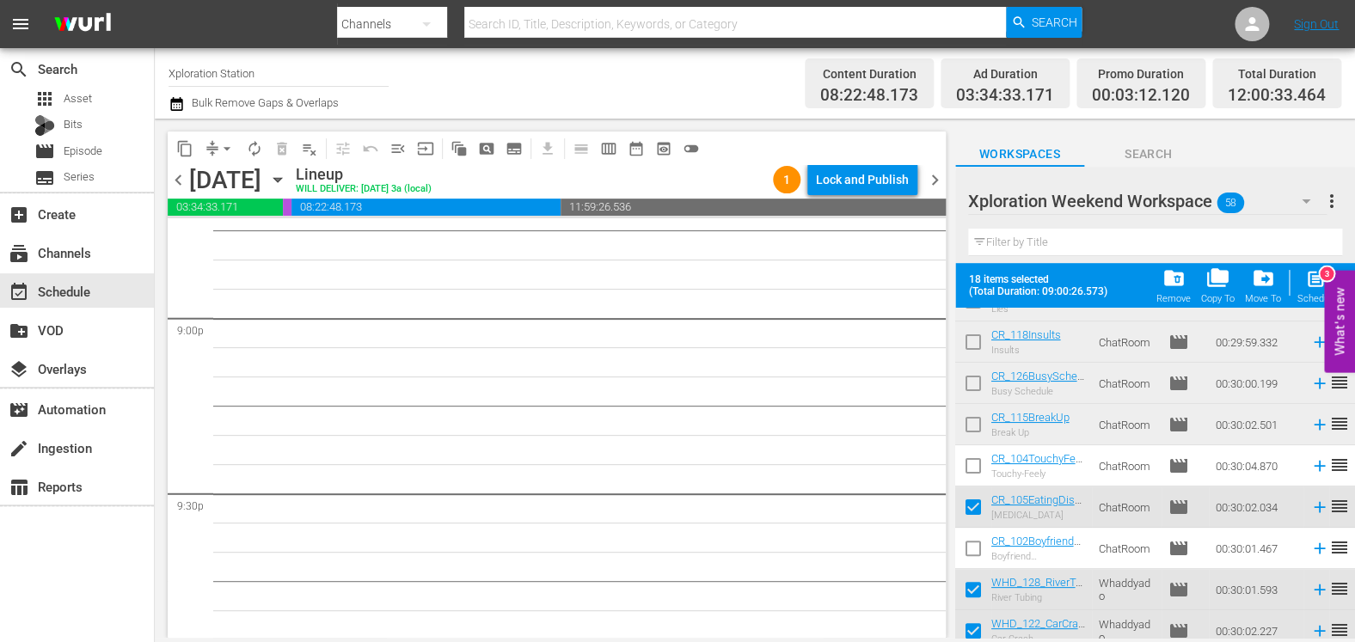
scroll to position [107, 0]
click at [972, 427] on input "checkbox" at bounding box center [973, 432] width 36 height 36
checkbox input "true"
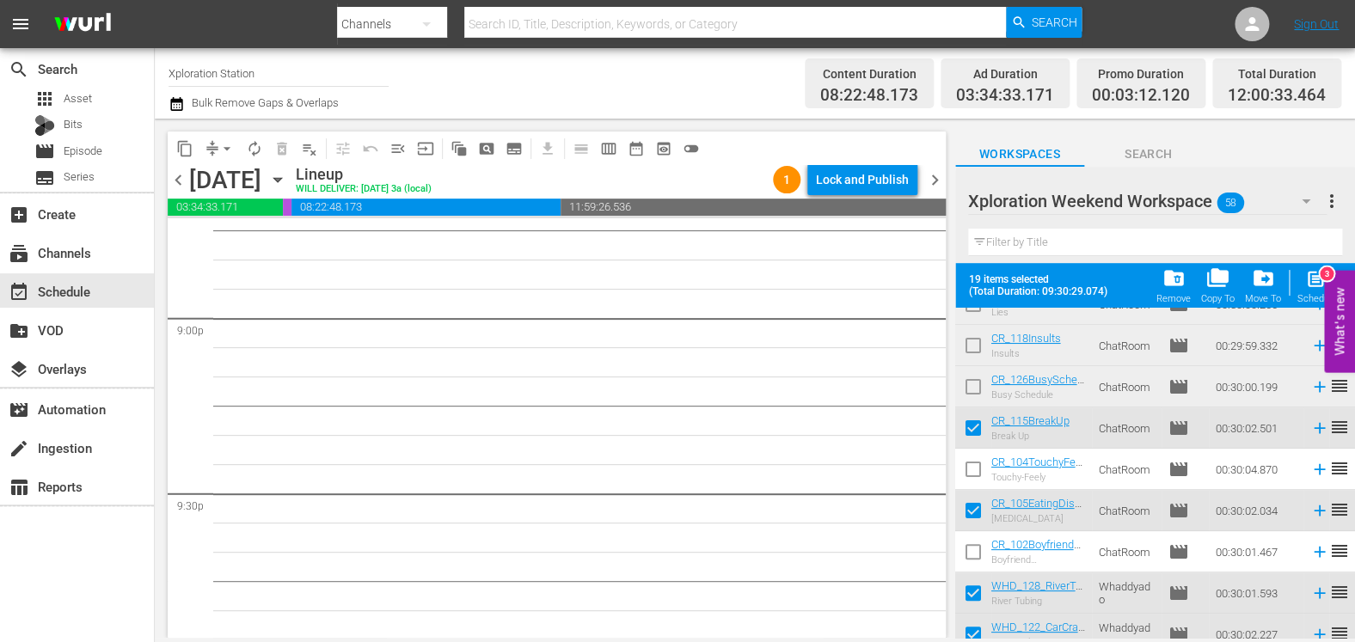
click at [975, 396] on input "checkbox" at bounding box center [973, 390] width 36 height 36
click at [975, 382] on input "checkbox" at bounding box center [973, 390] width 36 height 36
checkbox input "false"
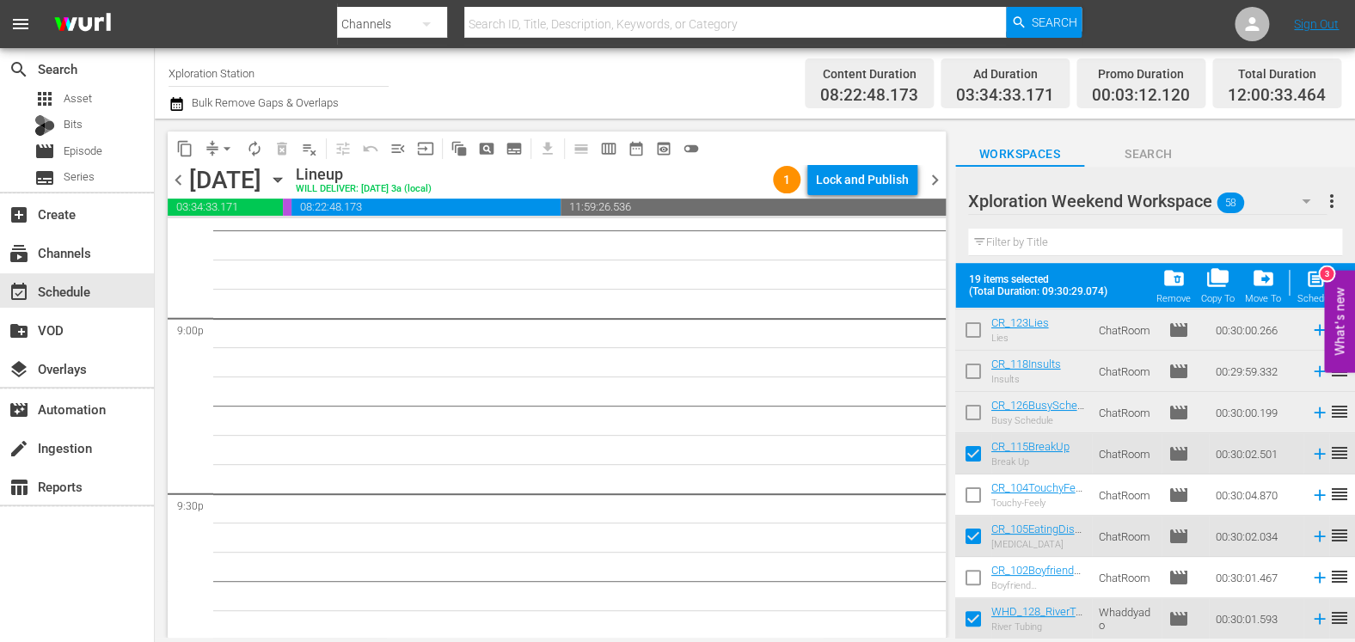
scroll to position [80, 0]
click at [975, 382] on input "checkbox" at bounding box center [973, 377] width 36 height 36
checkbox input "true"
click at [975, 416] on input "checkbox" at bounding box center [973, 418] width 36 height 36
checkbox input "true"
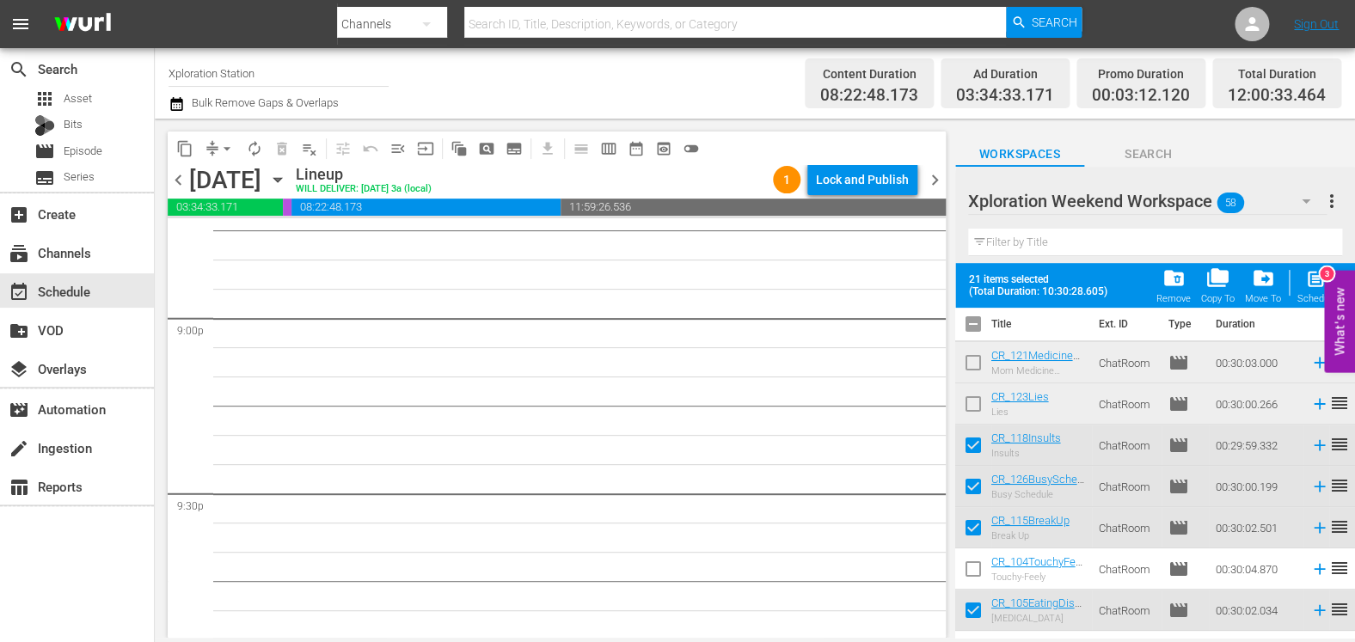
scroll to position [0, 0]
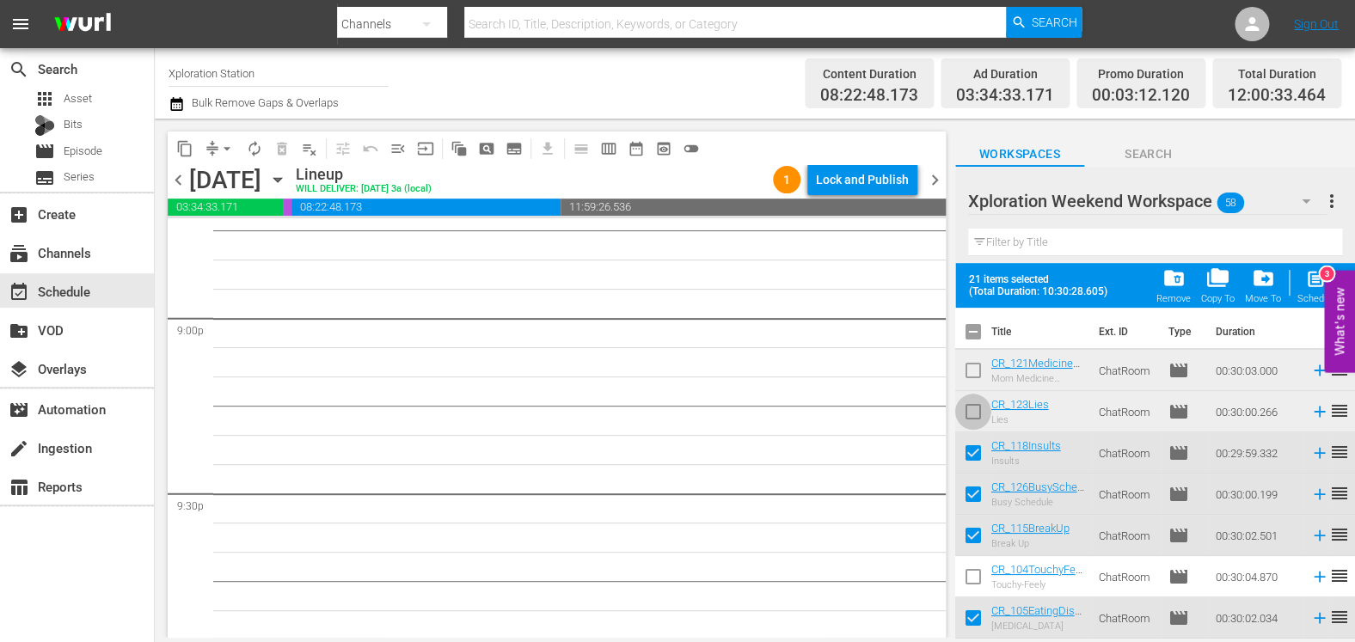
click at [975, 417] on input "checkbox" at bounding box center [973, 415] width 36 height 36
checkbox input "true"
click at [974, 366] on input "checkbox" at bounding box center [973, 374] width 36 height 36
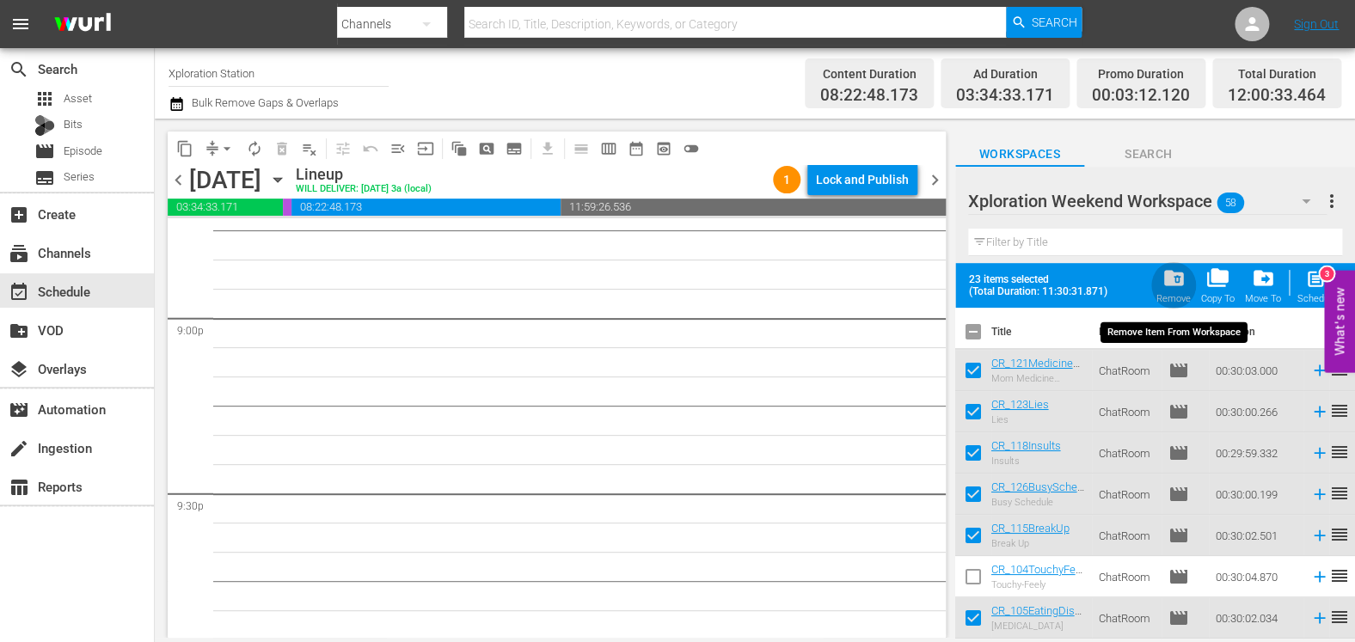
click at [1169, 286] on span "folder_delete" at bounding box center [1173, 278] width 23 height 23
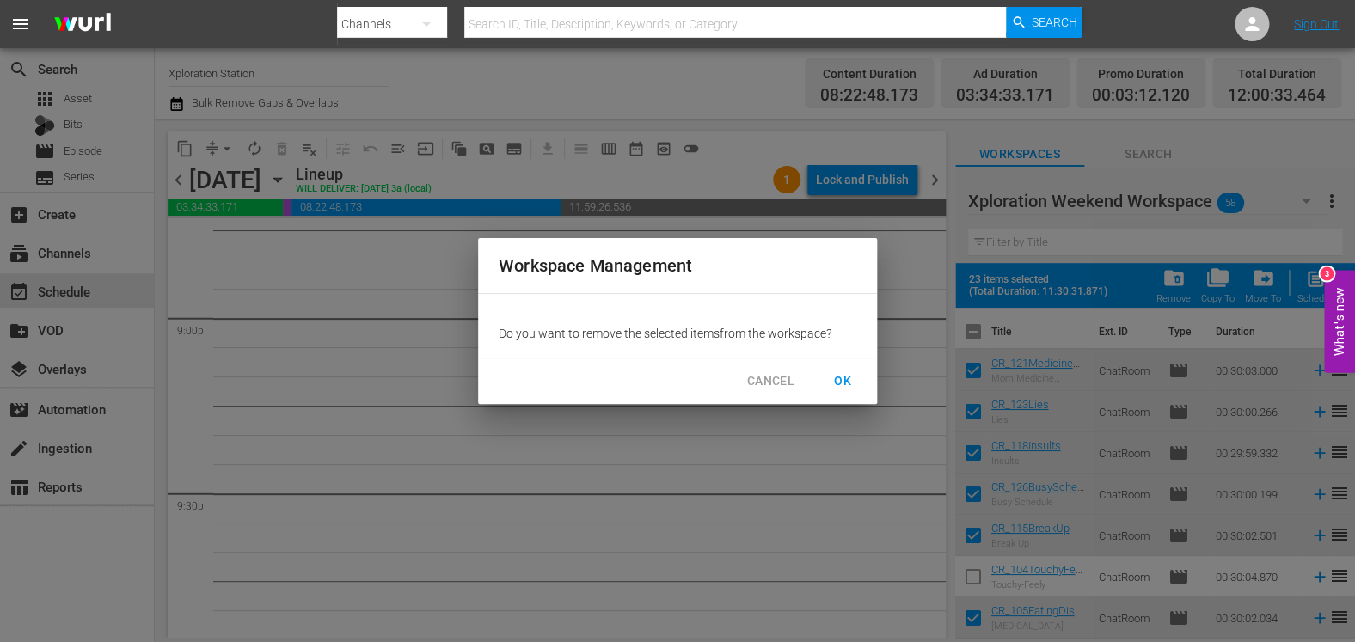
click at [841, 378] on span "OK" at bounding box center [843, 381] width 28 height 21
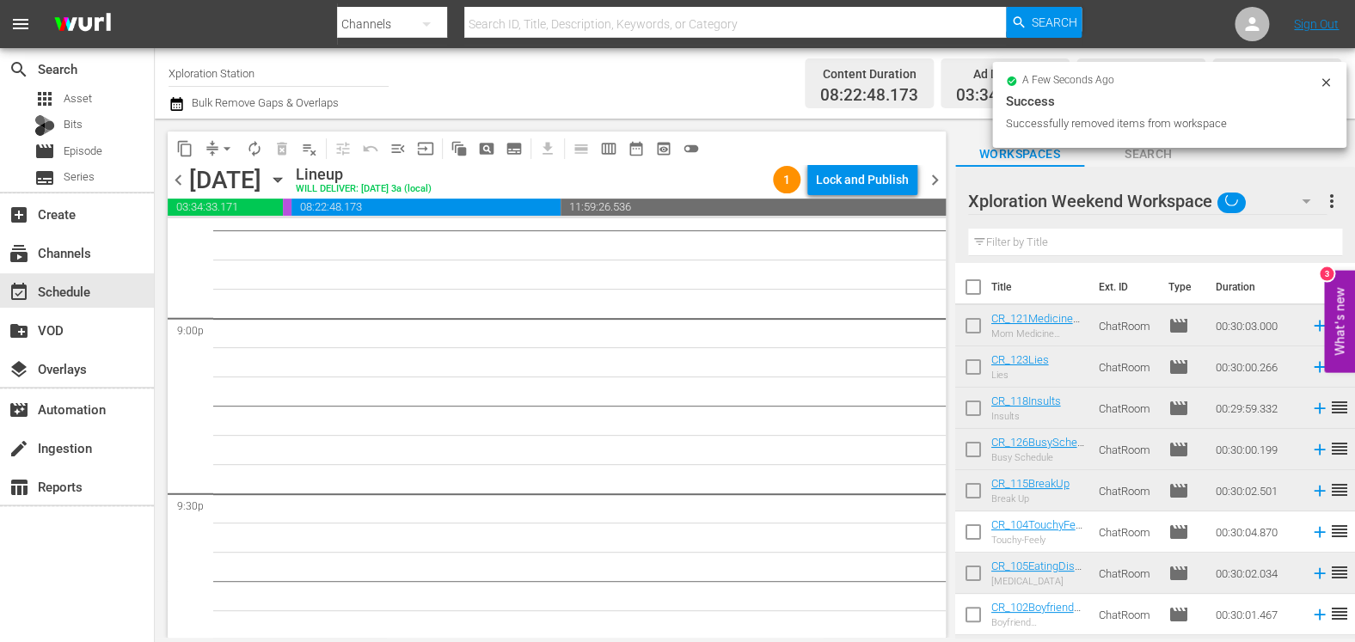
checkbox input "false"
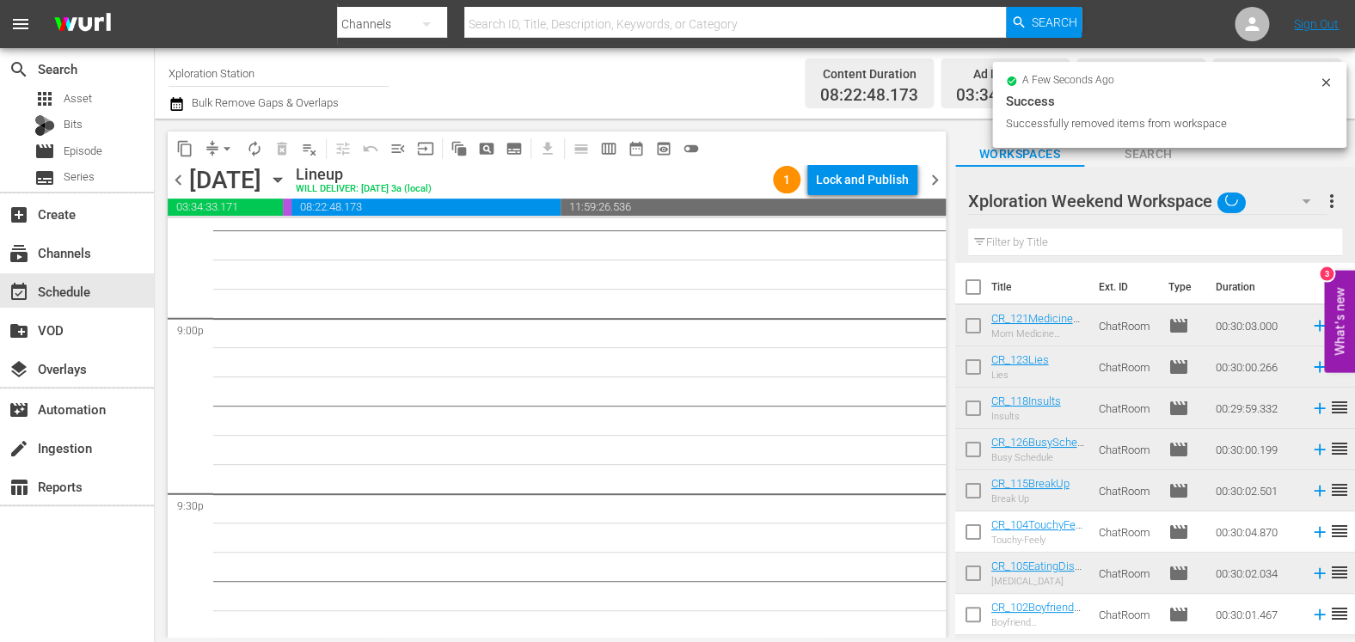
checkbox input "false"
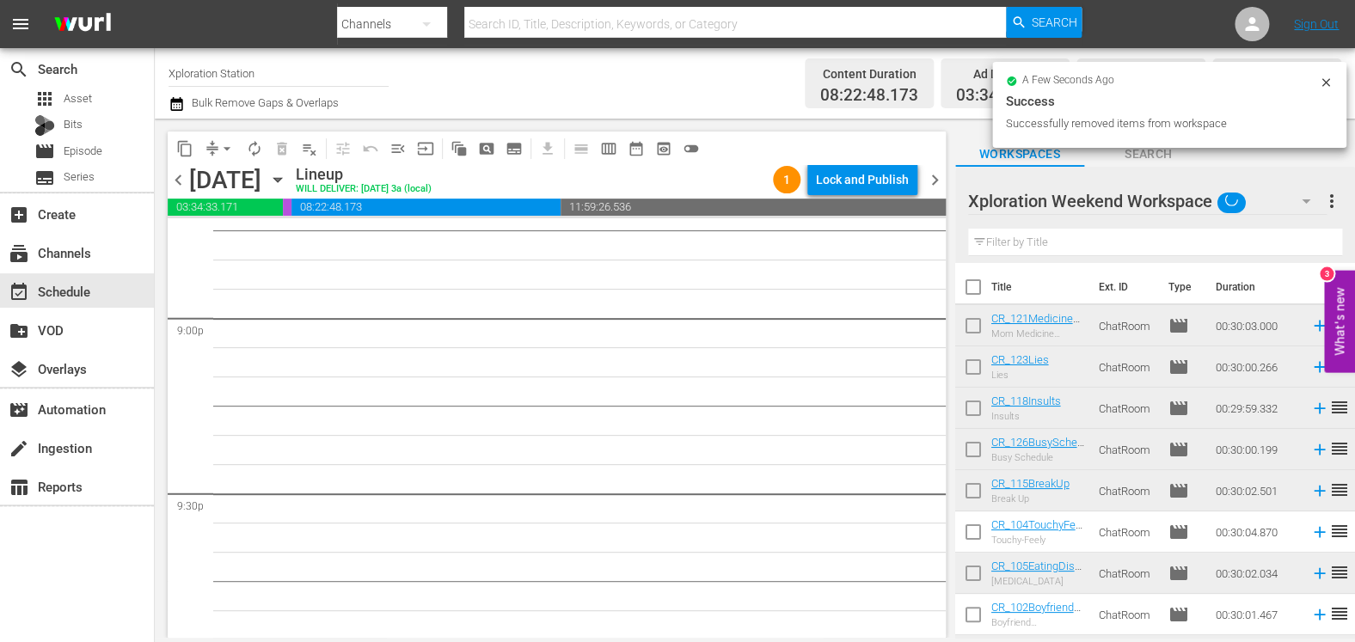
checkbox input "false"
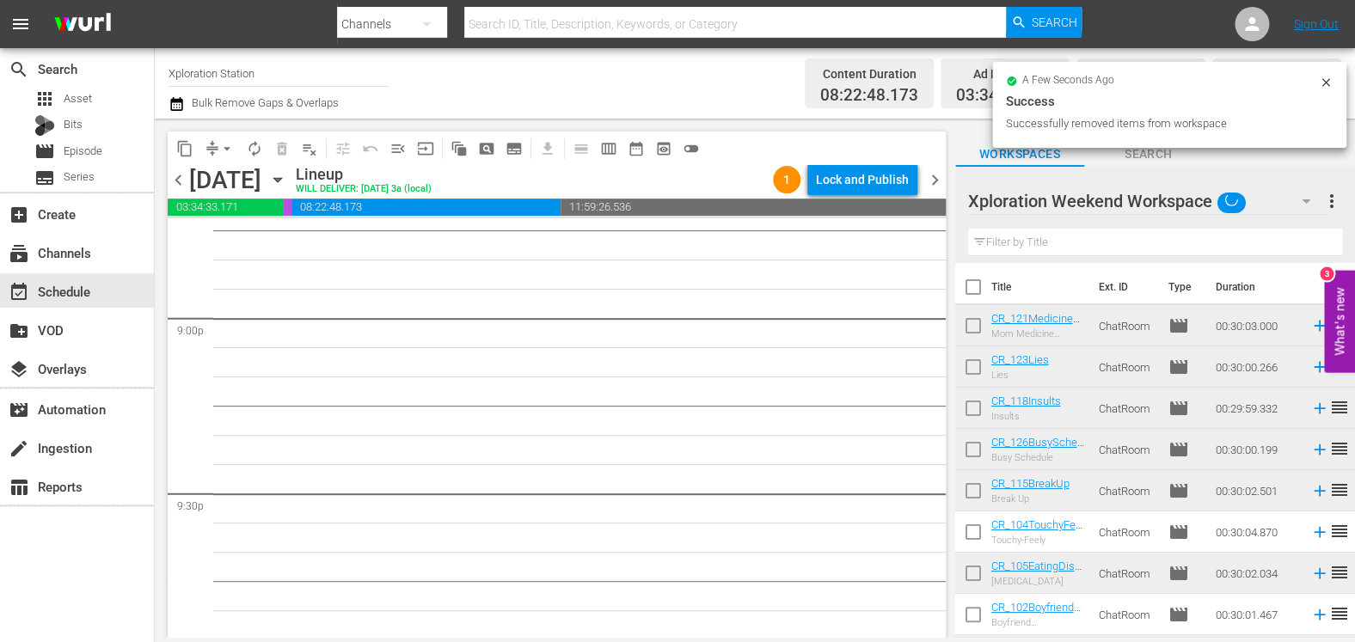
checkbox input "false"
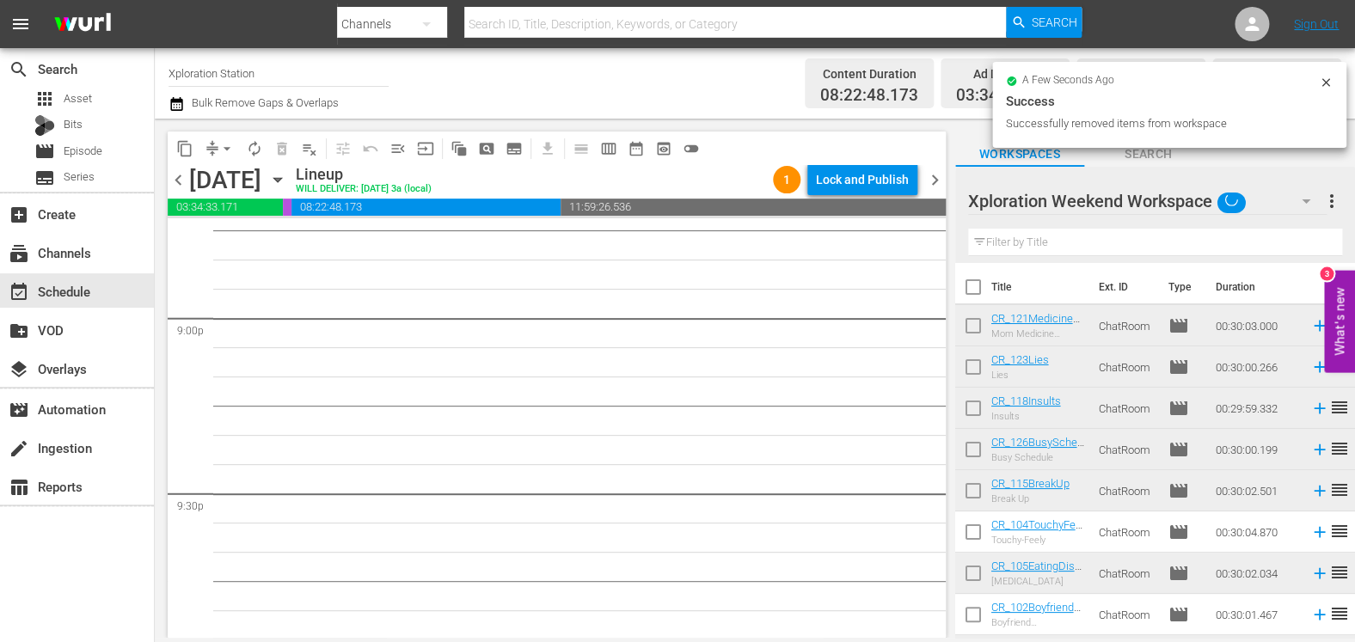
checkbox input "false"
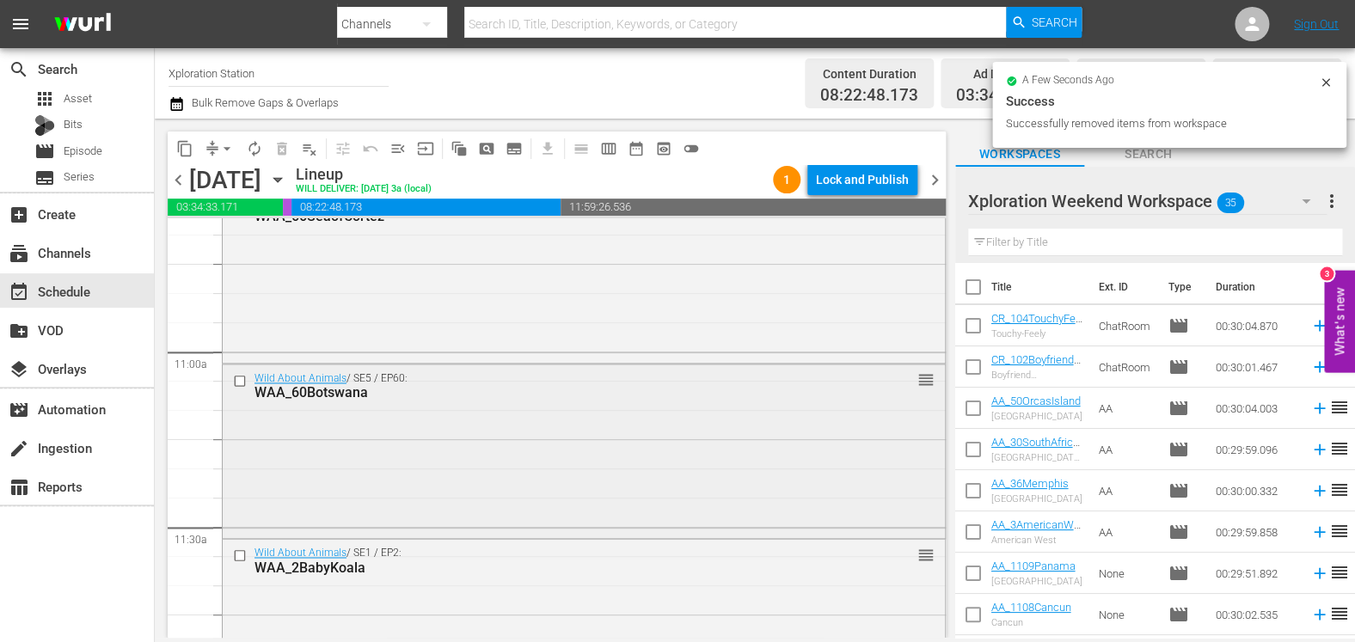
scroll to position [3752, 0]
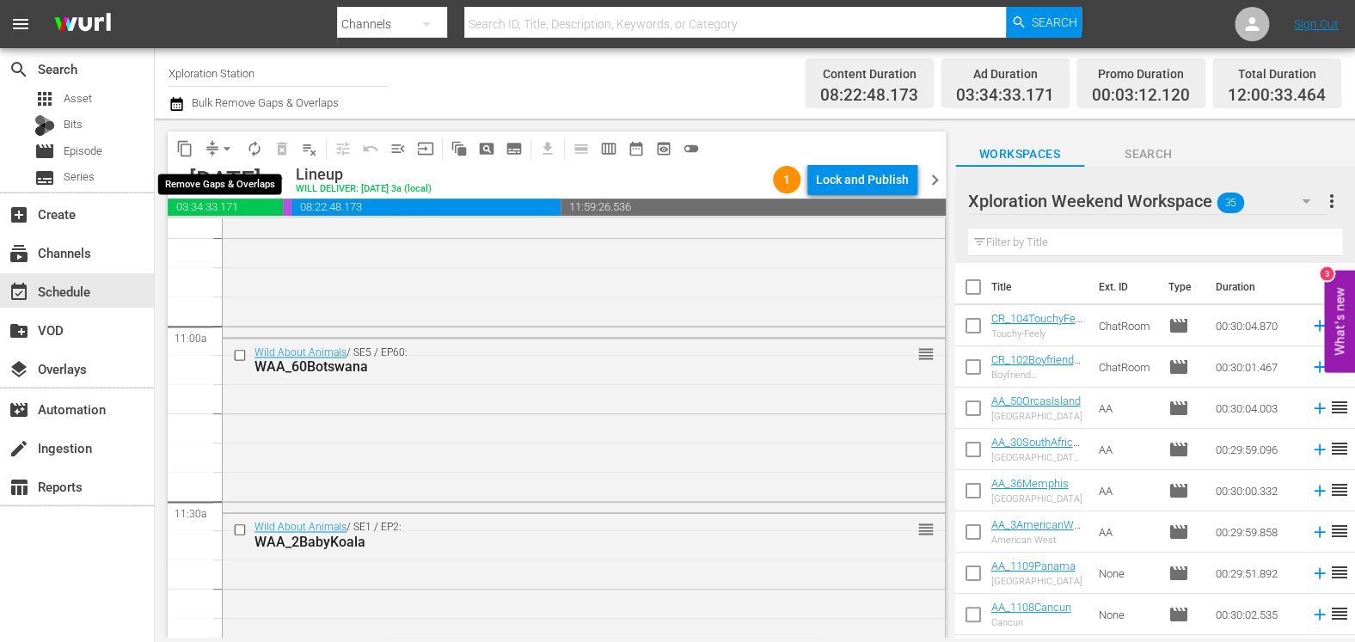
click at [224, 152] on span "arrow_drop_down" at bounding box center [226, 148] width 17 height 17
click at [238, 187] on li "Align to Midnight" at bounding box center [228, 183] width 181 height 28
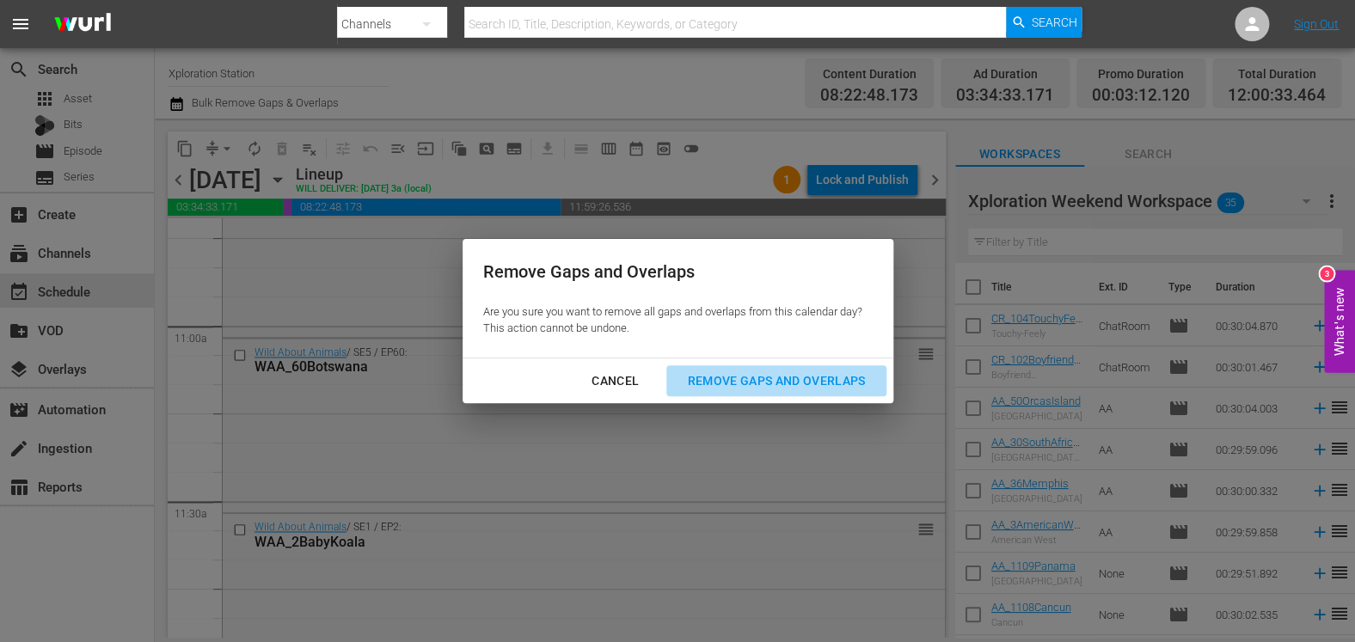
click at [756, 372] on div "Remove Gaps and Overlaps" at bounding box center [776, 381] width 206 height 21
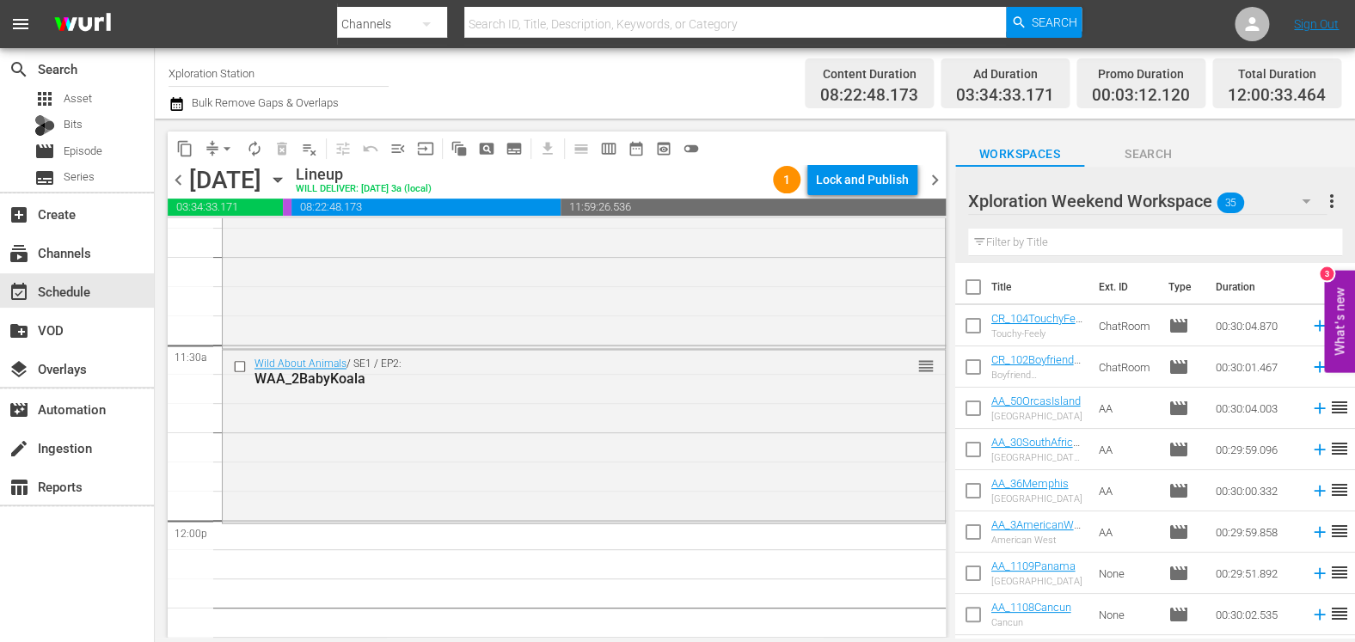
scroll to position [3714, 0]
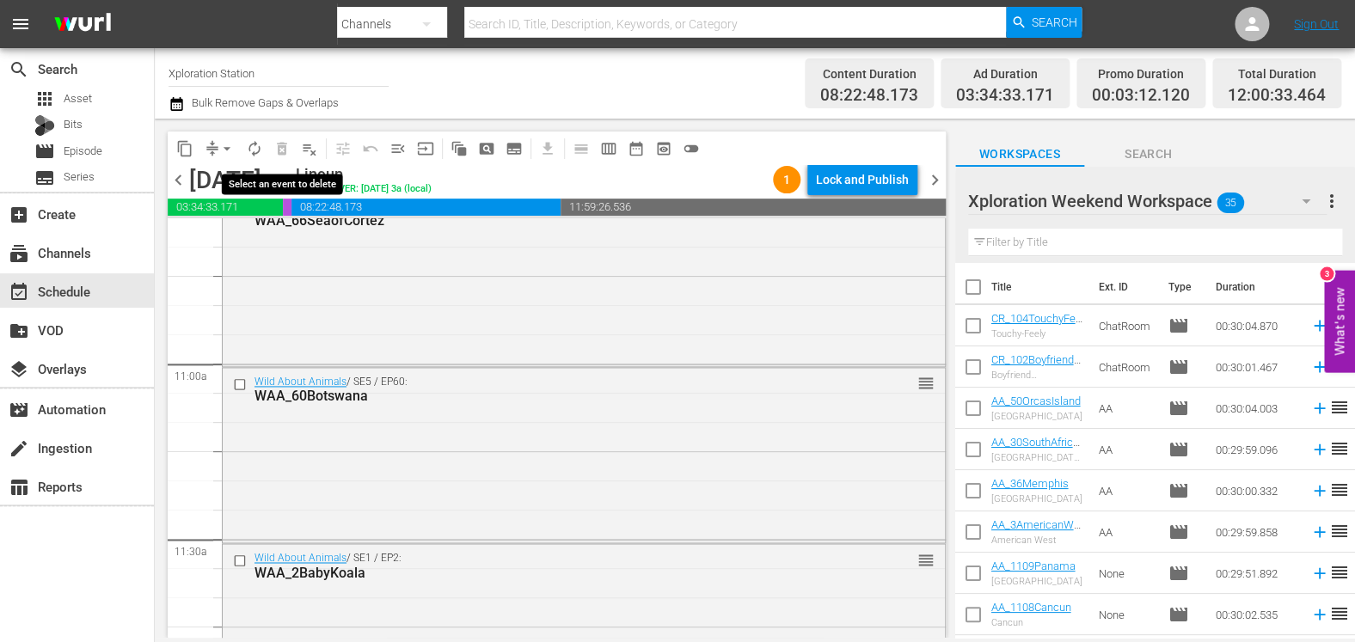
click at [269, 144] on span "delete_forever_outlined" at bounding box center [282, 149] width 28 height 28
click at [252, 150] on span "autorenew_outlined" at bounding box center [254, 148] width 17 height 17
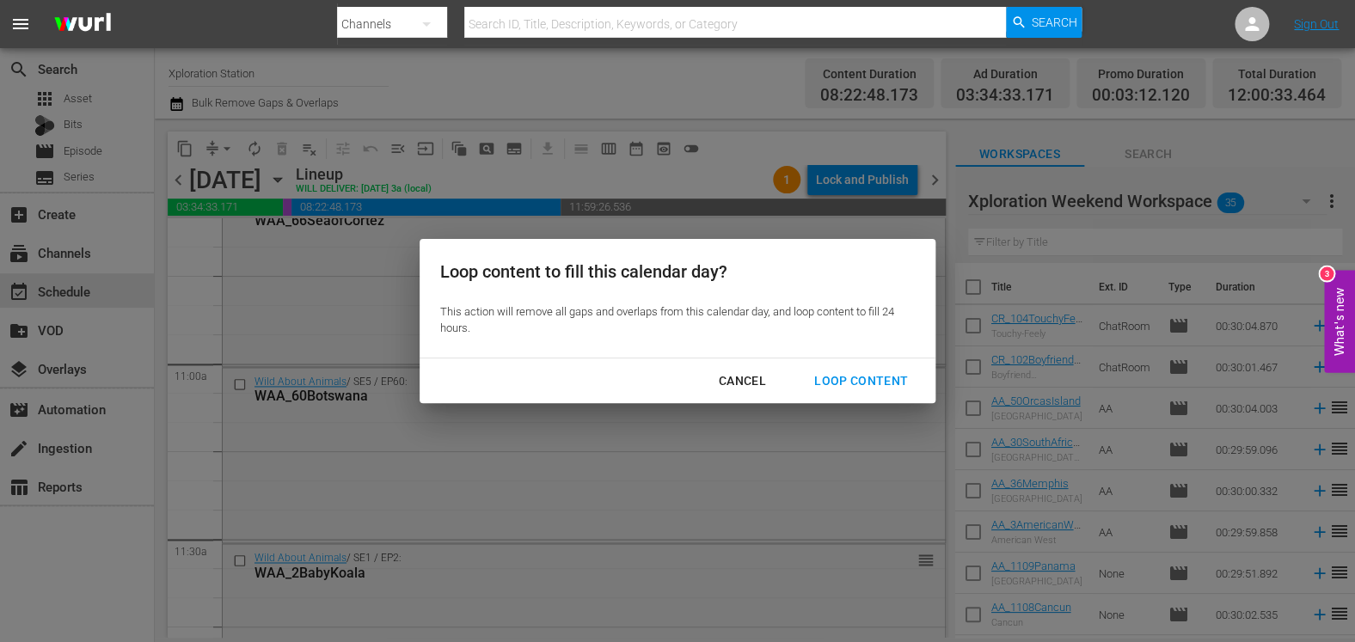
click at [844, 381] on div "Loop Content" at bounding box center [861, 381] width 121 height 21
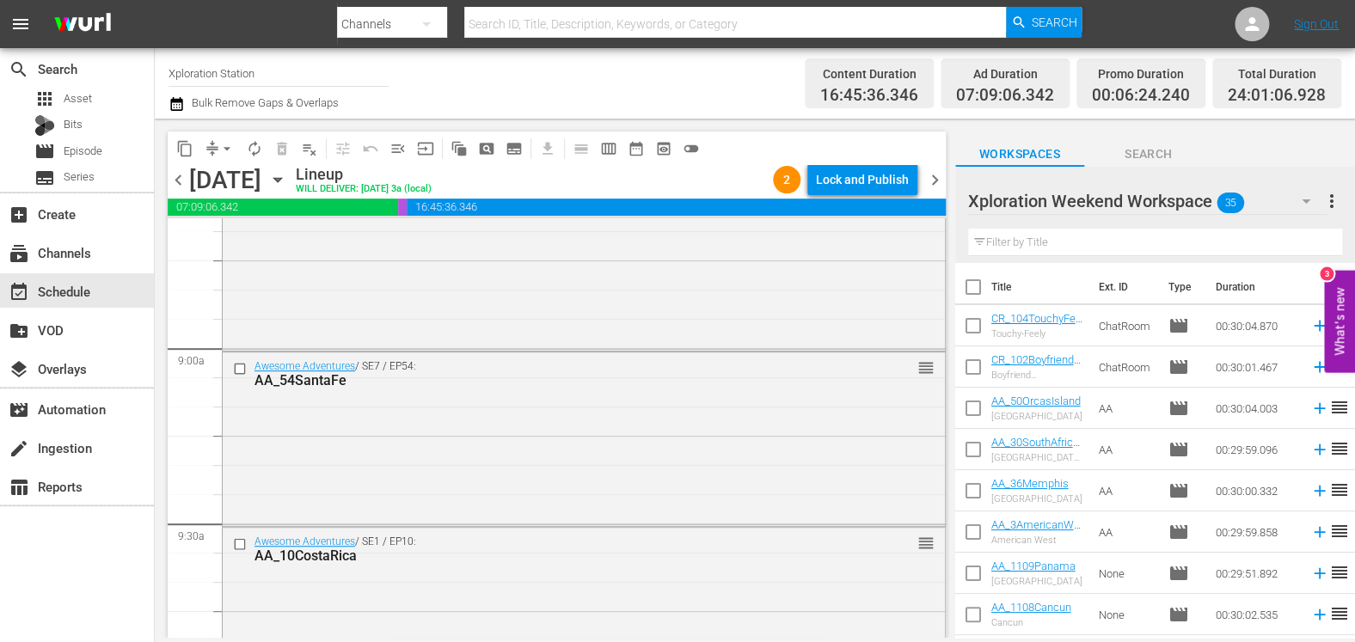
scroll to position [2886, 0]
